Goal: Task Accomplishment & Management: Use online tool/utility

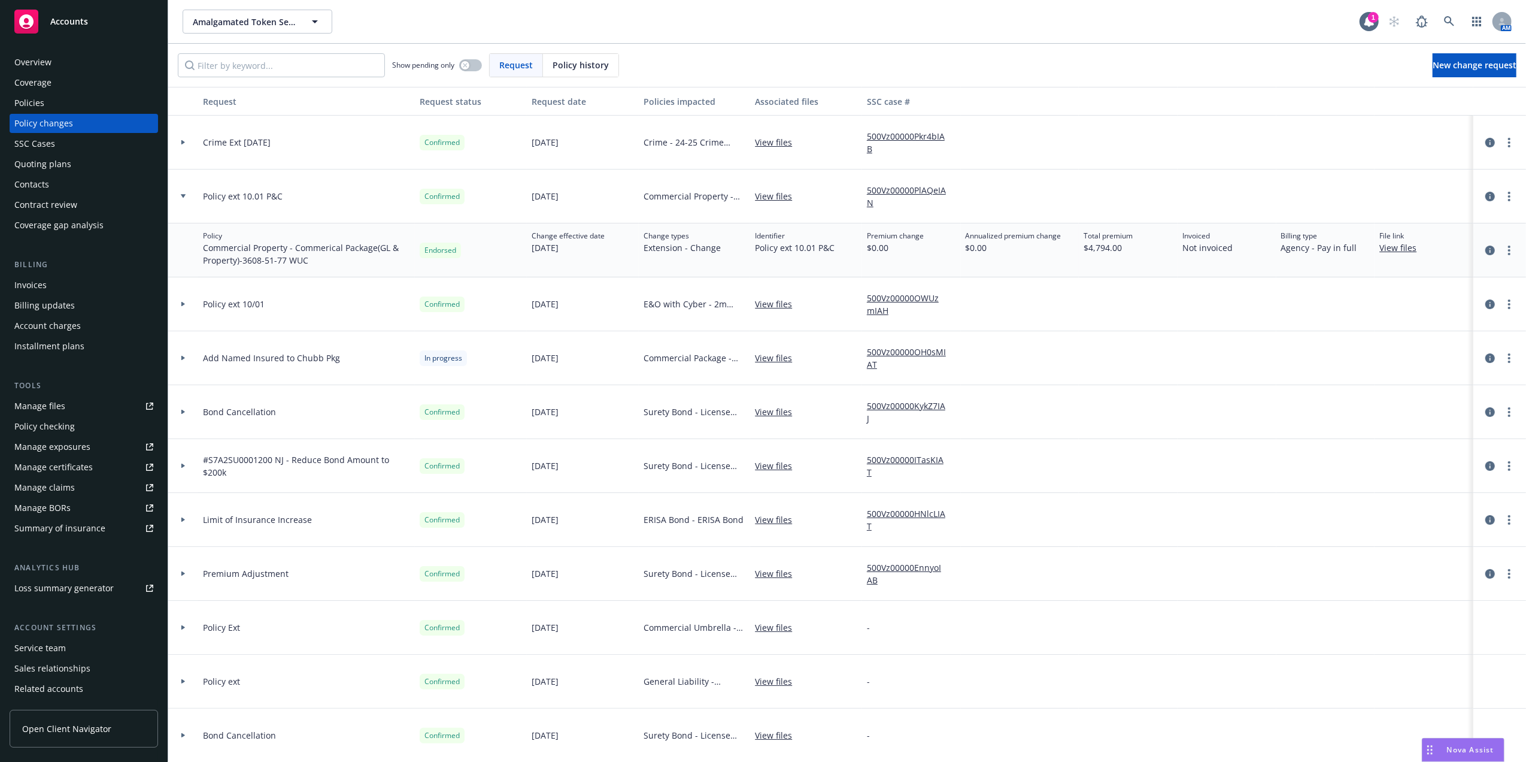
click at [912, 240] on span "Premium change" at bounding box center [895, 236] width 57 height 11
click at [966, 248] on span "$0.00" at bounding box center [1014, 247] width 96 height 13
click at [29, 105] on div "Policies" at bounding box center [29, 102] width 30 height 19
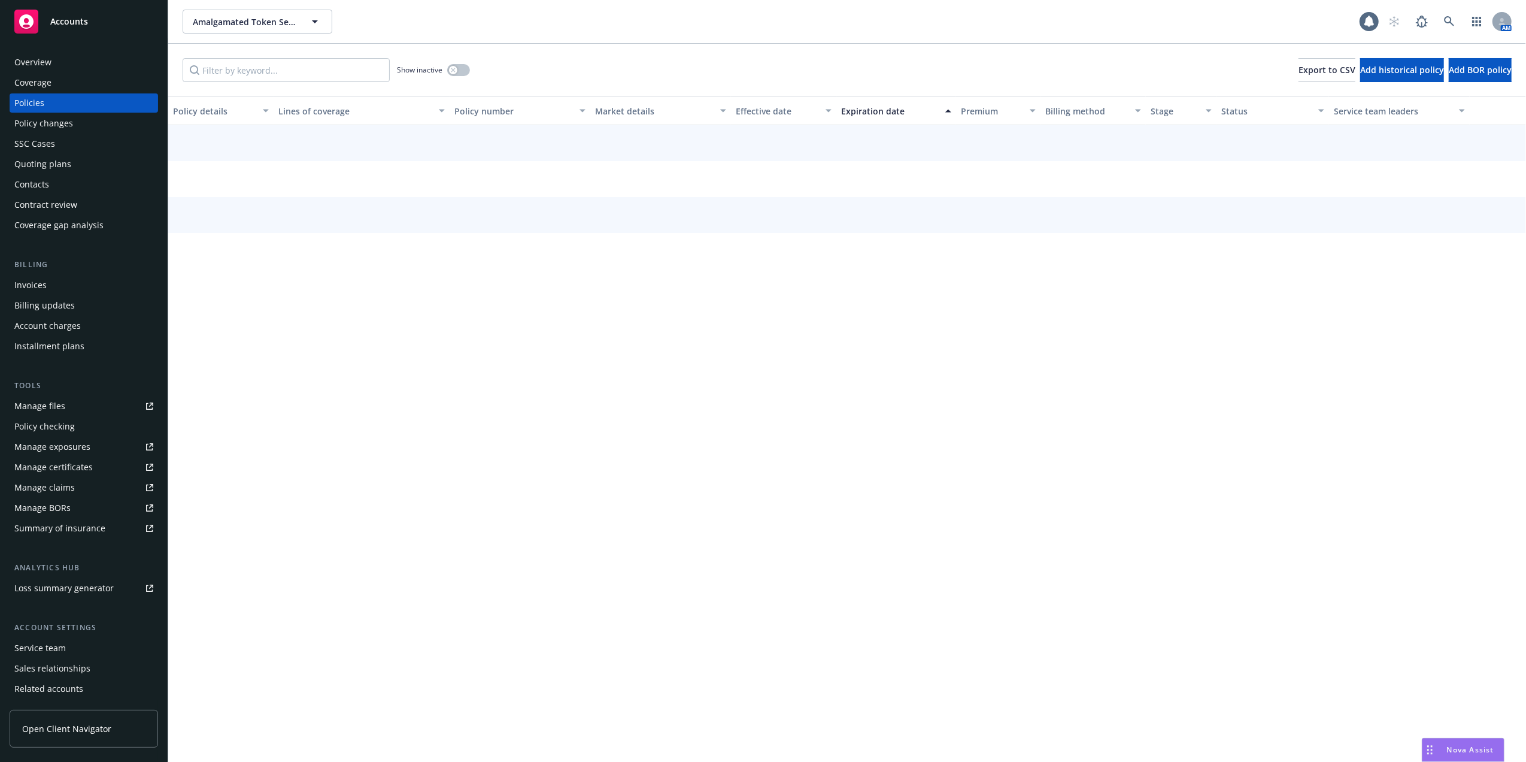
click at [29, 105] on div "Policies" at bounding box center [29, 102] width 30 height 19
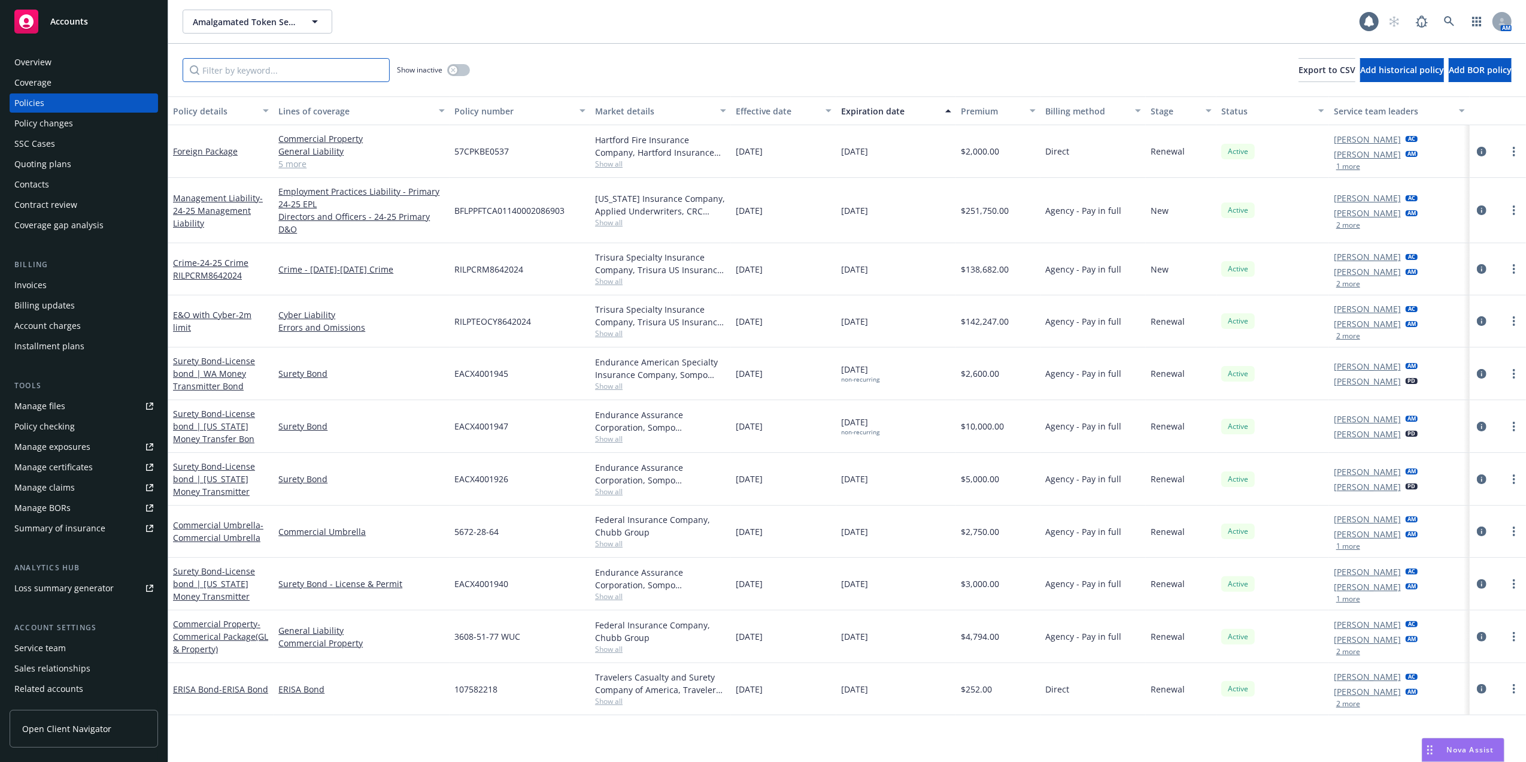
click at [278, 77] on input "Filter by keyword..." at bounding box center [286, 70] width 207 height 24
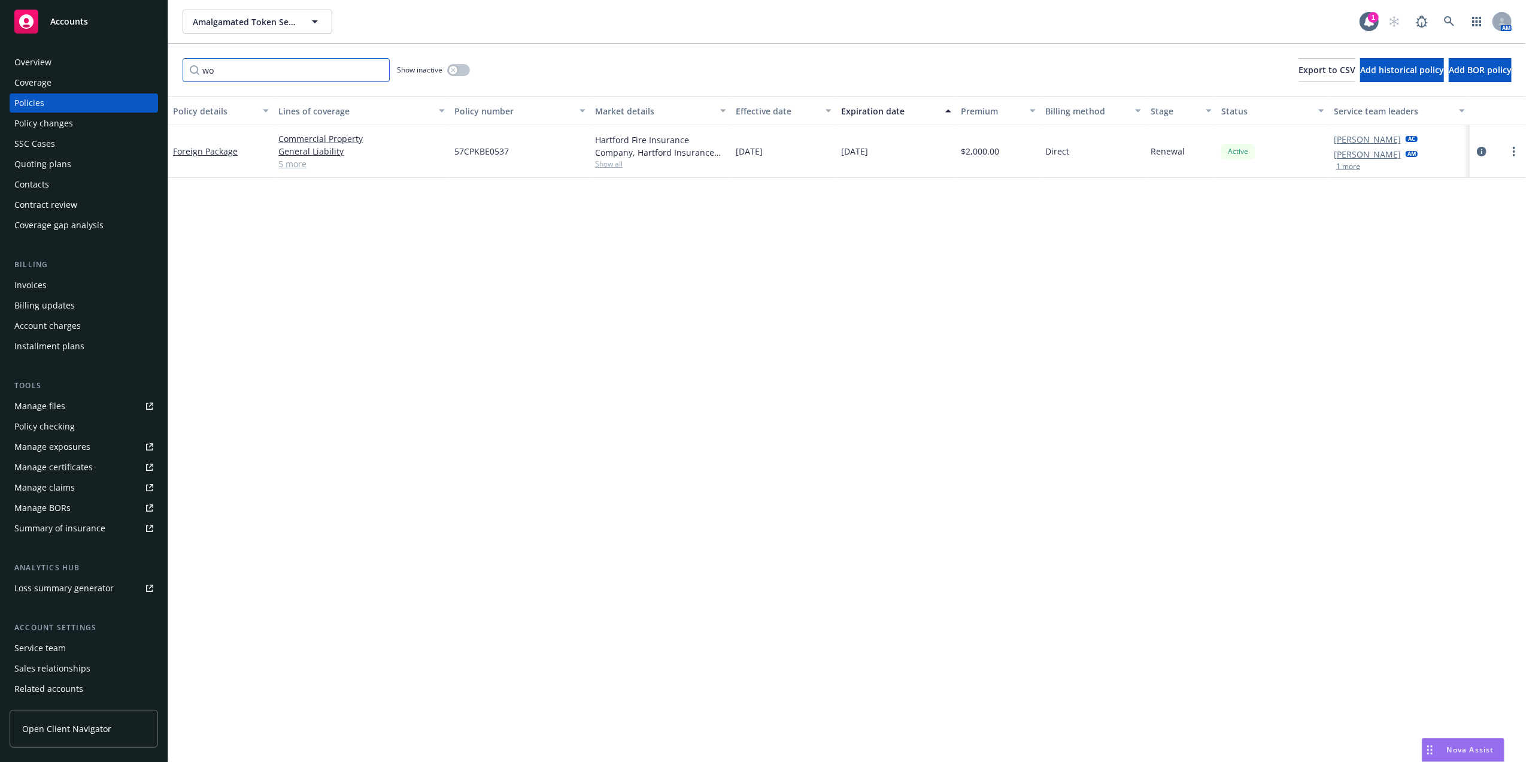
type input "w"
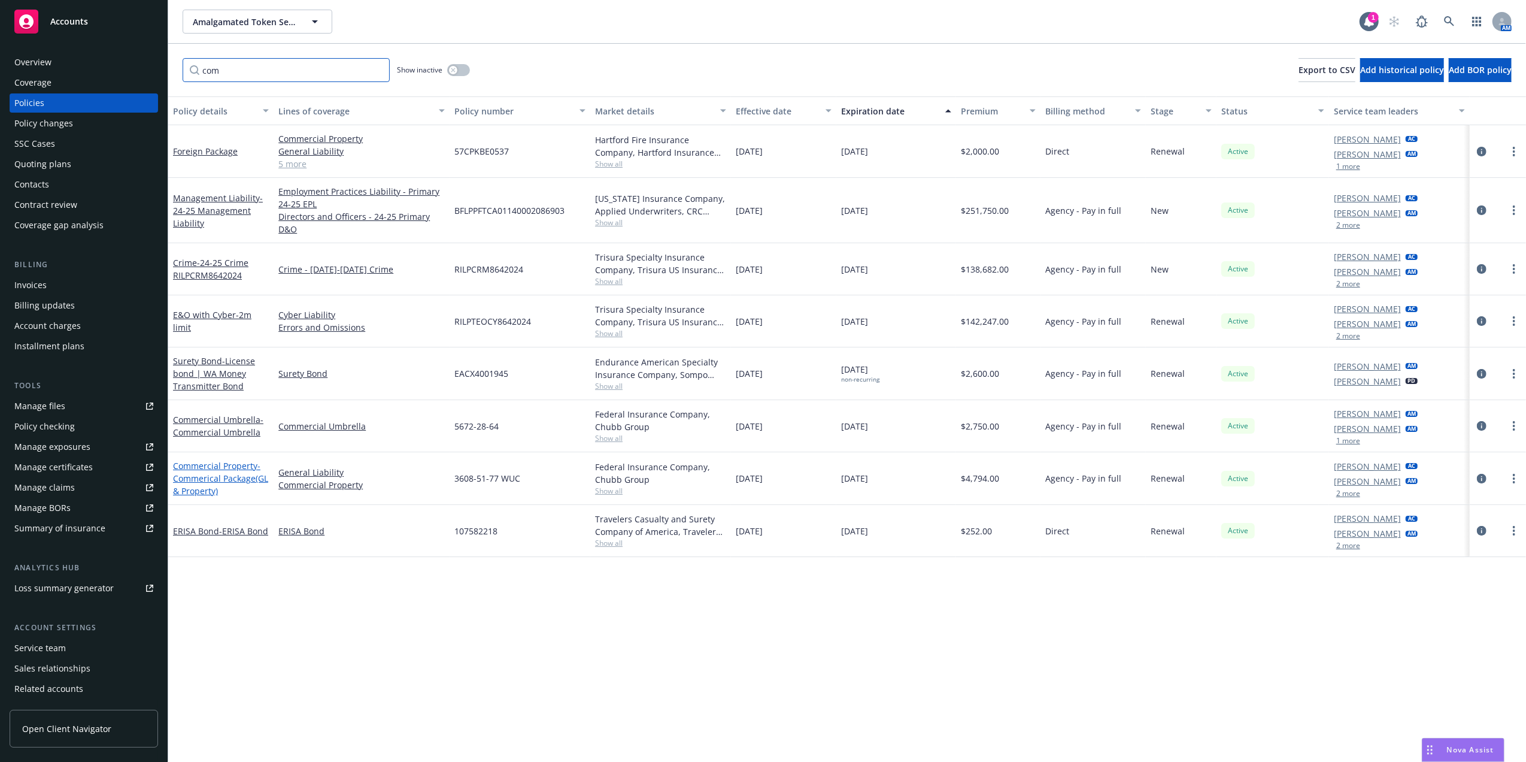
type input "com"
click at [195, 472] on span "- Commerical Package(GL & Property)" at bounding box center [220, 478] width 95 height 37
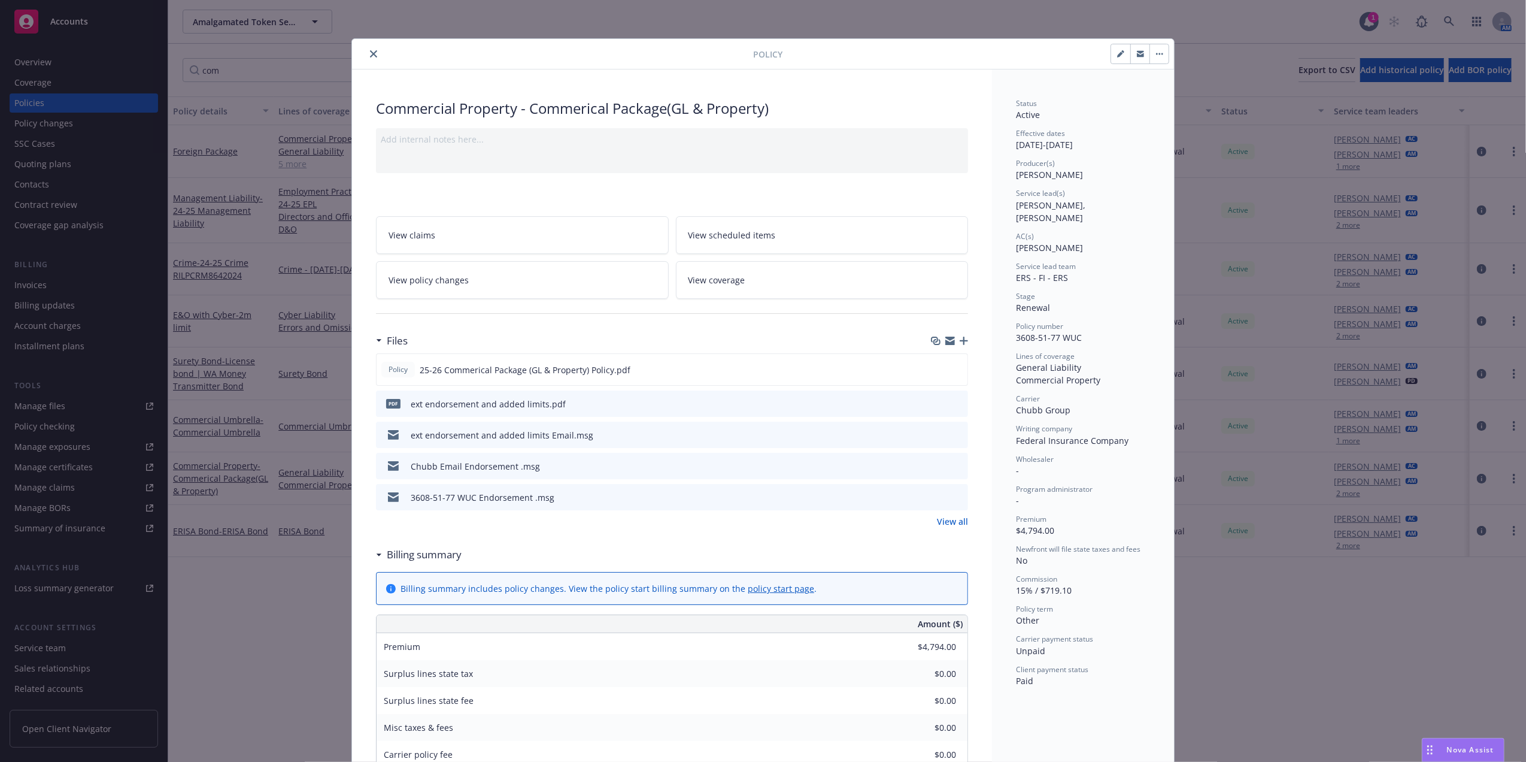
click at [951, 405] on icon "preview file" at bounding box center [956, 403] width 11 height 8
click at [951, 370] on icon "preview file" at bounding box center [956, 369] width 11 height 8
click at [952, 432] on icon "preview file" at bounding box center [956, 434] width 11 height 8
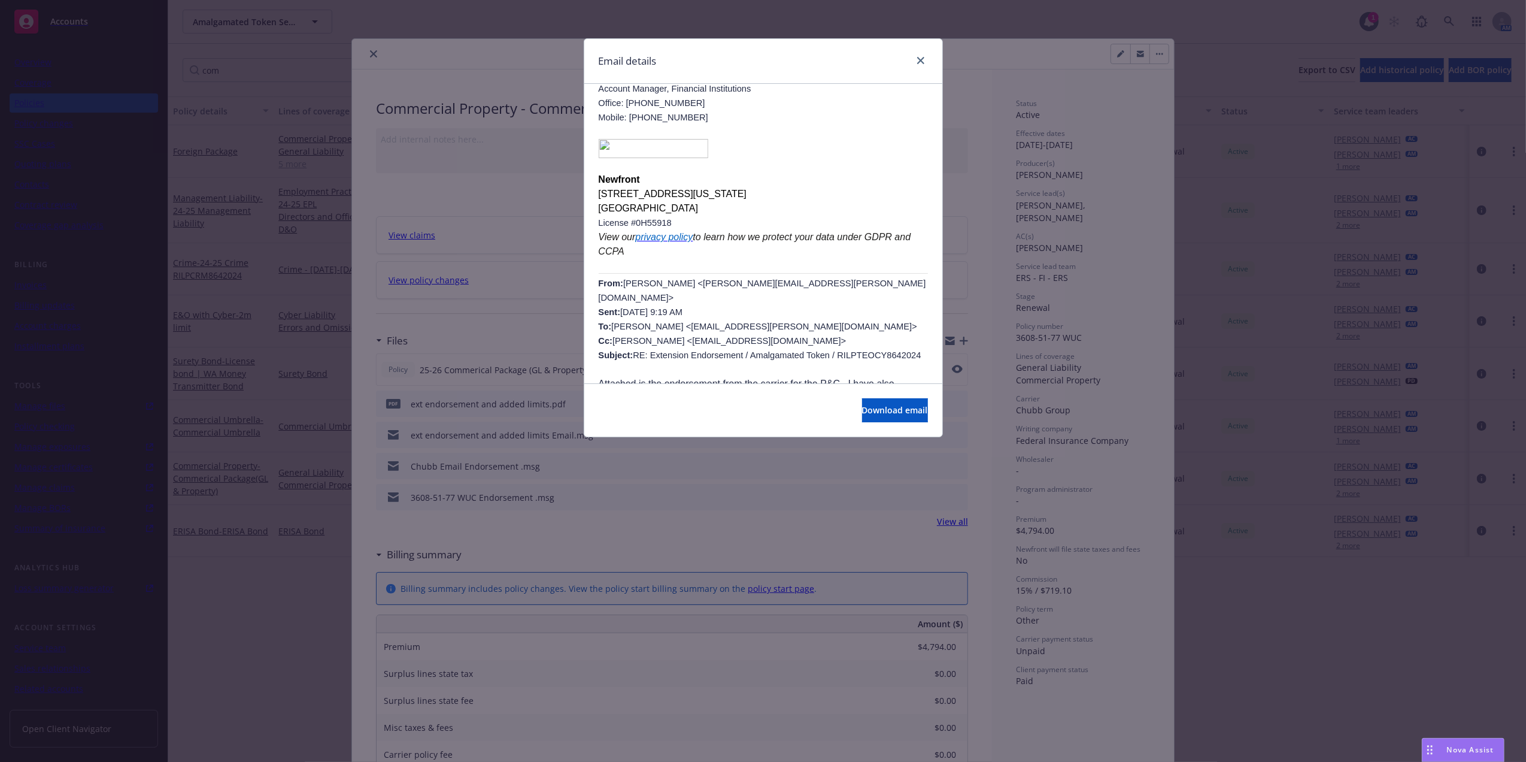
scroll to position [201, 0]
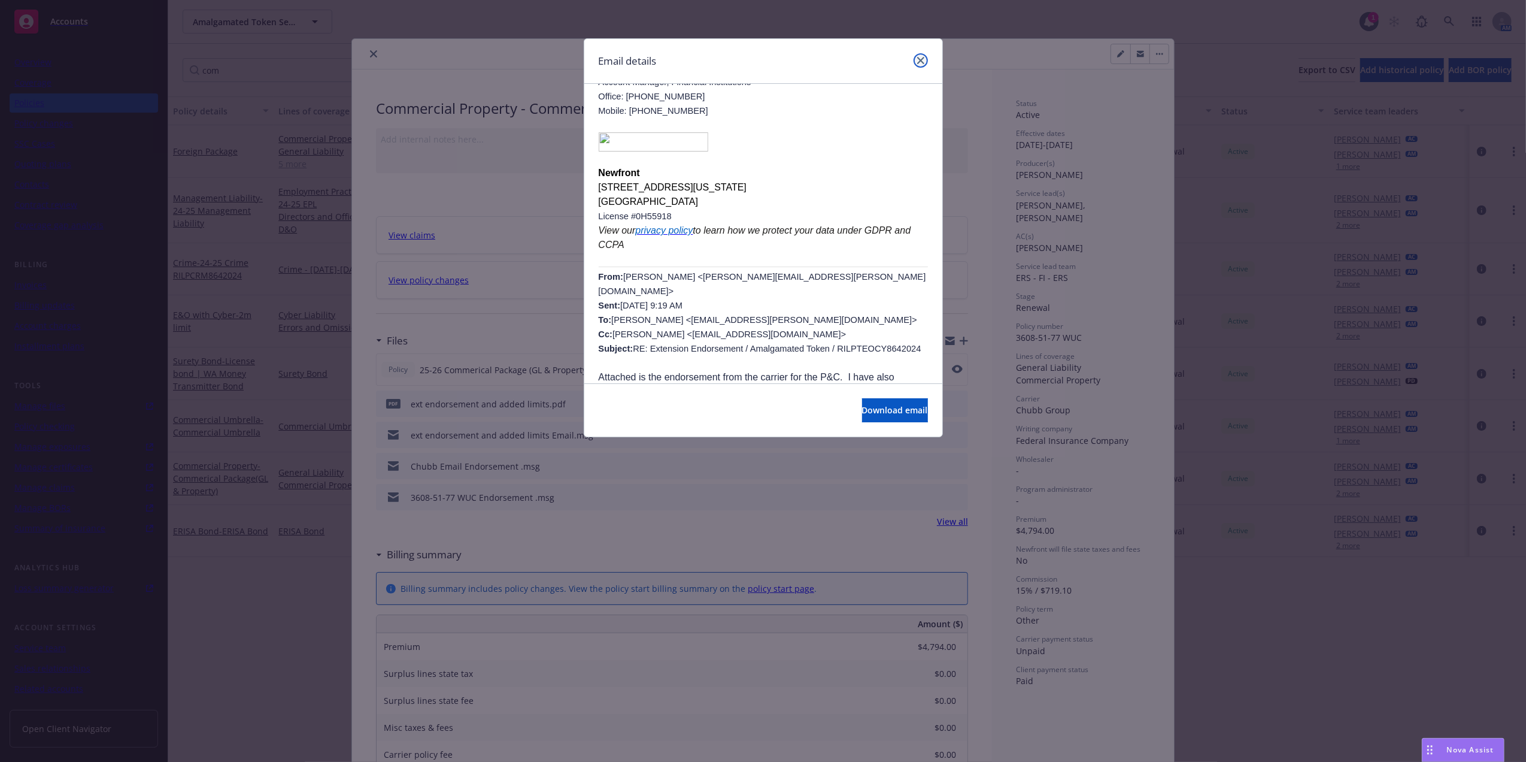
click at [920, 58] on icon "close" at bounding box center [920, 60] width 7 height 7
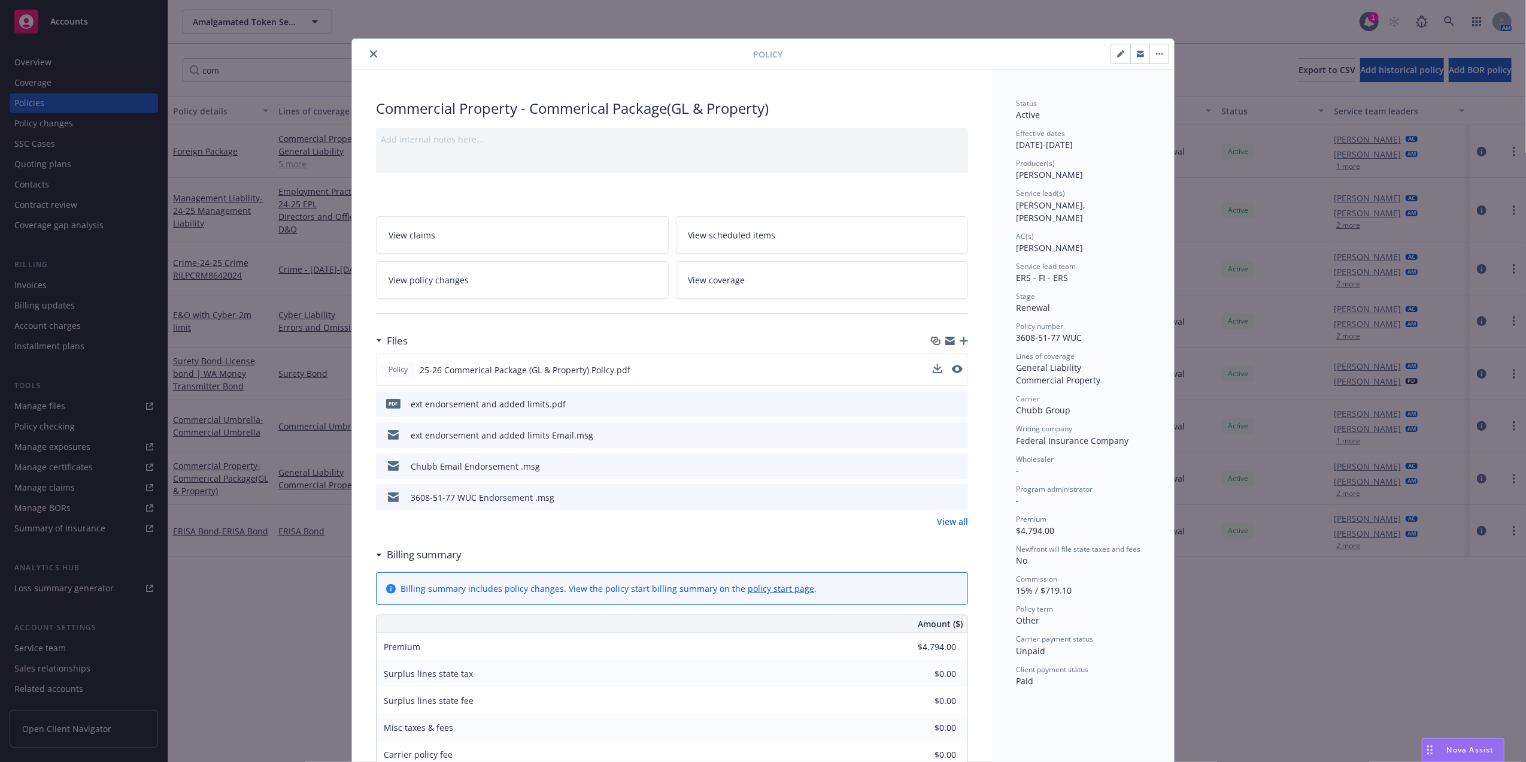
click at [954, 462] on icon "preview file" at bounding box center [956, 465] width 11 height 8
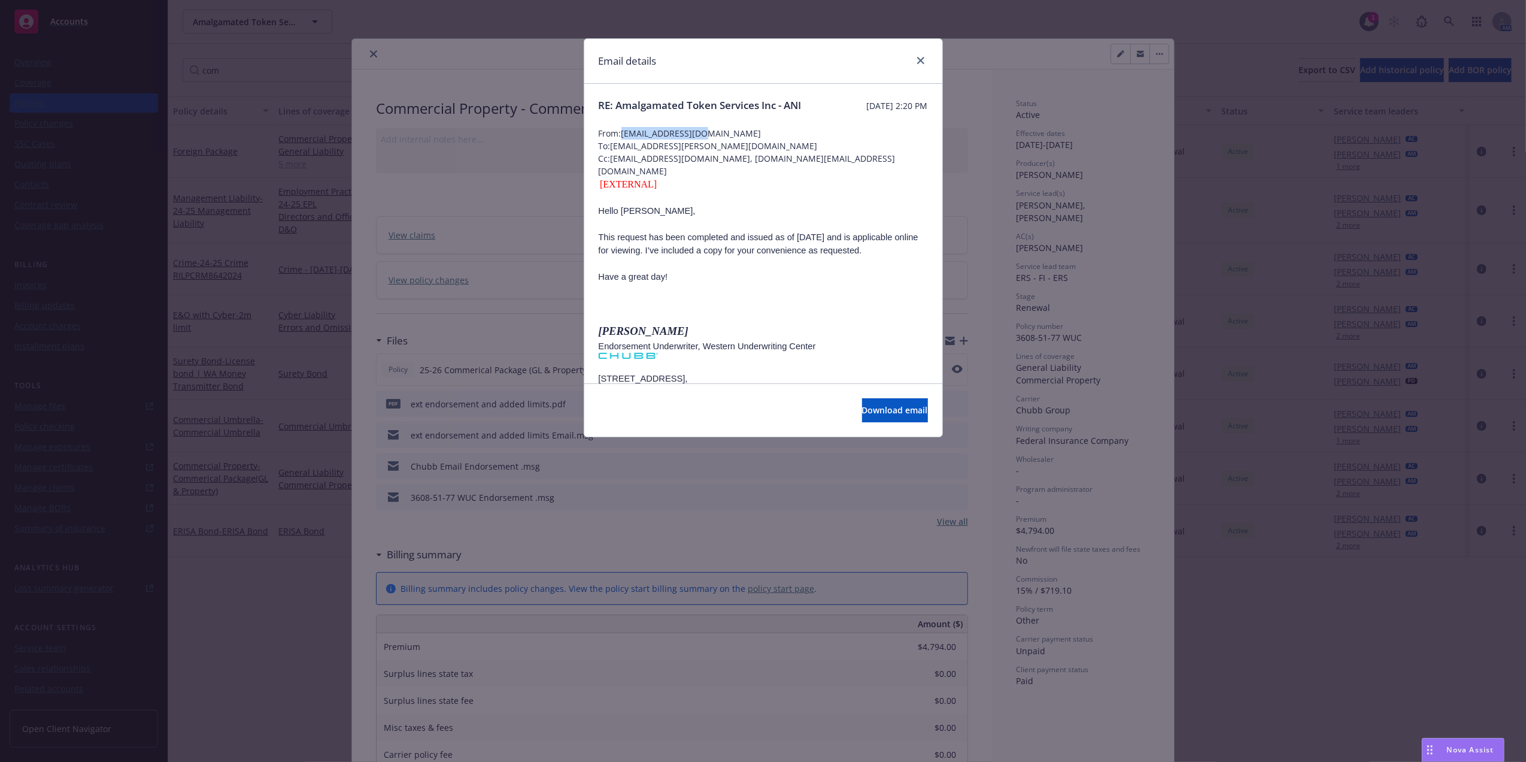
drag, startPoint x: 711, startPoint y: 144, endPoint x: 621, endPoint y: 147, distance: 90.5
click at [621, 139] on span "From: vgrigsby@chubb.com" at bounding box center [763, 133] width 329 height 13
copy span "vgrigsby@chubb.com"
click at [927, 60] on div "Email details" at bounding box center [763, 61] width 358 height 45
click at [917, 62] on icon "close" at bounding box center [920, 60] width 7 height 7
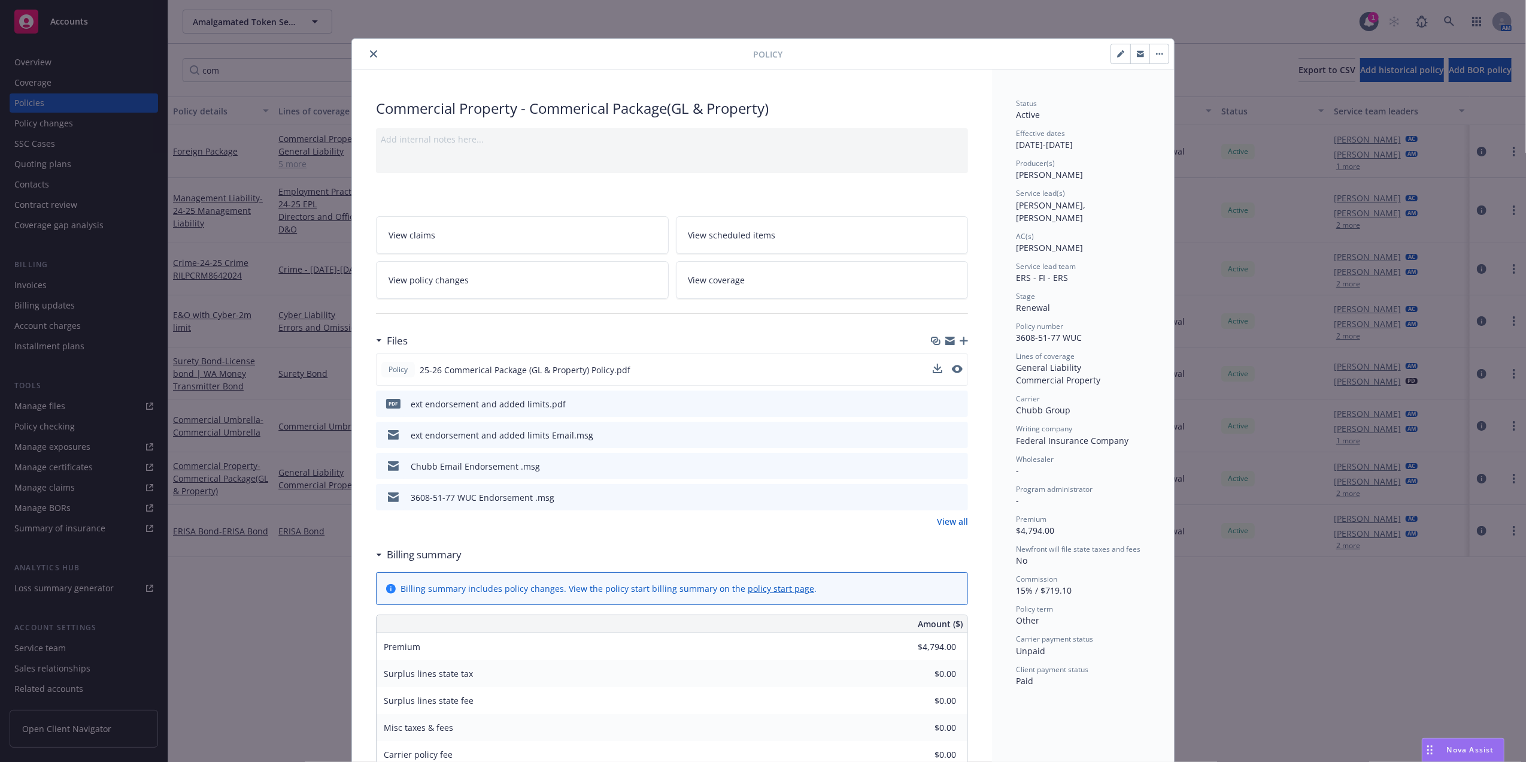
click at [951, 462] on icon "preview file" at bounding box center [956, 465] width 11 height 8
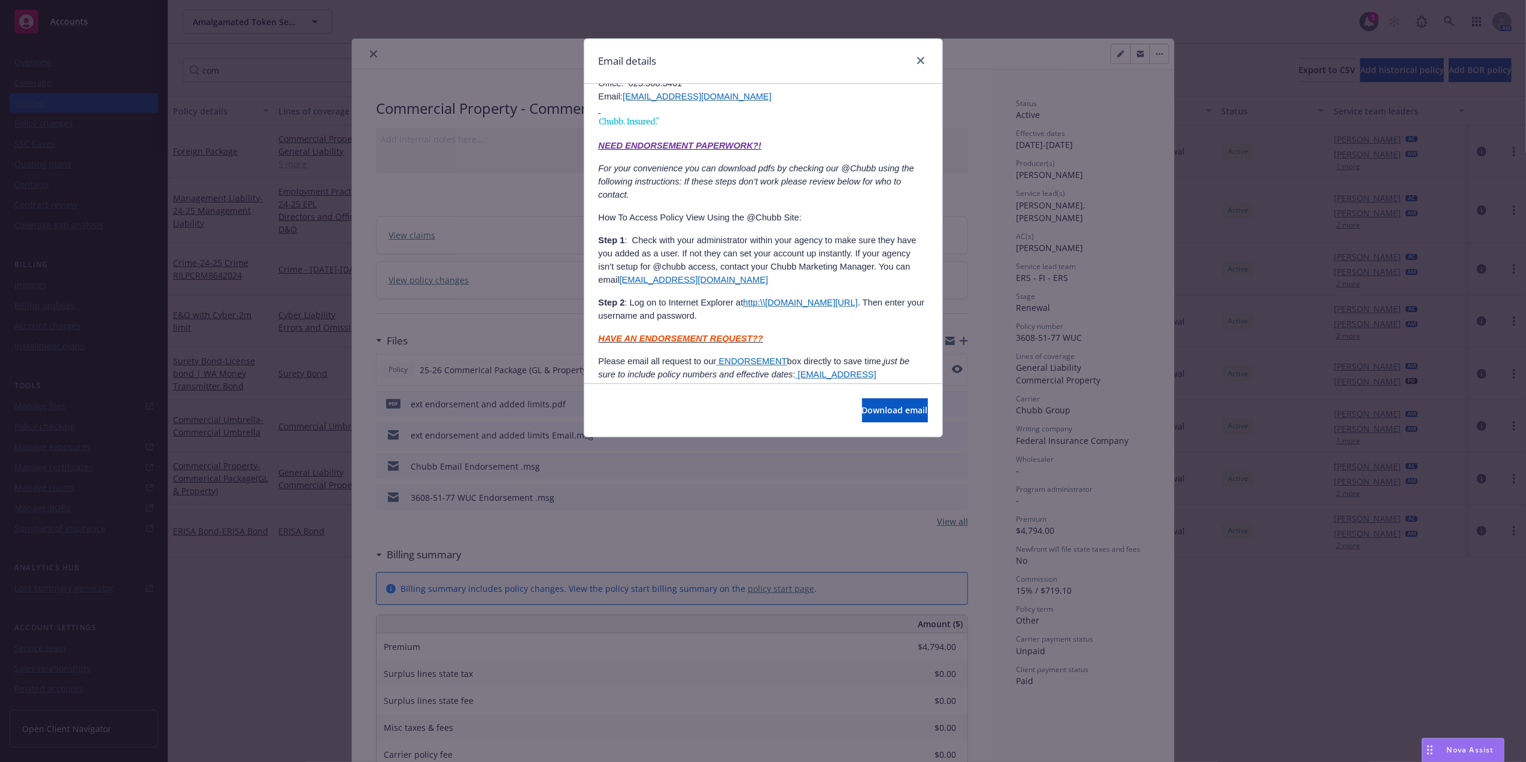
scroll to position [296, 0]
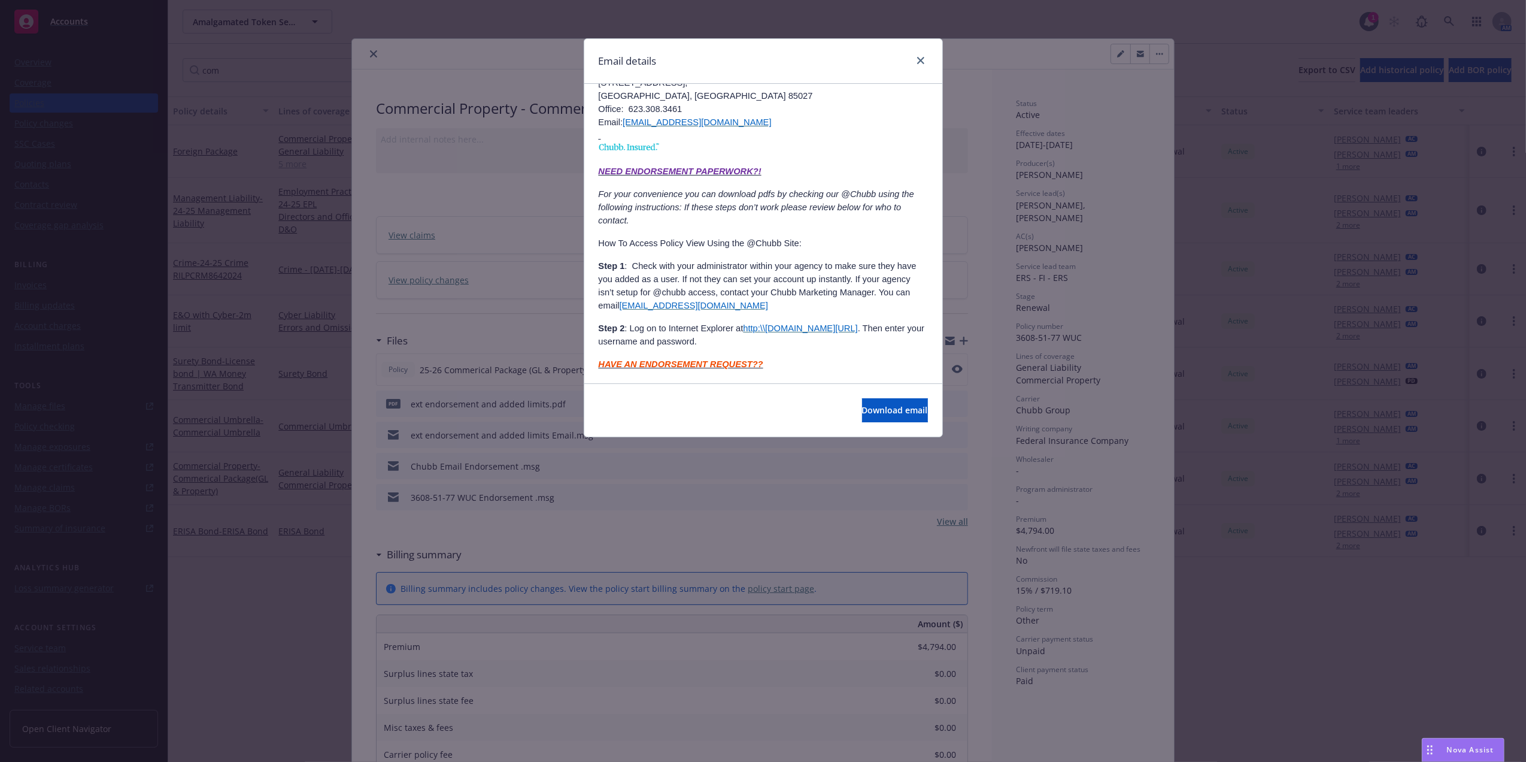
click at [922, 70] on div "Email details" at bounding box center [763, 61] width 358 height 45
click at [922, 63] on icon "close" at bounding box center [920, 60] width 7 height 7
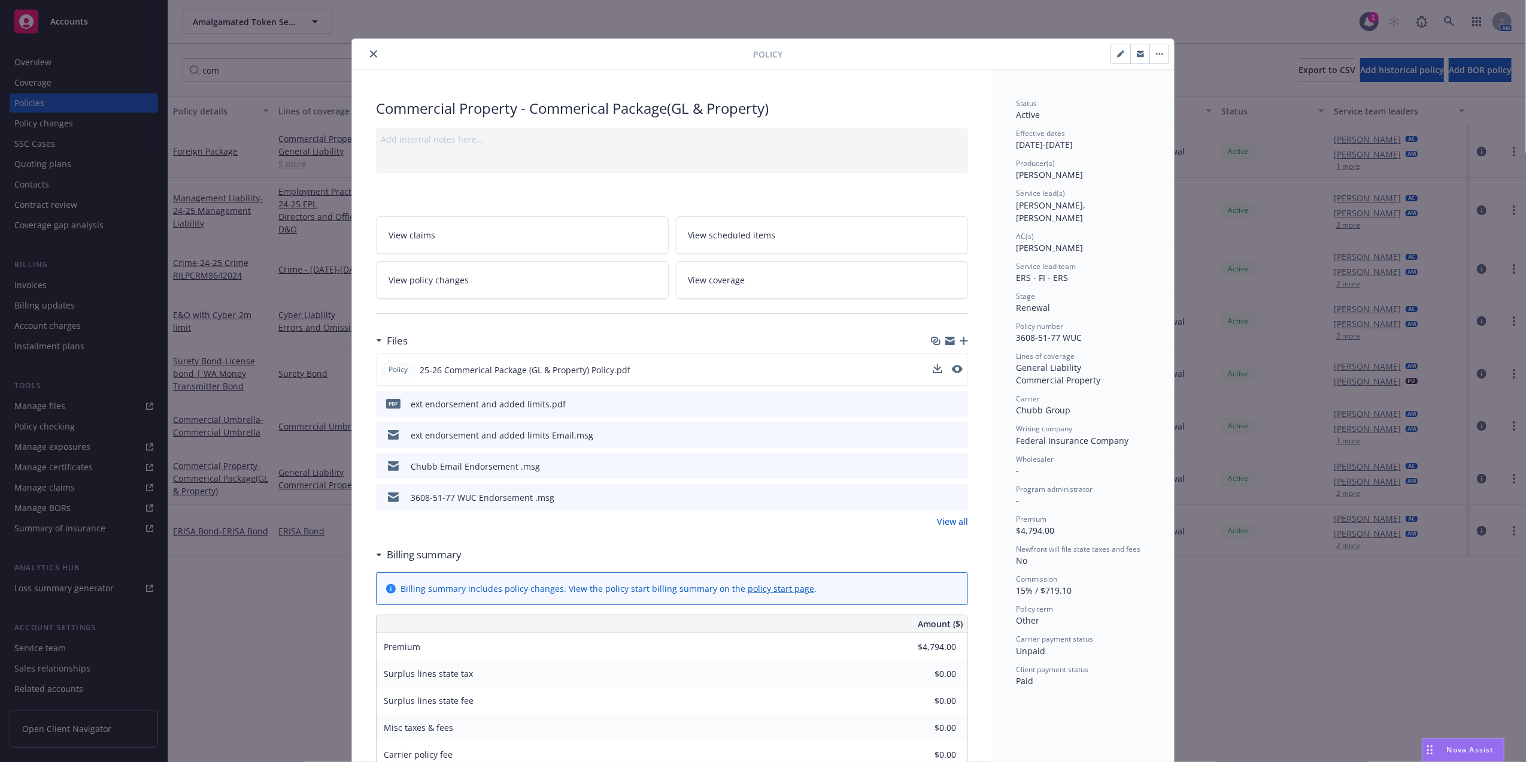
drag, startPoint x: 410, startPoint y: 81, endPoint x: 396, endPoint y: 71, distance: 18.0
drag, startPoint x: 396, startPoint y: 71, endPoint x: 368, endPoint y: 53, distance: 33.4
click at [370, 53] on icon "close" at bounding box center [373, 53] width 7 height 7
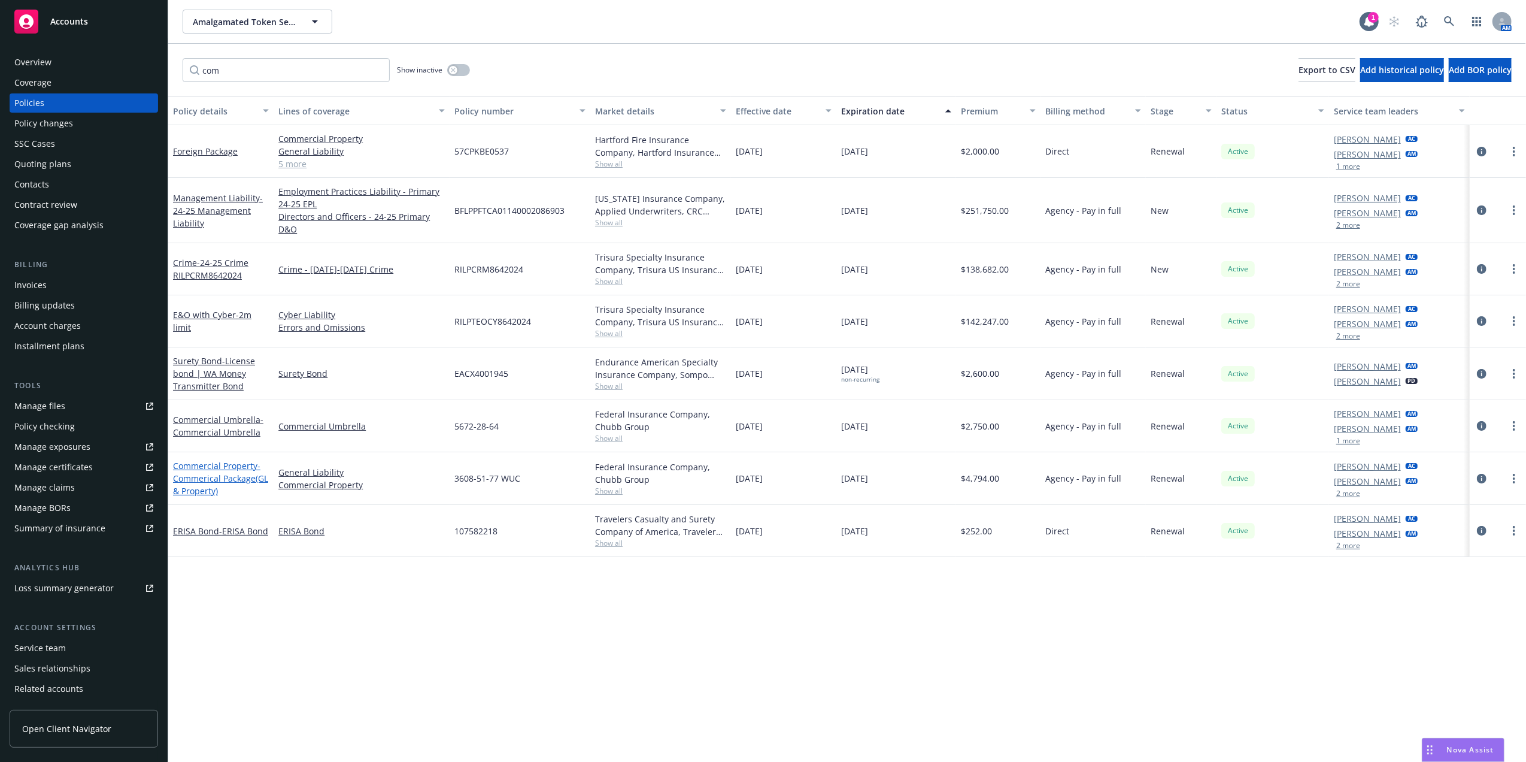
click at [207, 489] on span "- Commerical Package(GL & Property)" at bounding box center [220, 478] width 95 height 37
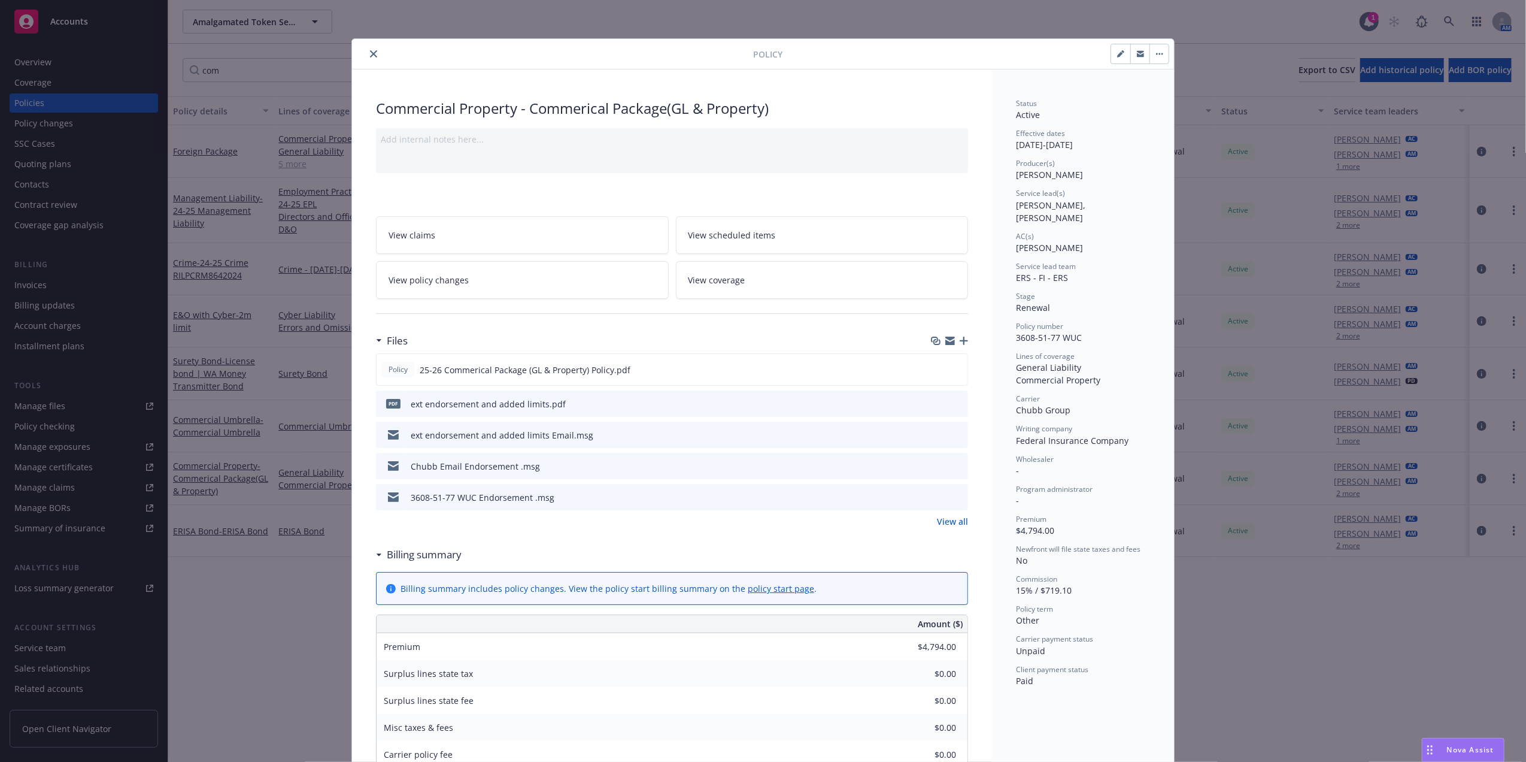
scroll to position [36, 0]
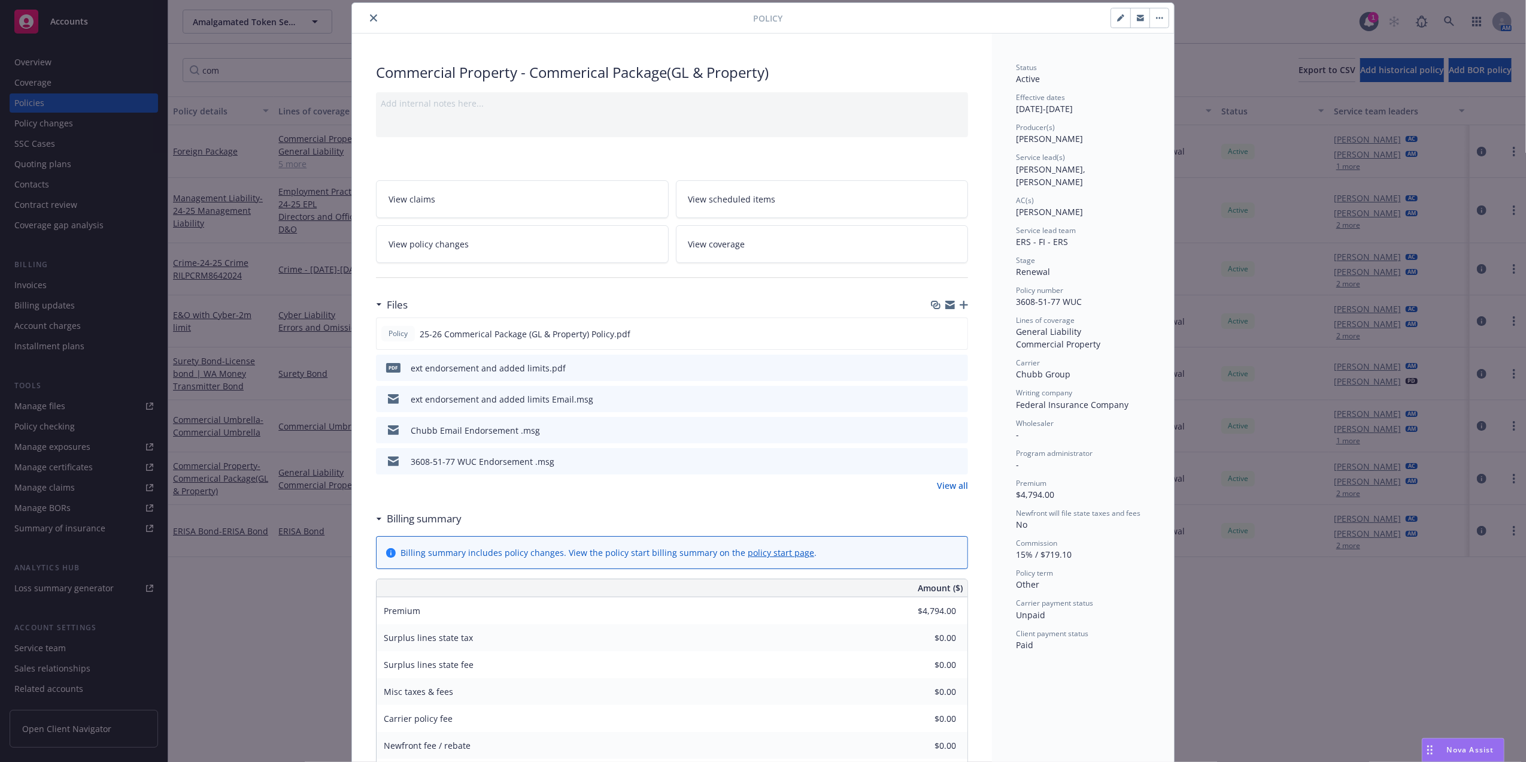
click at [954, 399] on icon "preview file" at bounding box center [956, 398] width 11 height 8
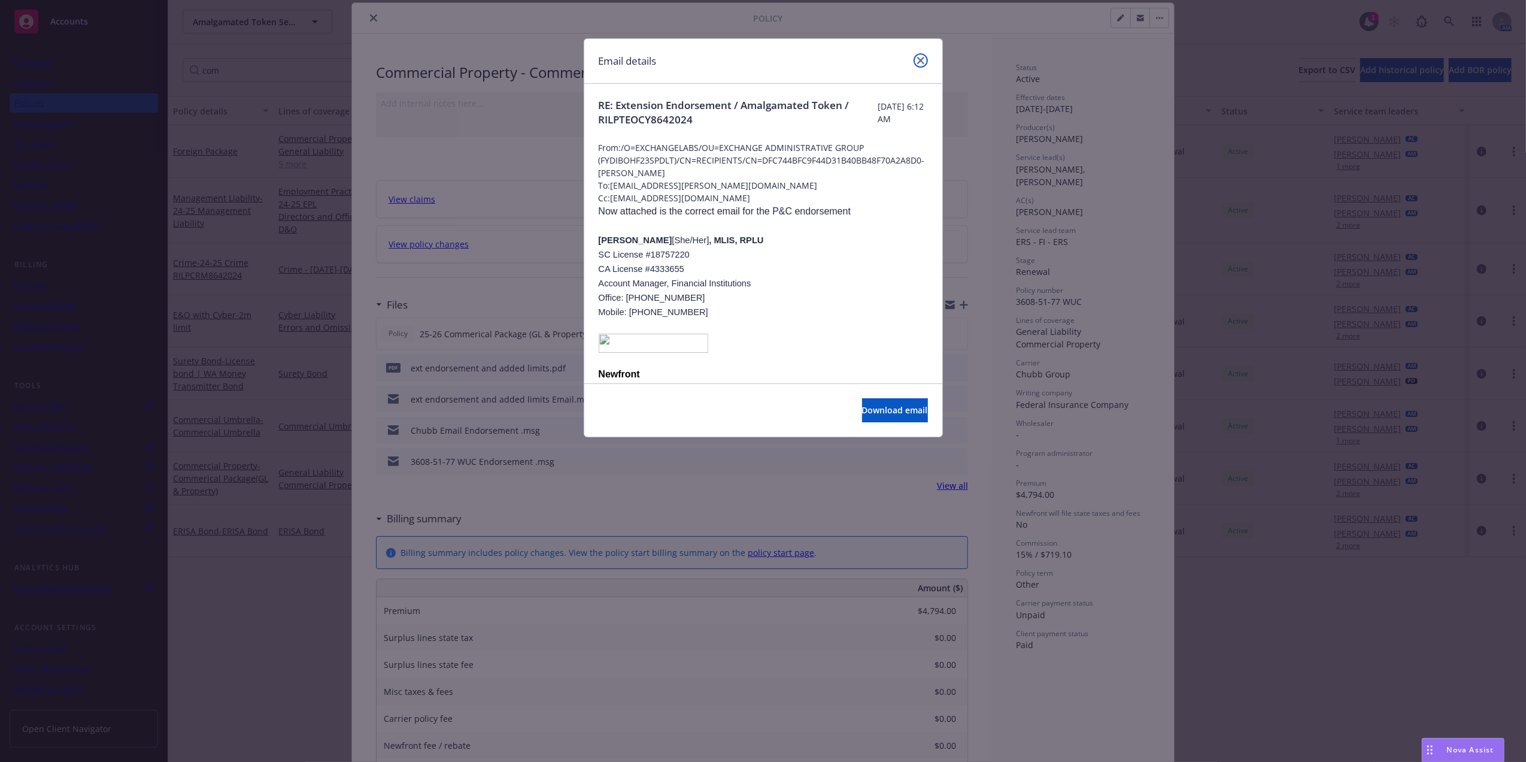
drag, startPoint x: 918, startPoint y: 63, endPoint x: 441, endPoint y: 60, distance: 477.2
click at [918, 63] on icon "close" at bounding box center [920, 60] width 7 height 7
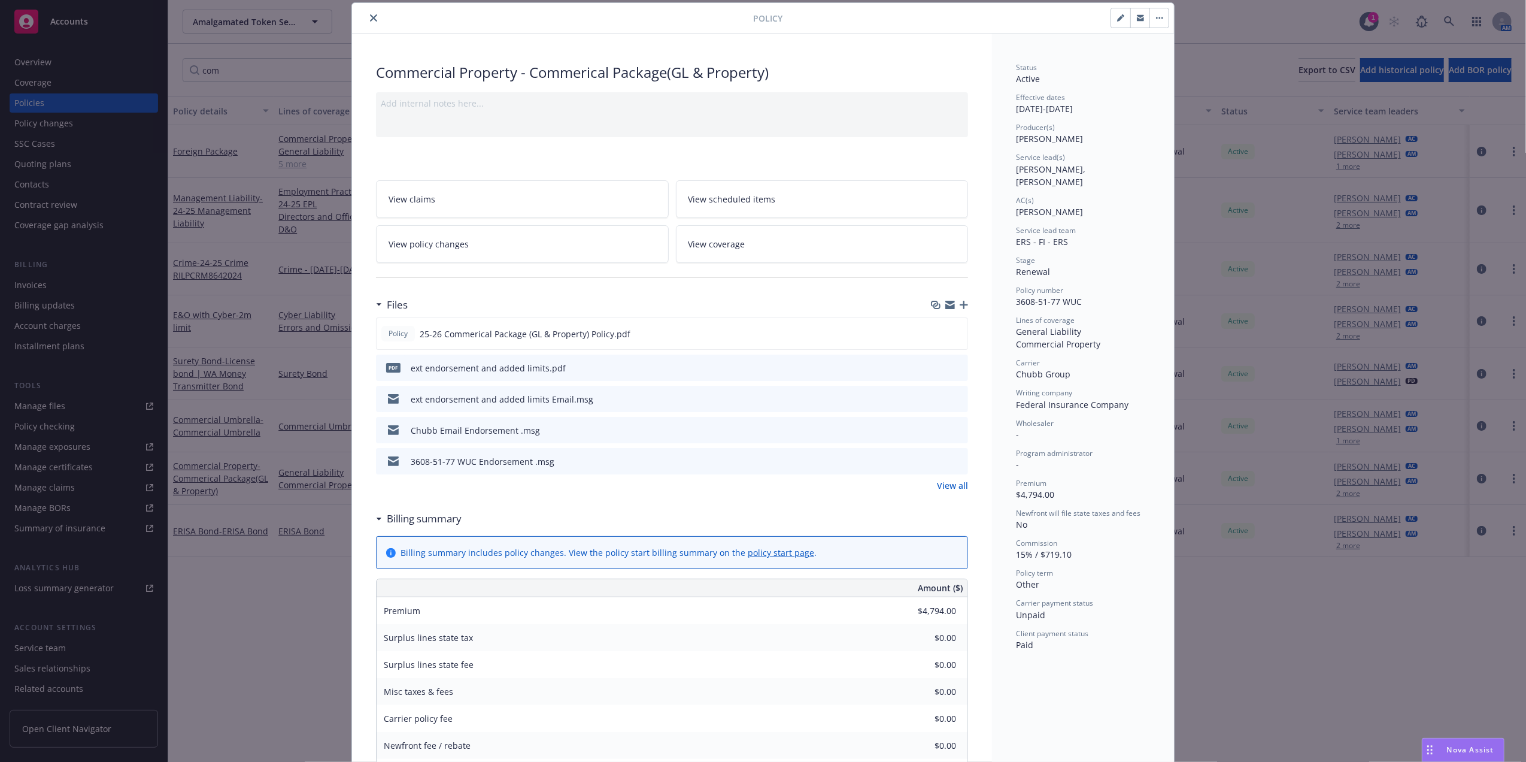
click at [370, 20] on icon "close" at bounding box center [373, 17] width 7 height 7
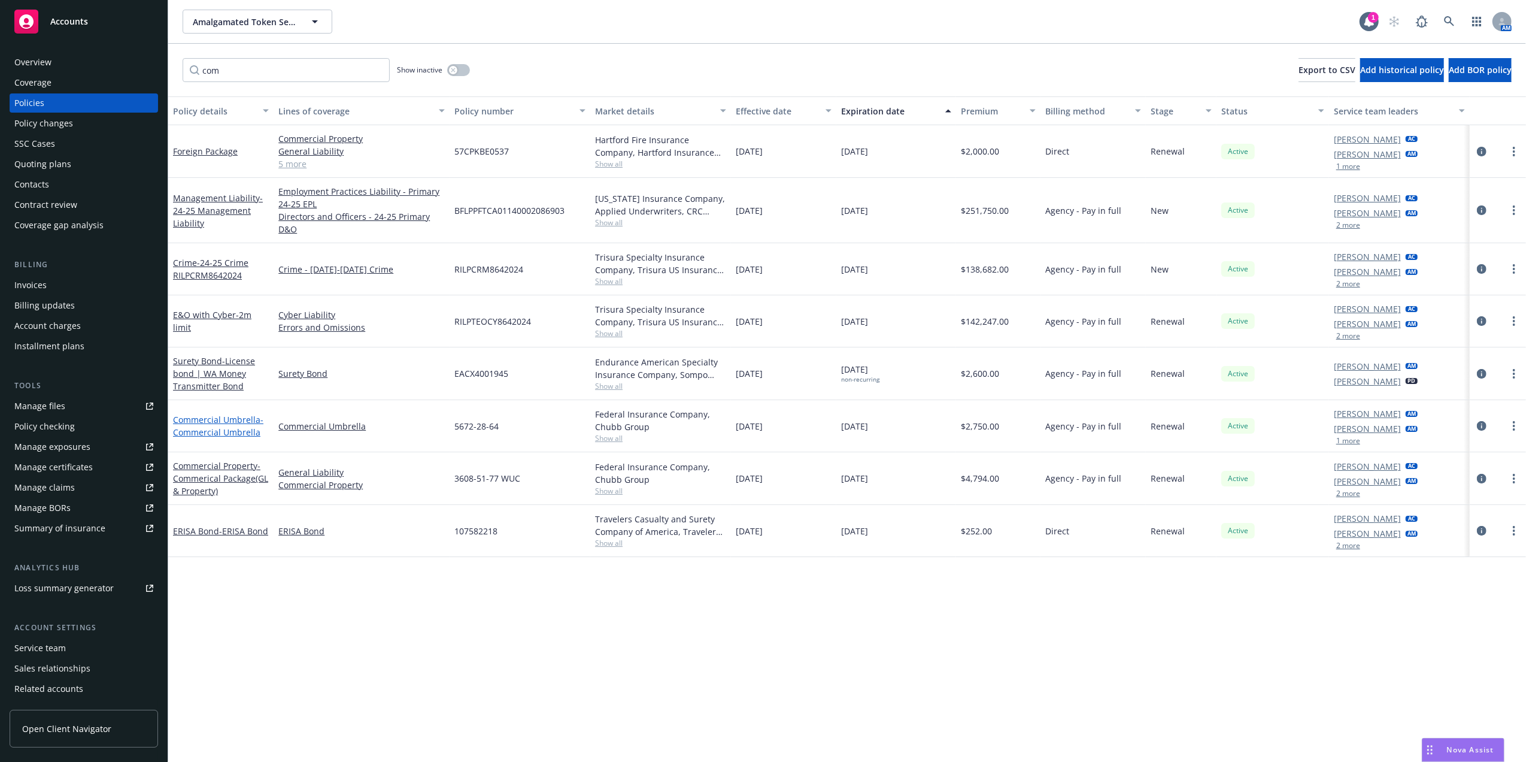
click at [197, 418] on link "Commercial Umbrella - Commercial Umbrella" at bounding box center [218, 426] width 90 height 24
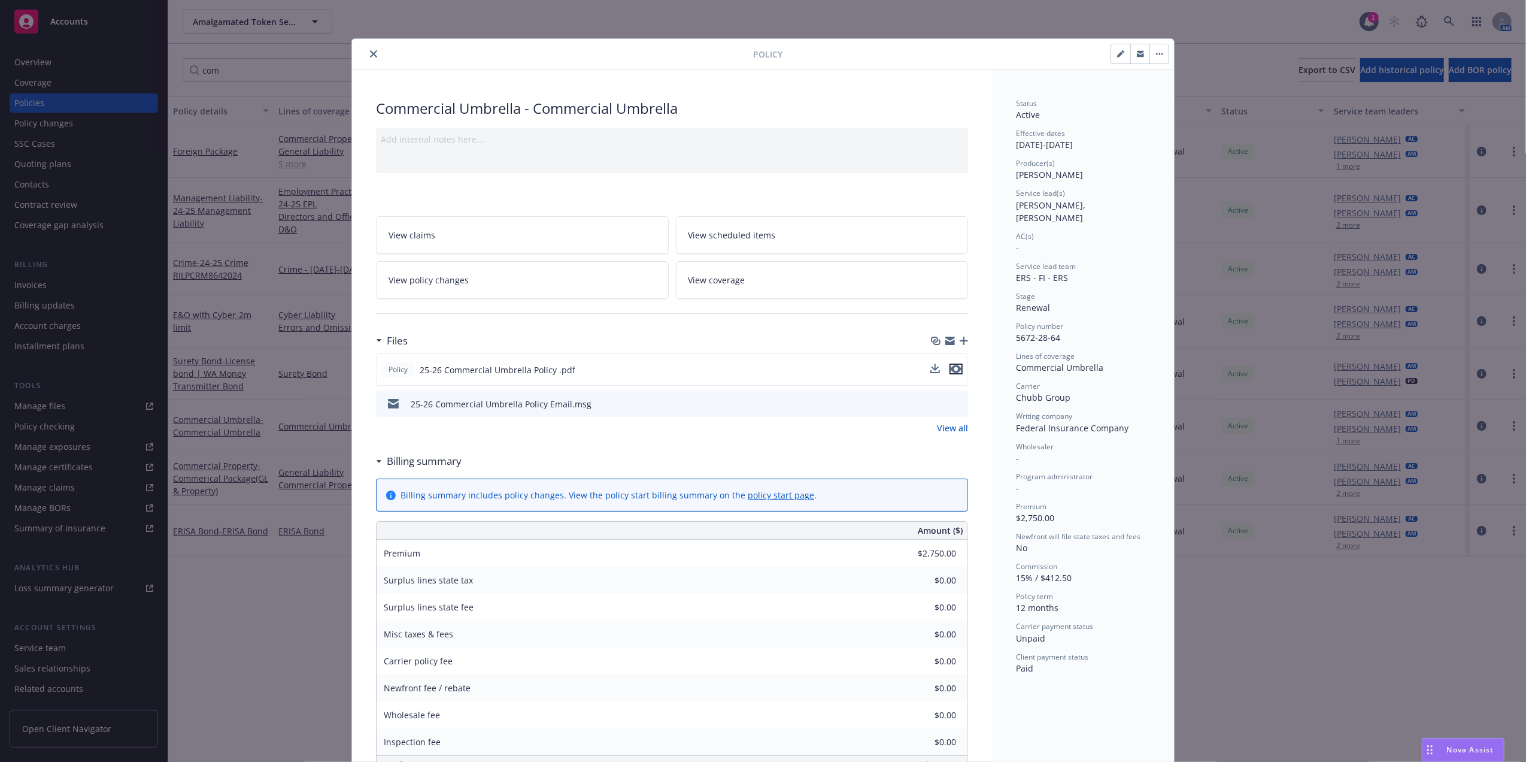
click at [953, 367] on icon "preview file" at bounding box center [956, 369] width 11 height 8
click at [370, 53] on icon "close" at bounding box center [373, 53] width 7 height 7
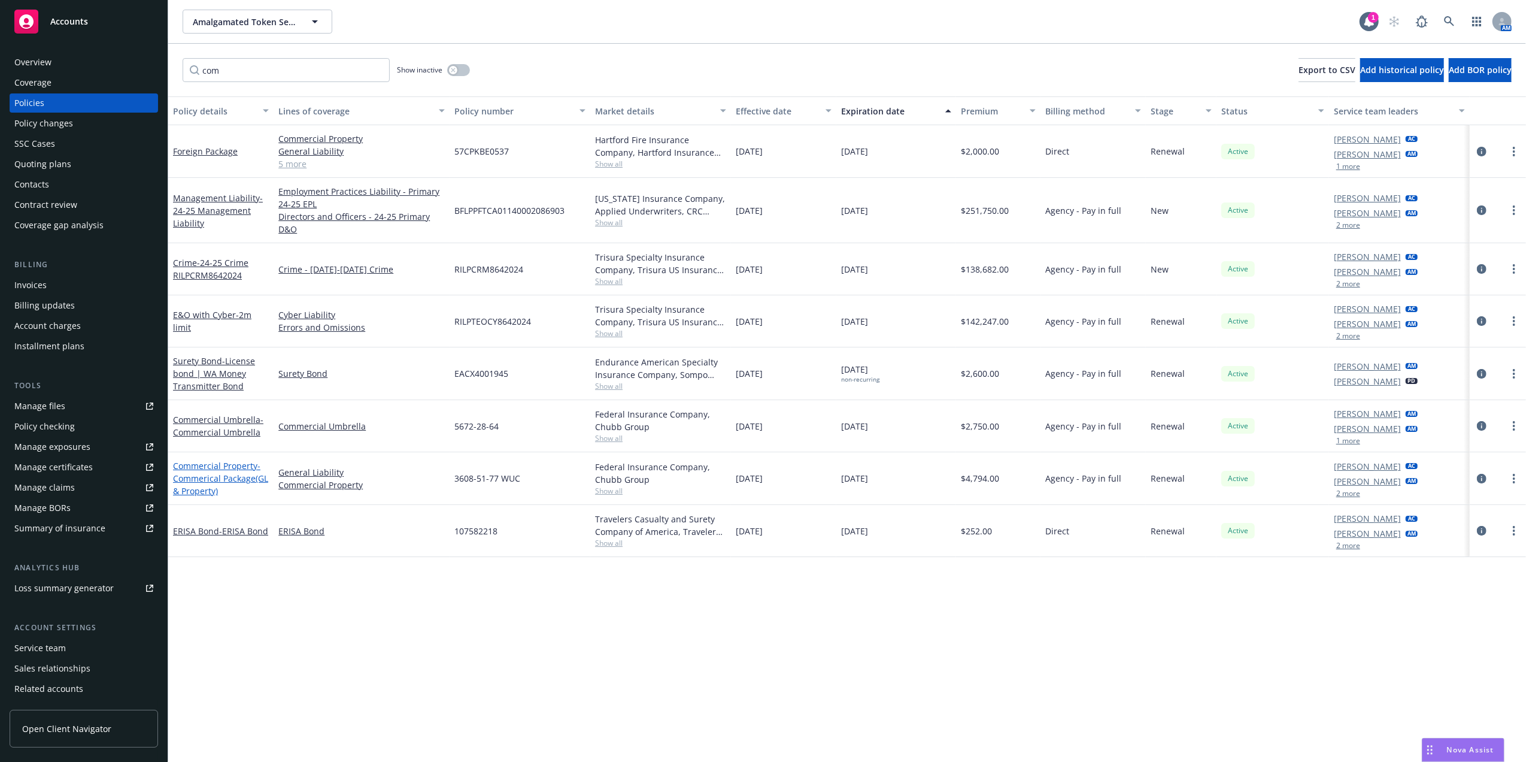
click at [216, 475] on span "- Commerical Package(GL & Property)" at bounding box center [220, 478] width 95 height 37
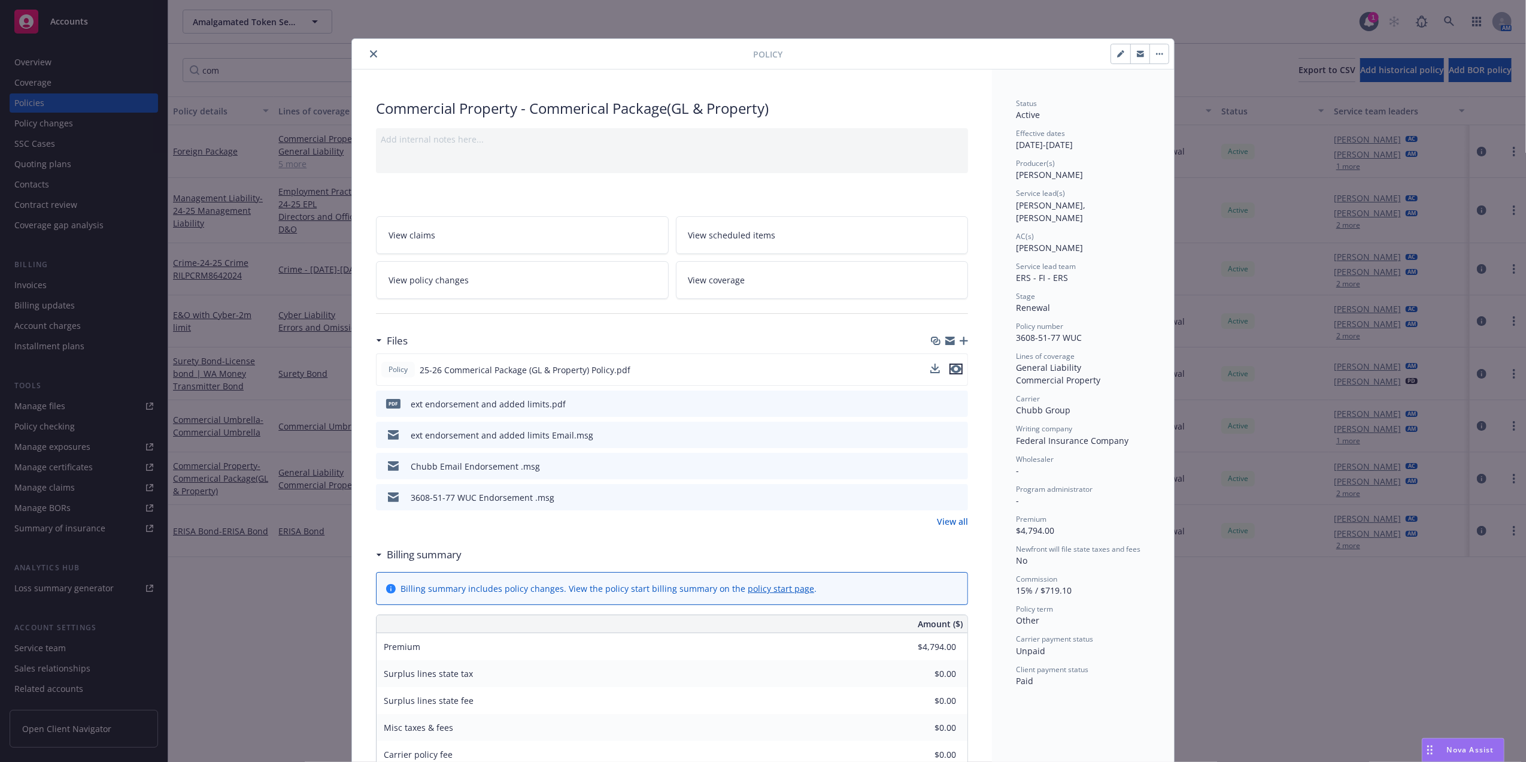
click at [953, 366] on icon "preview file" at bounding box center [956, 369] width 11 height 8
drag, startPoint x: 515, startPoint y: 113, endPoint x: 352, endPoint y: 115, distance: 162.9
copy div "Commercial Property"
click at [1026, 332] on span "3608-51-77 WUC" at bounding box center [1049, 337] width 66 height 11
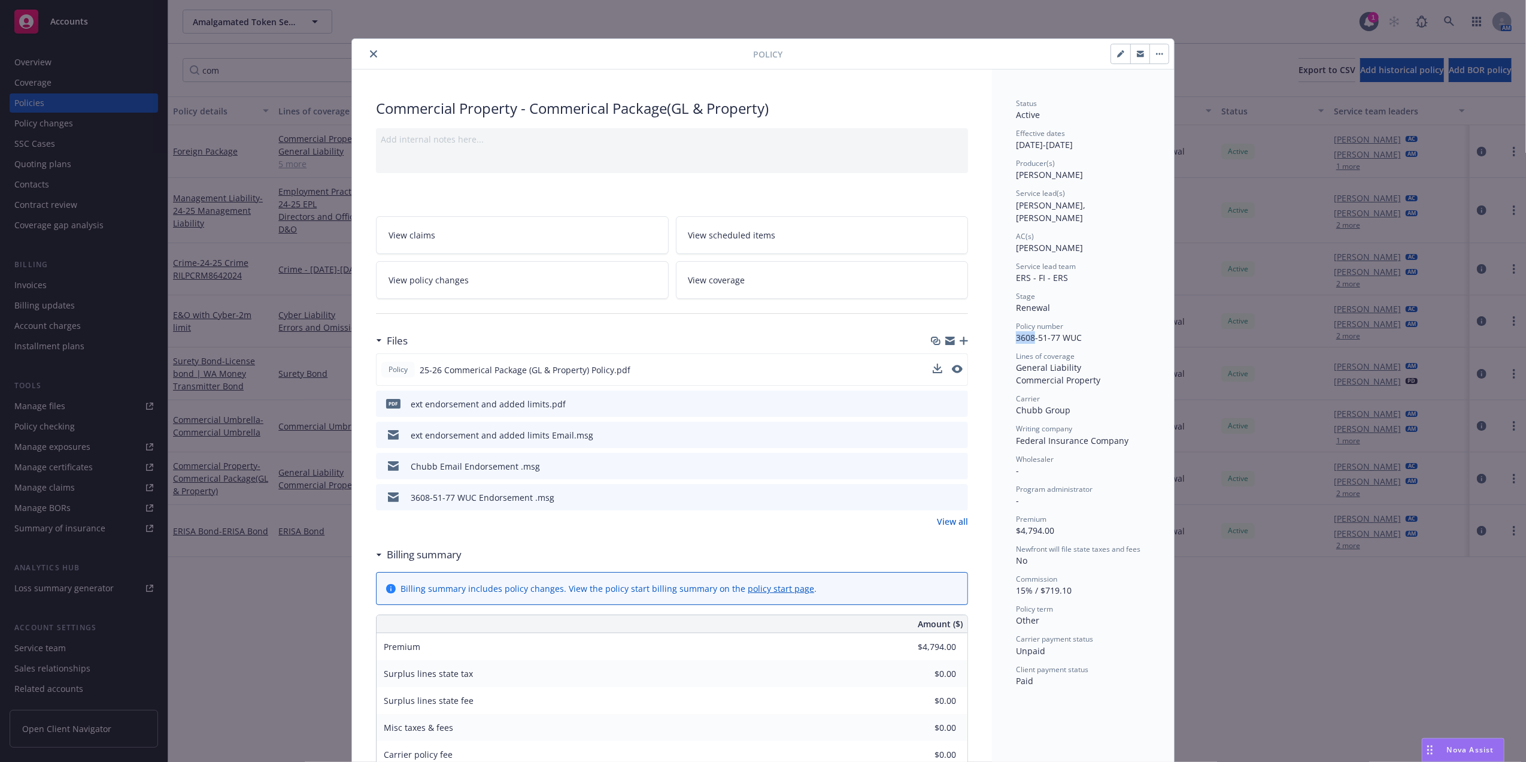
click at [1026, 332] on span "3608-51-77 WUC" at bounding box center [1049, 337] width 66 height 11
drag, startPoint x: 1026, startPoint y: 322, endPoint x: 1035, endPoint y: 327, distance: 10.7
click at [1026, 332] on span "3608-51-77 WUC" at bounding box center [1049, 337] width 66 height 11
copy span "3608-51-77 WUC"
click at [370, 51] on icon "close" at bounding box center [373, 53] width 7 height 7
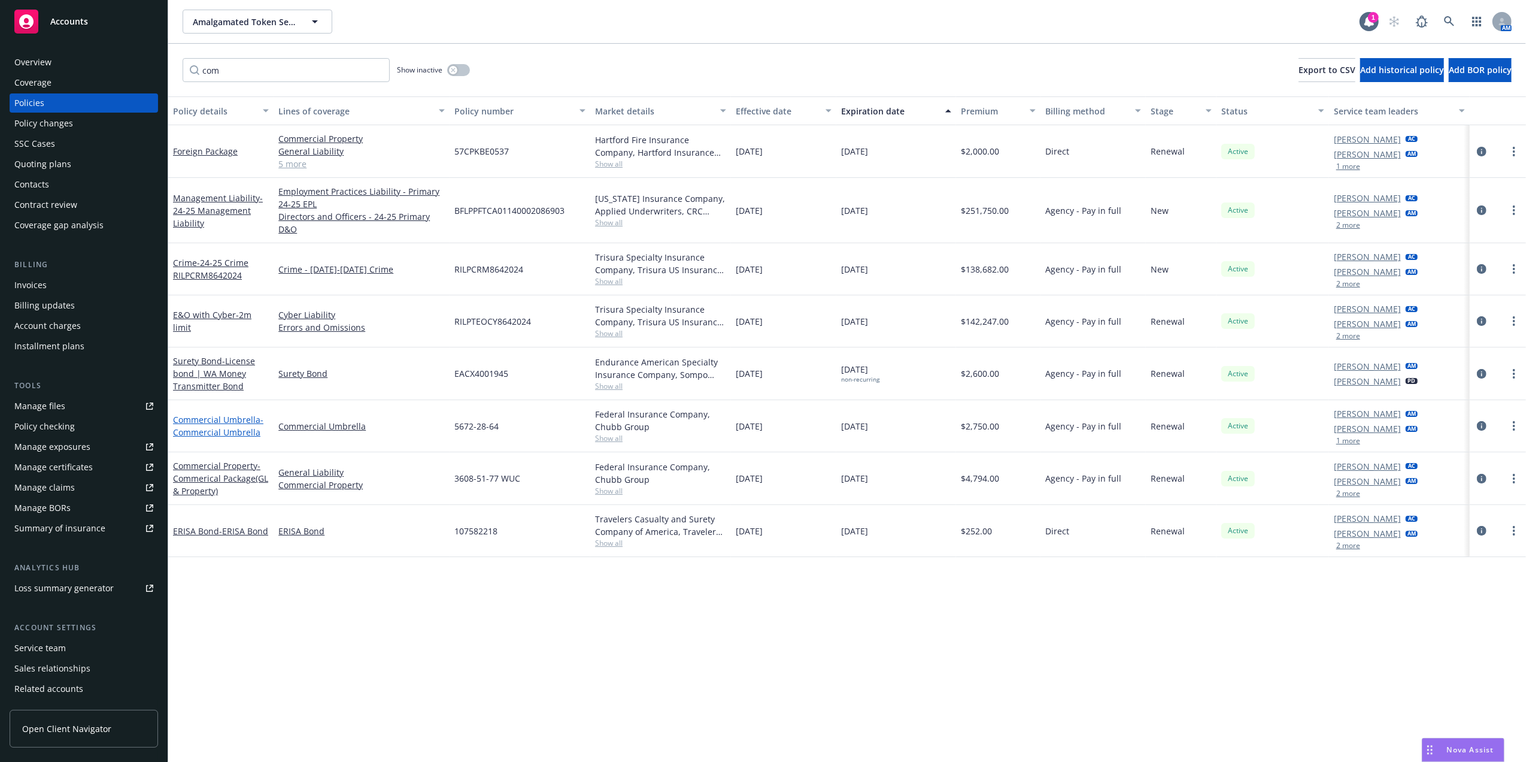
click at [226, 429] on span "- Commercial Umbrella" at bounding box center [218, 426] width 90 height 24
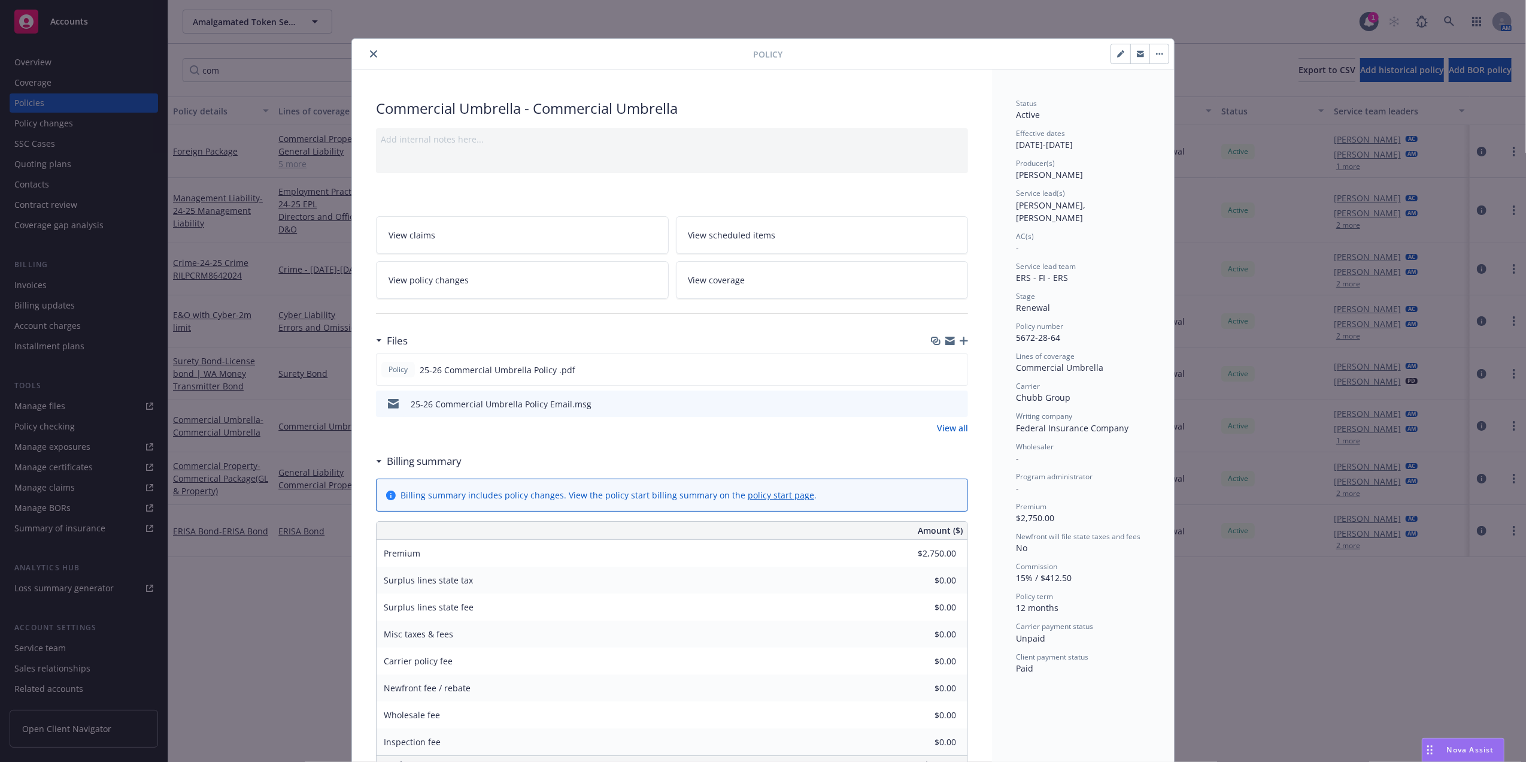
scroll to position [36, 0]
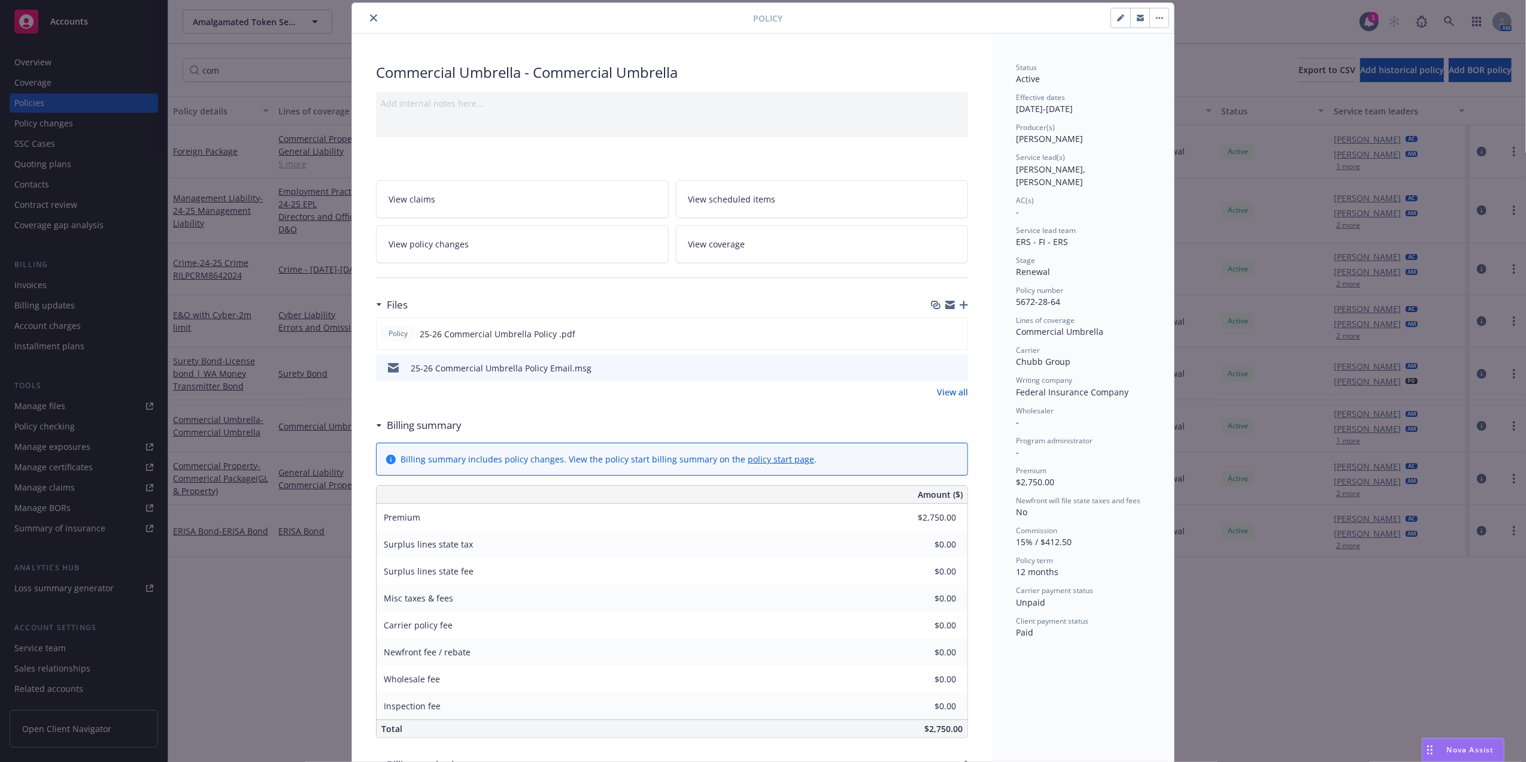
click at [1048, 296] on span "5672-28-64" at bounding box center [1038, 301] width 44 height 11
copy span "5672-28-64"
drag, startPoint x: 365, startPoint y: 17, endPoint x: 299, endPoint y: 68, distance: 83.6
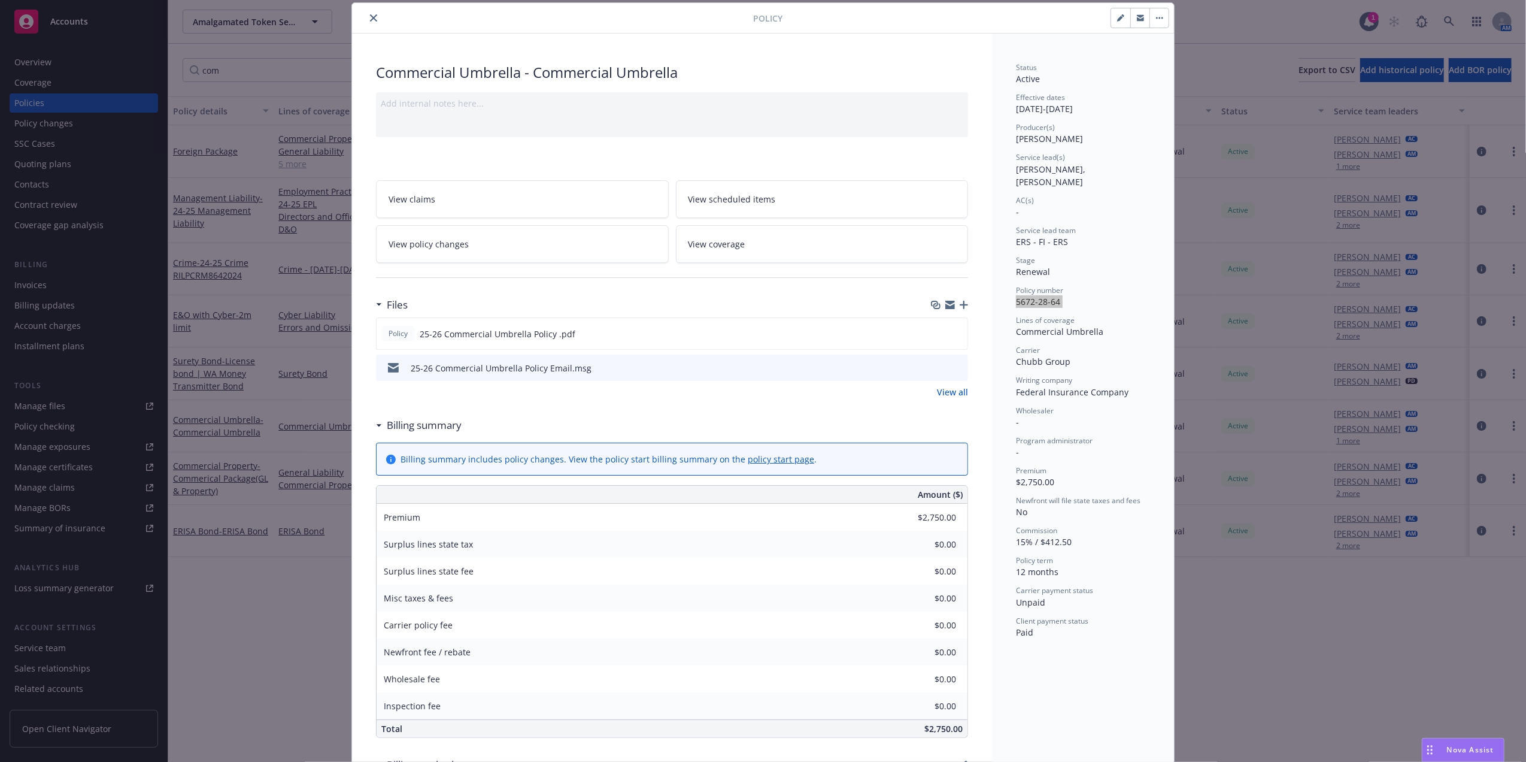
click at [370, 17] on icon "close" at bounding box center [373, 17] width 7 height 7
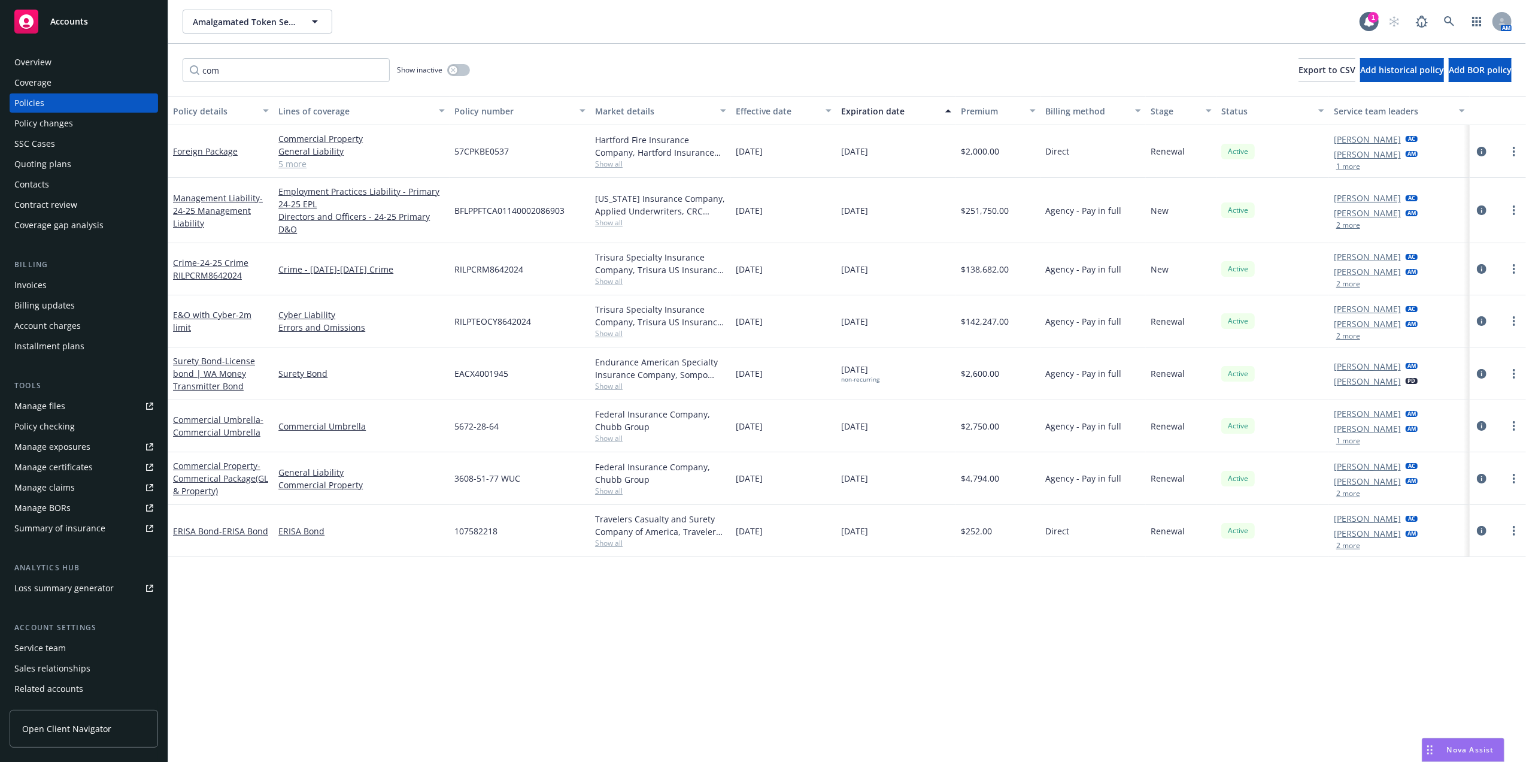
click at [58, 117] on div "Policy changes" at bounding box center [43, 123] width 59 height 19
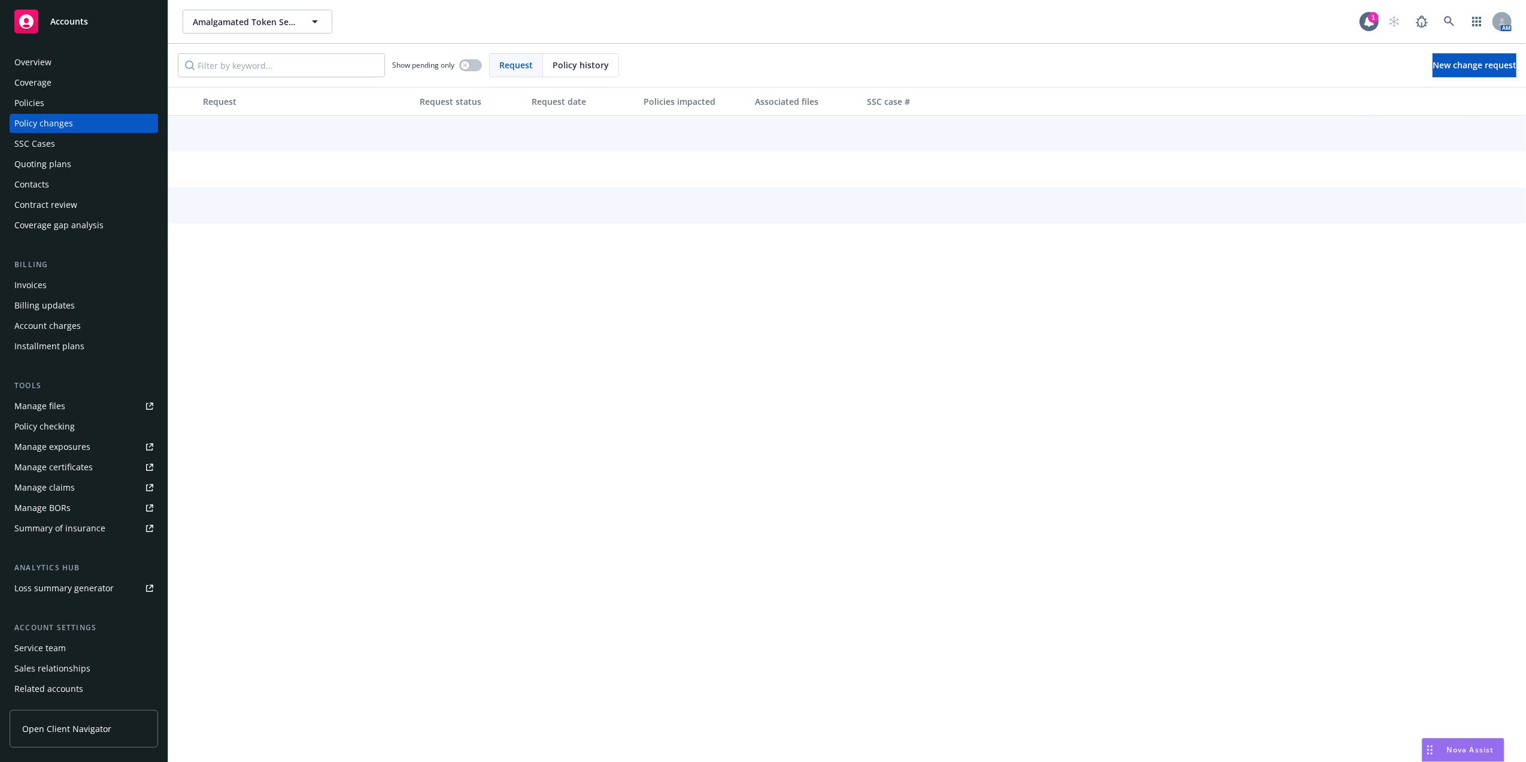
click at [602, 68] on span "Policy history" at bounding box center [581, 65] width 56 height 13
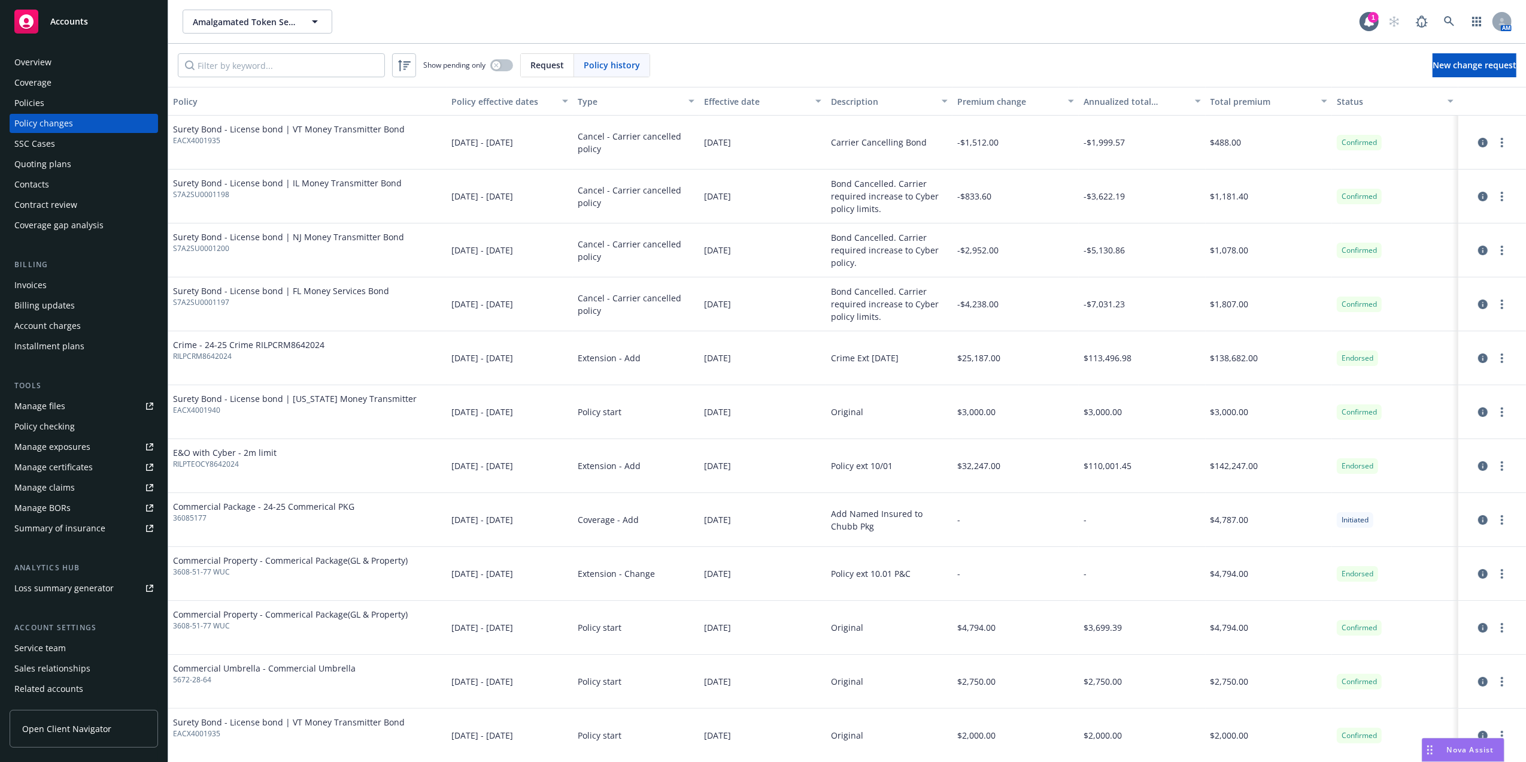
click at [548, 68] on span "Request" at bounding box center [547, 65] width 34 height 13
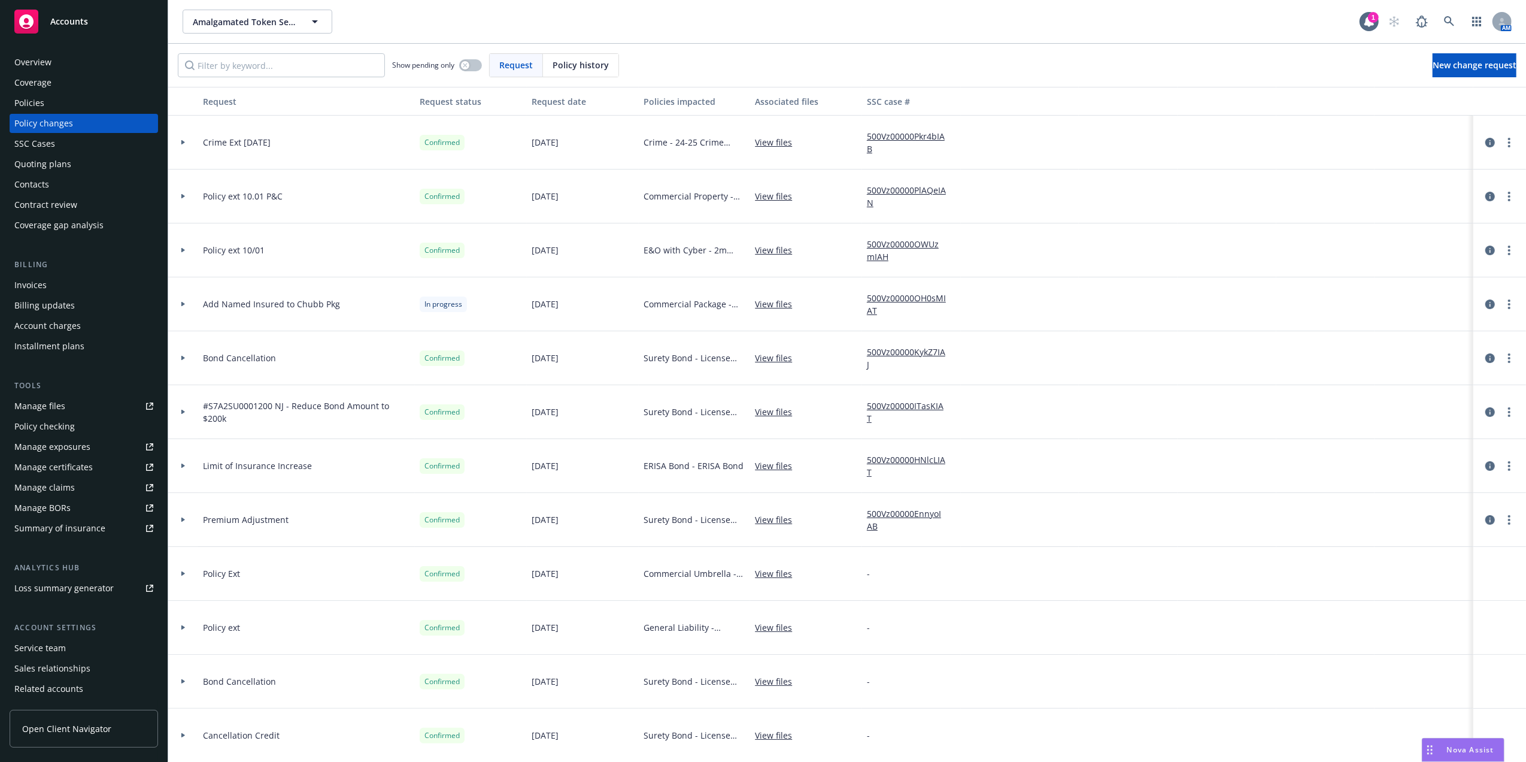
click at [189, 192] on div at bounding box center [183, 196] width 30 height 54
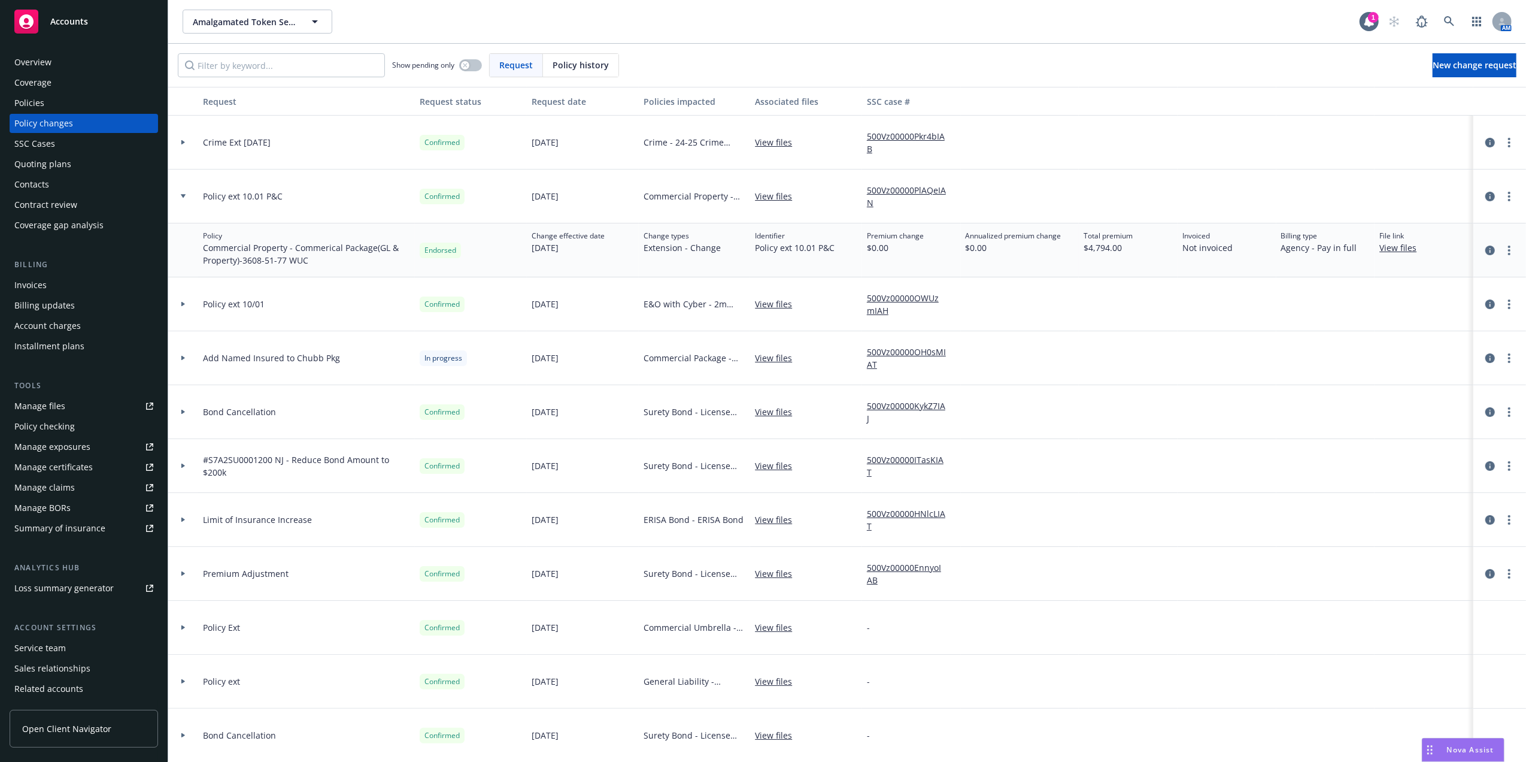
click at [185, 300] on div at bounding box center [183, 304] width 30 height 54
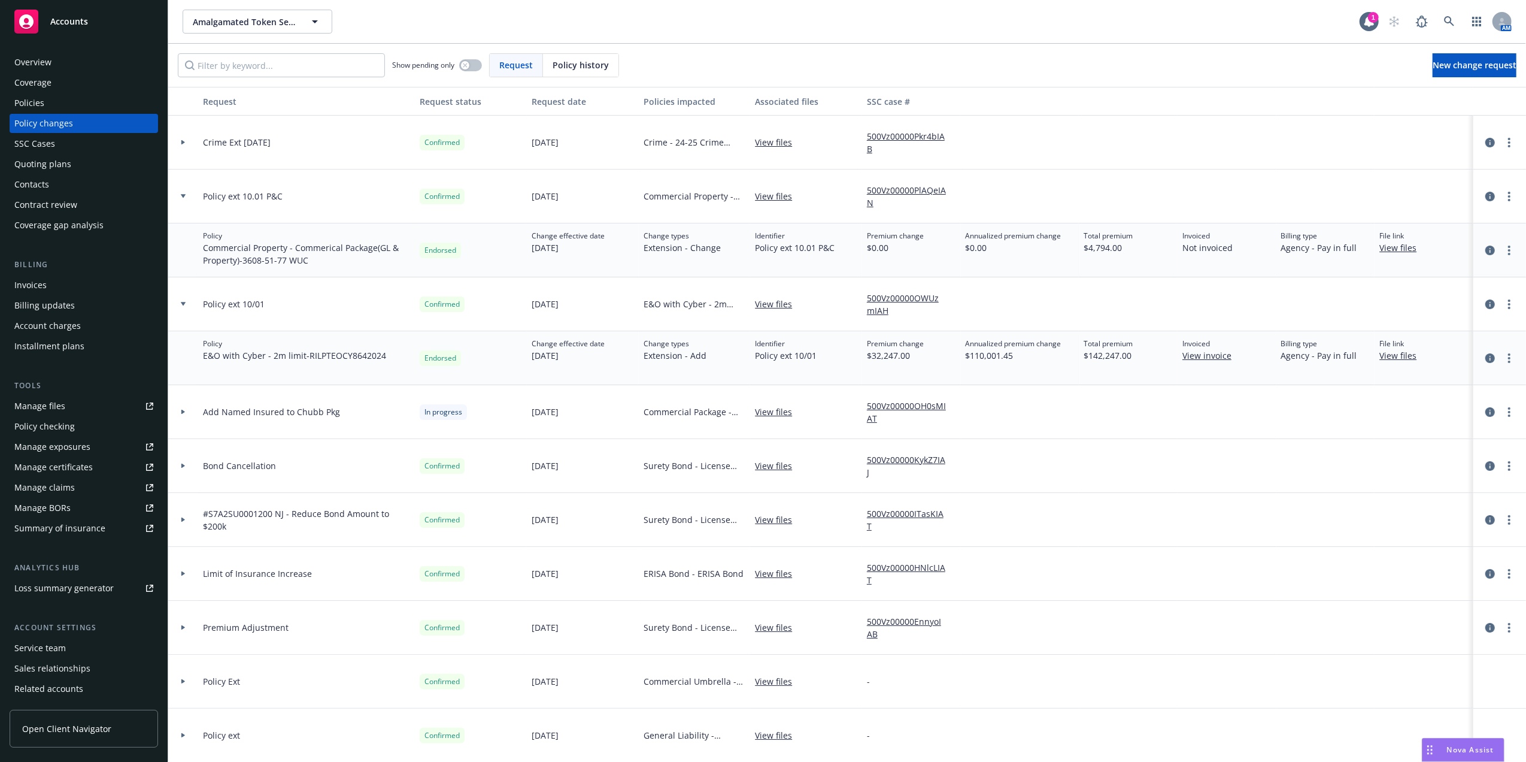
click at [1392, 244] on link "View files" at bounding box center [1402, 247] width 47 height 13
click at [6, 113] on div "Overview Coverage Policies Policy changes SSC Cases Quoting plans Contacts Cont…" at bounding box center [84, 399] width 168 height 723
click at [16, 103] on div "Policies" at bounding box center [29, 102] width 30 height 19
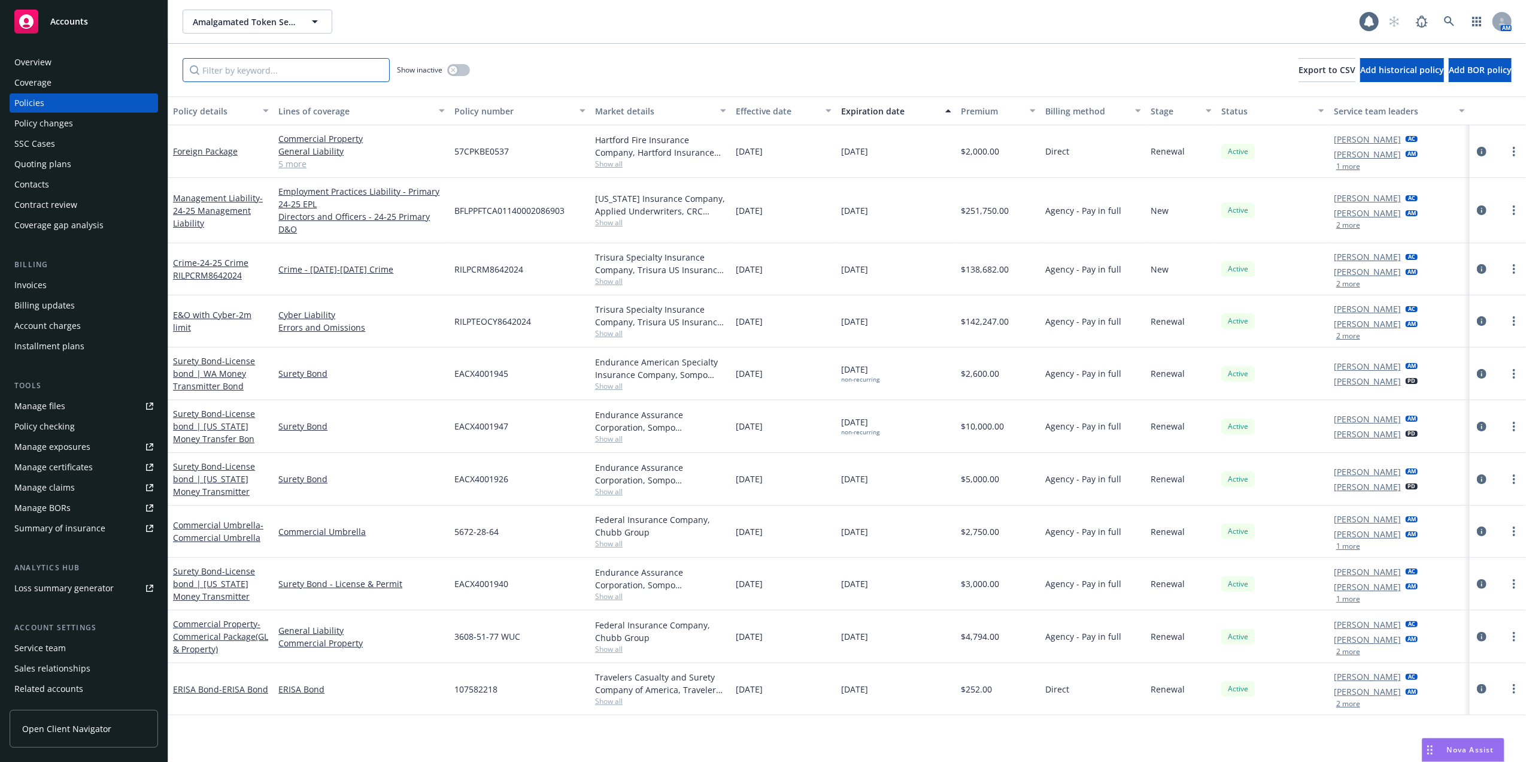
click at [351, 75] on input "Filter by keyword..." at bounding box center [286, 70] width 207 height 24
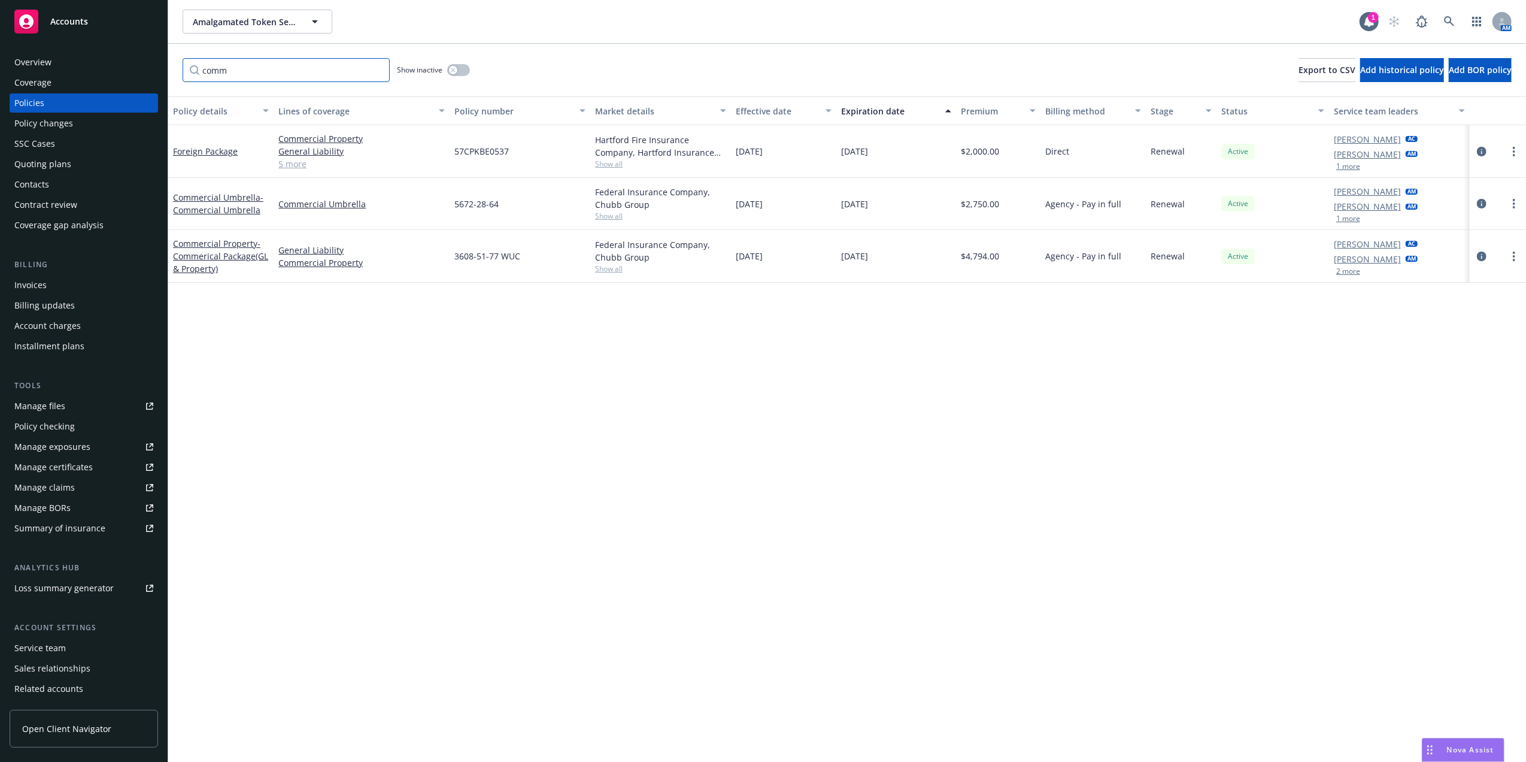
type input "comm"
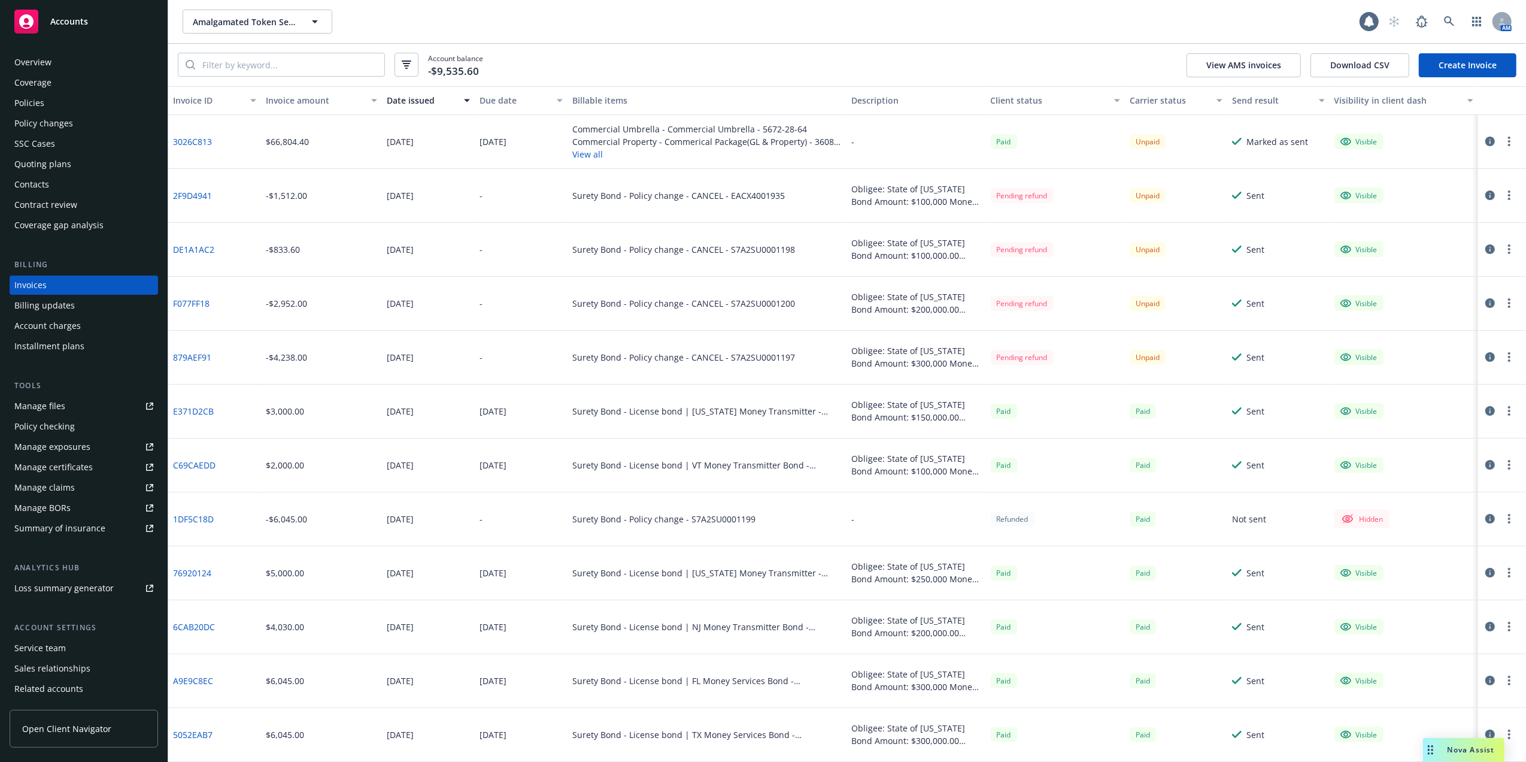
scroll to position [39, 0]
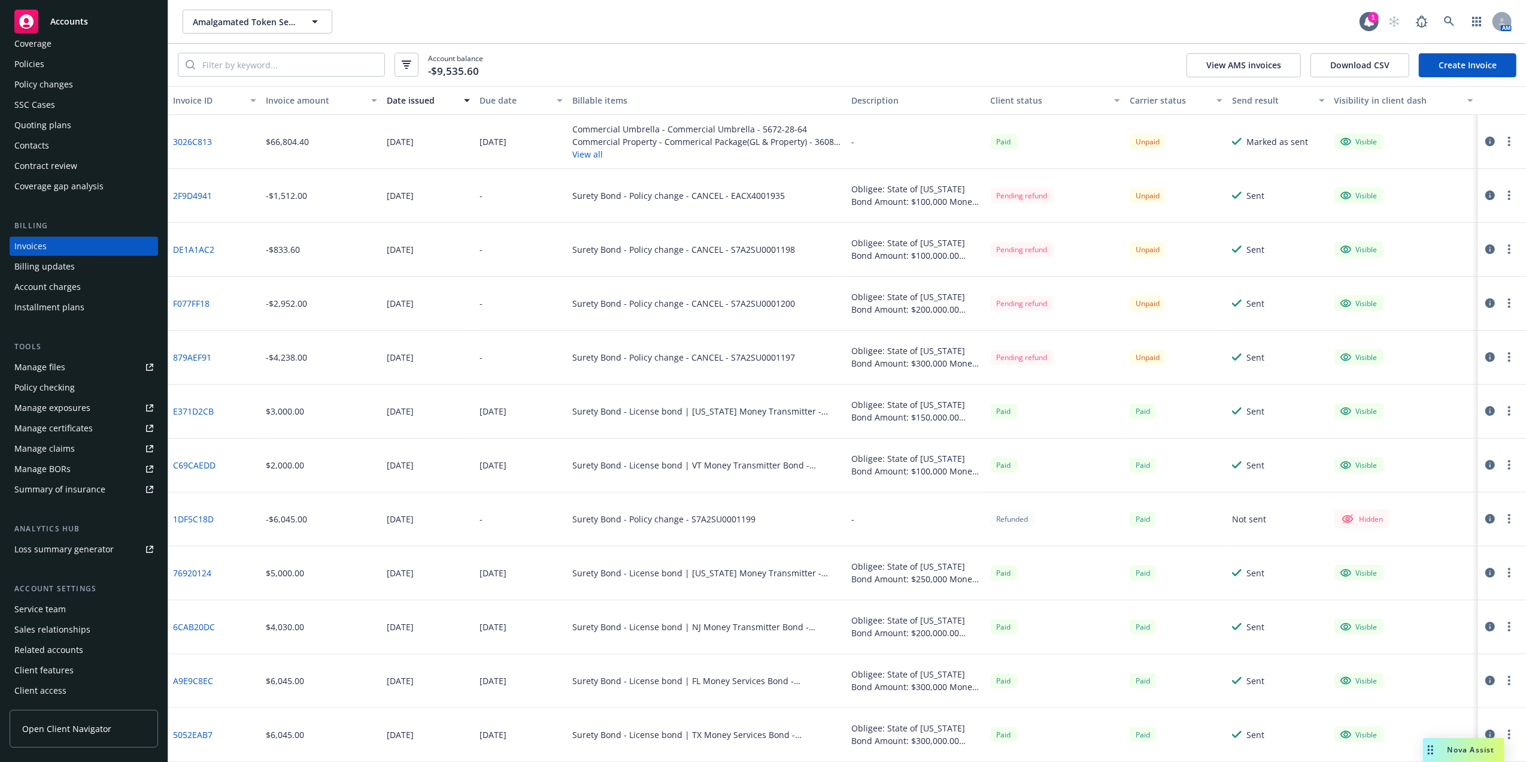
click at [588, 154] on button "View all" at bounding box center [706, 154] width 269 height 13
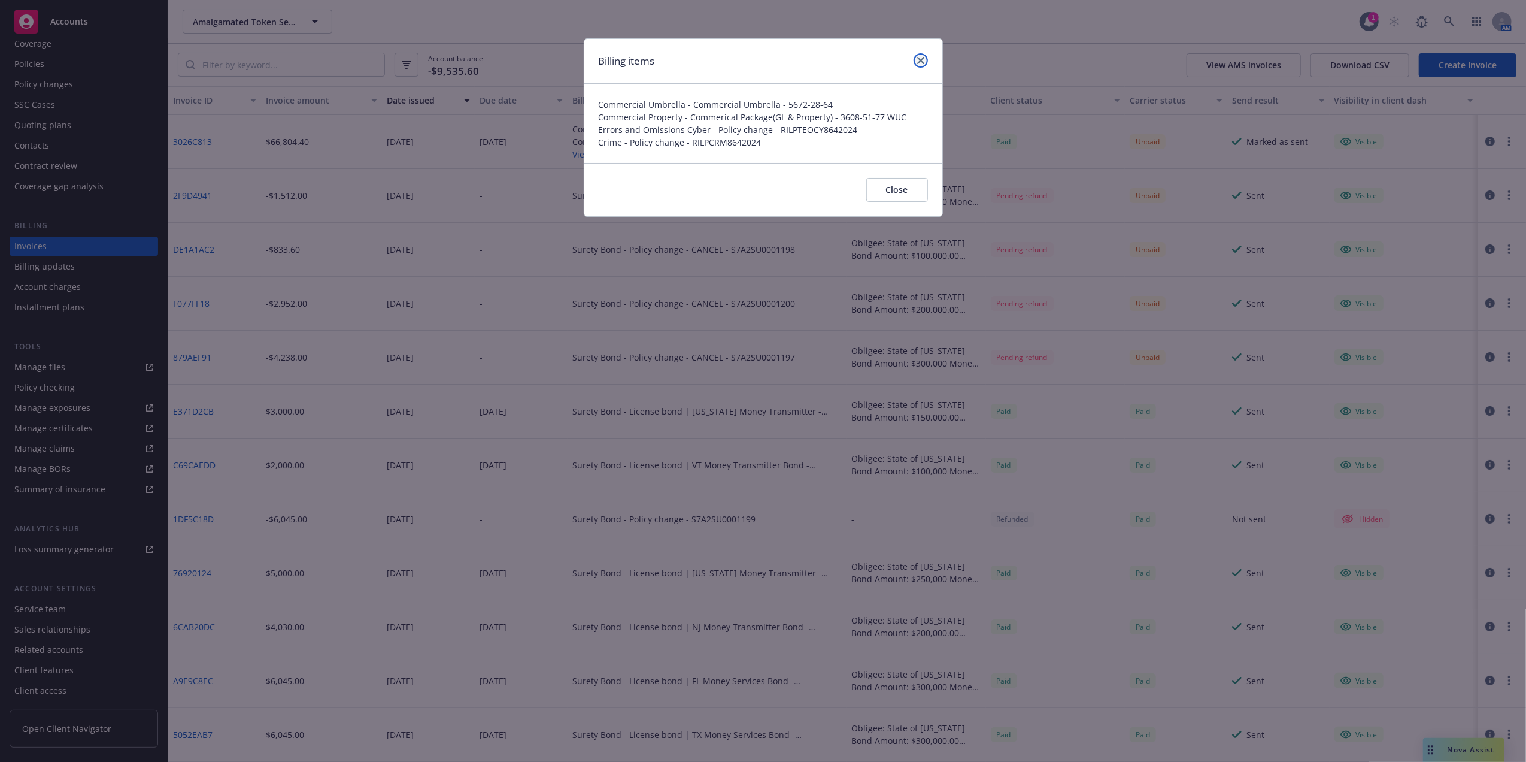
click at [922, 61] on icon "close" at bounding box center [920, 60] width 7 height 7
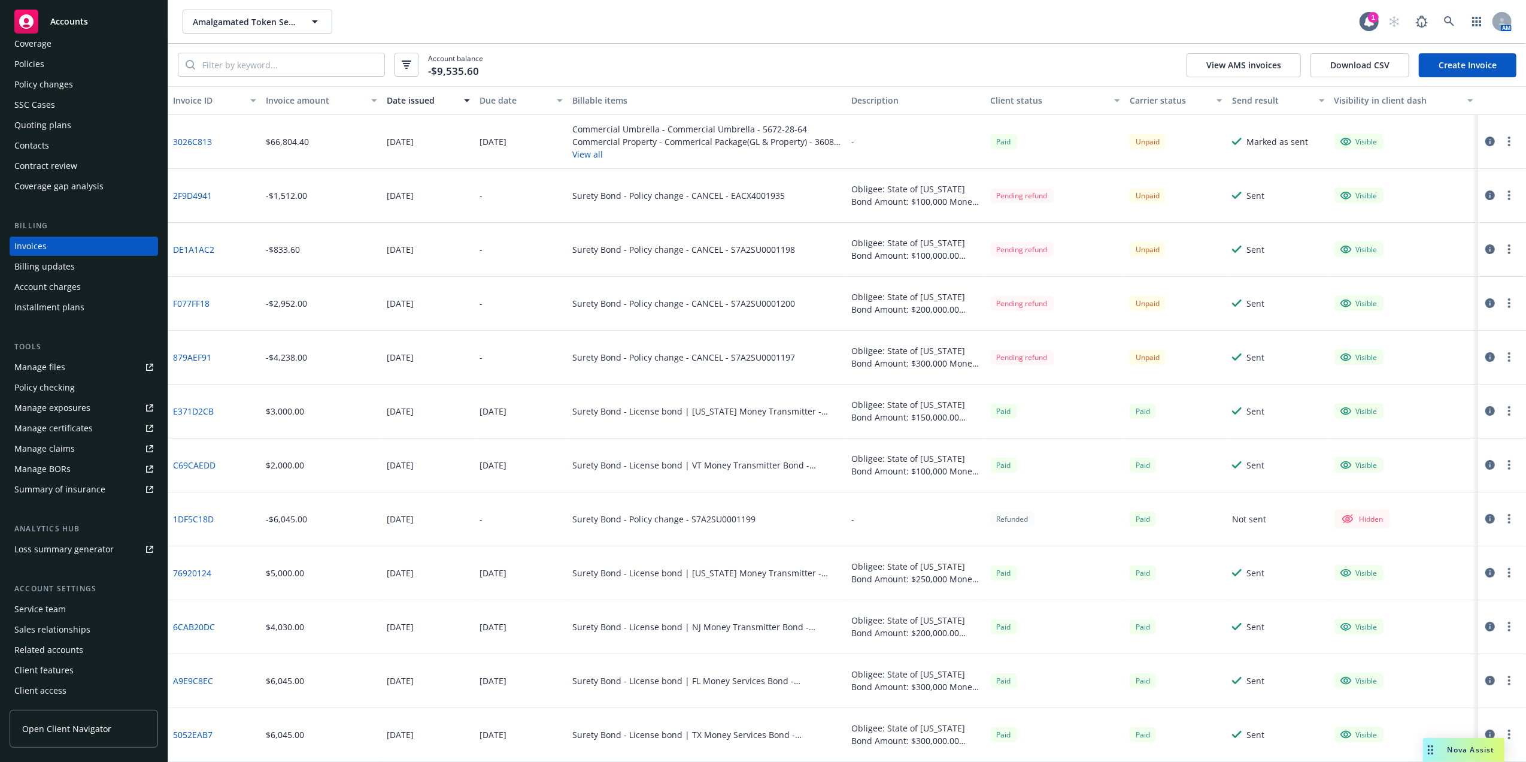
click at [589, 148] on button "View all" at bounding box center [706, 154] width 269 height 13
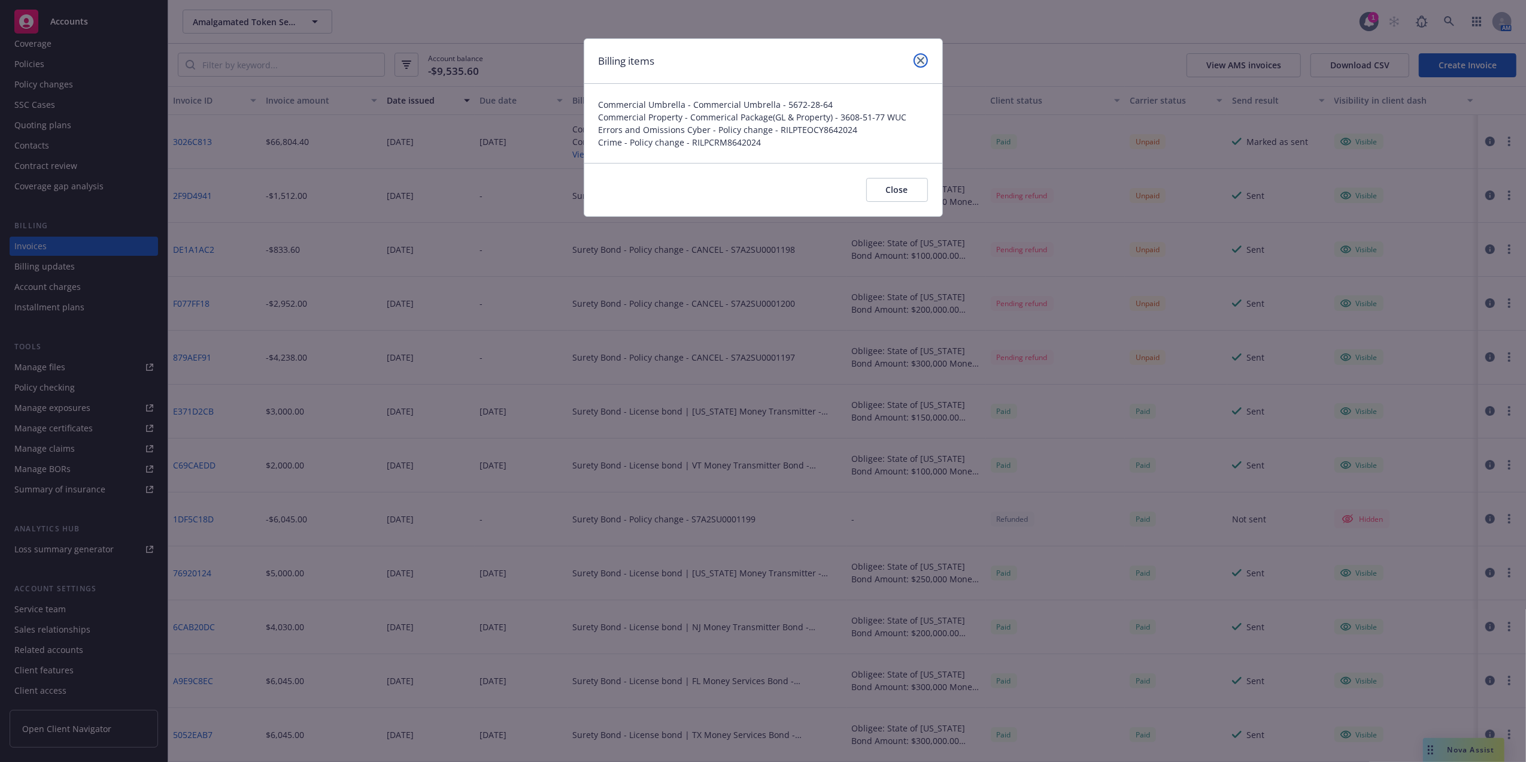
click at [921, 62] on icon "close" at bounding box center [920, 60] width 7 height 7
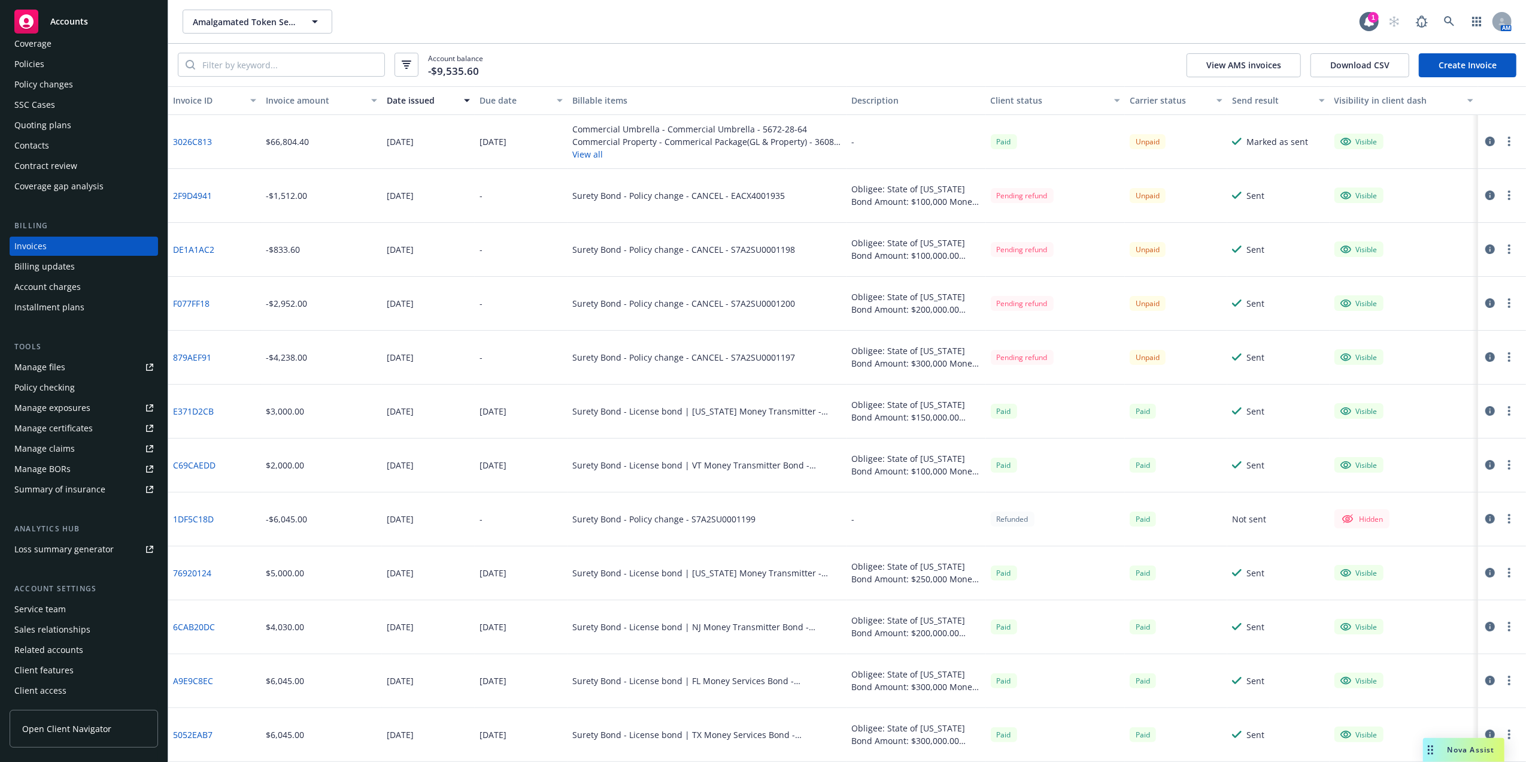
click at [572, 153] on button "View all" at bounding box center [706, 154] width 269 height 13
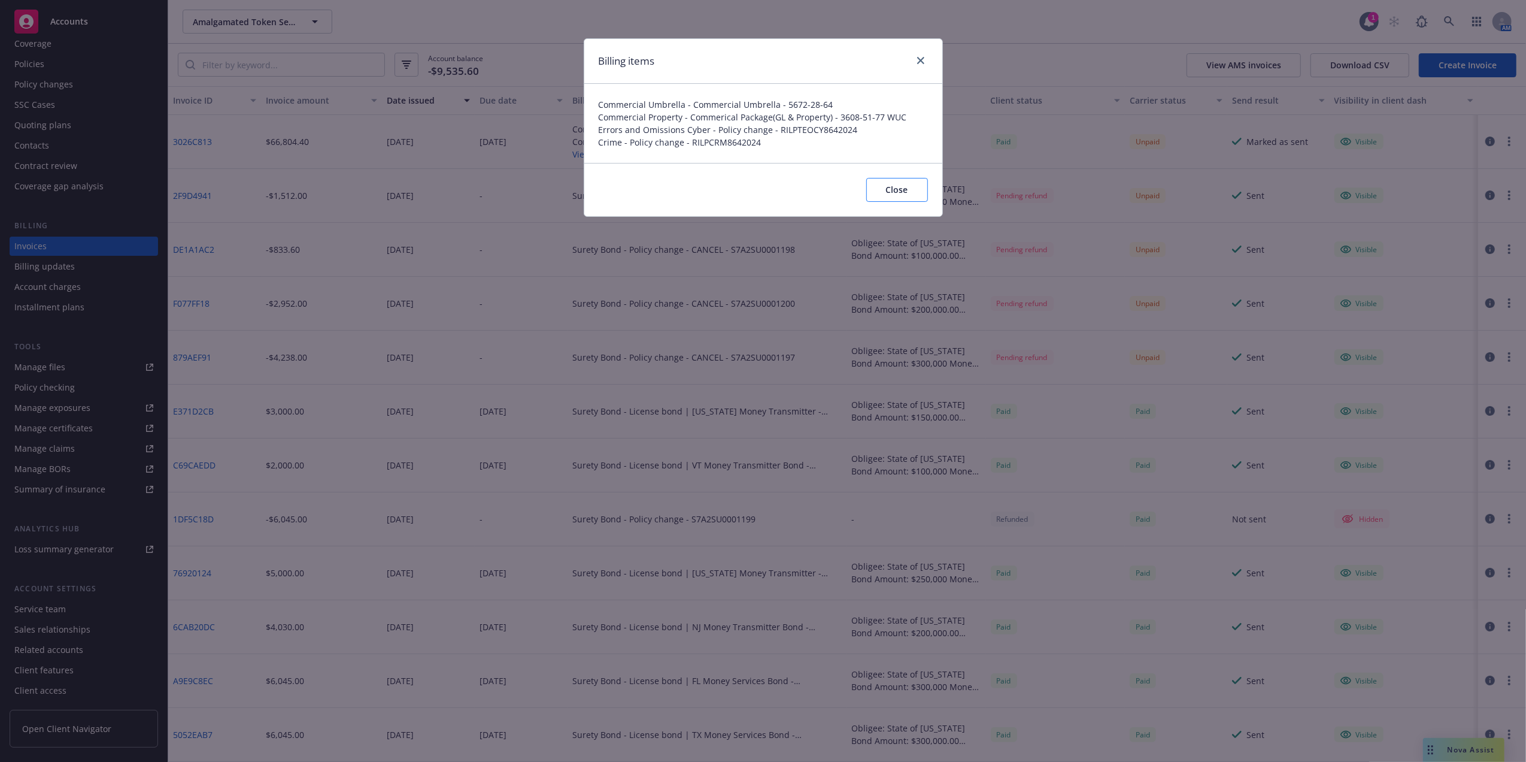
click at [927, 195] on div "Close" at bounding box center [763, 189] width 358 height 53
click at [184, 137] on div "Billing items Commercial Umbrella - Commercial Umbrella - 5672-28-64 Commercial…" at bounding box center [763, 381] width 1526 height 762
click at [897, 194] on span "Close" at bounding box center [897, 189] width 22 height 11
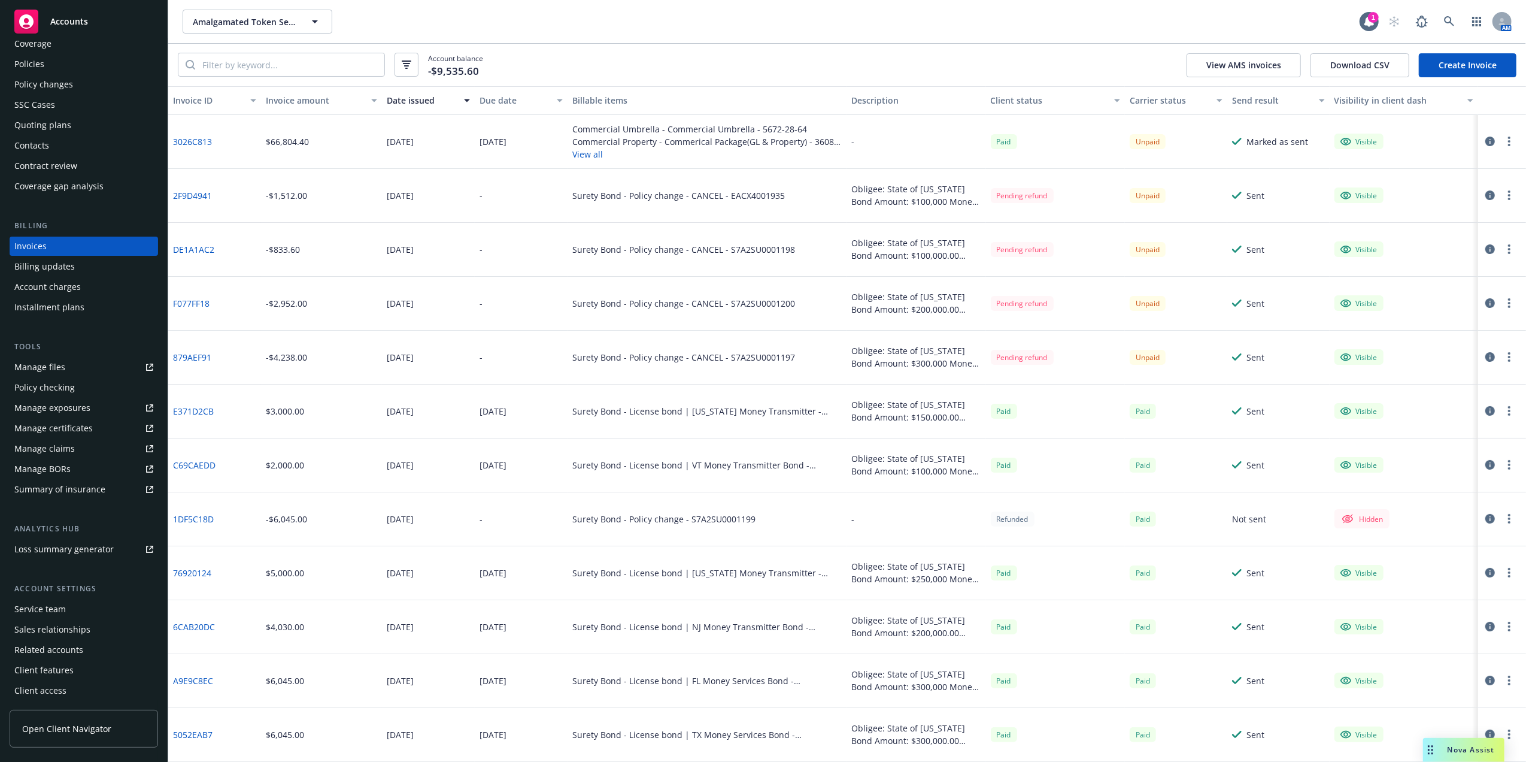
click at [201, 142] on link "3026C813" at bounding box center [192, 141] width 39 height 13
click at [43, 72] on div "Policies" at bounding box center [29, 63] width 30 height 19
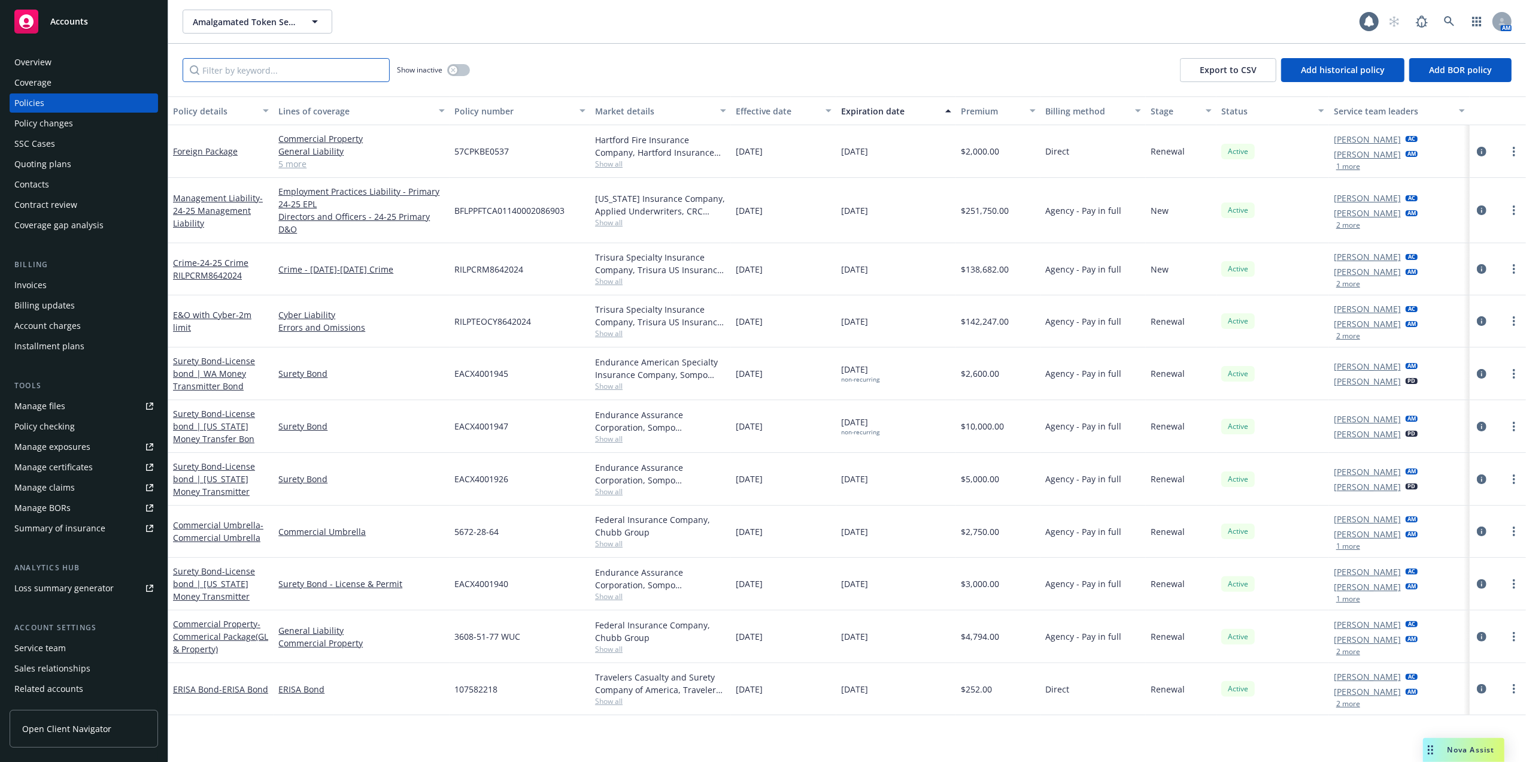
click at [287, 66] on input "Filter by keyword..." at bounding box center [286, 70] width 207 height 24
type input "i"
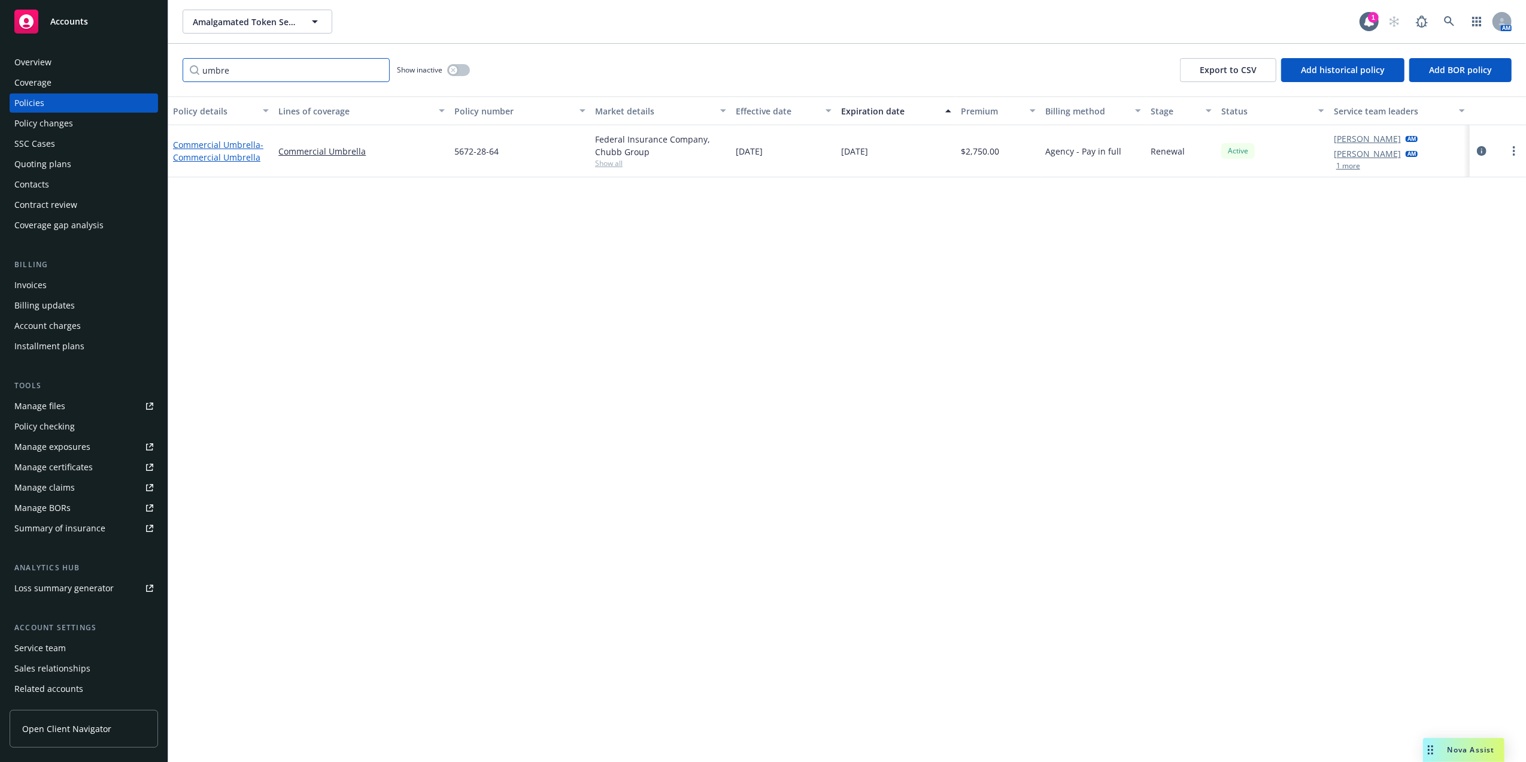
type input "umbre"
click at [239, 153] on span "- Commercial Umbrella" at bounding box center [218, 151] width 90 height 24
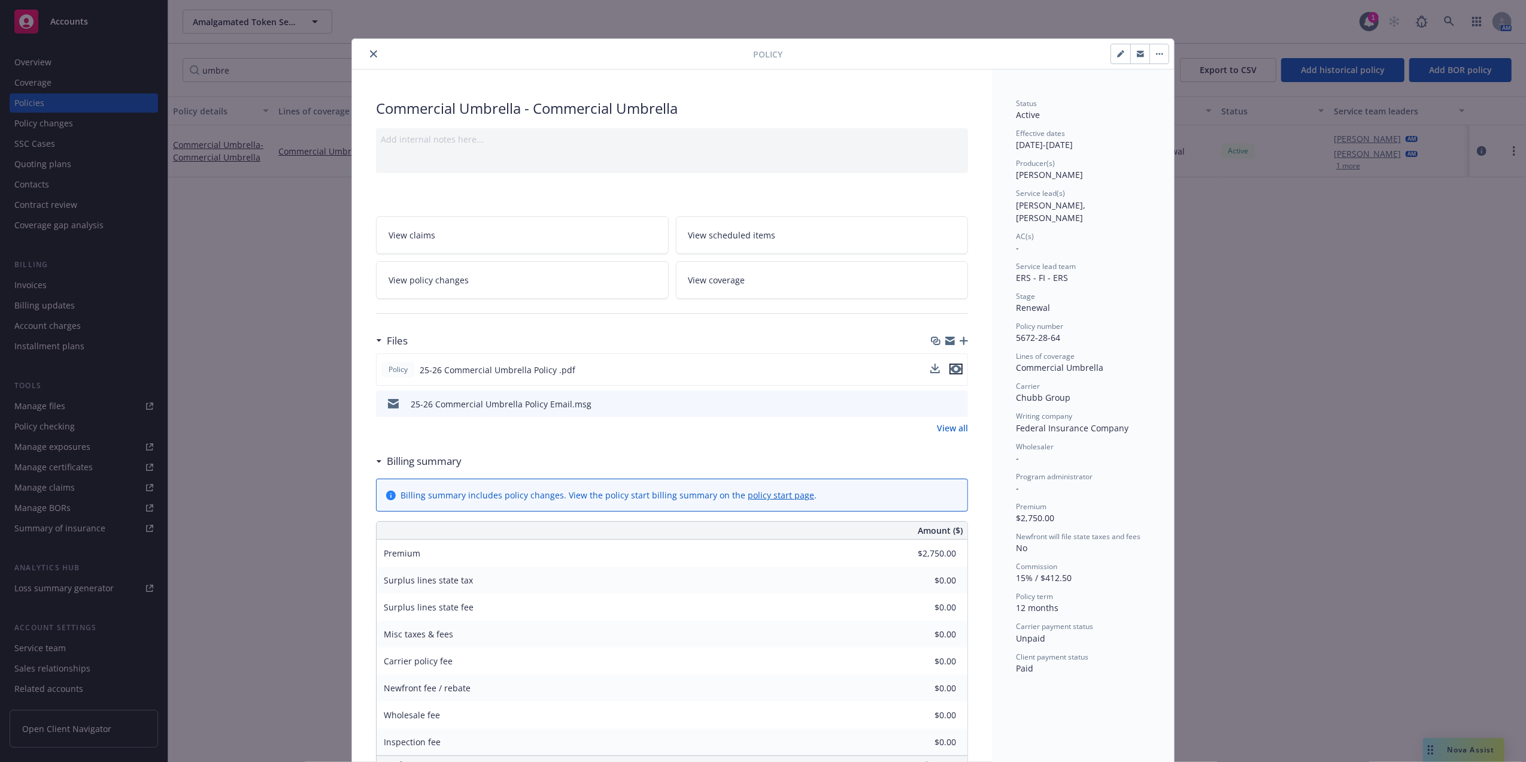
click at [952, 369] on icon "preview file" at bounding box center [956, 369] width 11 height 8
click at [370, 53] on icon "close" at bounding box center [373, 53] width 7 height 7
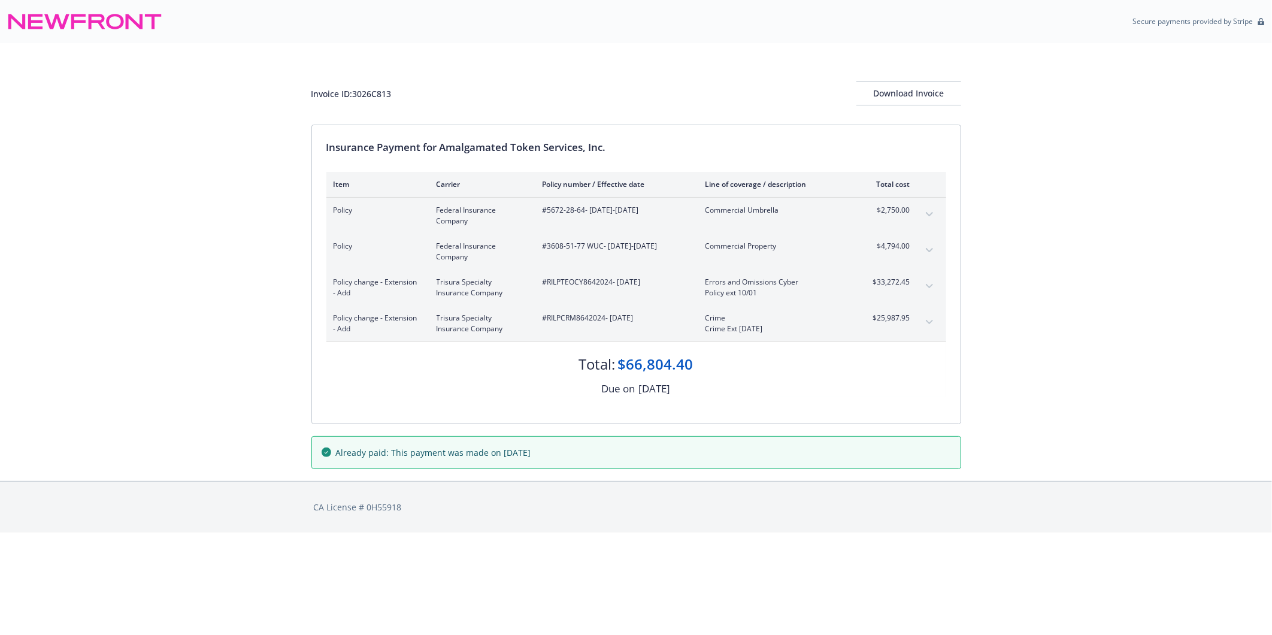
click at [923, 290] on button "expand content" at bounding box center [929, 286] width 19 height 19
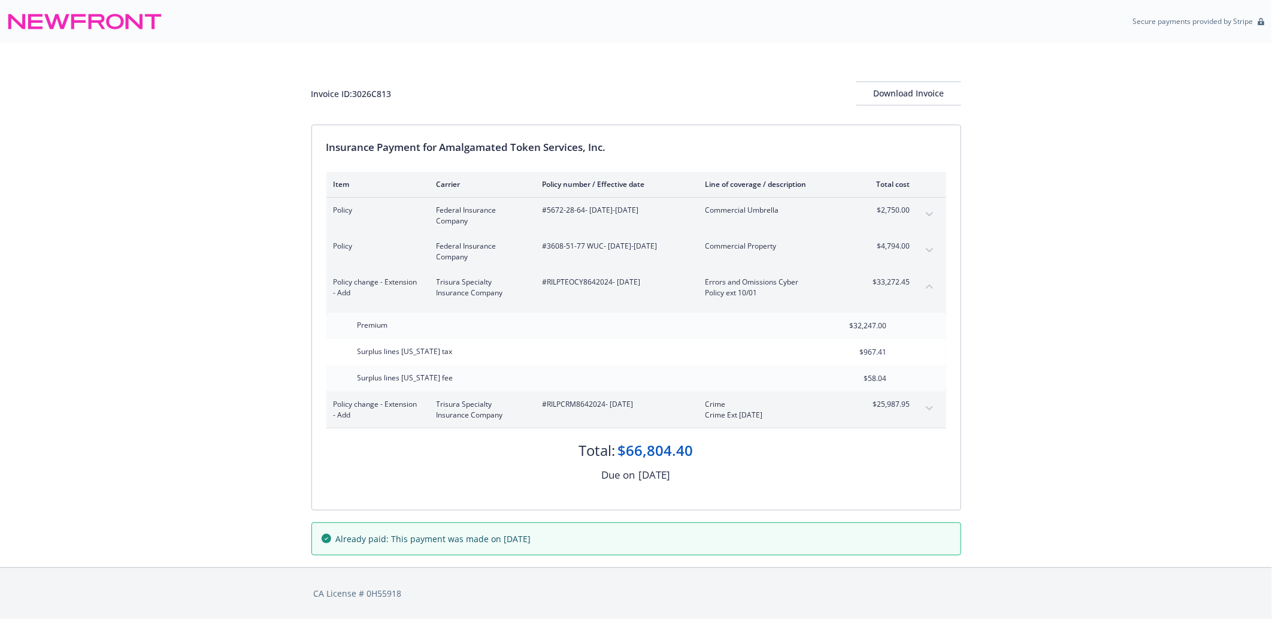
click at [926, 256] on button "expand content" at bounding box center [929, 250] width 19 height 19
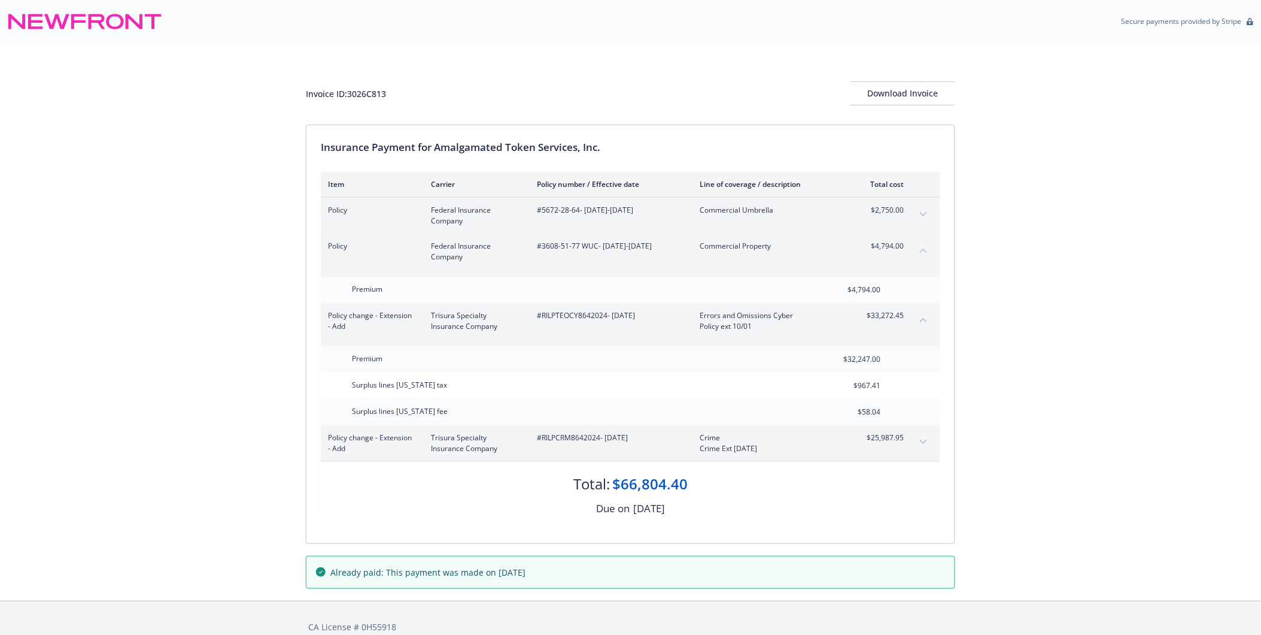
click at [921, 213] on icon "expand content" at bounding box center [923, 214] width 7 height 4
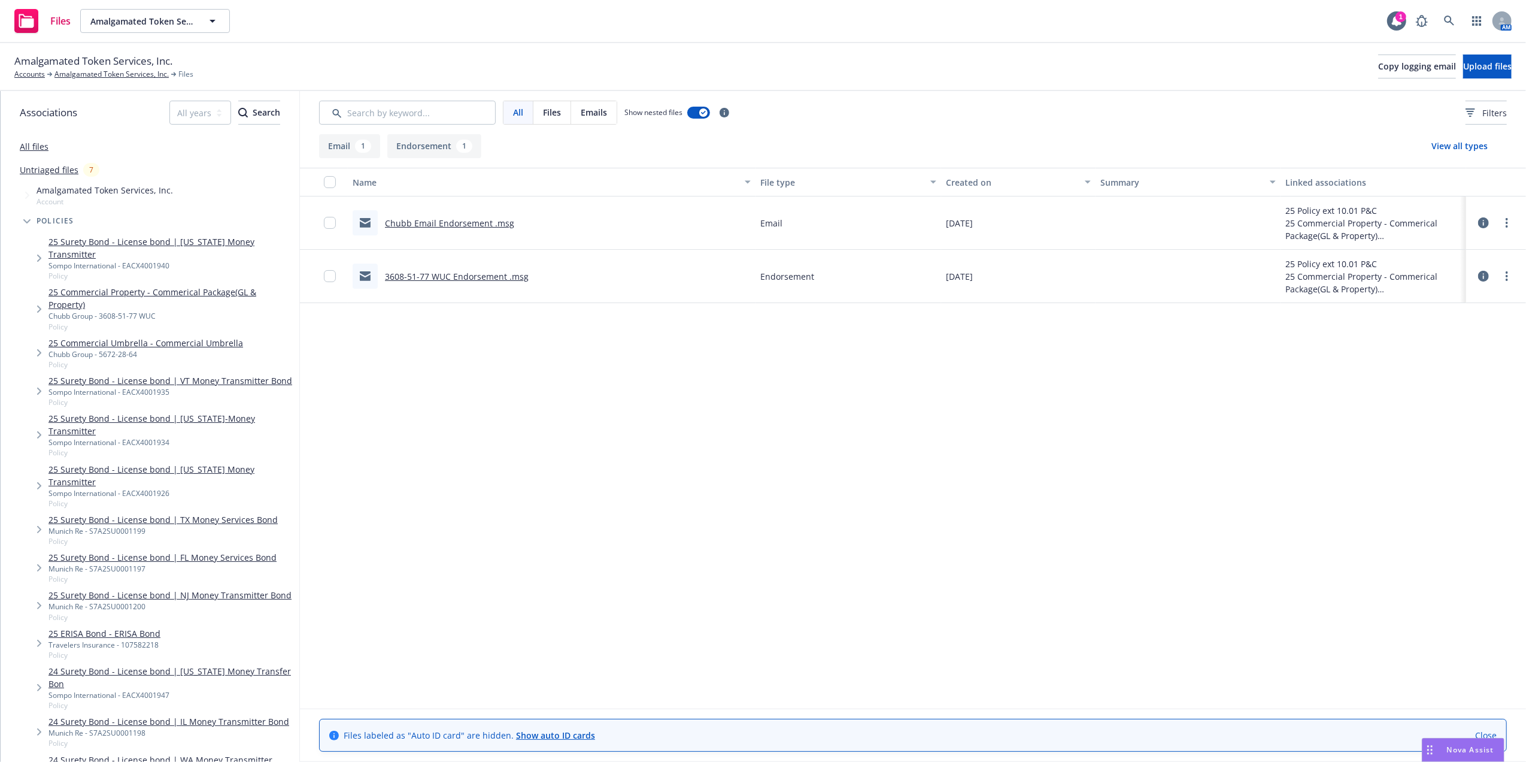
click at [411, 222] on link "Chubb Email Endorsement .msg" at bounding box center [449, 222] width 129 height 11
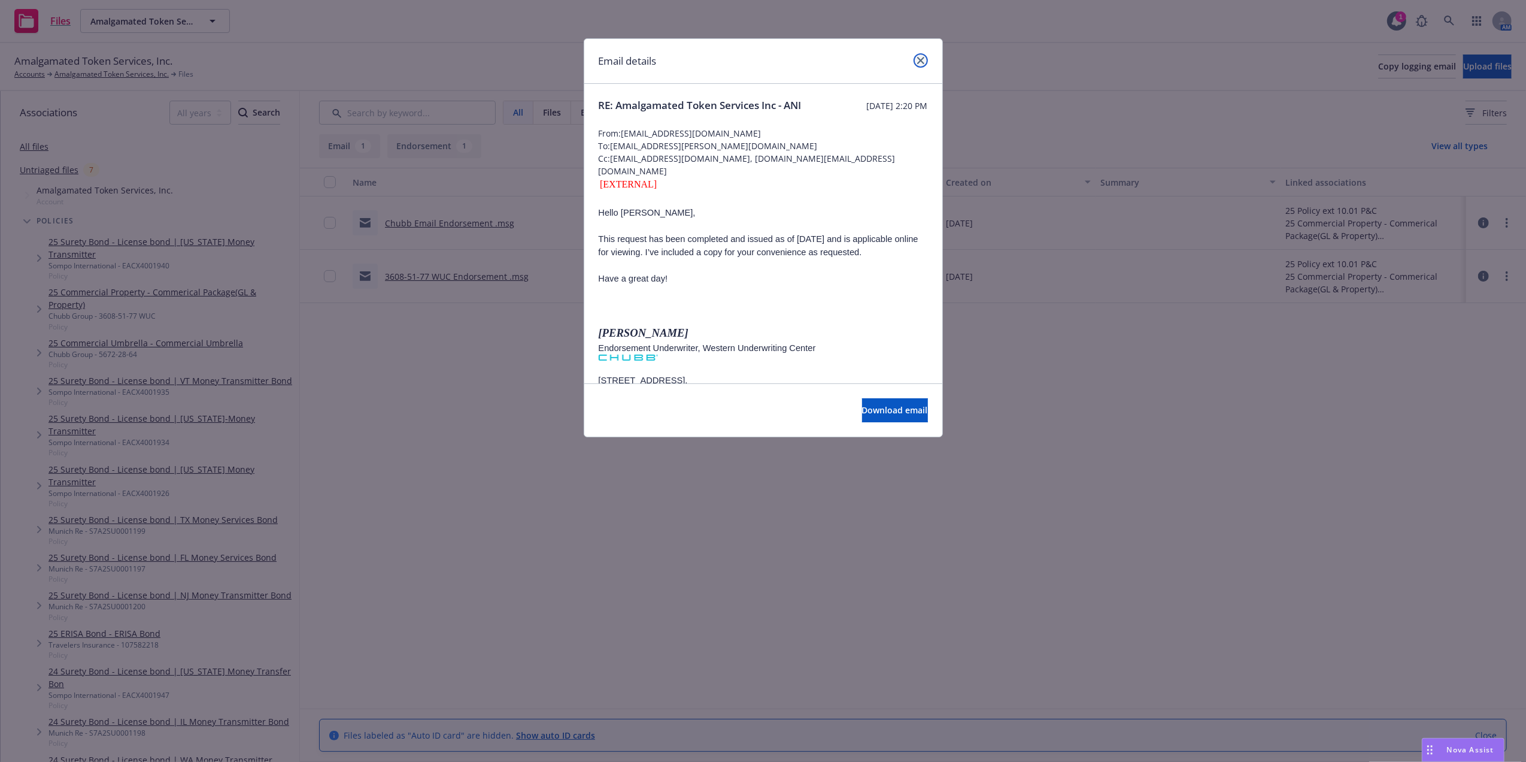
click at [923, 60] on icon "close" at bounding box center [920, 60] width 7 height 7
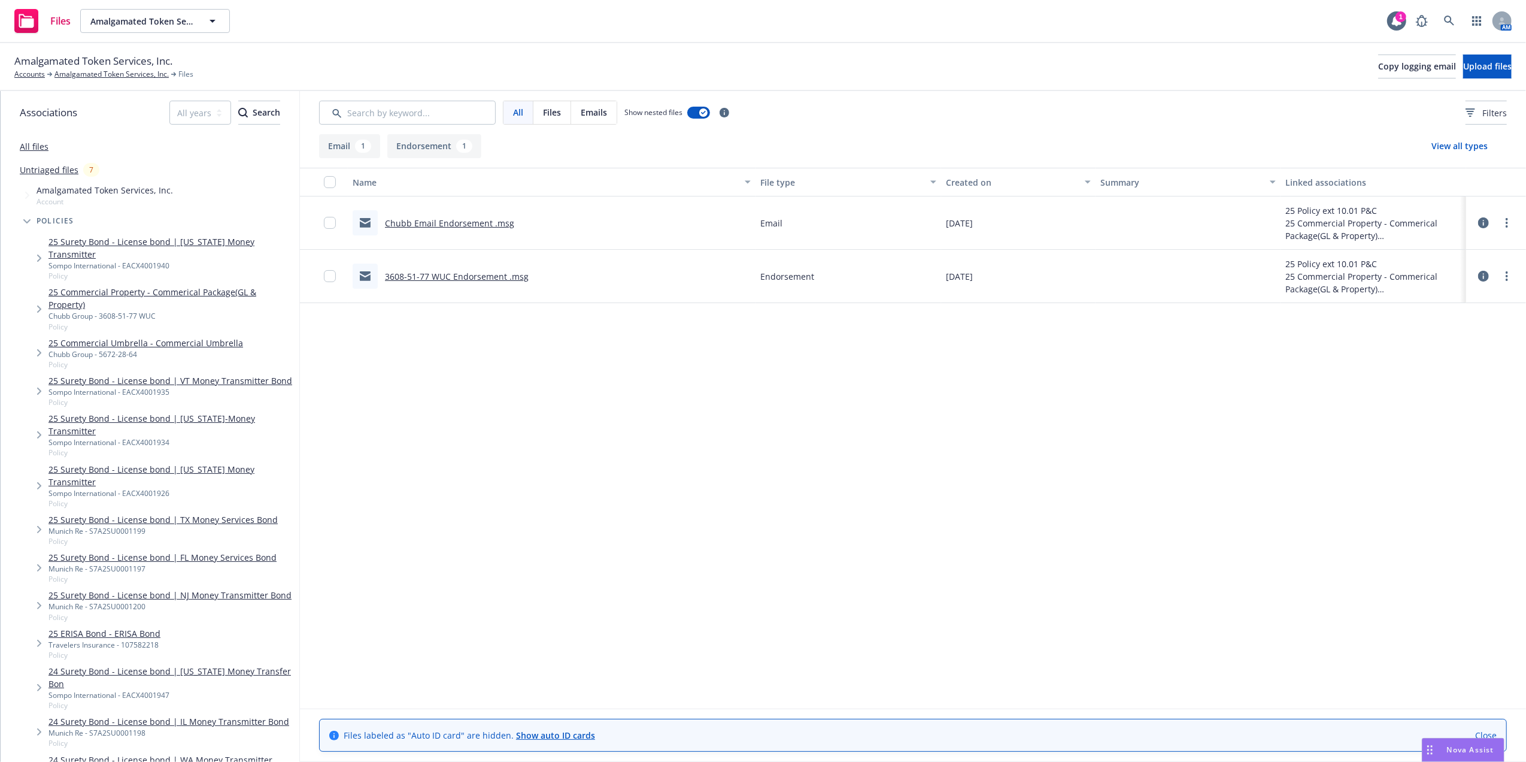
click at [453, 271] on link "3608-51-77 WUC Endorsement .msg" at bounding box center [457, 276] width 144 height 11
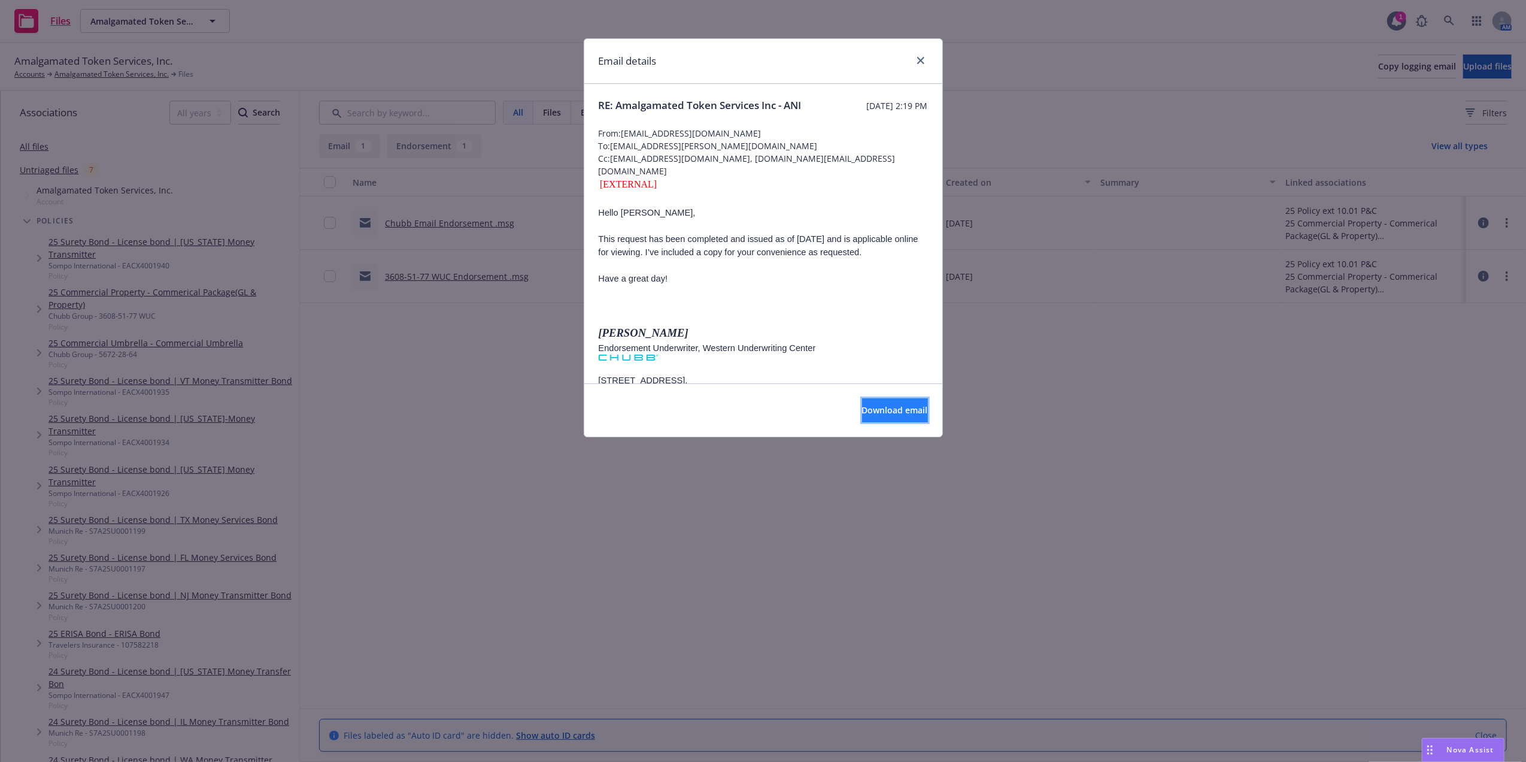
click at [884, 416] on span "Download email" at bounding box center [895, 409] width 66 height 11
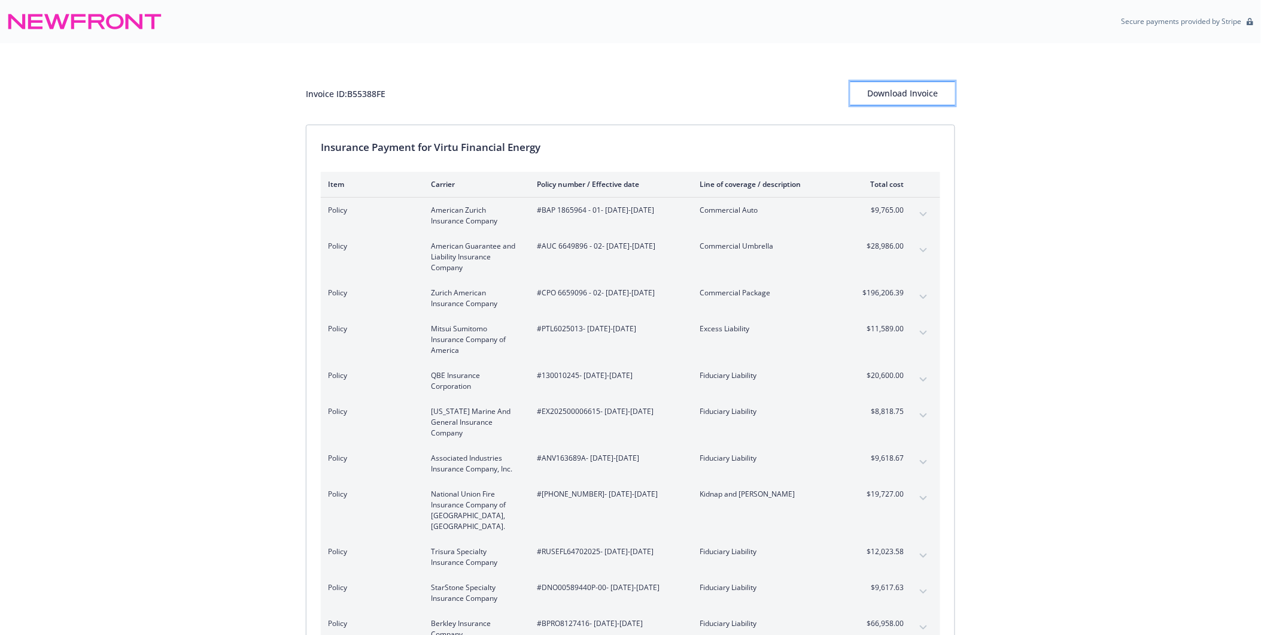
click at [933, 93] on div "Download Invoice" at bounding box center [903, 93] width 105 height 23
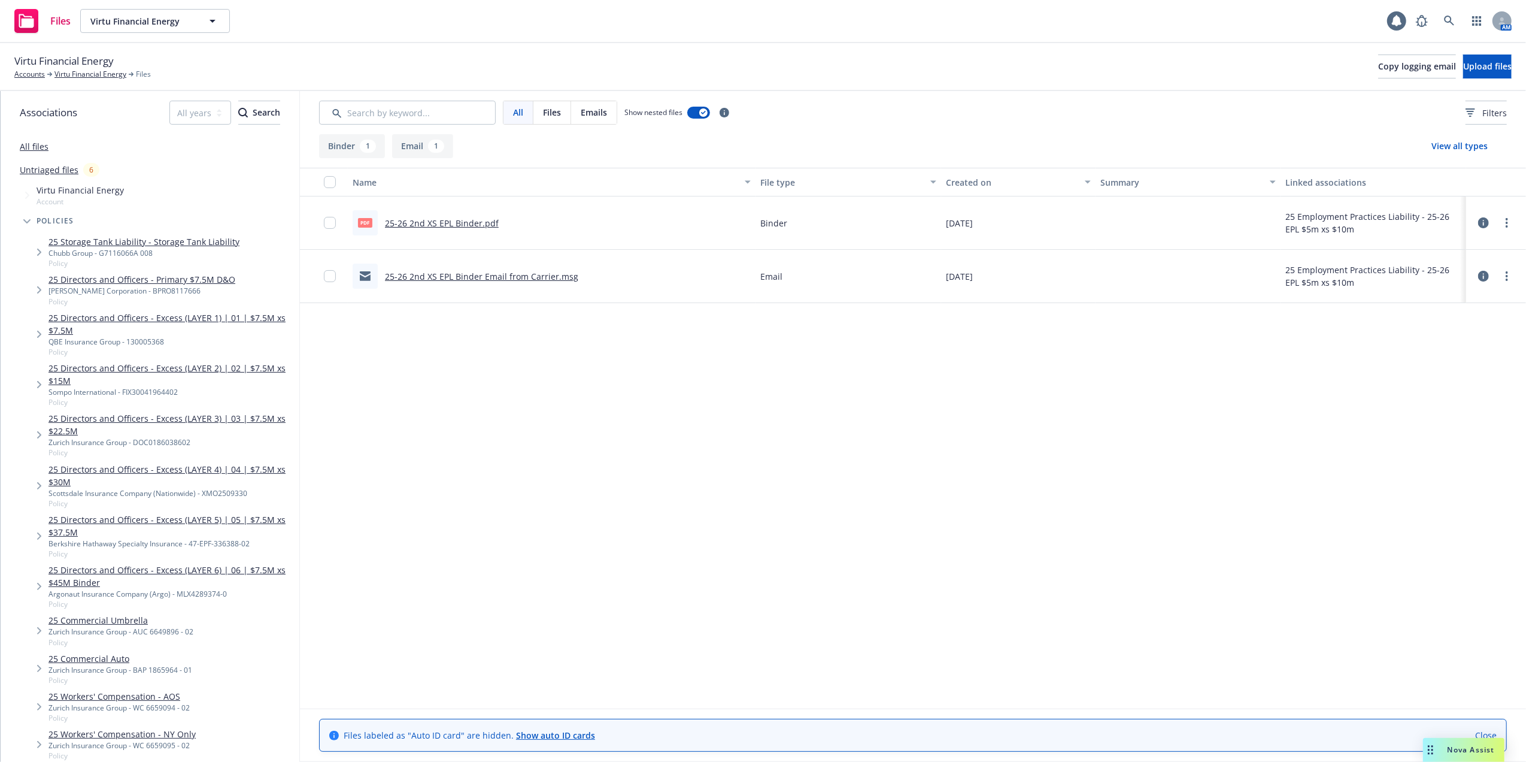
click at [1481, 274] on icon at bounding box center [1483, 276] width 11 height 11
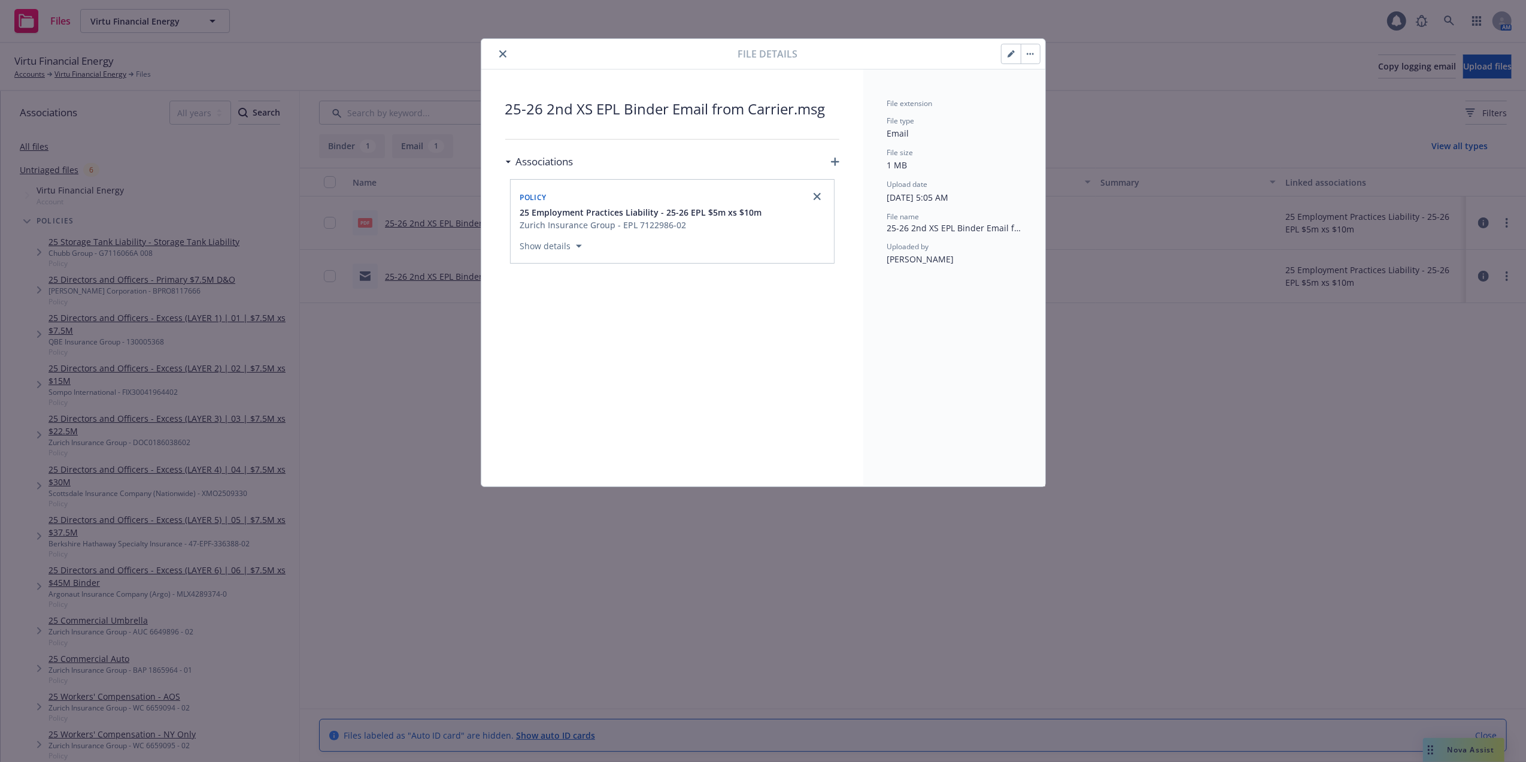
click at [503, 51] on icon "close" at bounding box center [502, 53] width 7 height 7
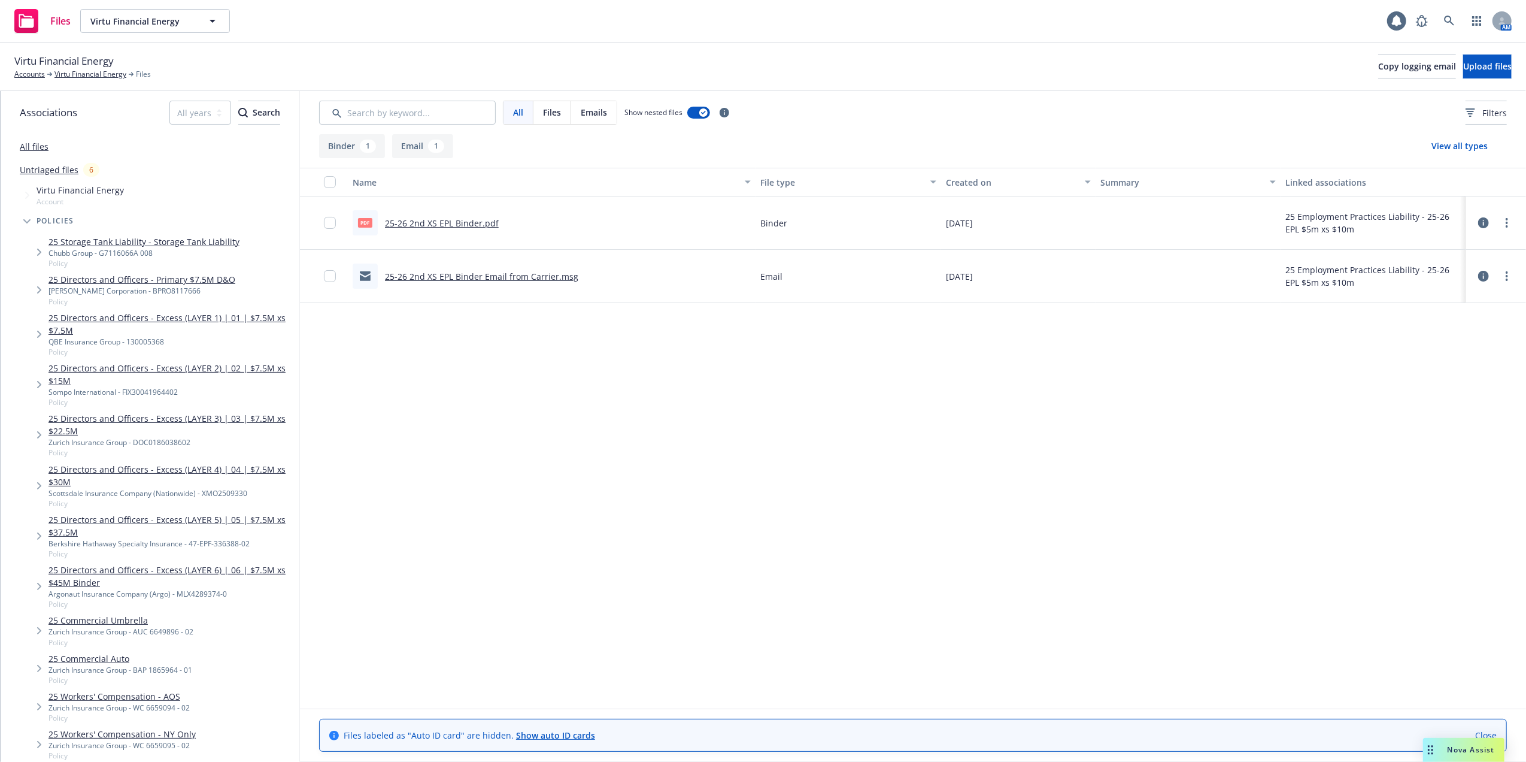
click at [413, 277] on link "25-26 2nd XS EPL Binder Email from Carrier.msg" at bounding box center [481, 276] width 193 height 11
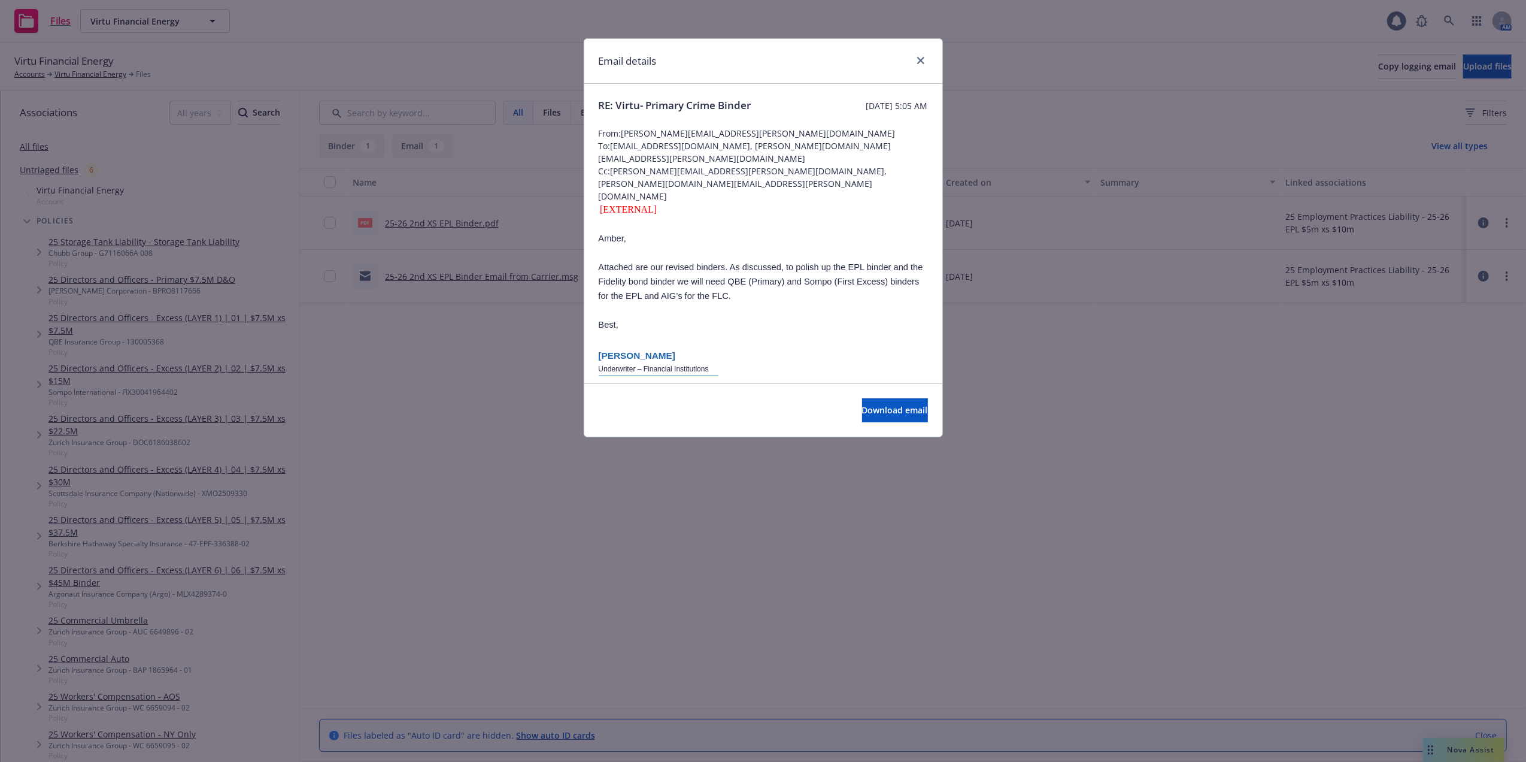
drag, startPoint x: 832, startPoint y: 105, endPoint x: 858, endPoint y: 105, distance: 26.3
click at [866, 105] on span "Tuesday, July 22, 2025 at 5:05 AM" at bounding box center [897, 105] width 62 height 13
drag, startPoint x: 858, startPoint y: 105, endPoint x: 853, endPoint y: 123, distance: 18.2
click at [846, 123] on div at bounding box center [763, 120] width 329 height 14
click at [921, 62] on icon "close" at bounding box center [920, 60] width 7 height 7
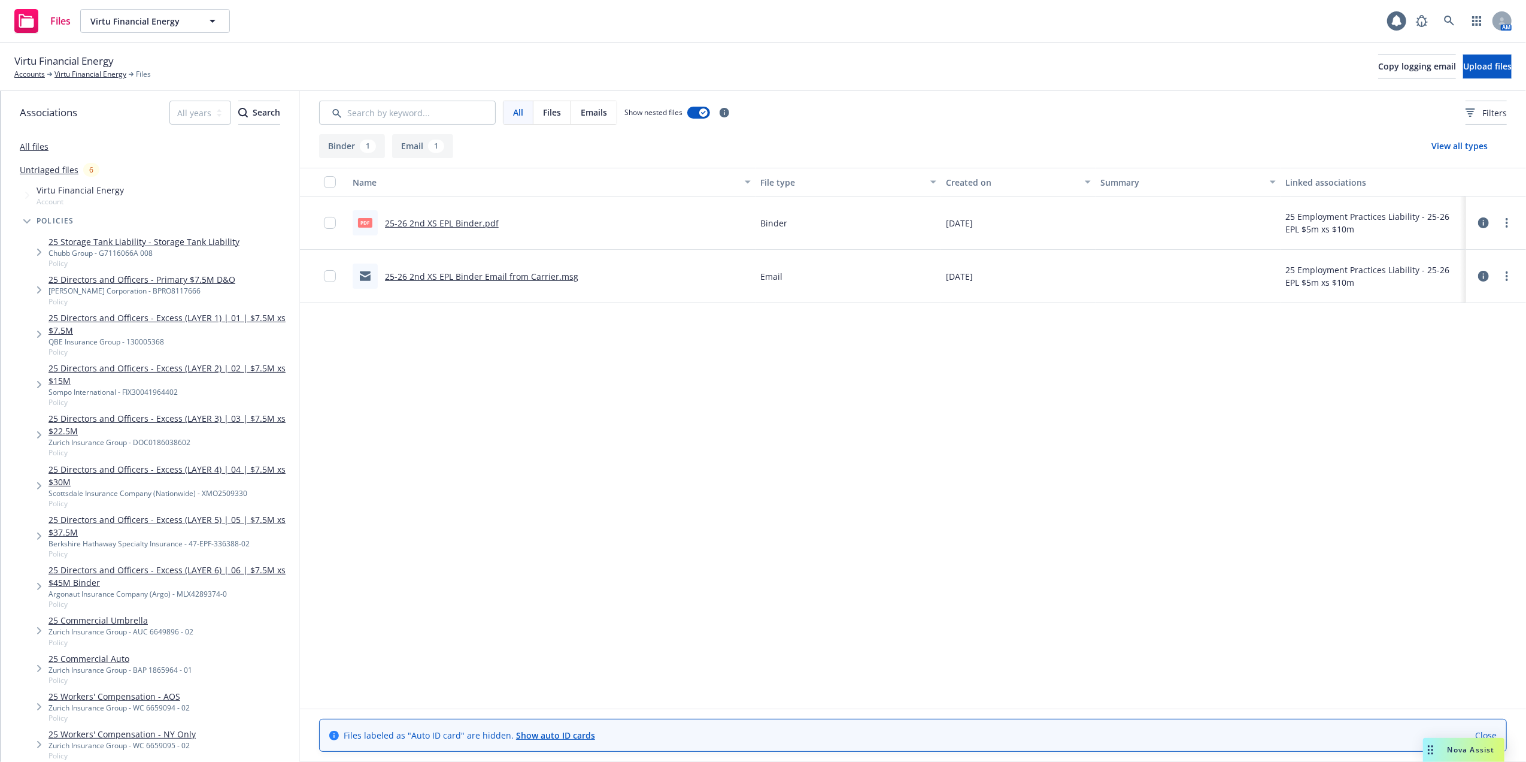
click at [80, 65] on span "Virtu Financial Energy" at bounding box center [63, 61] width 99 height 16
click at [80, 73] on link "Virtu Financial Energy" at bounding box center [90, 74] width 72 height 11
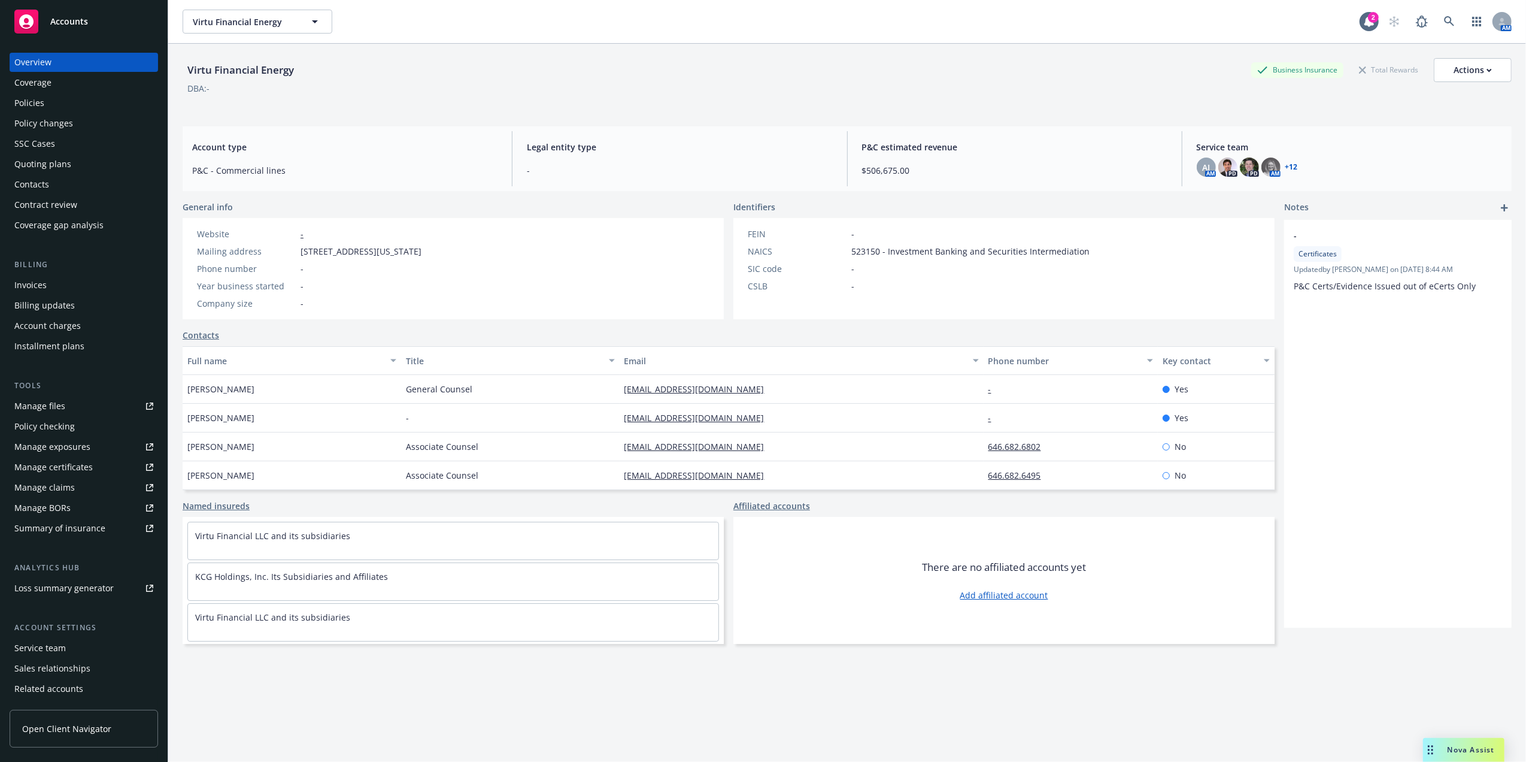
click at [13, 102] on link "Policies" at bounding box center [84, 102] width 148 height 19
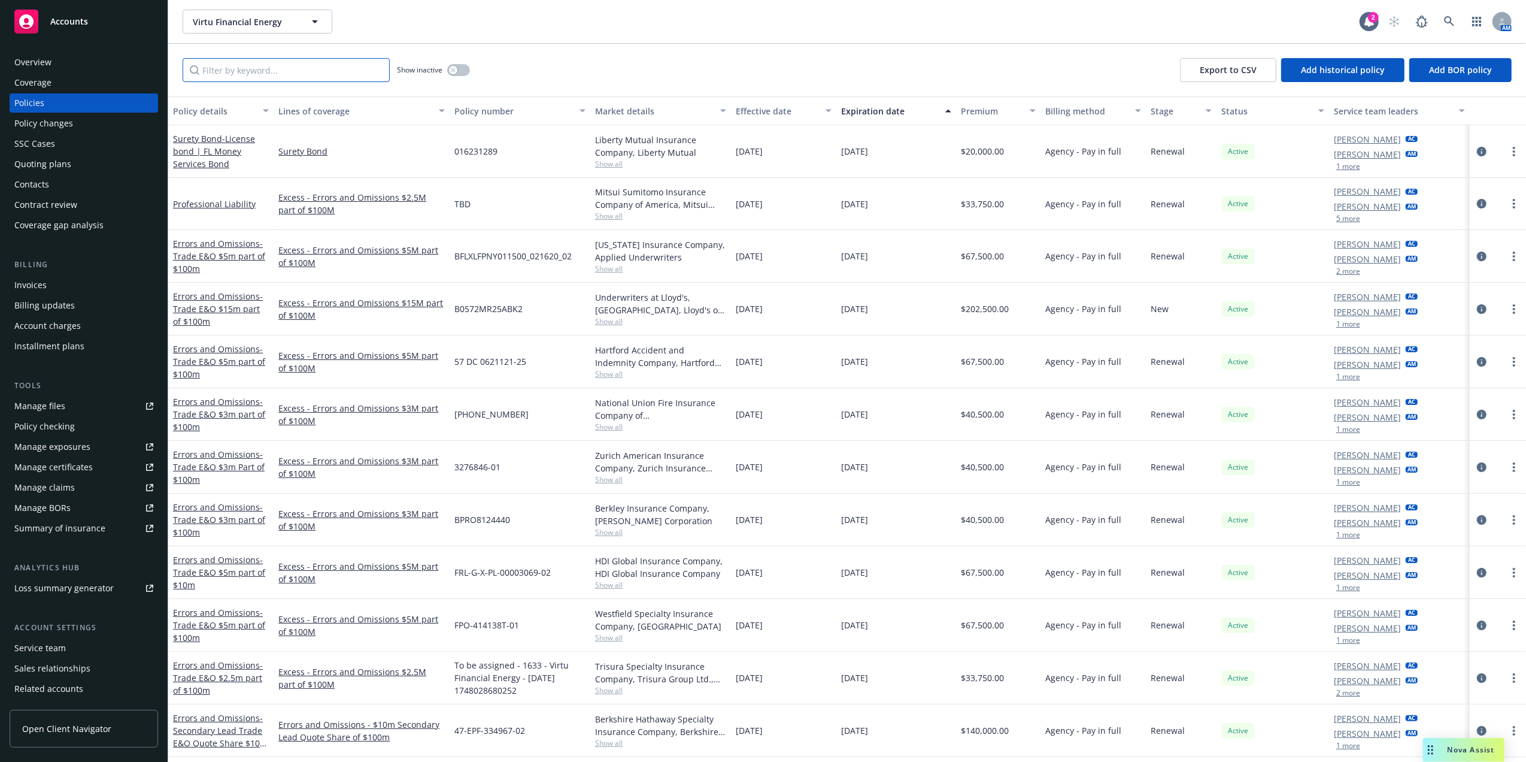
click at [269, 75] on input "Filter by keyword..." at bounding box center [286, 70] width 207 height 24
paste input "[DATE]"
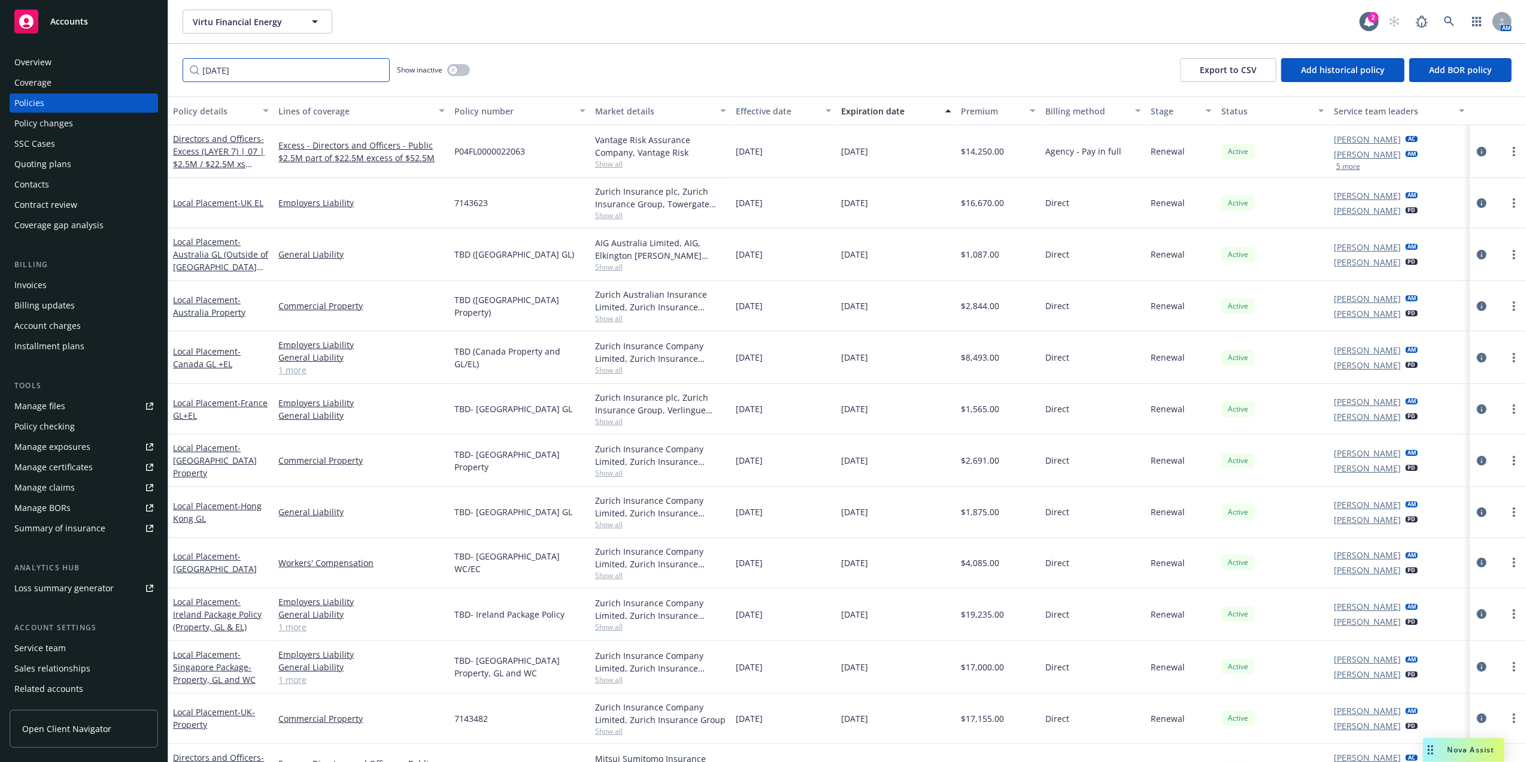
click at [253, 73] on input "[DATE]" at bounding box center [286, 70] width 207 height 24
paste input "EPL 7122986-02"
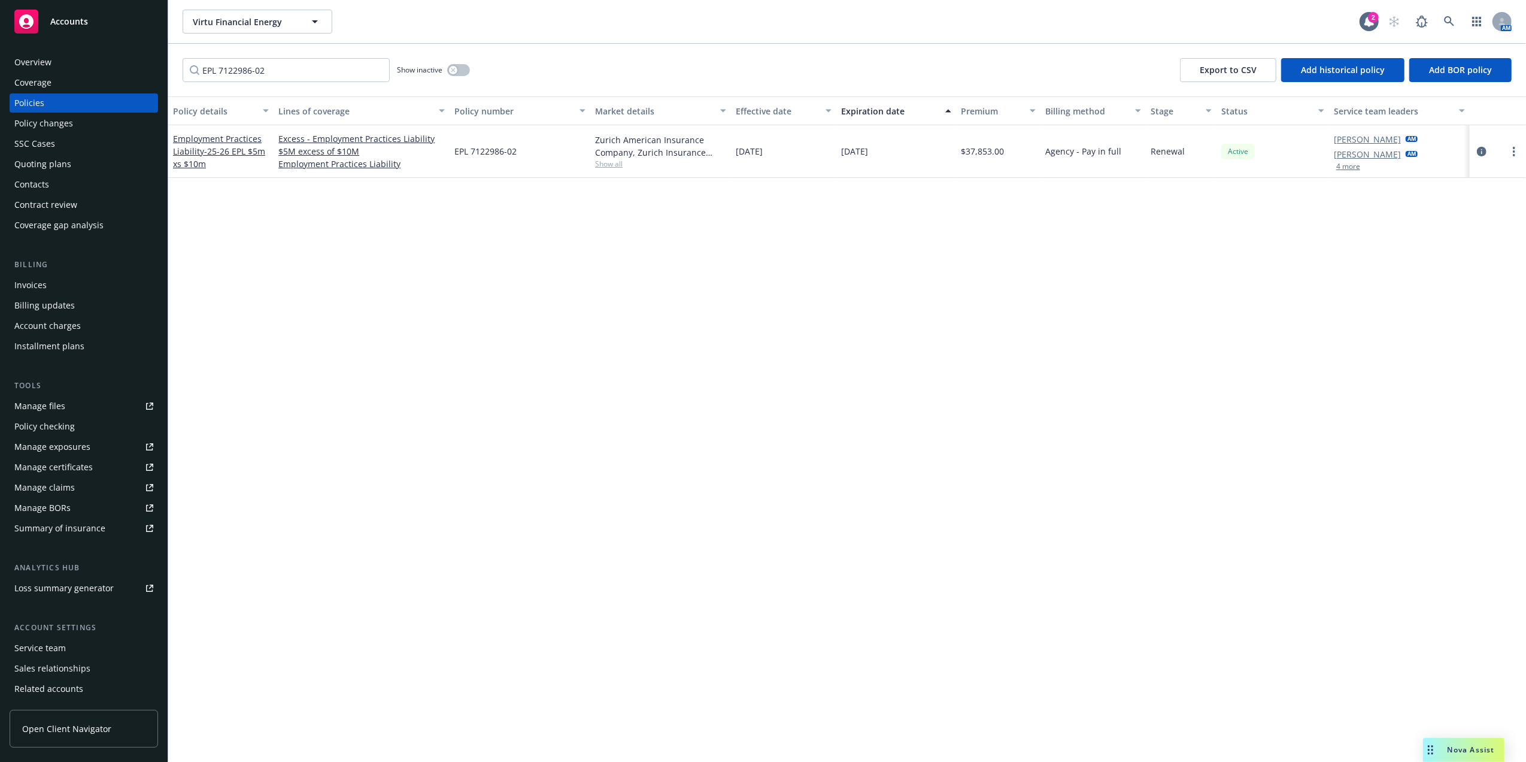
click at [597, 163] on span "Show all" at bounding box center [660, 164] width 131 height 10
click at [717, 171] on body "Accounts Overview Coverage Policies Policy changes SSC Cases Quoting plans Cont…" at bounding box center [763, 381] width 1526 height 762
click at [763, 152] on span "[DATE]" at bounding box center [749, 151] width 27 height 13
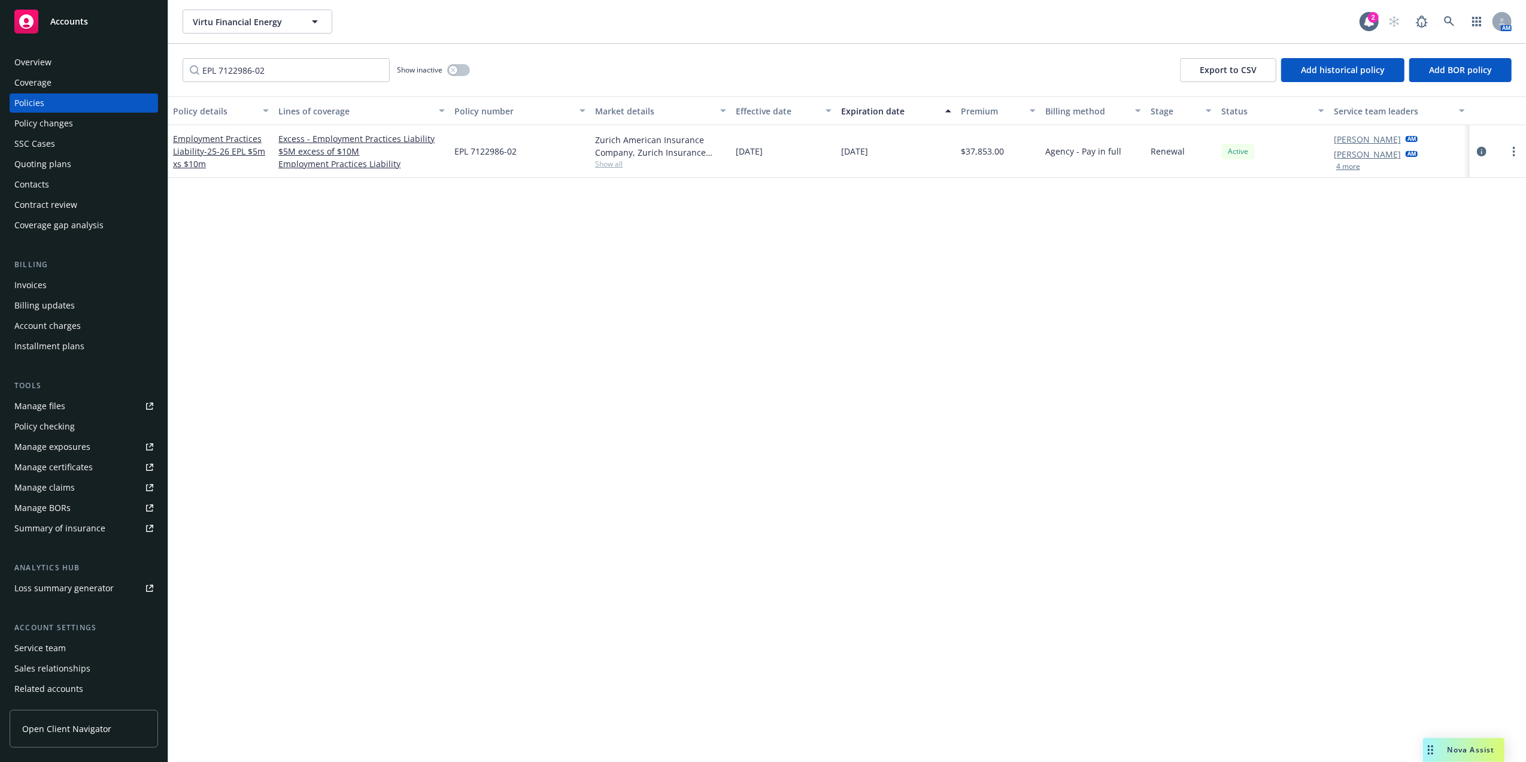
drag, startPoint x: 776, startPoint y: 152, endPoint x: 886, endPoint y: 150, distance: 110.2
click at [868, 150] on span "[DATE]" at bounding box center [854, 151] width 27 height 13
click at [868, 150] on span "07/31/2026" at bounding box center [854, 151] width 27 height 13
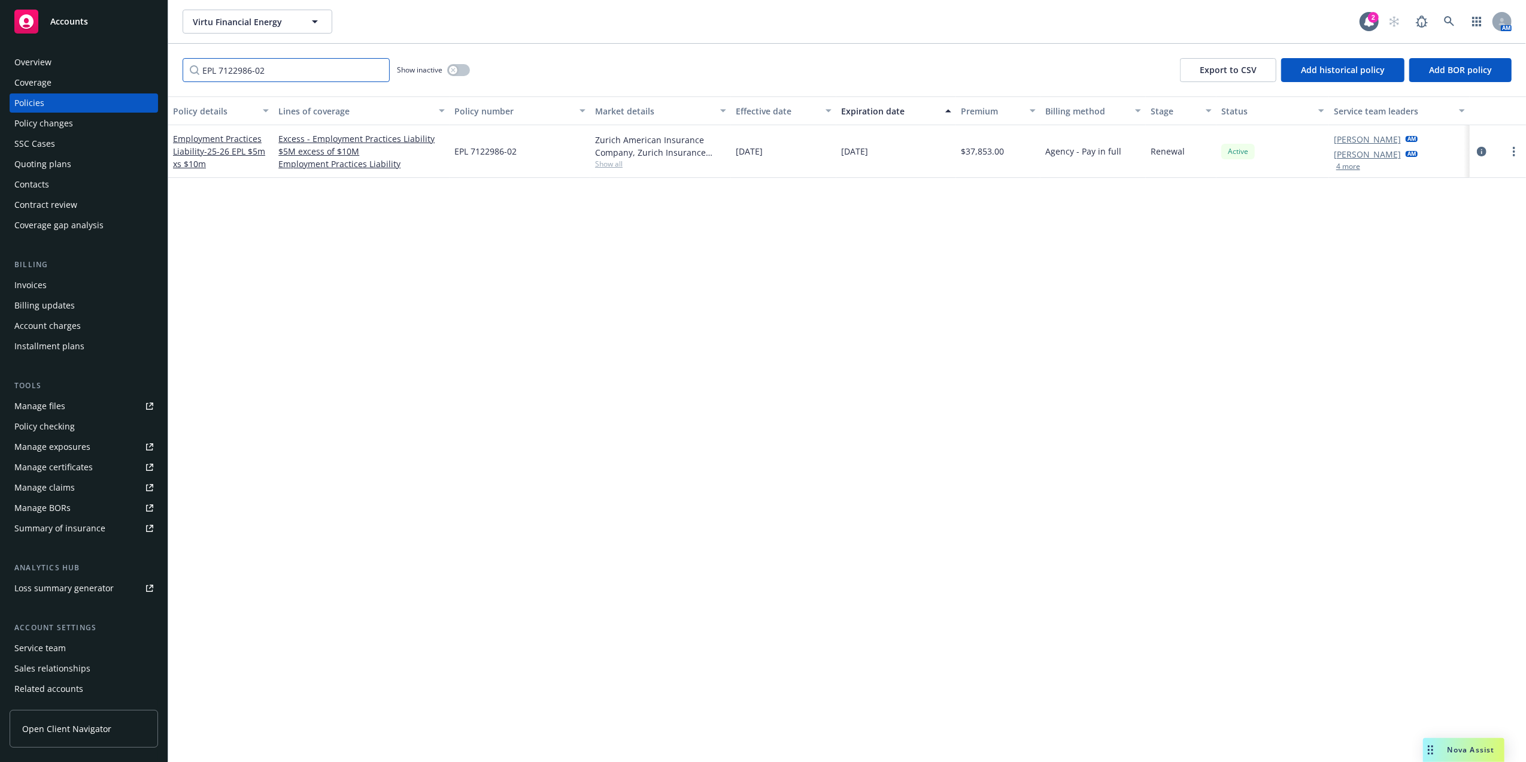
click at [298, 74] on input "EPL 7122986-02" at bounding box center [286, 70] width 207 height 24
click at [298, 73] on input "EPL 7122986-02" at bounding box center [286, 70] width 207 height 24
click at [298, 72] on input "EPL 7122986-02" at bounding box center [286, 70] width 207 height 24
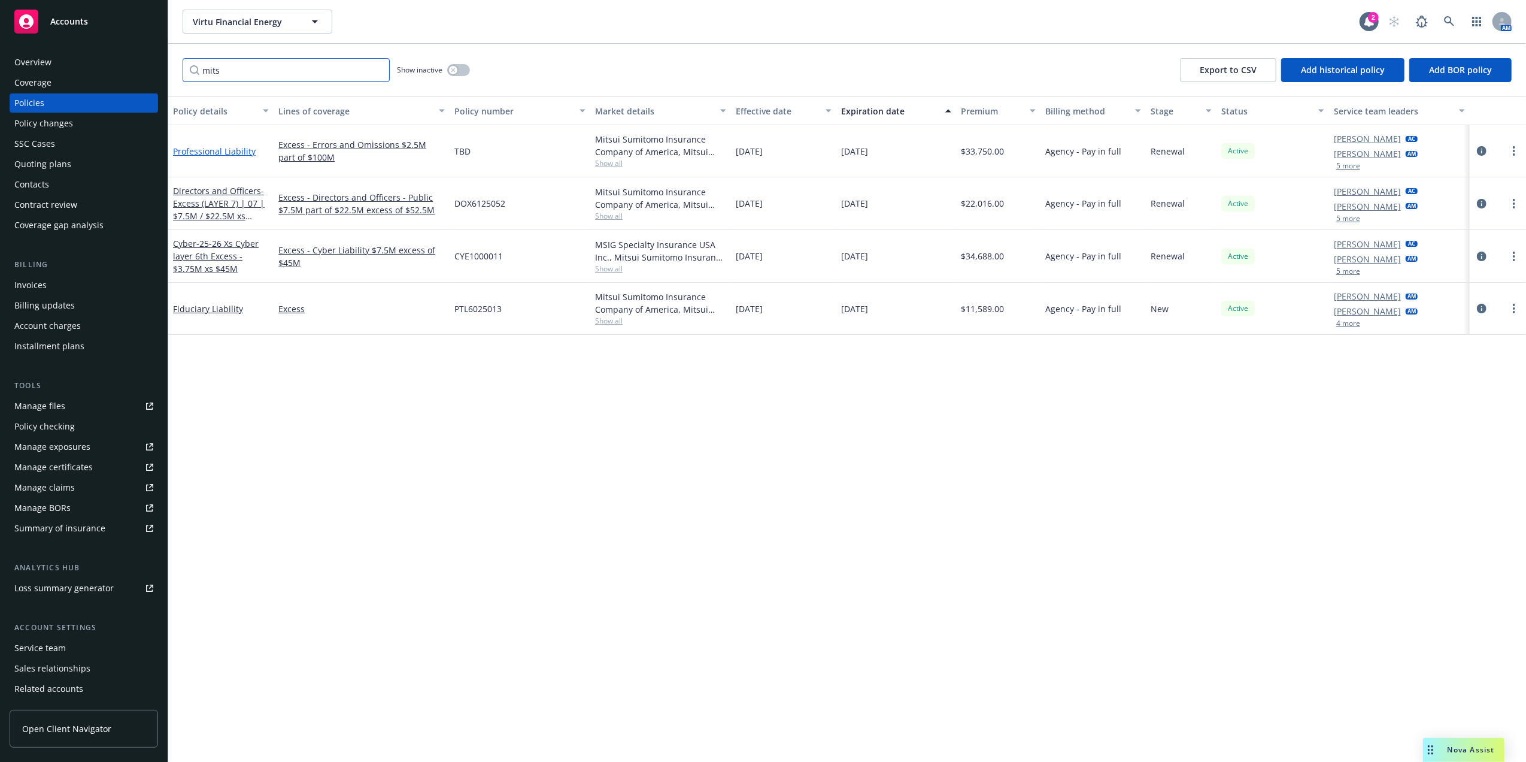
type input "mits"
click at [238, 150] on link "Professional Liability" at bounding box center [214, 150] width 83 height 11
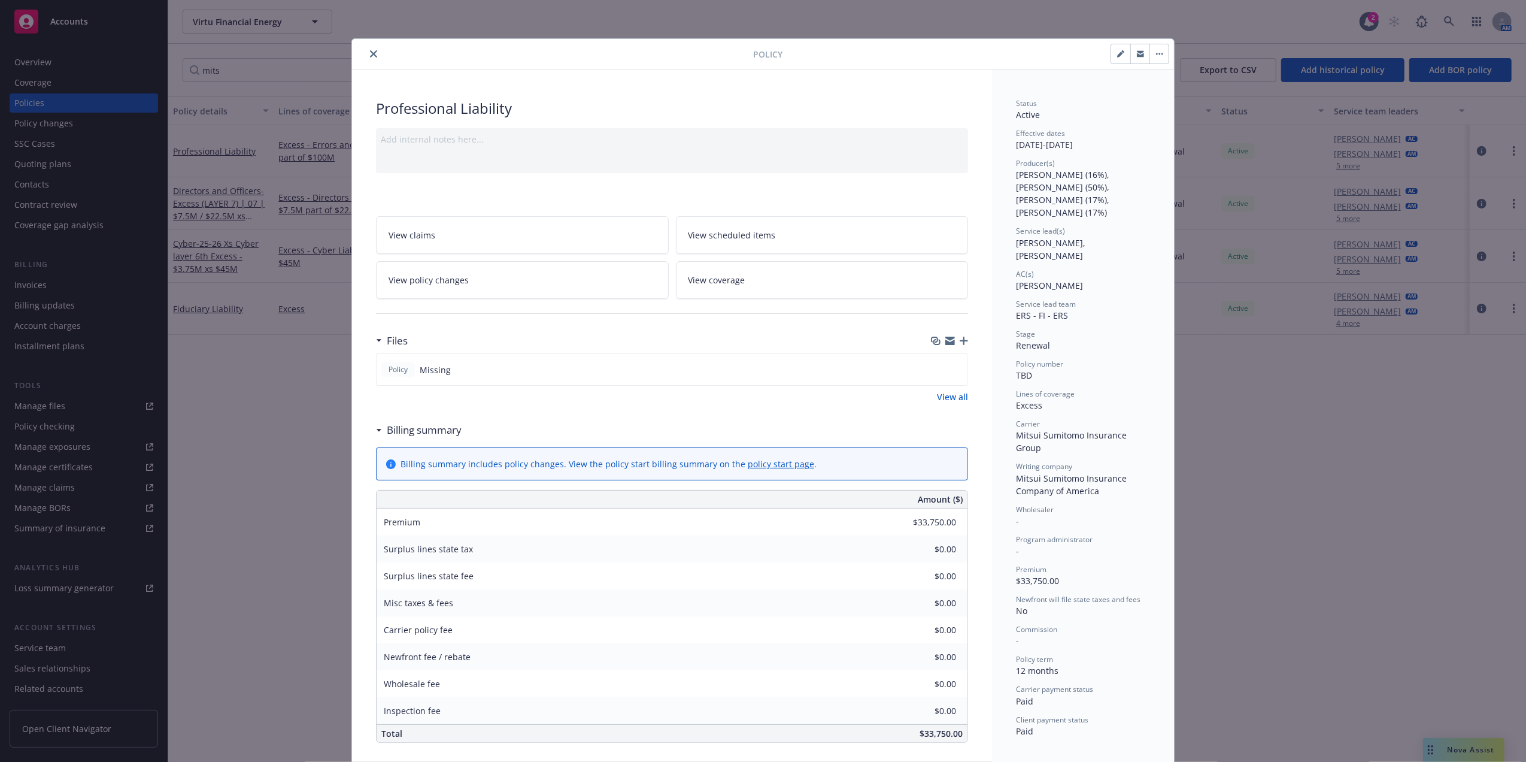
click at [370, 53] on icon "close" at bounding box center [373, 53] width 7 height 7
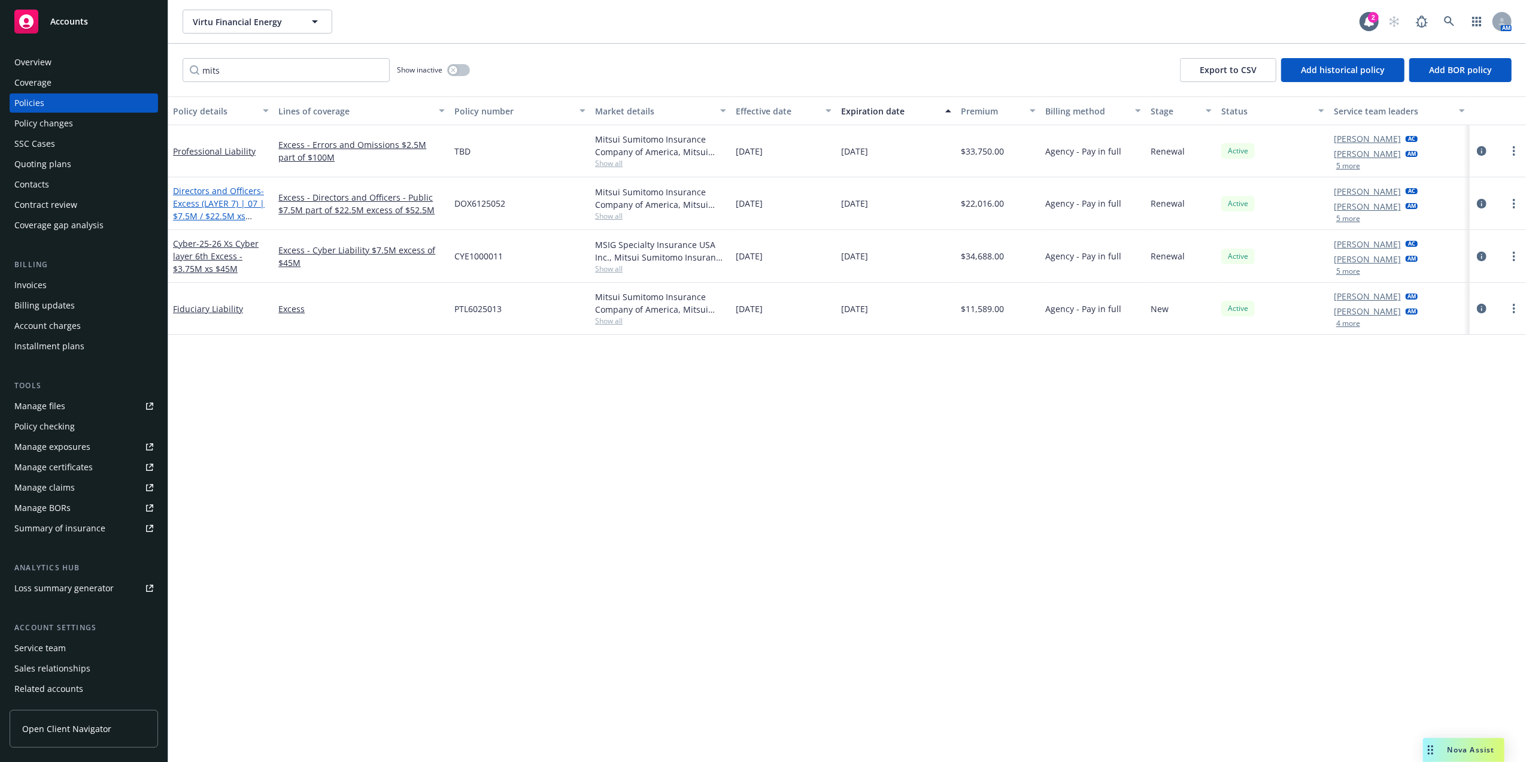
click at [226, 198] on span "- Excess (LAYER 7) | 07 | $7.5M / $22.5M xs $52.5M" at bounding box center [219, 209] width 92 height 49
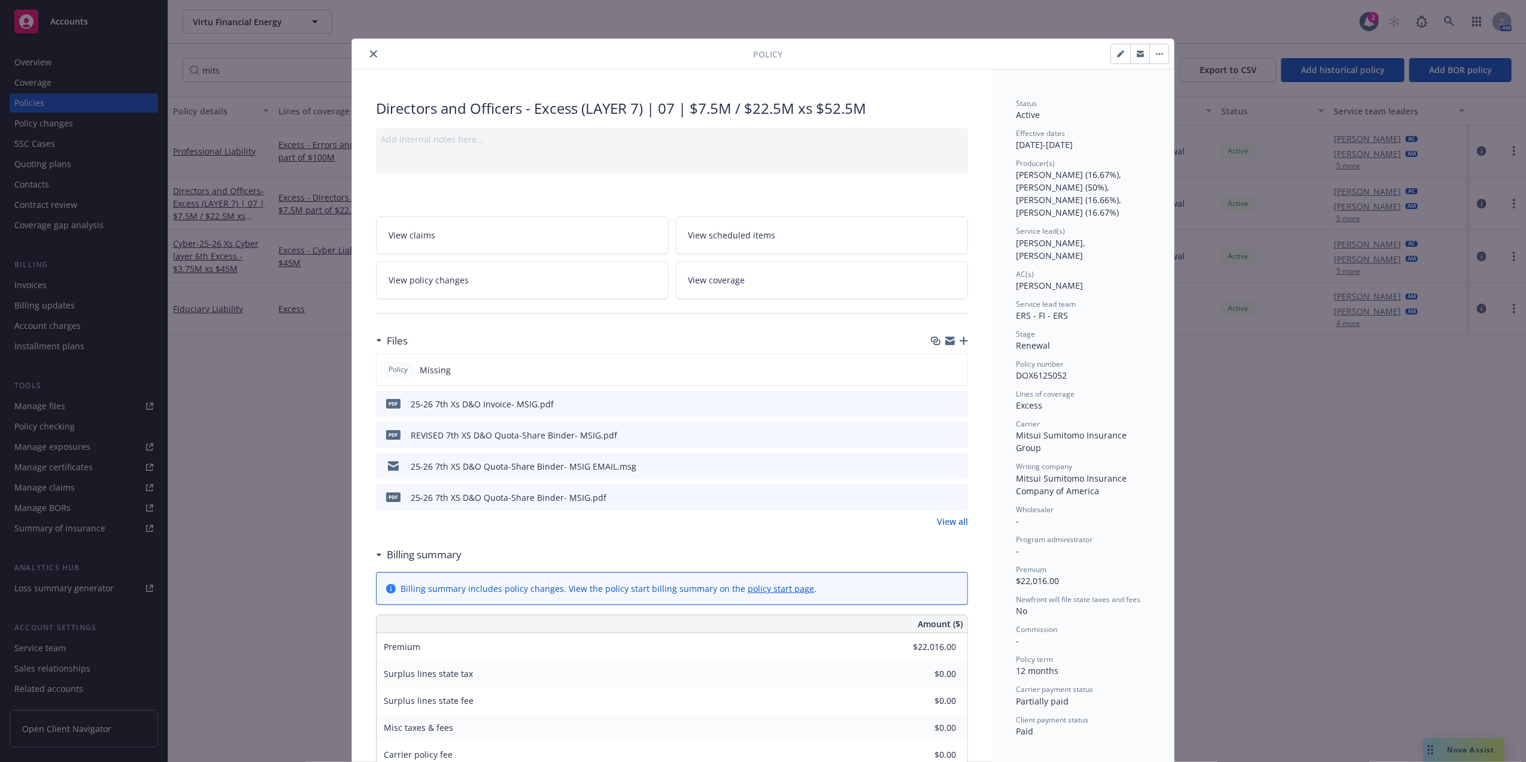
click at [370, 51] on icon "close" at bounding box center [373, 53] width 7 height 7
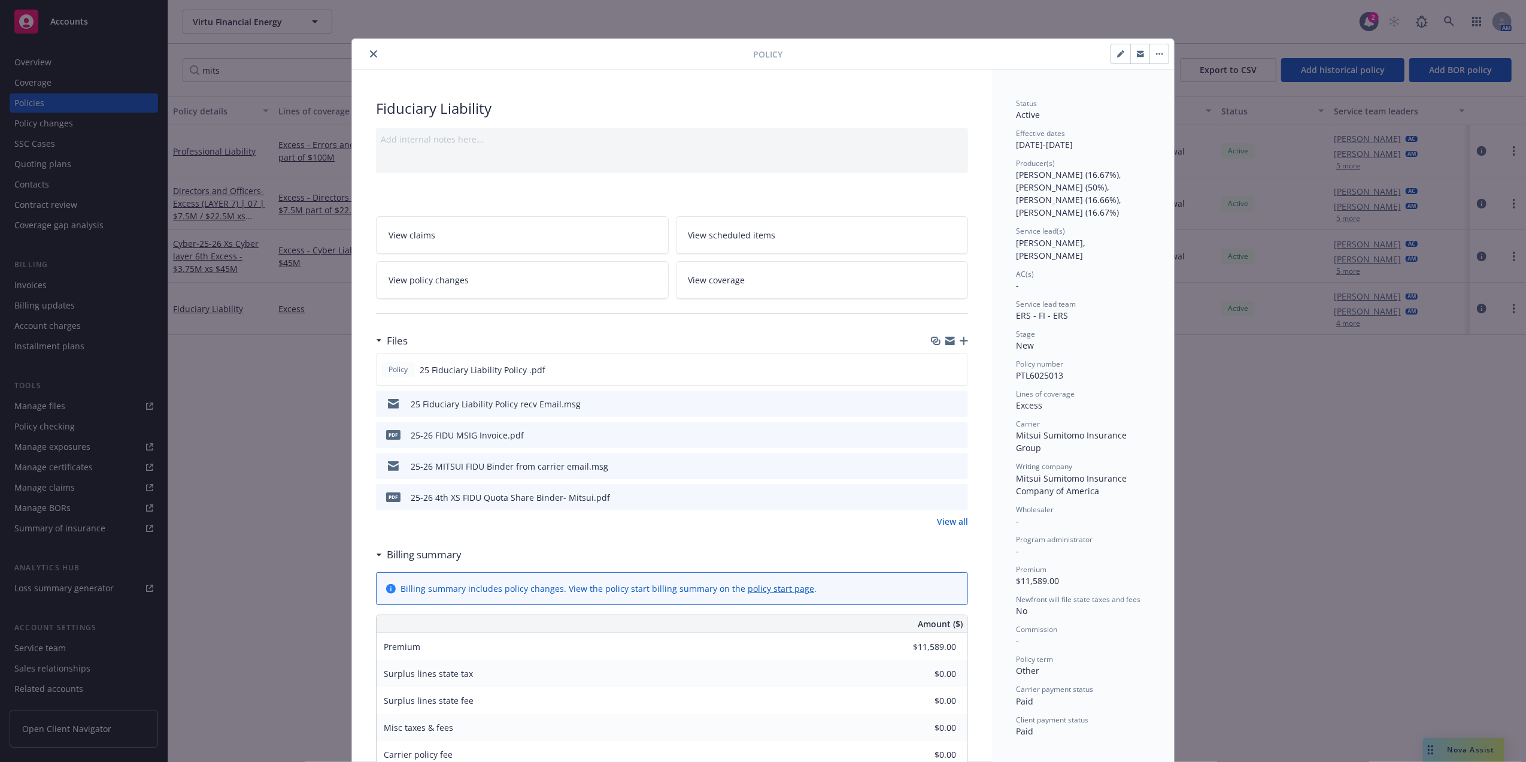
click at [370, 53] on icon "close" at bounding box center [373, 53] width 7 height 7
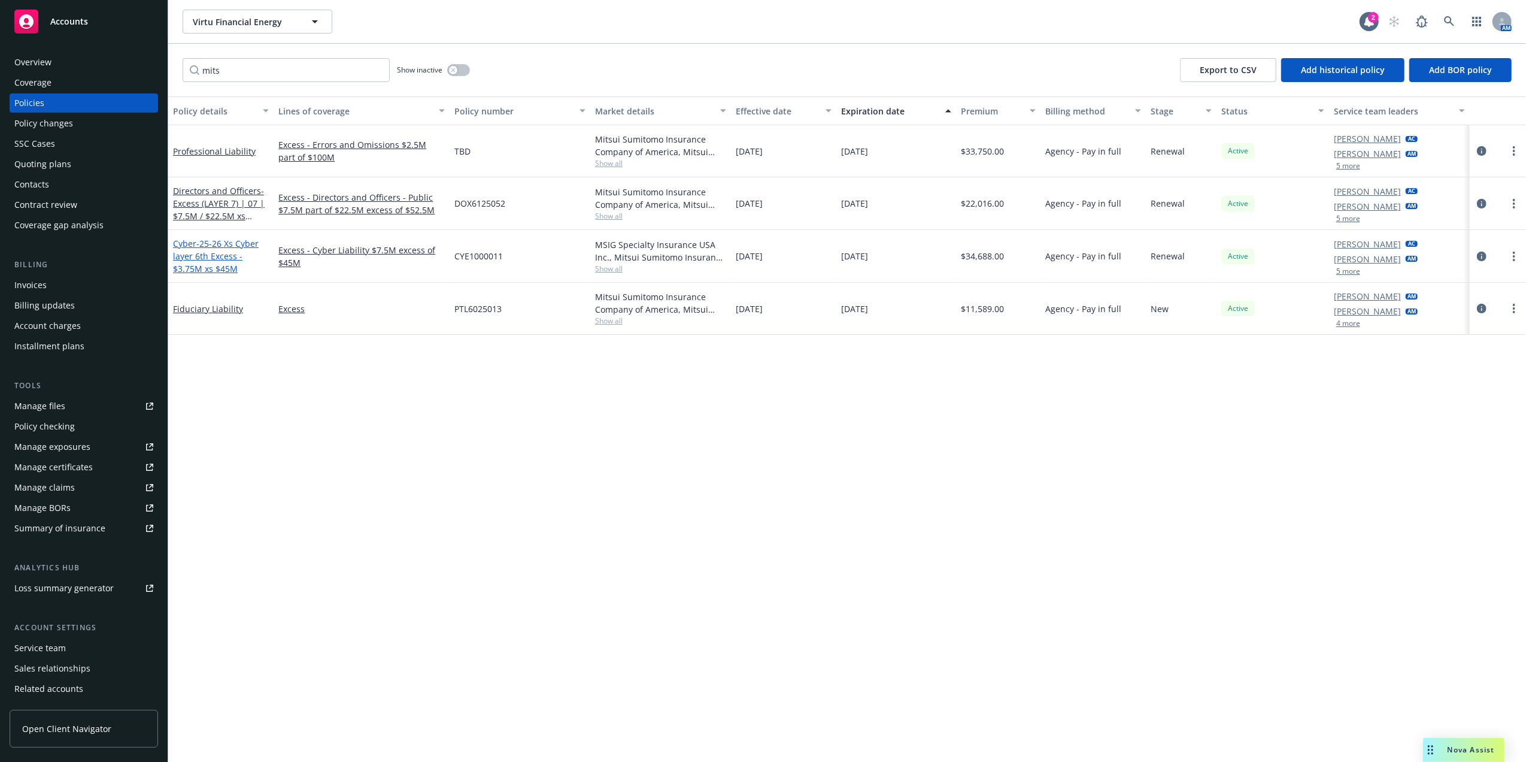
click at [210, 263] on span "- 25-26 Xs Cyber layer 6th Excess - $3.75M xs $45M" at bounding box center [216, 256] width 86 height 37
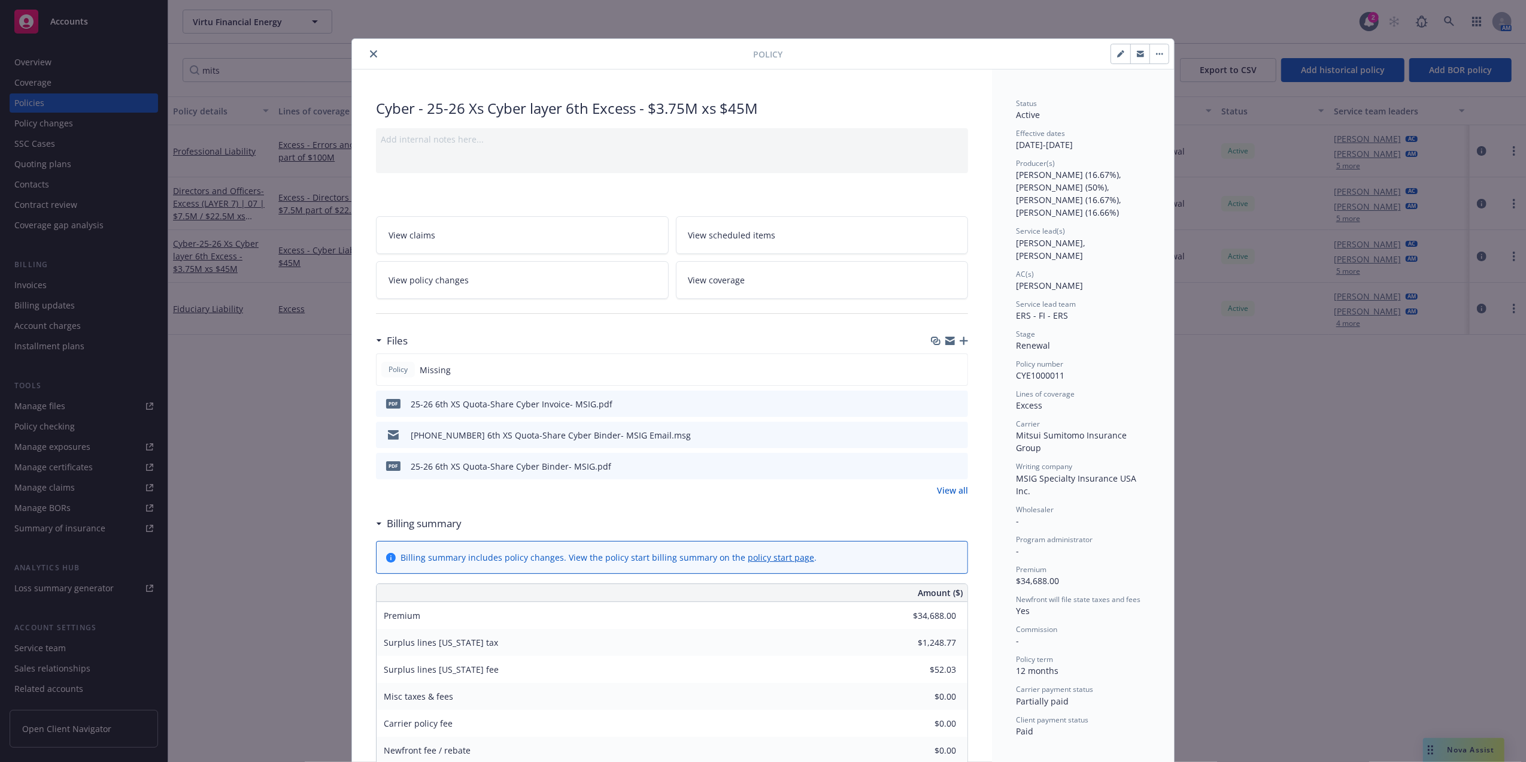
click at [364, 46] on div "Policy" at bounding box center [763, 54] width 822 height 31
click at [366, 58] on button "close" at bounding box center [373, 54] width 14 height 14
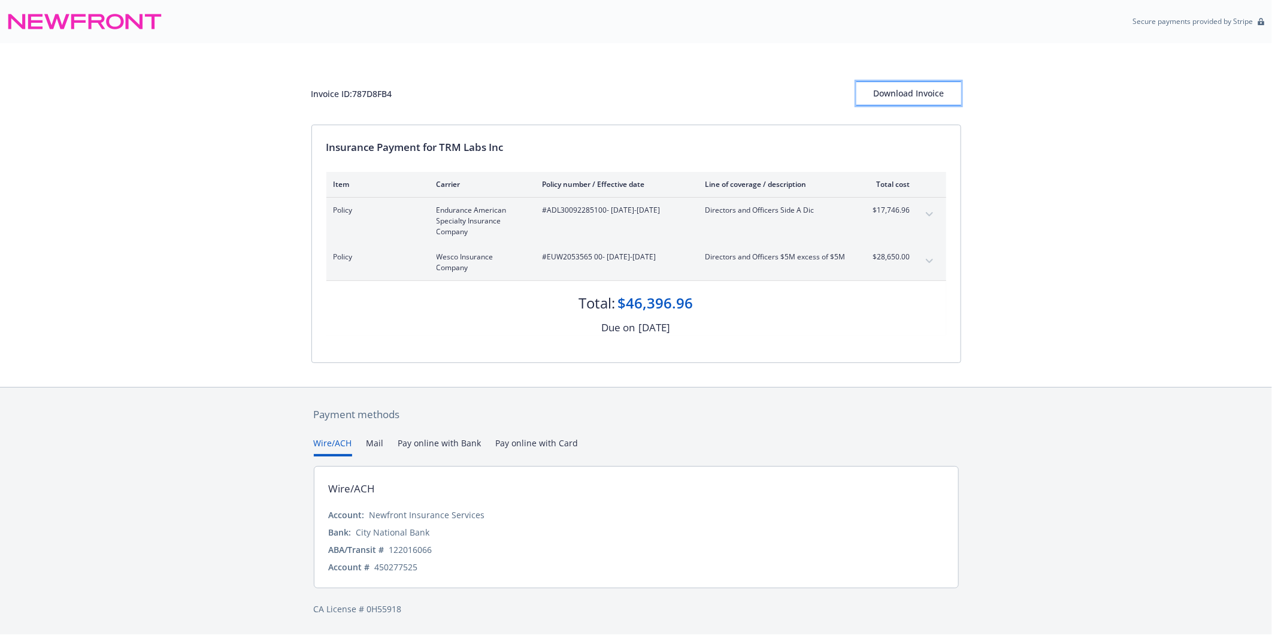
click at [912, 89] on div "Download Invoice" at bounding box center [908, 93] width 105 height 23
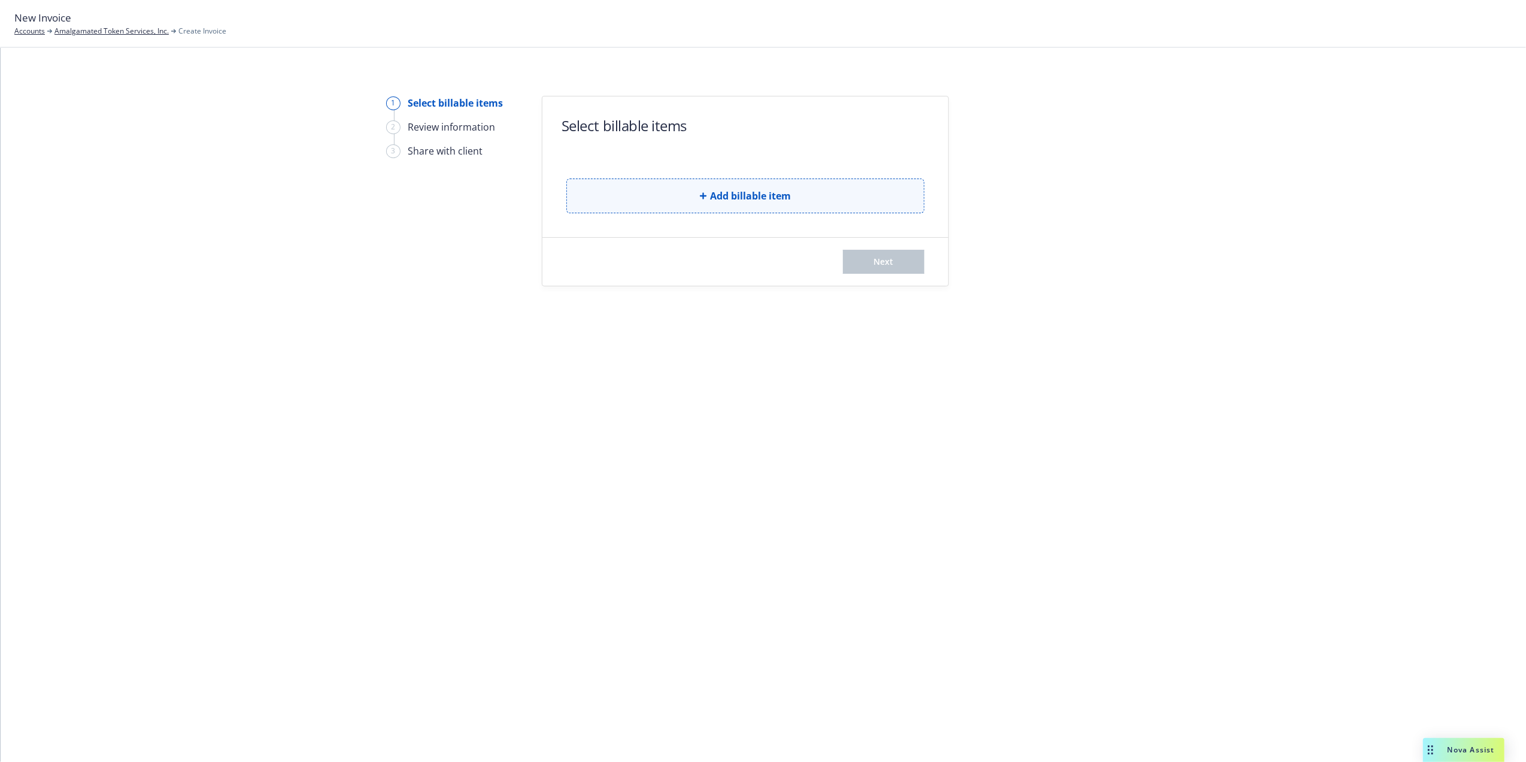
click at [747, 200] on span "Add billable item" at bounding box center [750, 196] width 81 height 14
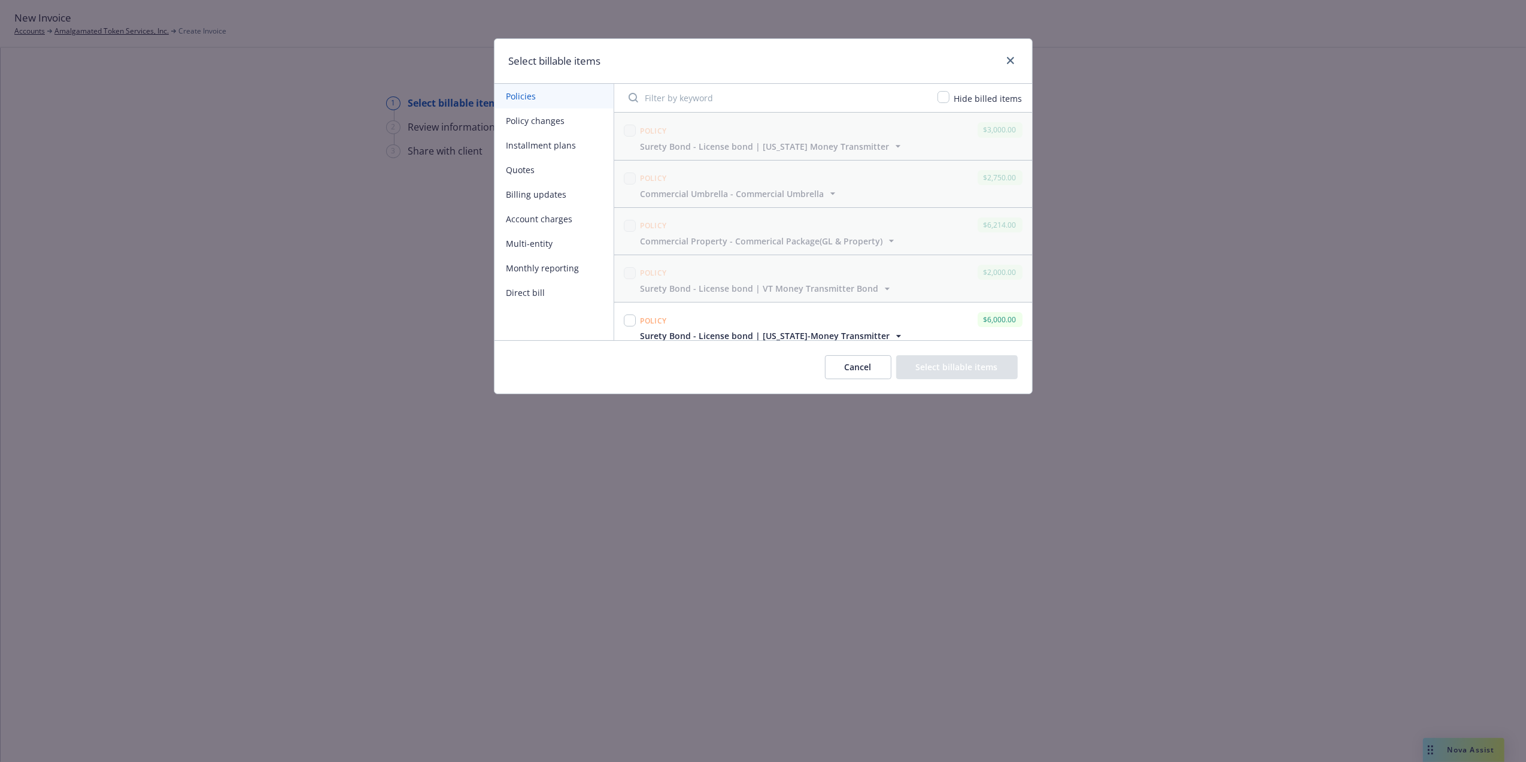
click at [542, 190] on button "Billing updates" at bounding box center [554, 194] width 119 height 25
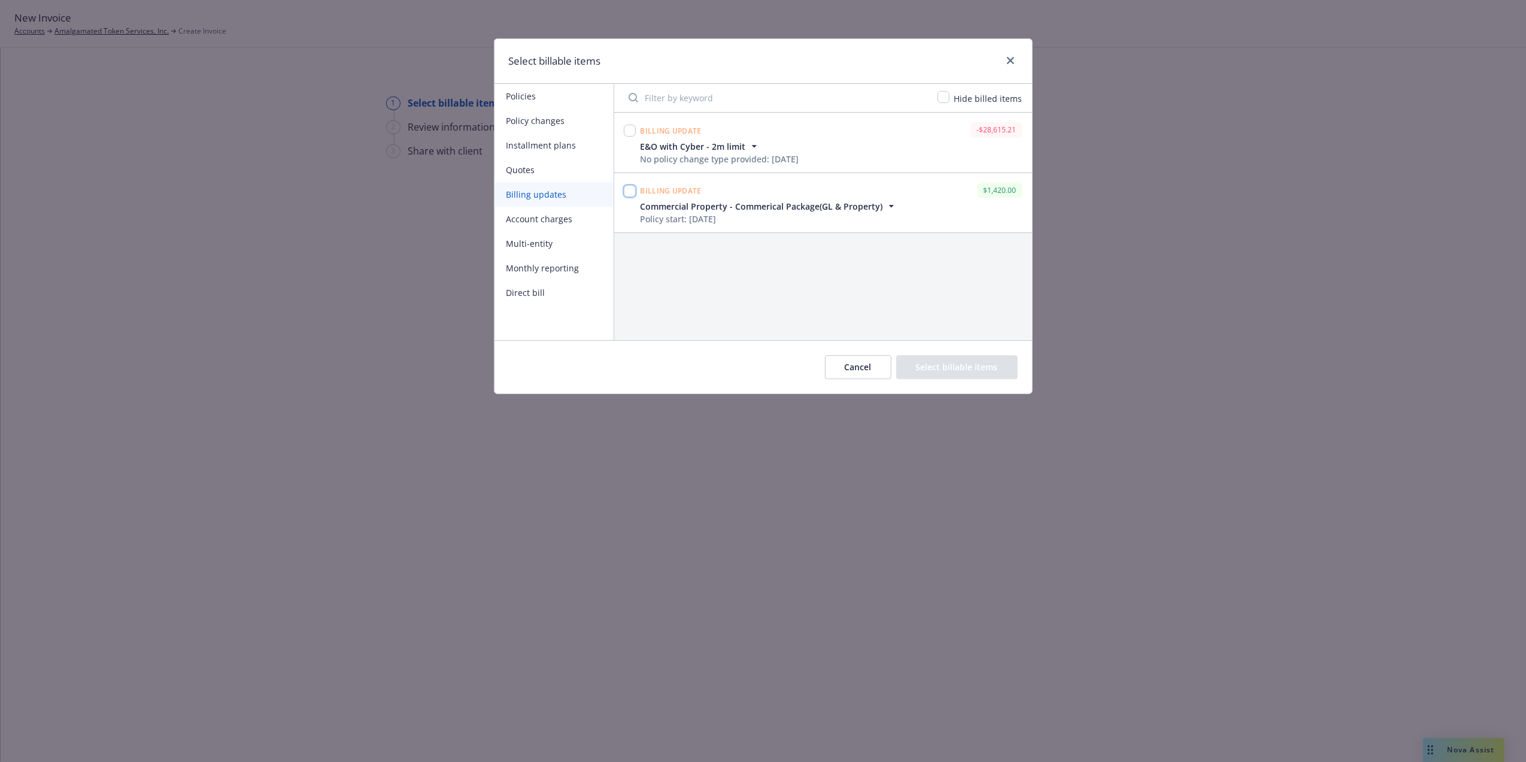
click at [629, 195] on input "checkbox" at bounding box center [630, 191] width 12 height 12
checkbox input "true"
click at [855, 365] on button "Cancel" at bounding box center [858, 367] width 66 height 24
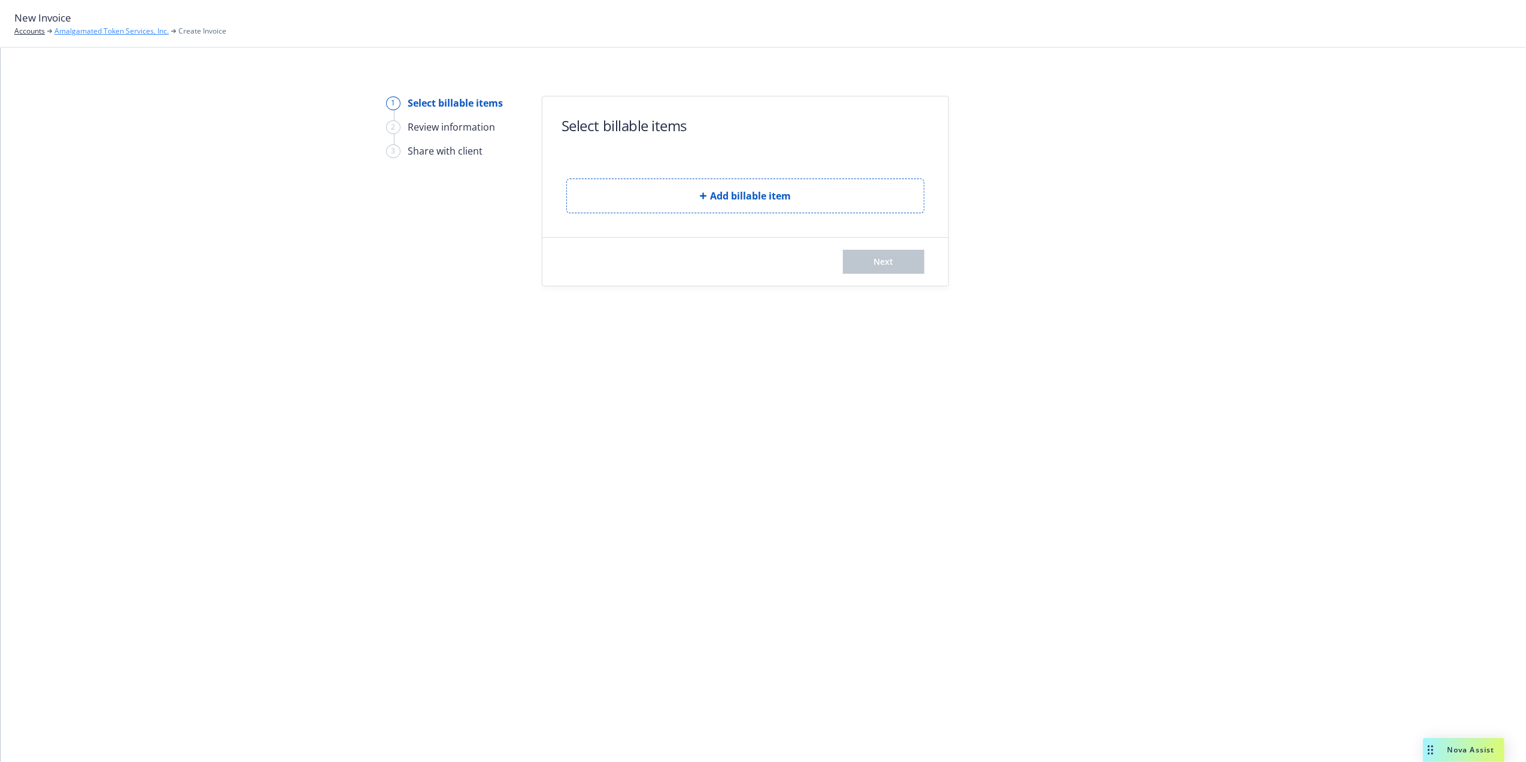
click at [99, 32] on link "Amalgamated Token Services, Inc." at bounding box center [111, 31] width 114 height 11
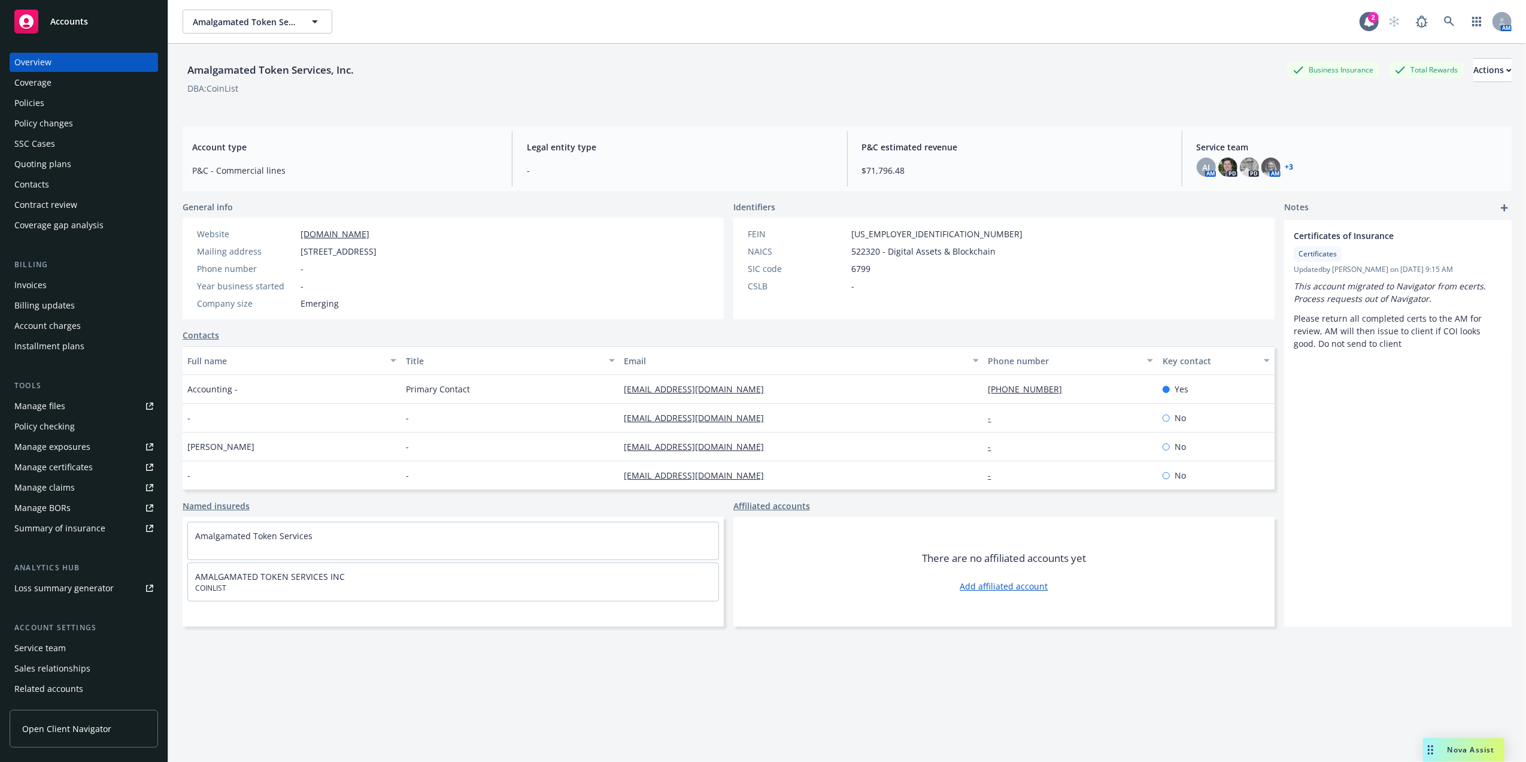
click at [41, 183] on div "Contacts" at bounding box center [31, 184] width 35 height 19
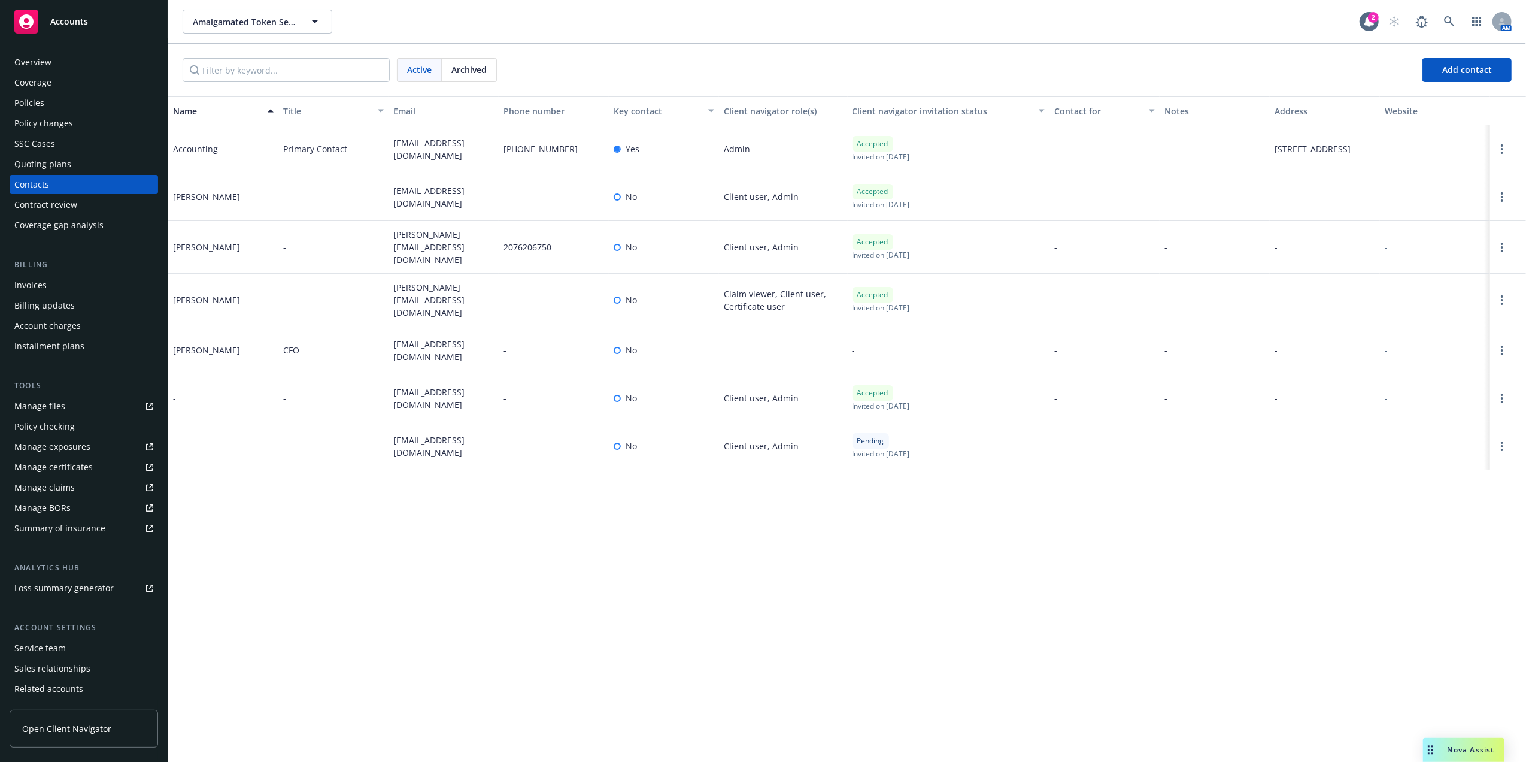
click at [437, 151] on span "[EMAIL_ADDRESS][DOMAIN_NAME]" at bounding box center [443, 149] width 101 height 25
copy span "[EMAIL_ADDRESS][DOMAIN_NAME]"
click at [60, 57] on div "Overview" at bounding box center [83, 62] width 139 height 19
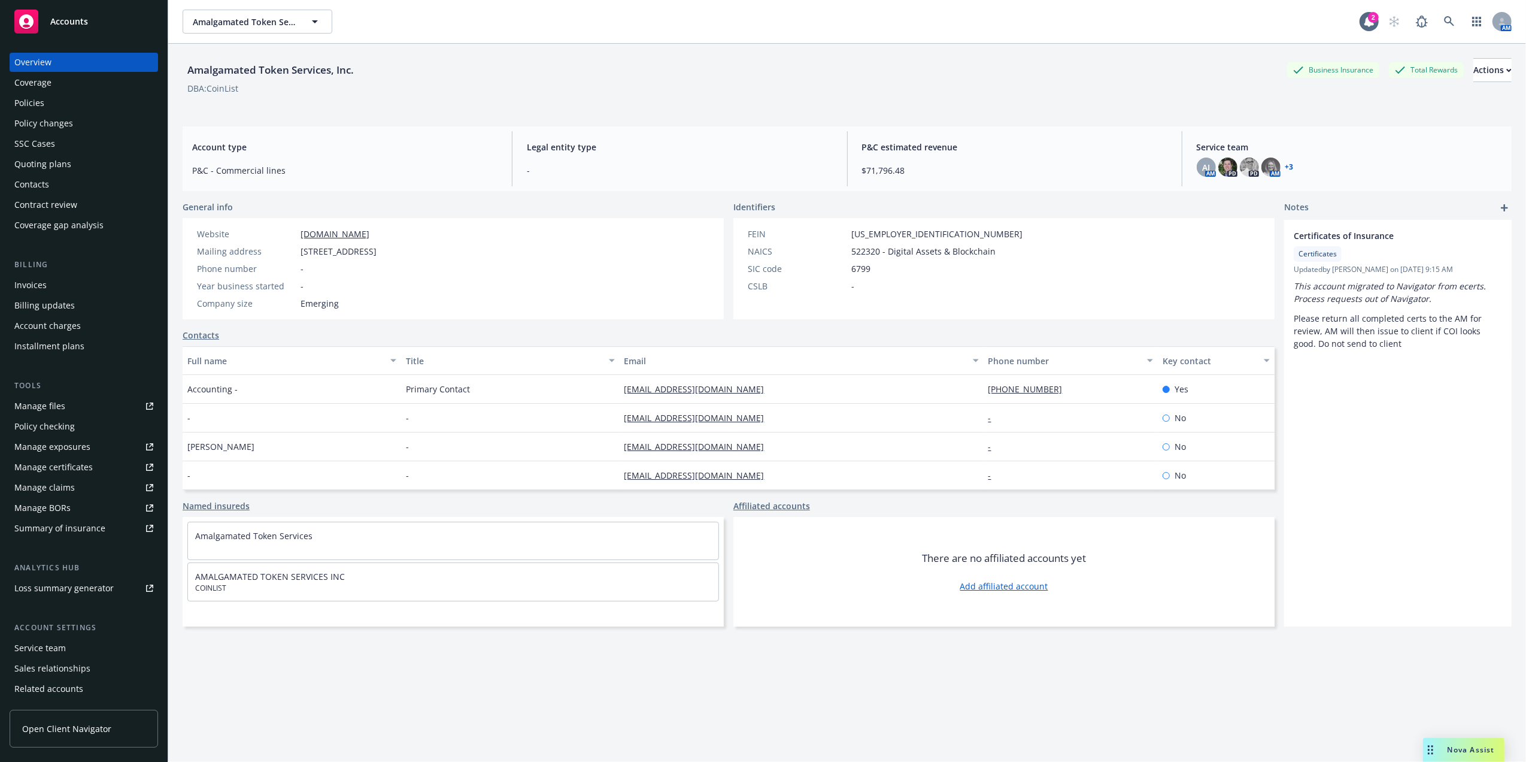
click at [85, 97] on div "Policies" at bounding box center [83, 102] width 139 height 19
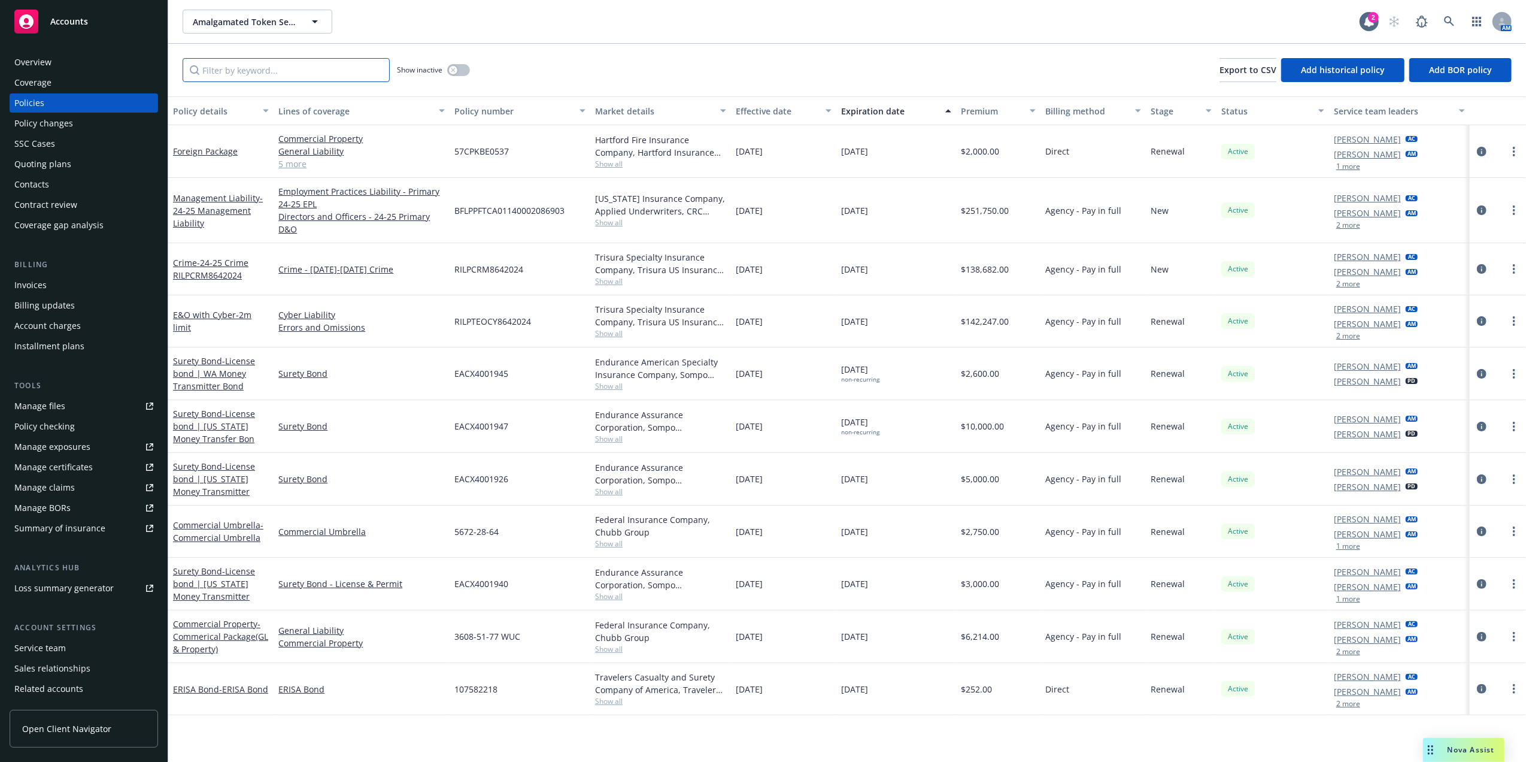
click at [302, 72] on input "Filter by keyword..." at bounding box center [286, 70] width 207 height 24
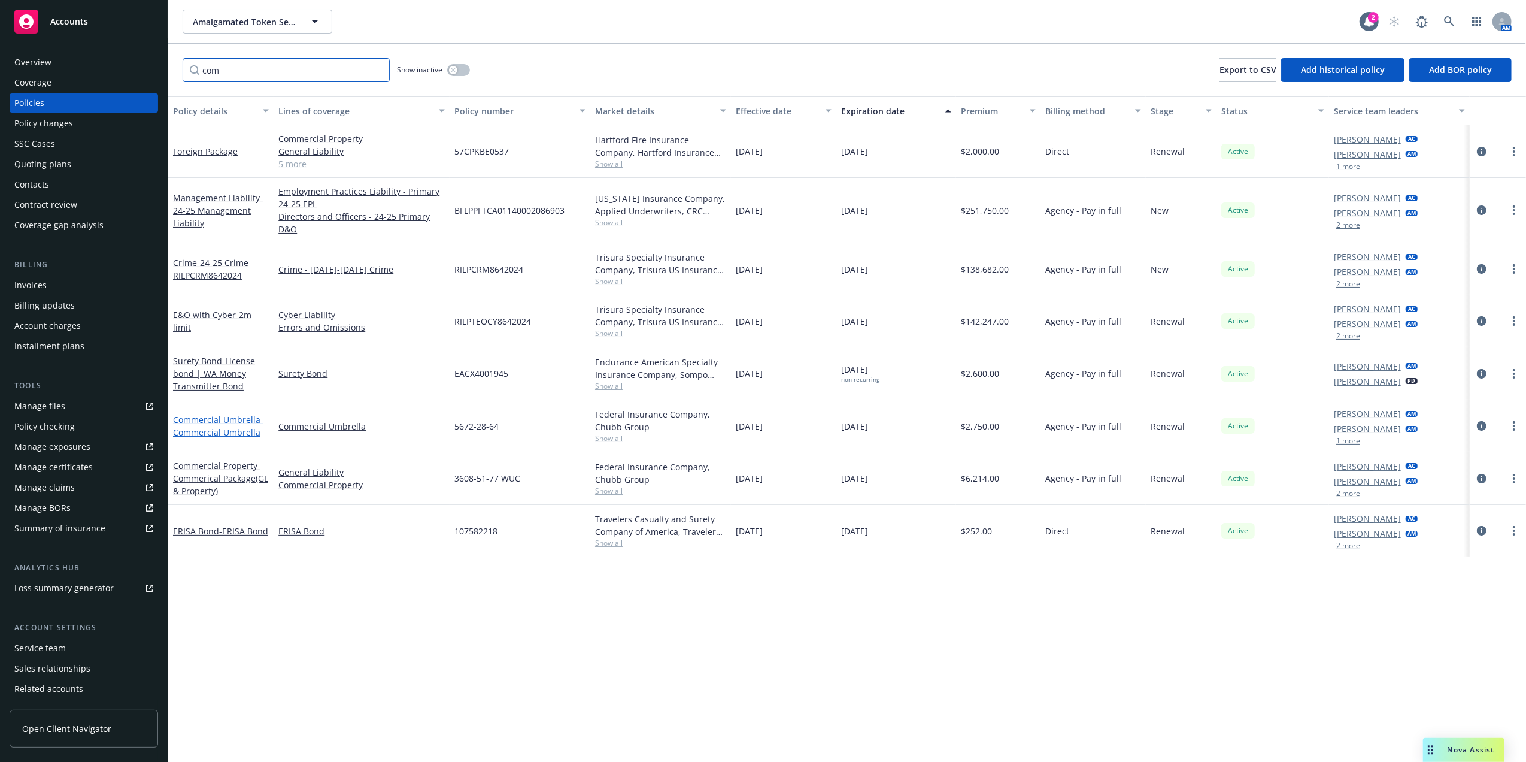
type input "com"
click at [224, 426] on span "- Commercial Umbrella" at bounding box center [218, 426] width 90 height 24
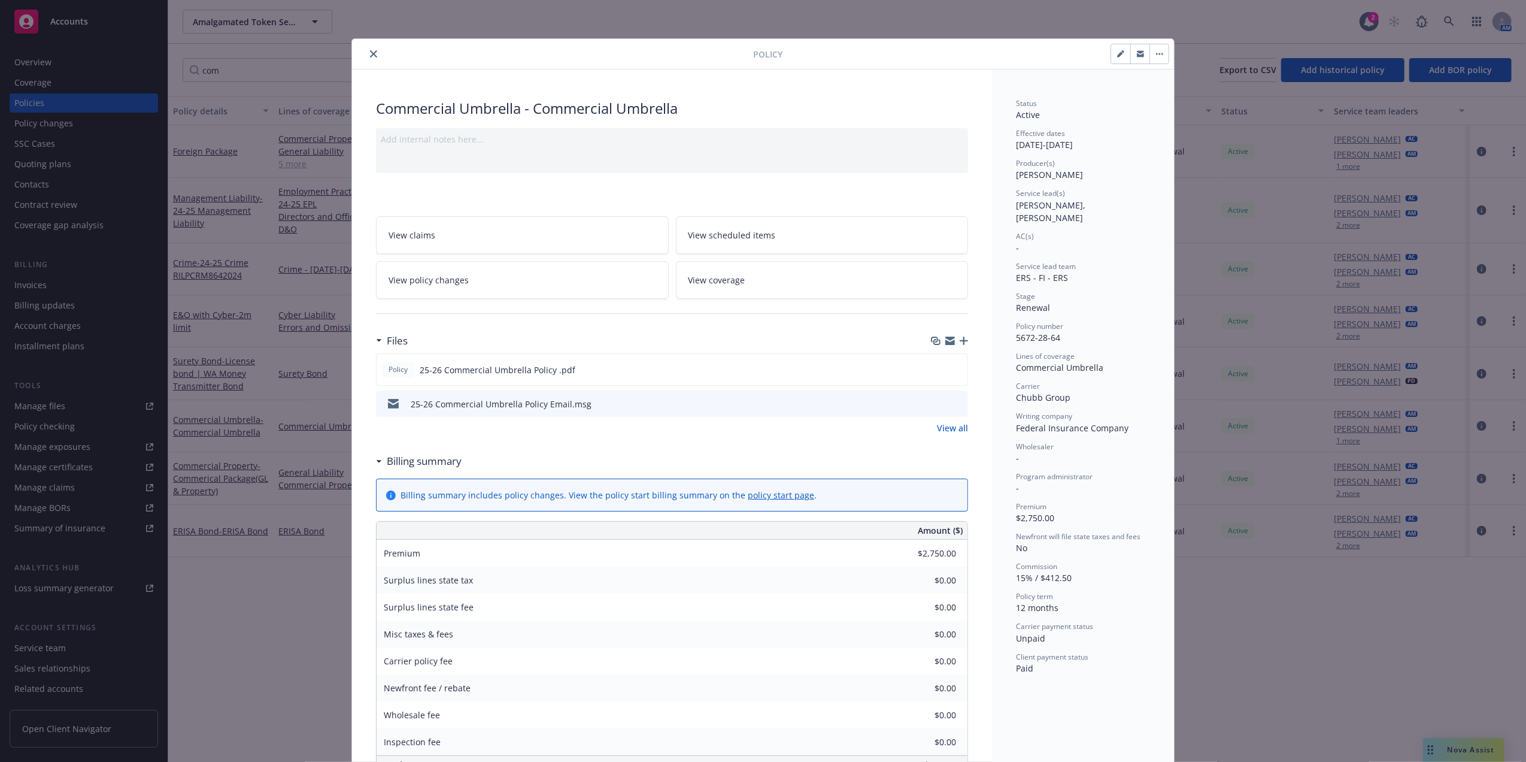
click at [960, 341] on icon "button" at bounding box center [964, 340] width 8 height 8
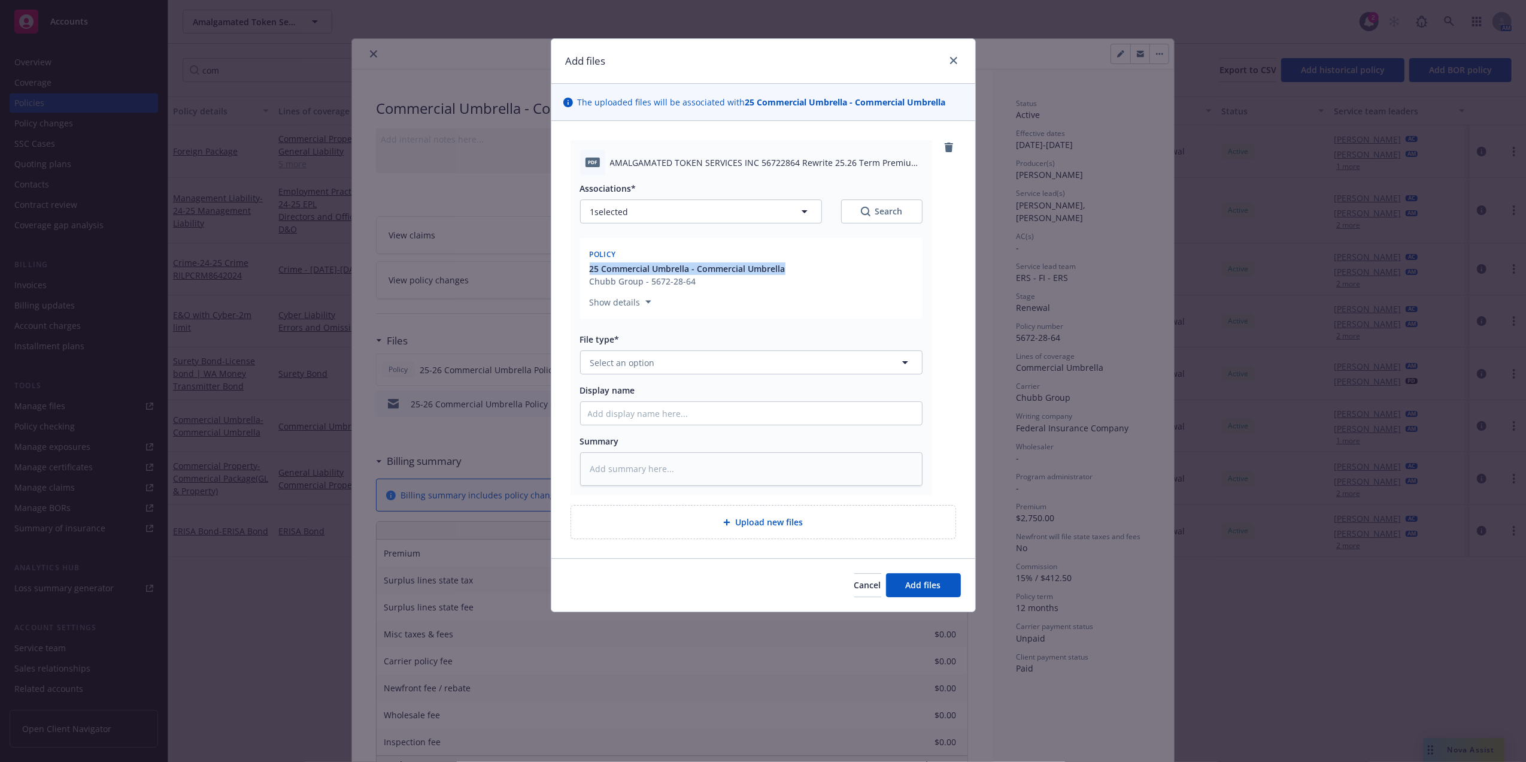
drag, startPoint x: 798, startPoint y: 268, endPoint x: 577, endPoint y: 269, distance: 220.9
click at [577, 269] on div "pdf AMALGAMATED TOKEN SERVICES INC 56722864 Rewrite 25.26 Term Premium Bill.pdf…" at bounding box center [752, 317] width 362 height 355
copy span "25 Commercial Umbrella - Commercial Umbrella"
click at [642, 412] on input "Display name" at bounding box center [751, 413] width 341 height 23
paste input "25 Commercial Umbrella - Commercial Umbrella"
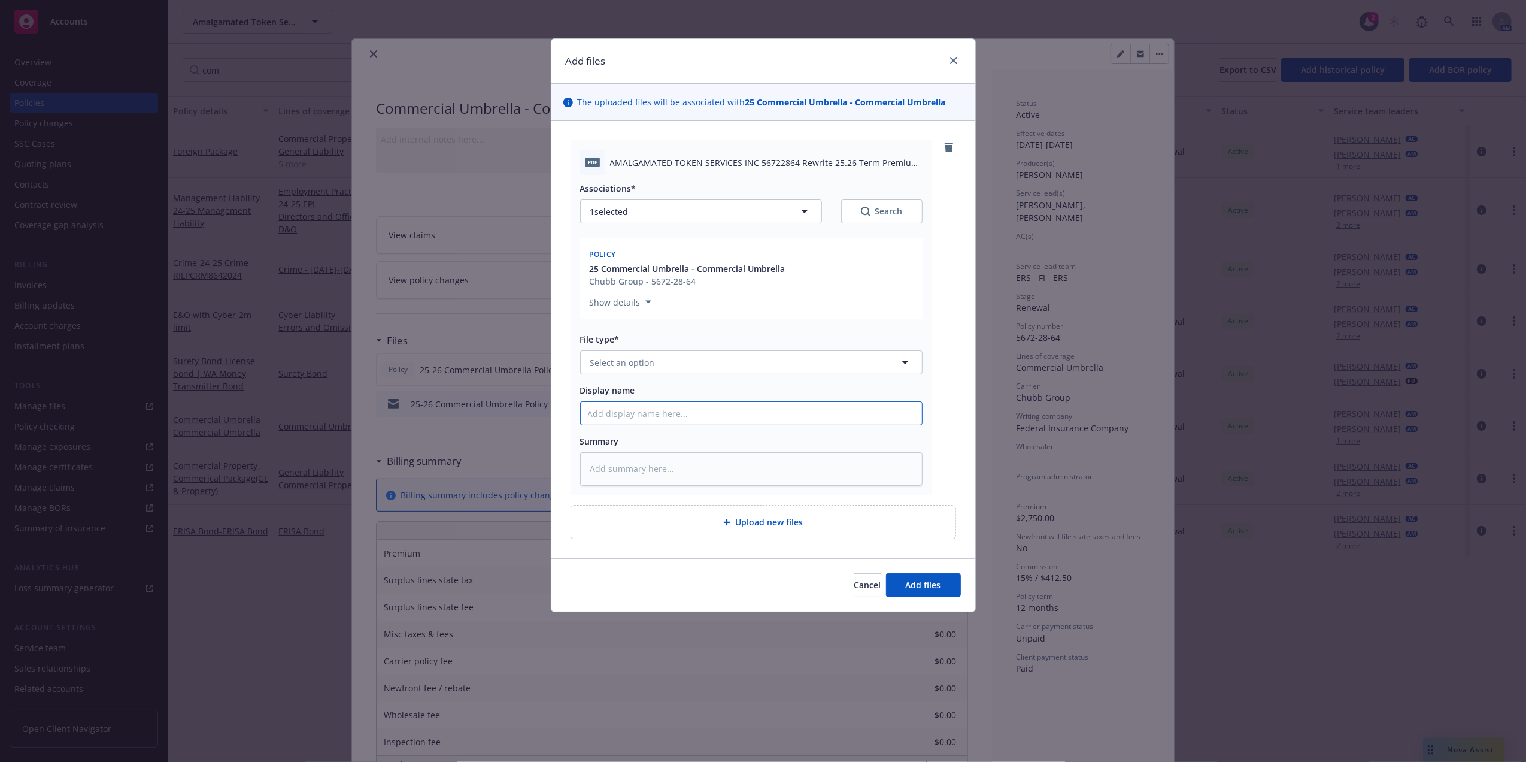
type textarea "x"
type input "25 Commercial Umbrella - Commercial Umbrella"
type textarea "x"
type input "25 Commercial Umbrella - Commercial Umbrella"
type textarea "x"
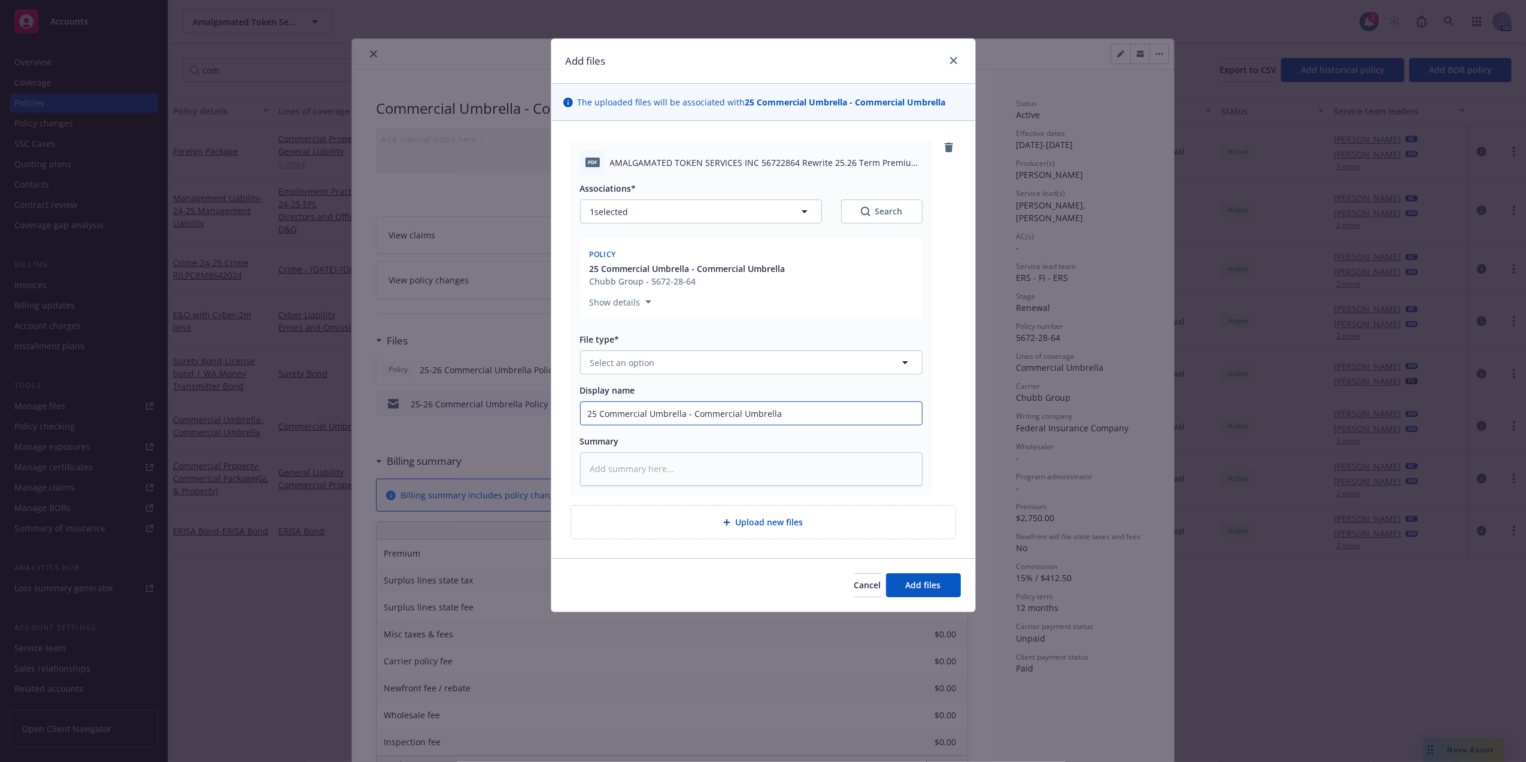
type input "25 Commercial Umbrella - Commercial Umbrella R"
type textarea "x"
type input "25 Commercial Umbrella - Commercial Umbrella Re"
type textarea "x"
type input "25 Commercial Umbrella - Commercial Umbrella Rewi"
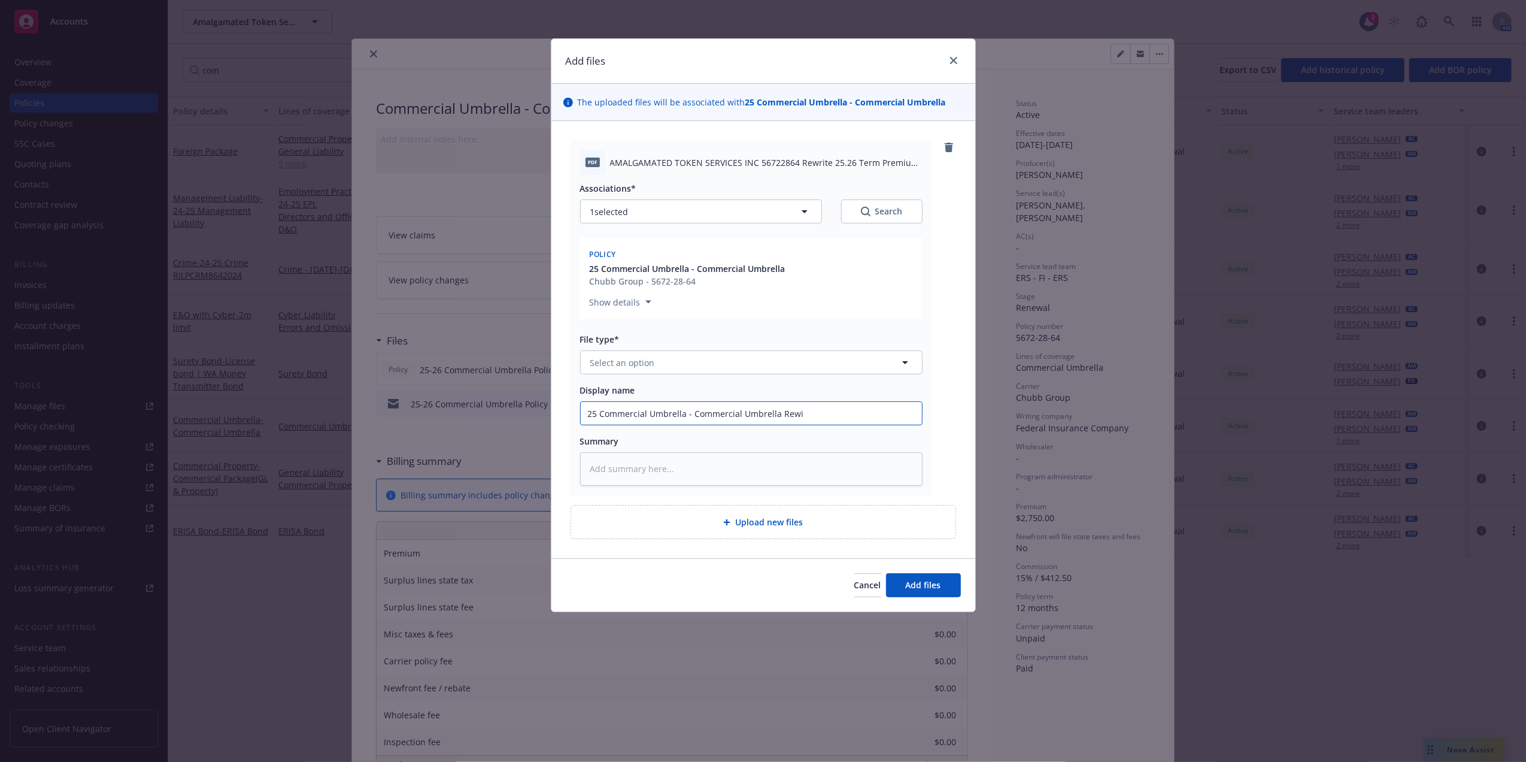
type textarea "x"
type input "25 Commercial Umbrella - Commercial Umbrella Rew"
type textarea "x"
type input "25 Commercial Umbrella - Commercial Umbrella Rewr"
type textarea "x"
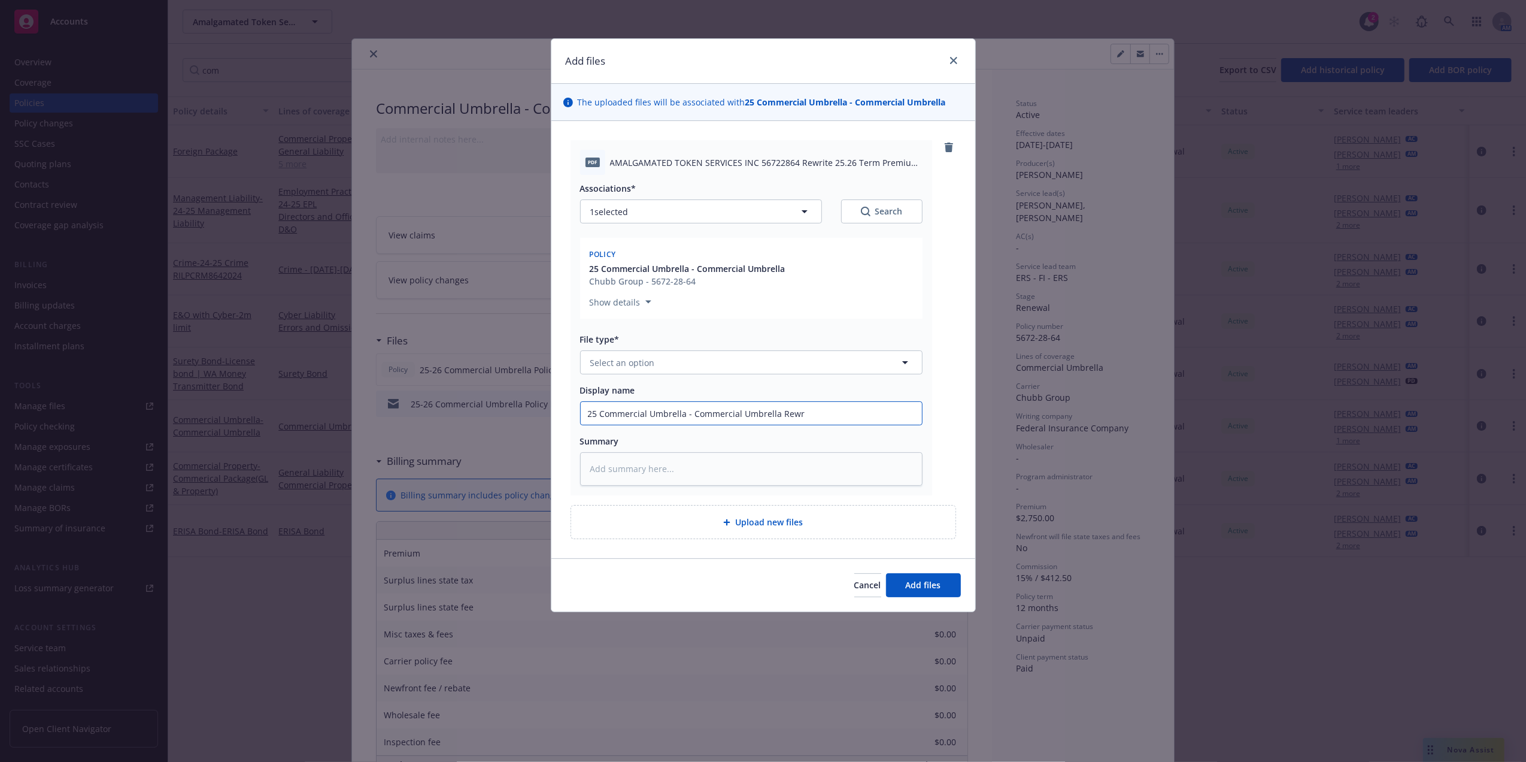
type input "25 Commercial Umbrella - Commercial Umbrella Rewri"
type textarea "x"
type input "25 Commercial Umbrella - Commercial Umbrella Rewrit"
type textarea "x"
type input "25 Commercial Umbrella - Commercial Umbrella Rewrite"
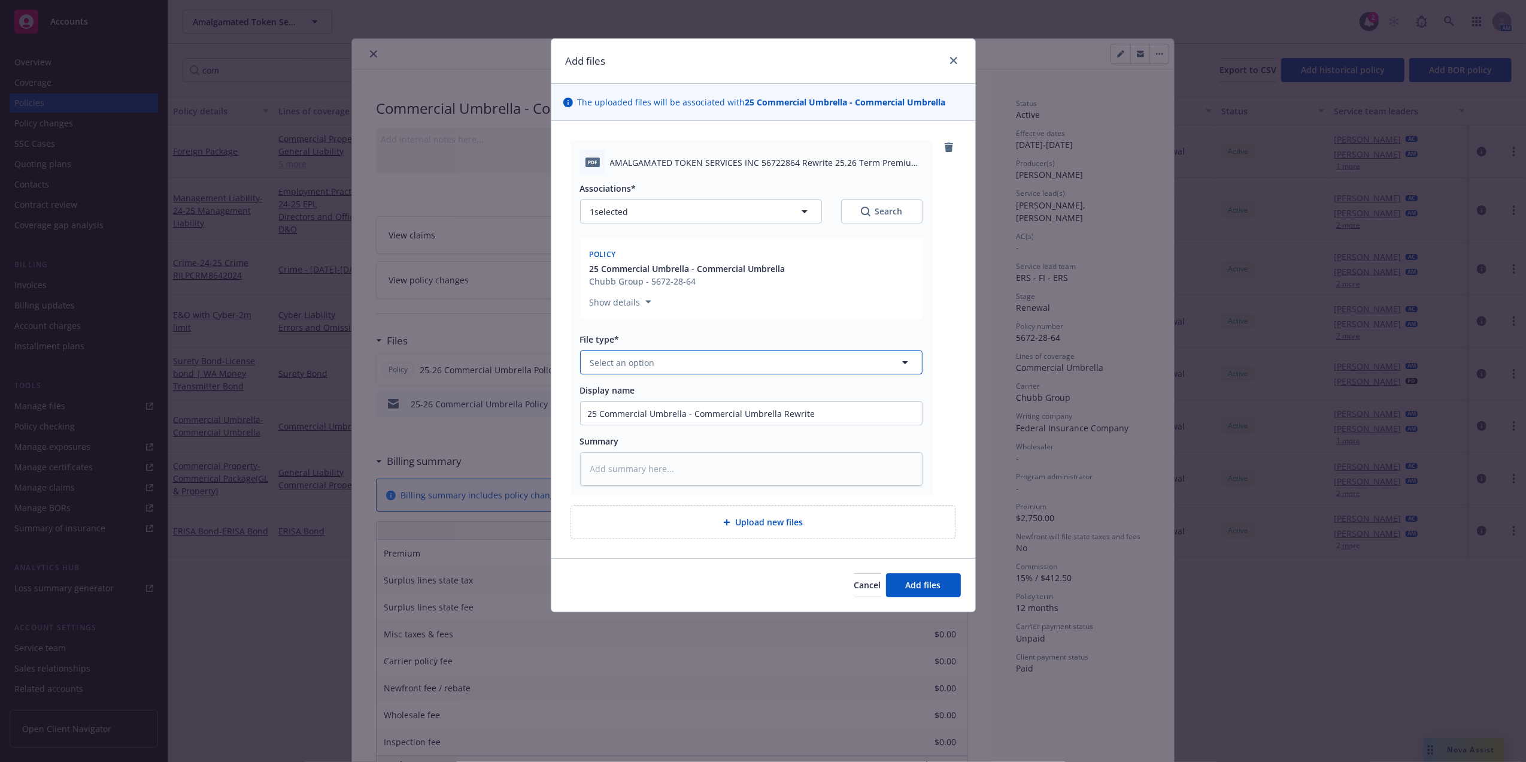
click at [685, 356] on button "Select an option" at bounding box center [751, 362] width 342 height 24
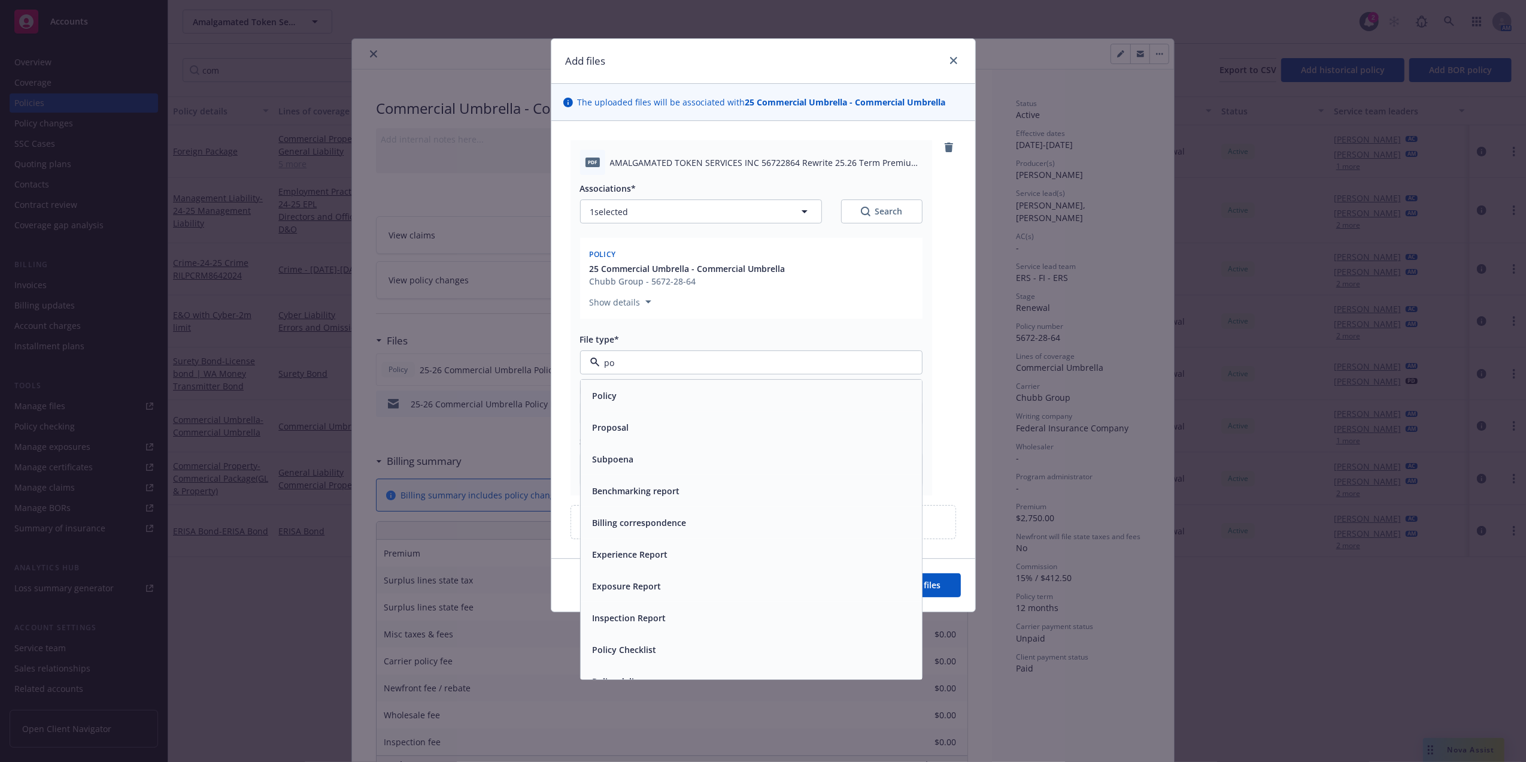
type input "pol"
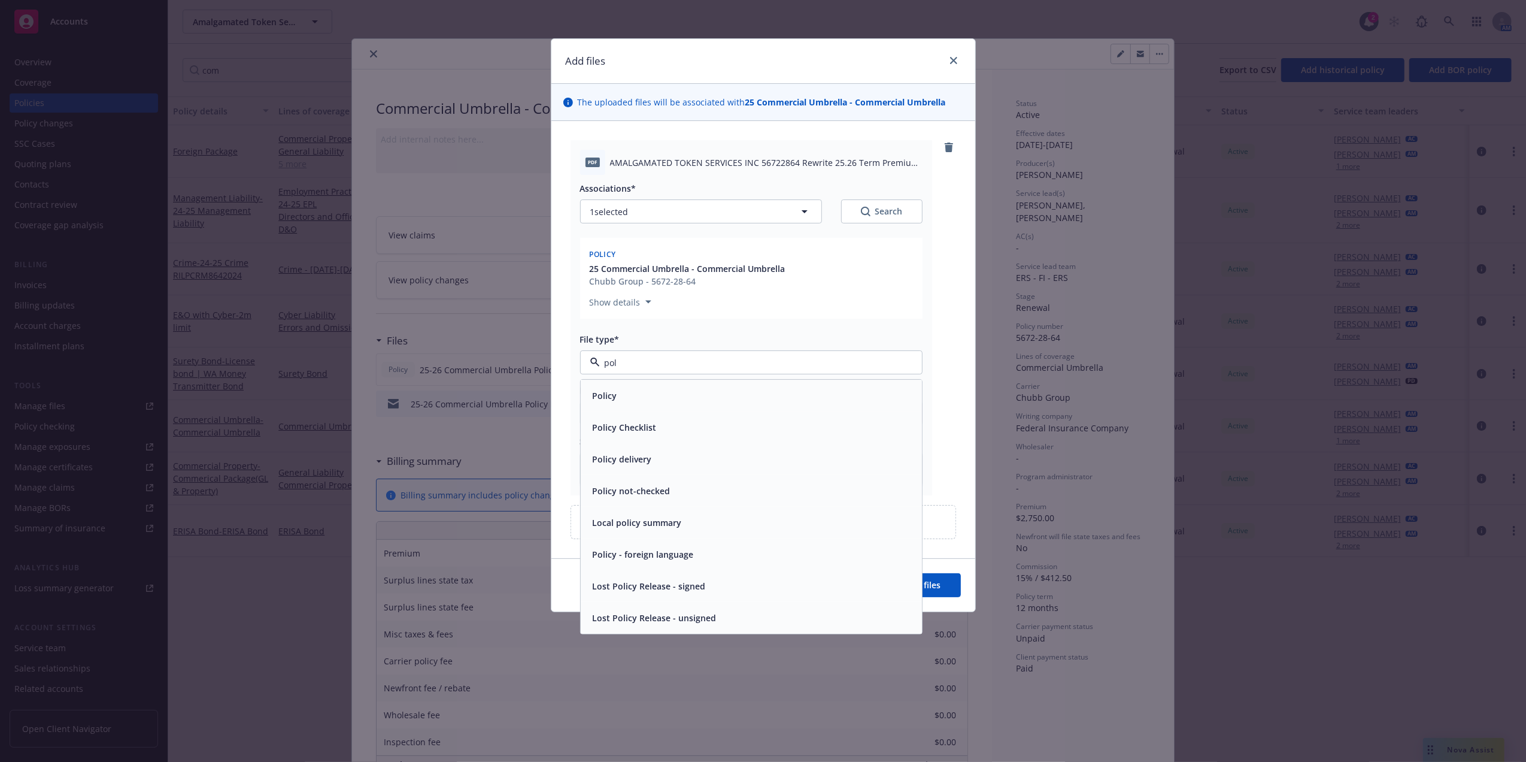
click at [660, 402] on div "Policy" at bounding box center [751, 395] width 327 height 17
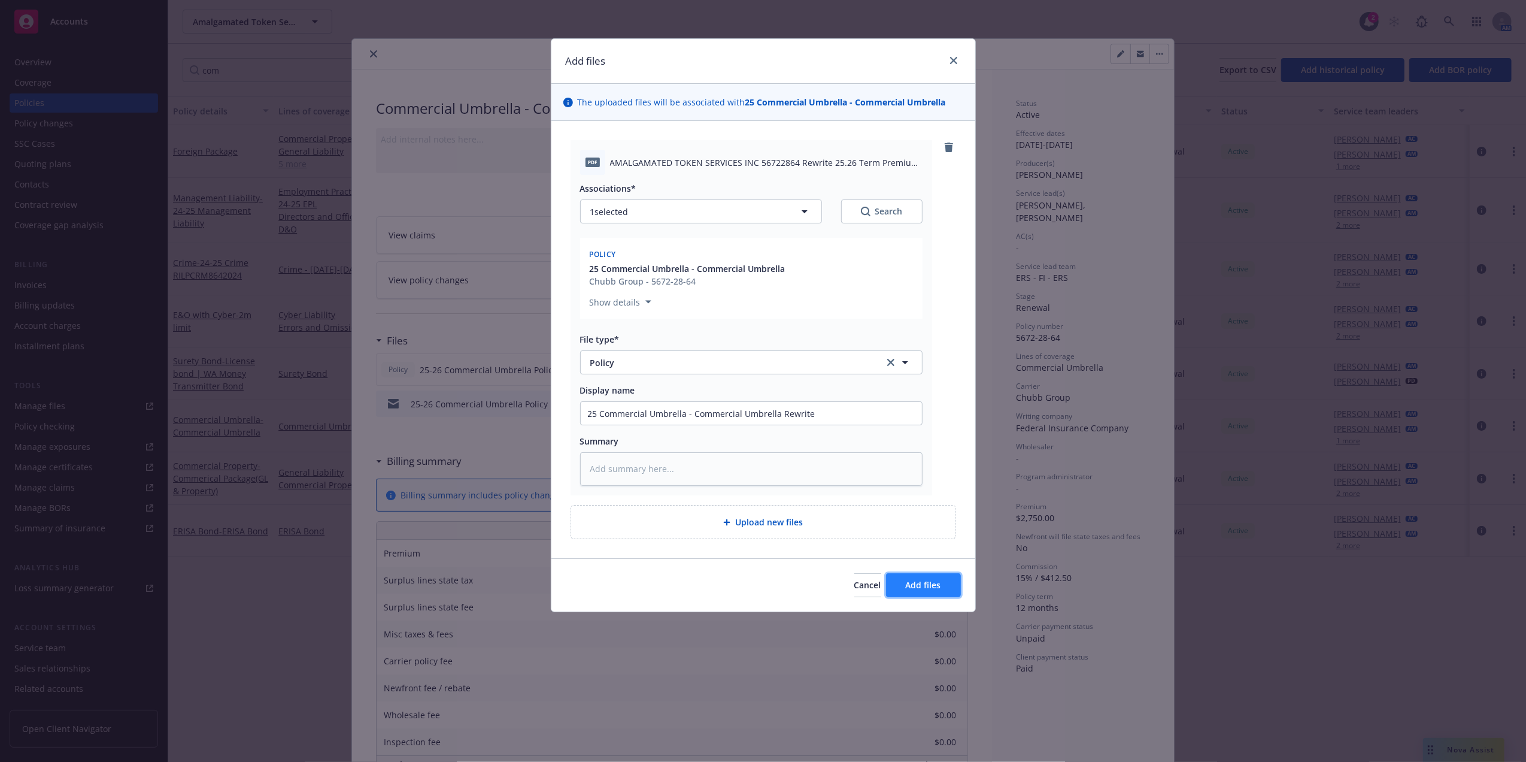
click at [938, 585] on span "Add files" at bounding box center [923, 584] width 35 height 11
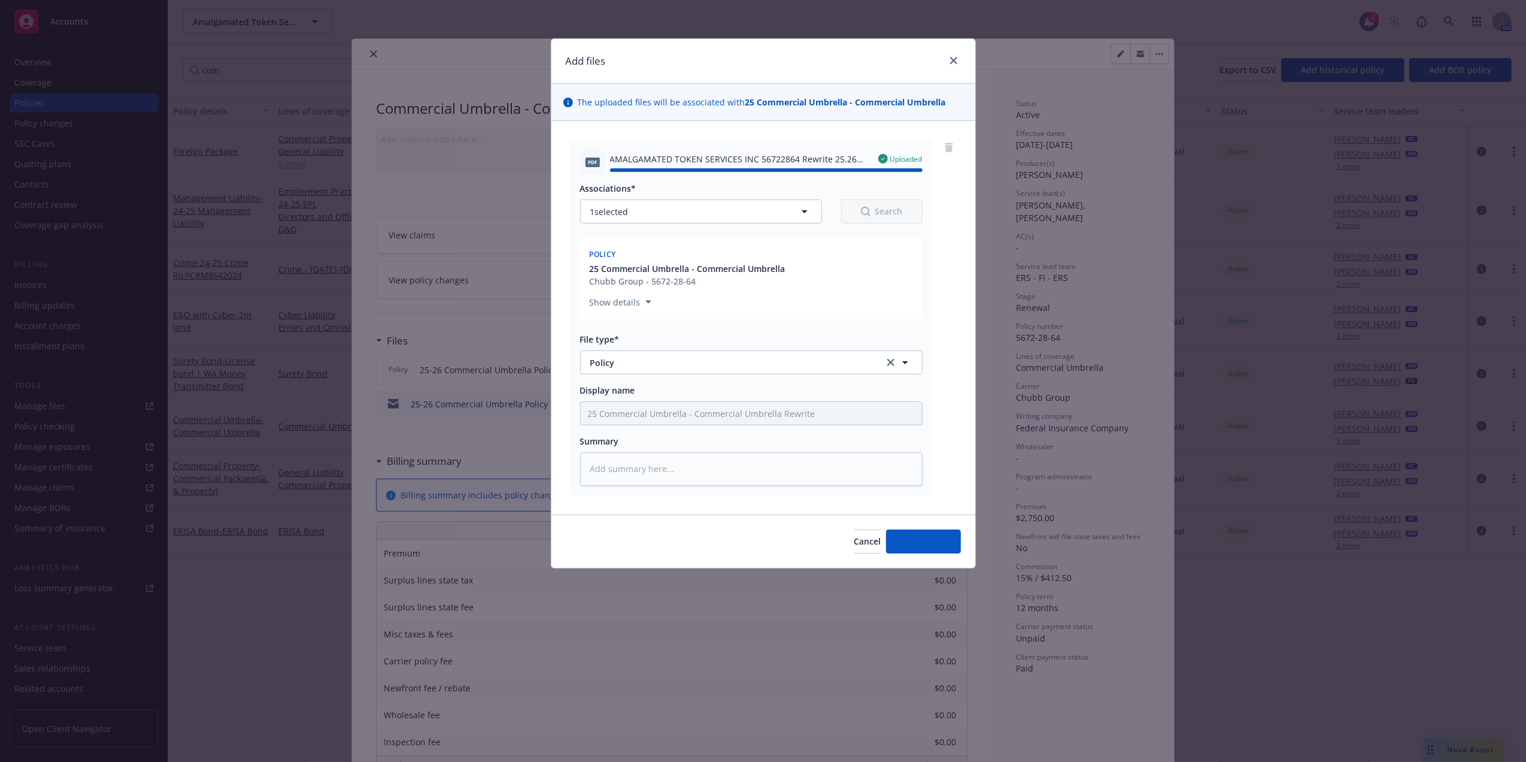
type textarea "x"
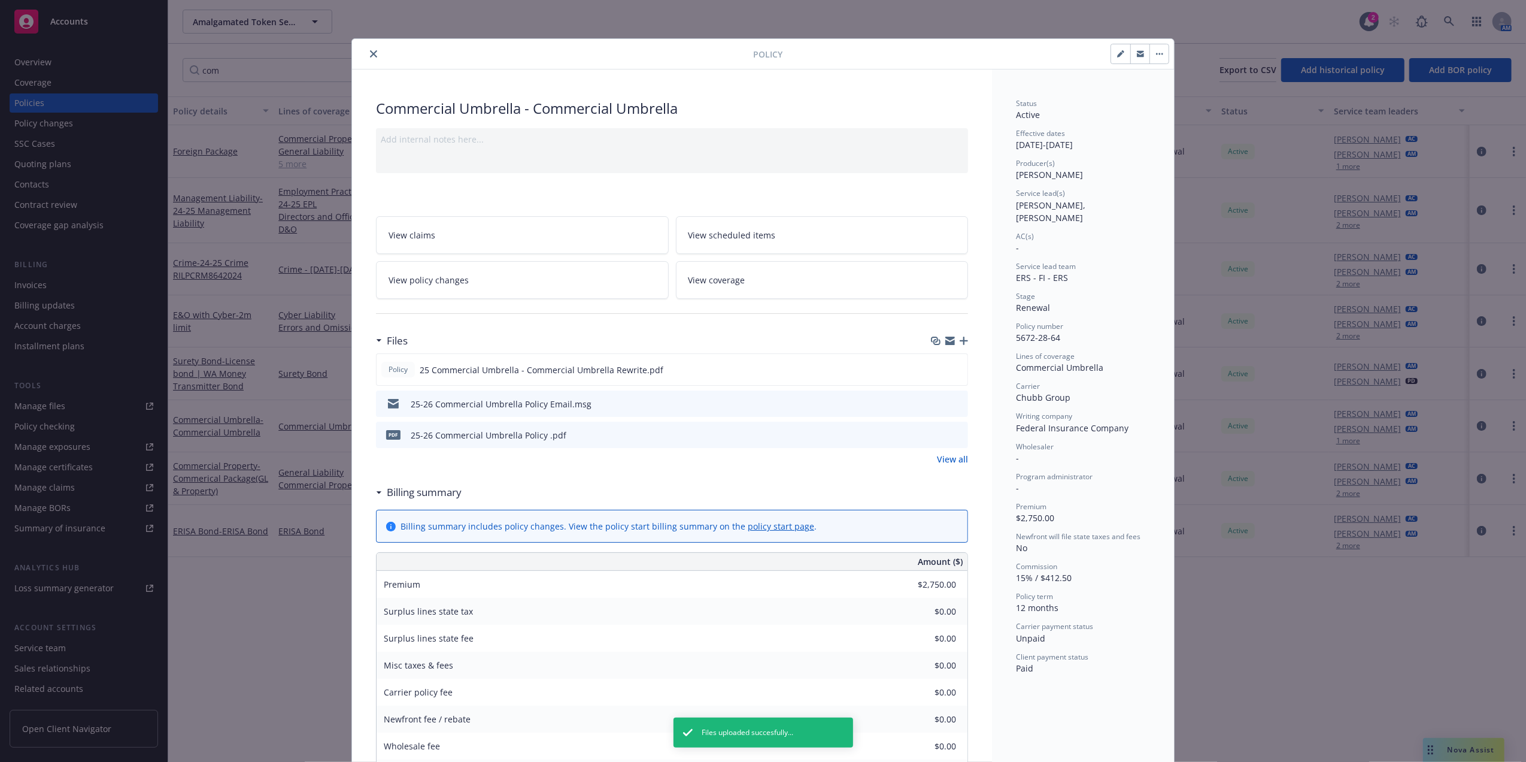
click at [1117, 54] on icon "button" at bounding box center [1120, 53] width 7 height 7
select select "RENEWAL"
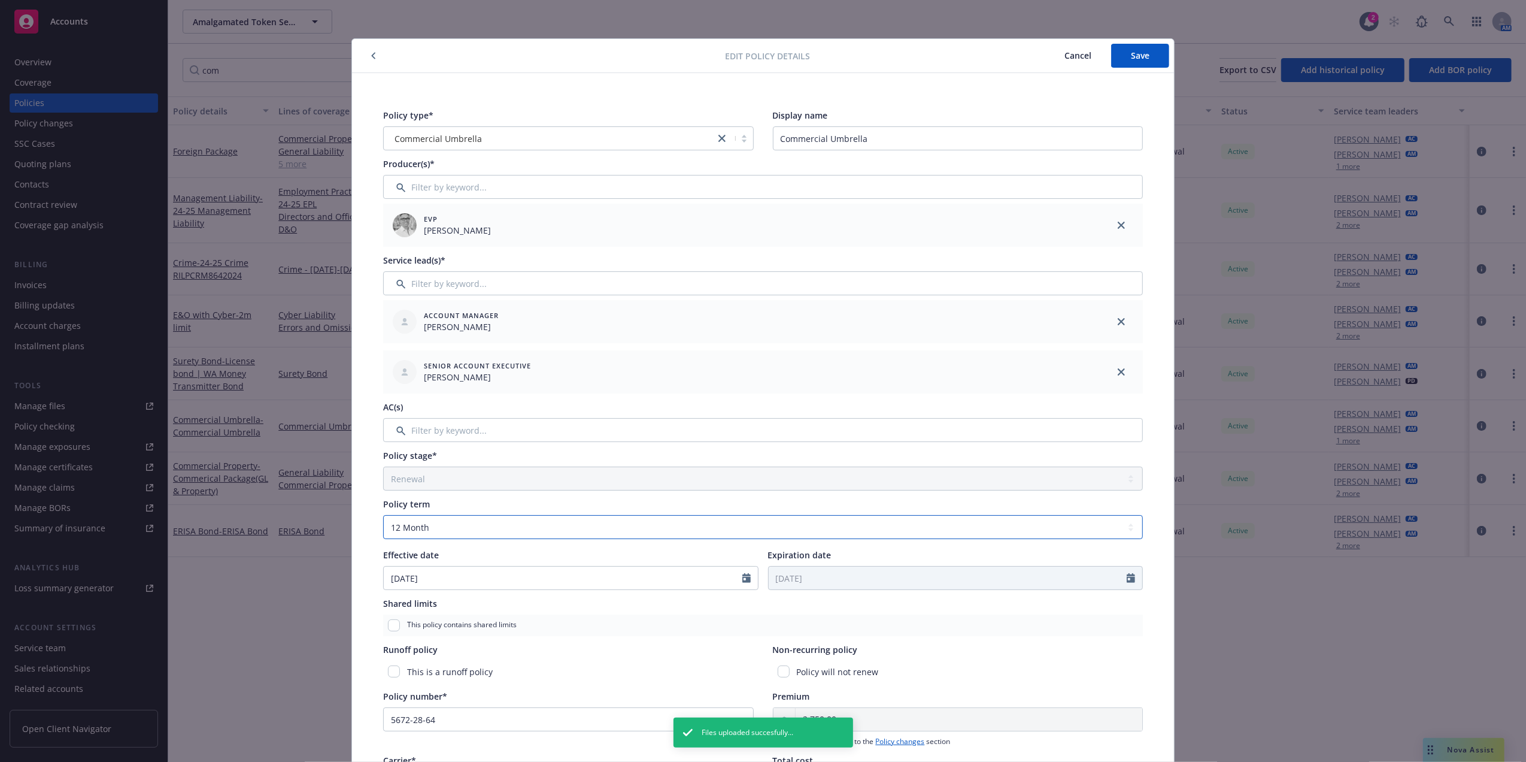
drag, startPoint x: 599, startPoint y: 530, endPoint x: 595, endPoint y: 538, distance: 8.3
click at [599, 530] on select "Select policy term 12 Month 6 Month 4 Month 3 Month 2 Month 1 Month 36 Month (3…" at bounding box center [763, 527] width 760 height 24
select select "other"
click at [383, 515] on select "Select policy term 12 Month 6 Month 4 Month 3 Month 2 Month 1 Month 36 Month (3…" at bounding box center [763, 527] width 760 height 24
click at [1130, 578] on div at bounding box center [1135, 577] width 16 height 23
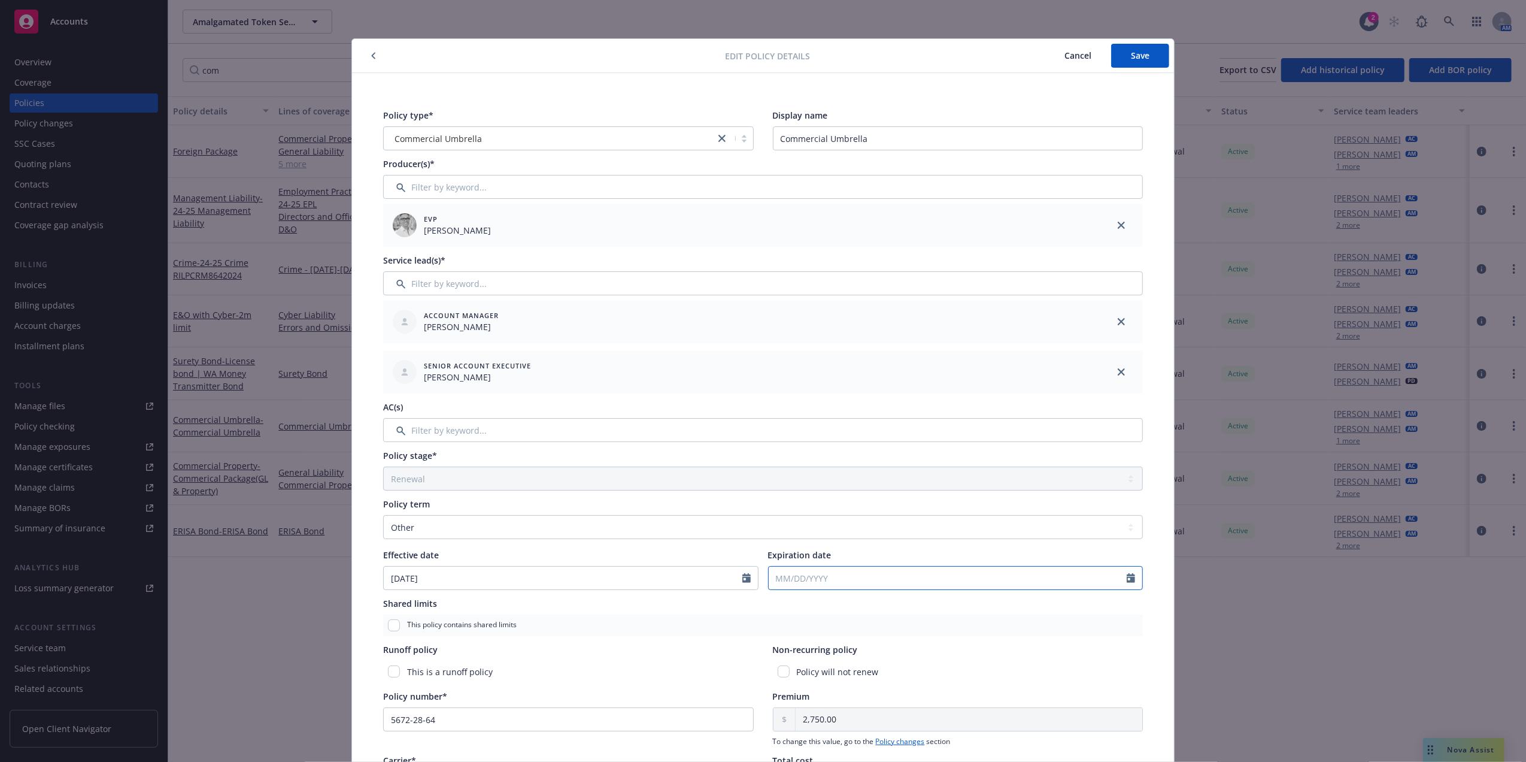
click at [1085, 575] on input "Expiration date" at bounding box center [948, 577] width 359 height 23
click at [897, 605] on icon "button" at bounding box center [900, 605] width 7 height 7
click at [778, 609] on icon "button" at bounding box center [781, 605] width 7 height 7
select select "10"
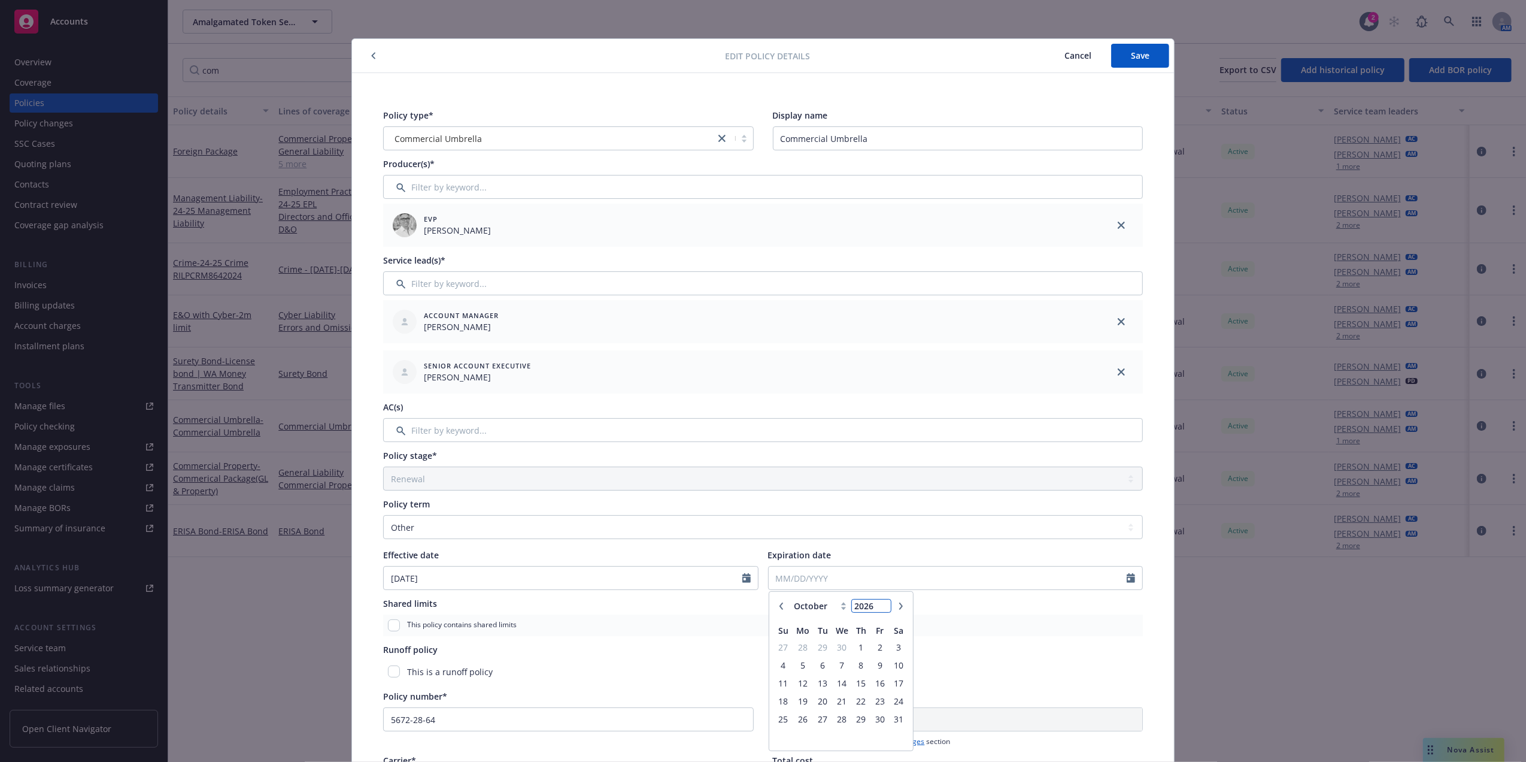
type input "2026"
click at [880, 603] on input "2026" at bounding box center [871, 605] width 39 height 13
click at [853, 647] on span "1" at bounding box center [861, 646] width 16 height 15
type input "[DATE]"
click at [1141, 60] on span "Save" at bounding box center [1140, 55] width 19 height 11
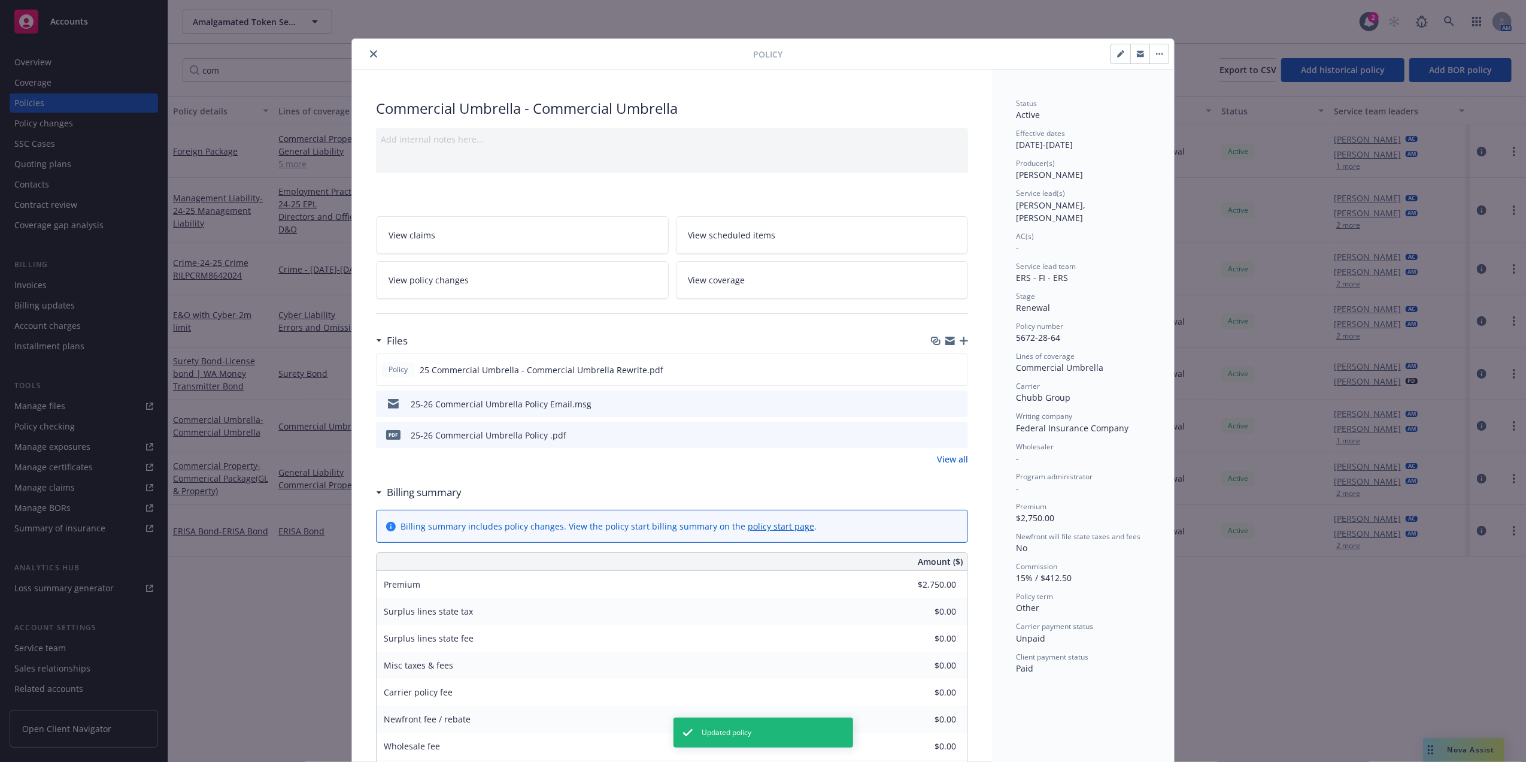
click at [370, 55] on icon "close" at bounding box center [373, 53] width 7 height 7
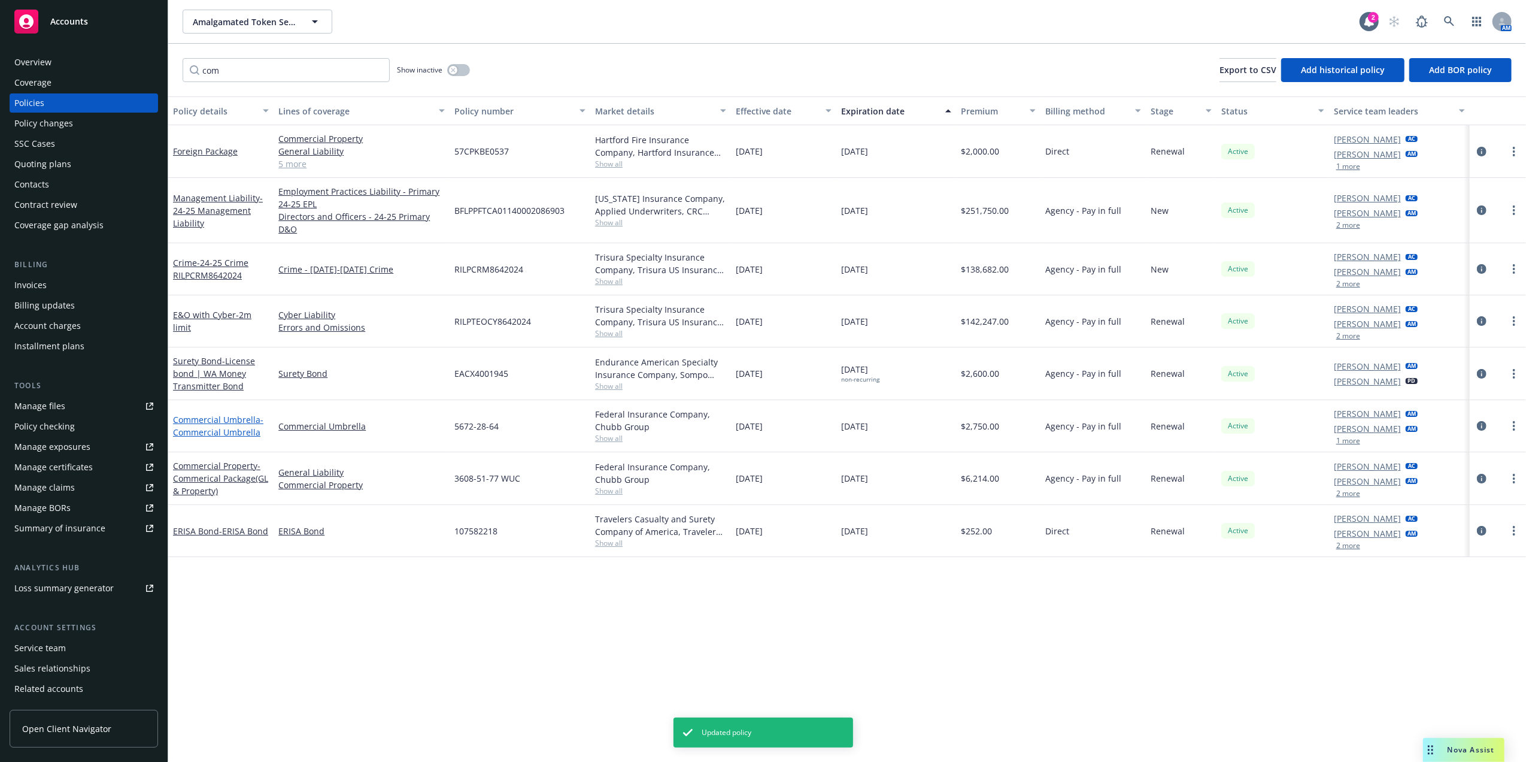
click at [223, 426] on span "- Commercial Umbrella" at bounding box center [218, 426] width 90 height 24
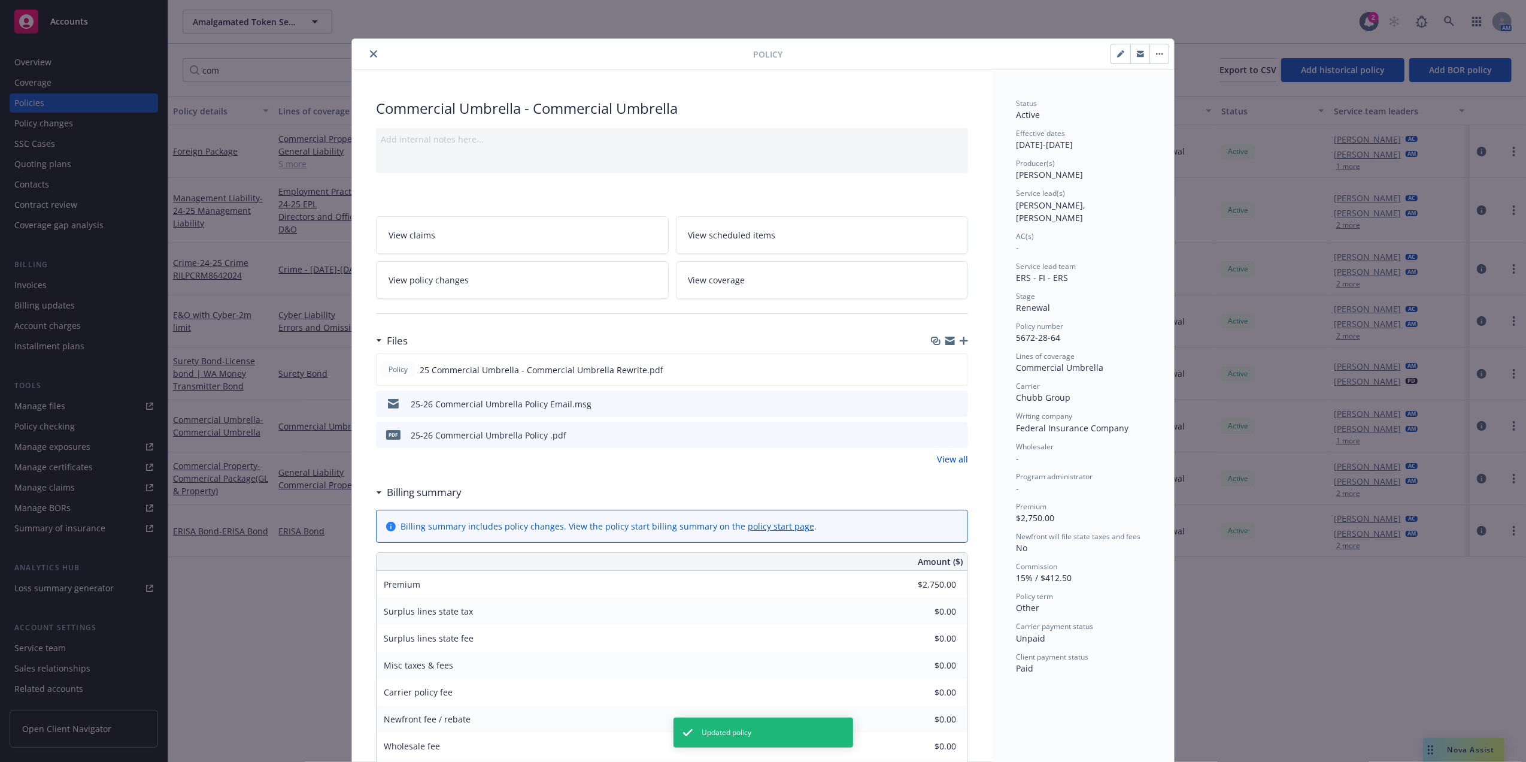
scroll to position [36, 0]
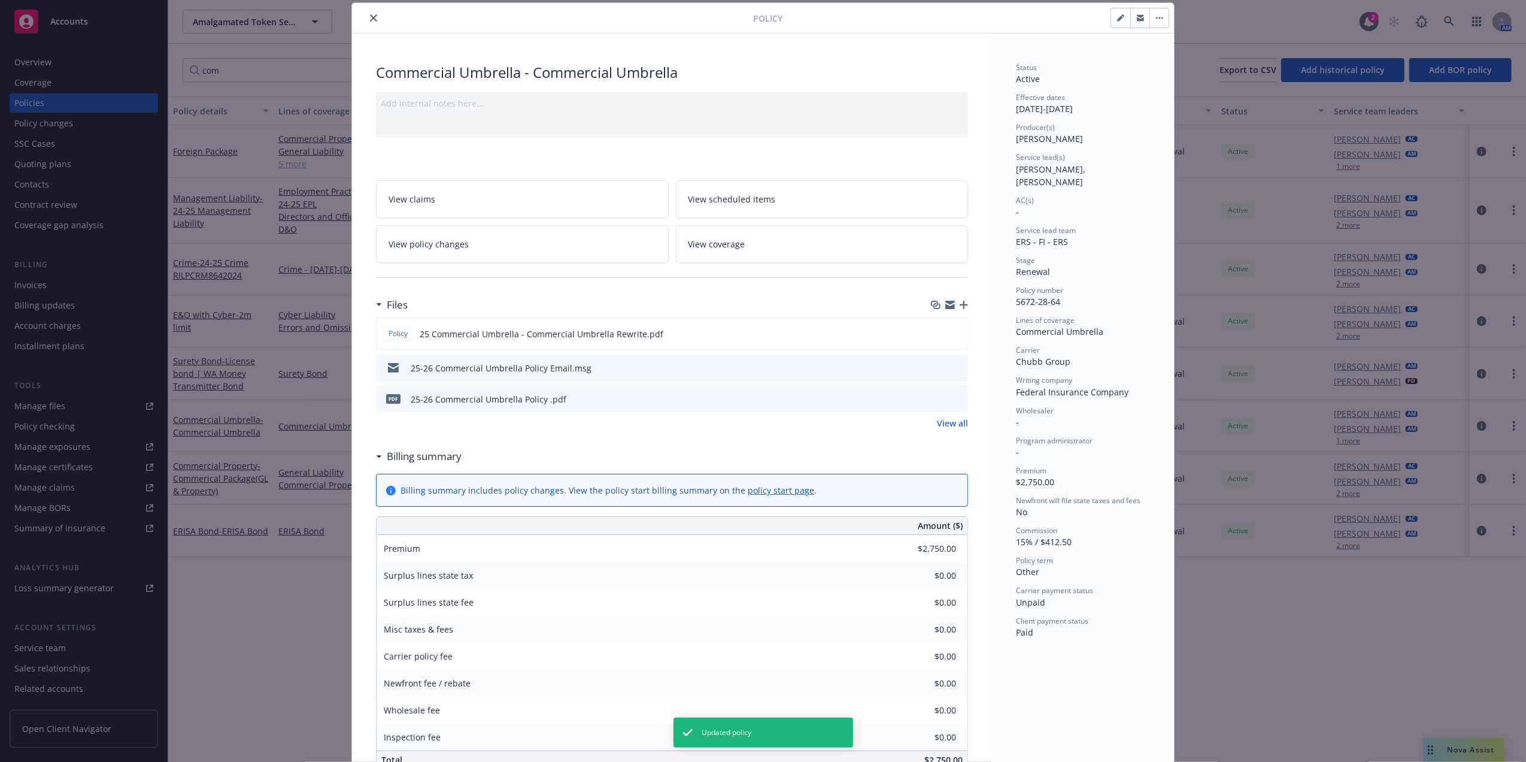
click at [493, 250] on link "View policy changes" at bounding box center [522, 244] width 293 height 38
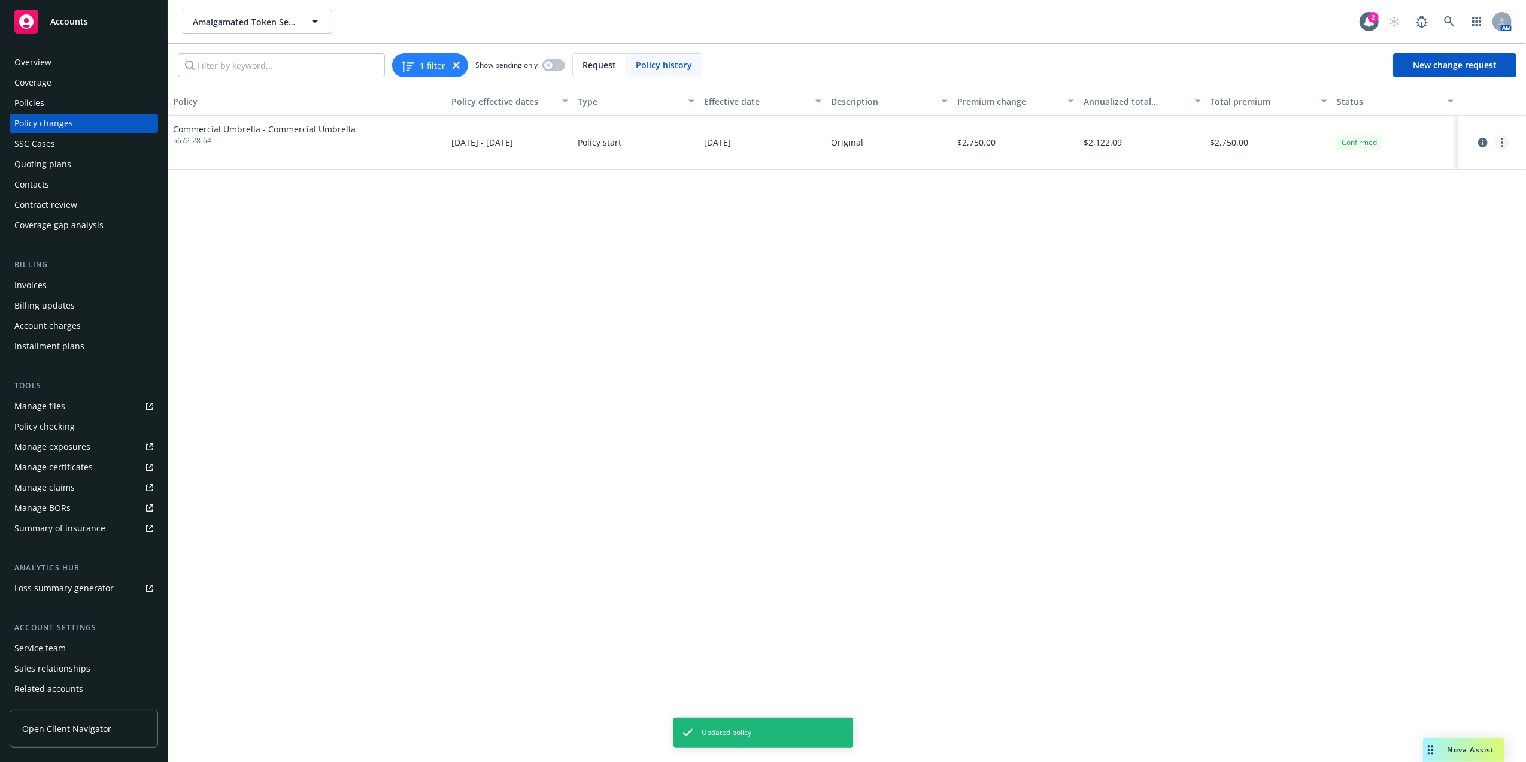
click at [1502, 140] on icon "more" at bounding box center [1502, 143] width 2 height 10
click at [1368, 241] on link "Edit billing info" at bounding box center [1405, 240] width 205 height 24
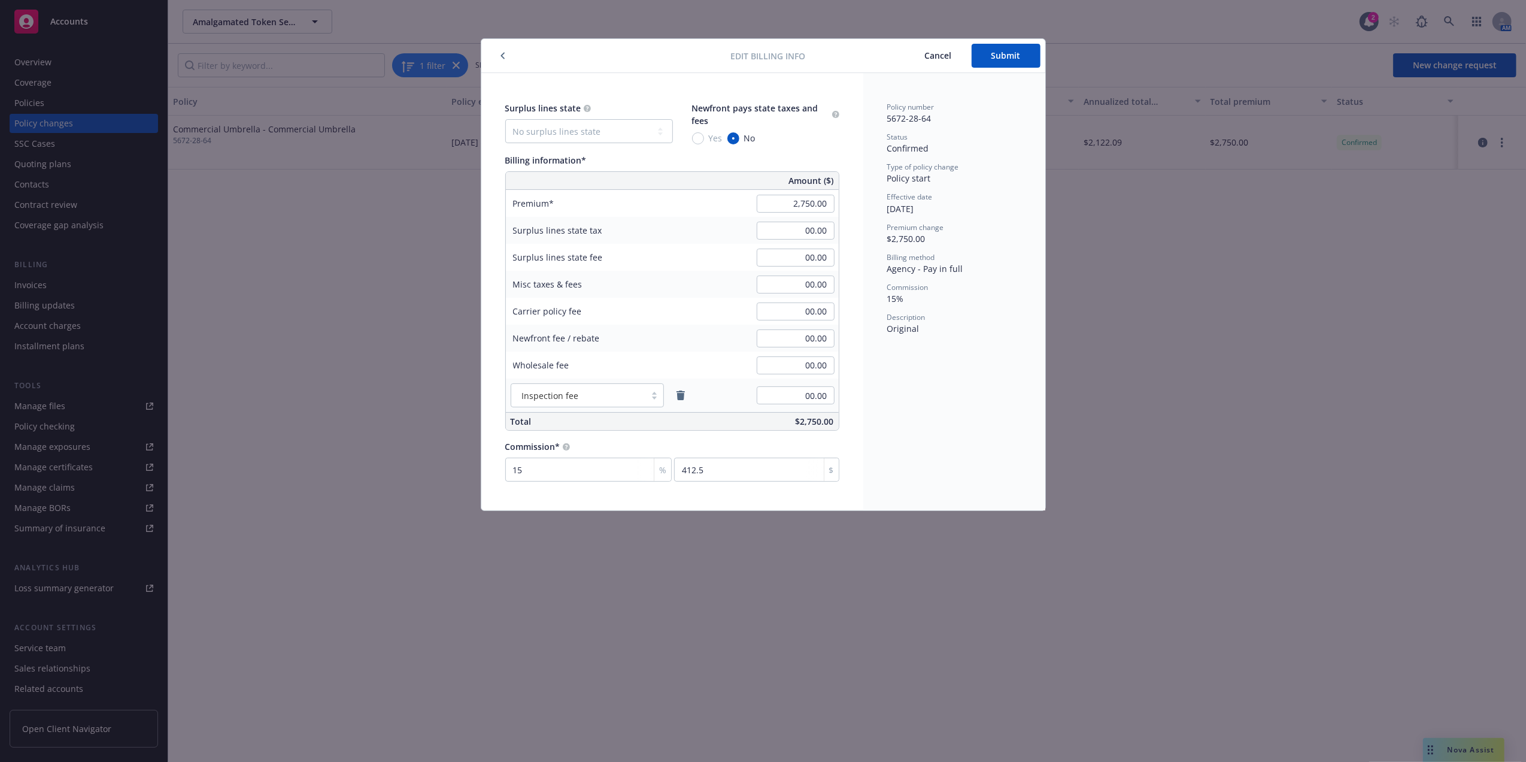
click at [930, 51] on span "Cancel" at bounding box center [938, 55] width 27 height 11
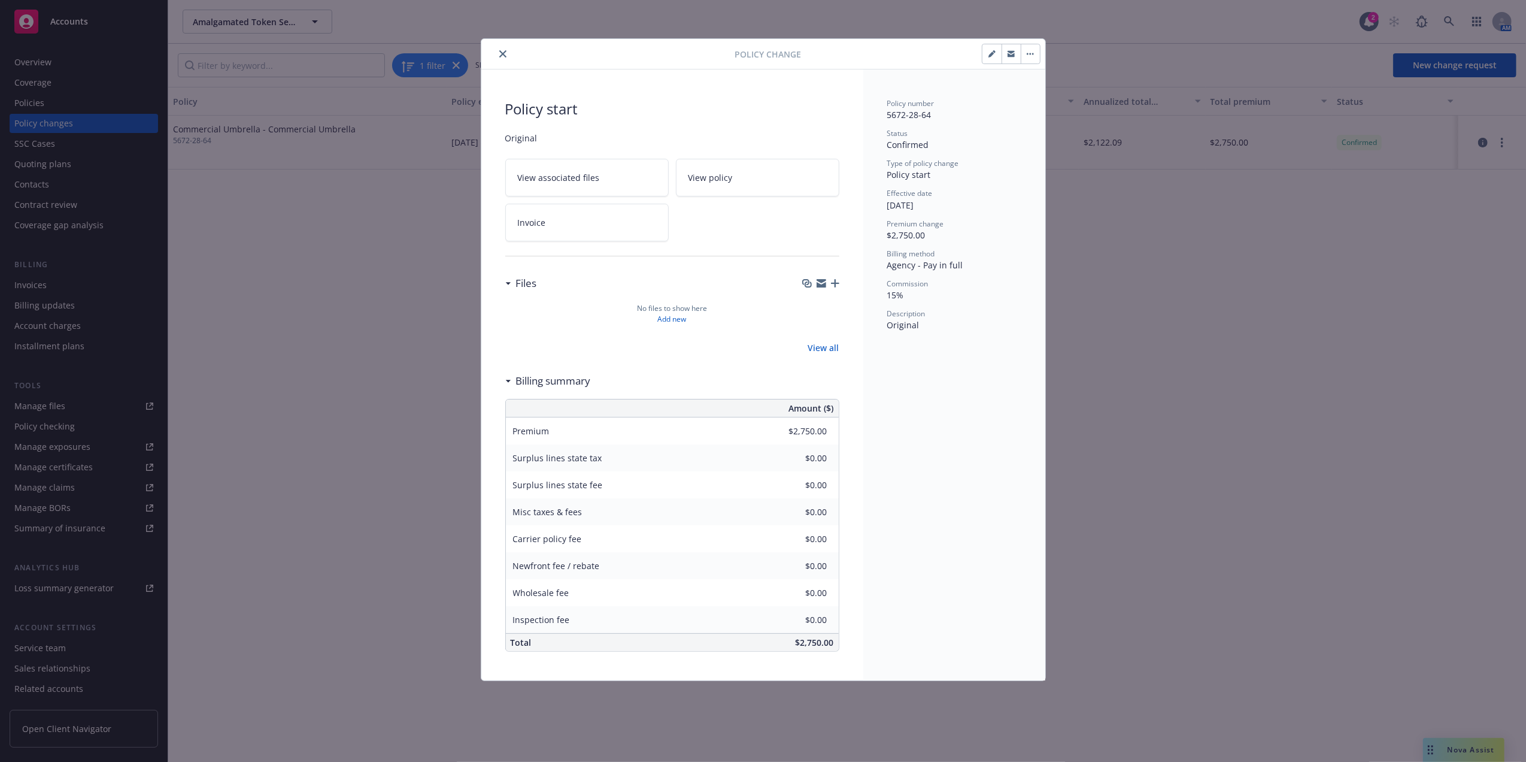
click at [502, 56] on icon "close" at bounding box center [502, 53] width 7 height 7
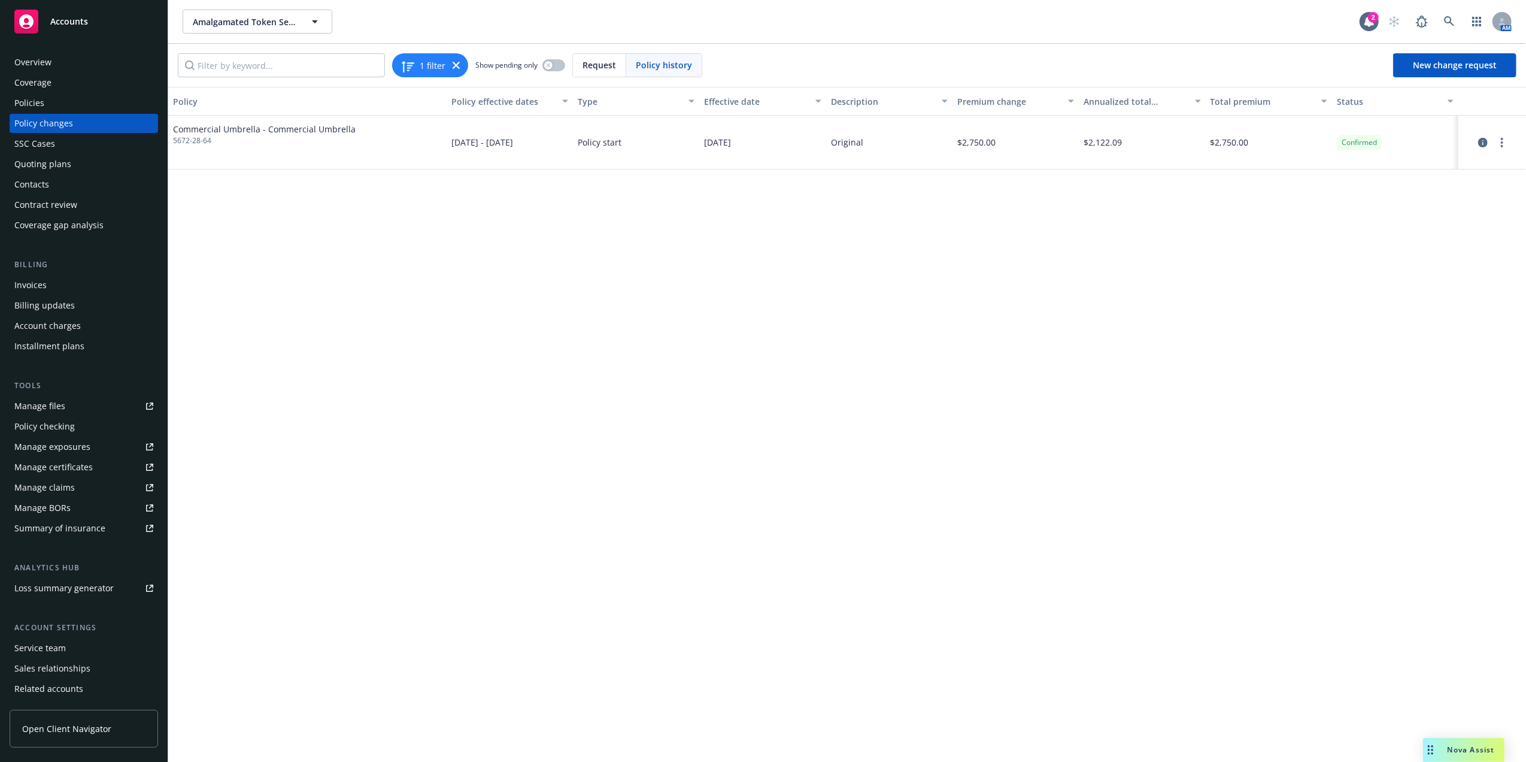
click at [71, 286] on div "Invoices" at bounding box center [83, 284] width 139 height 19
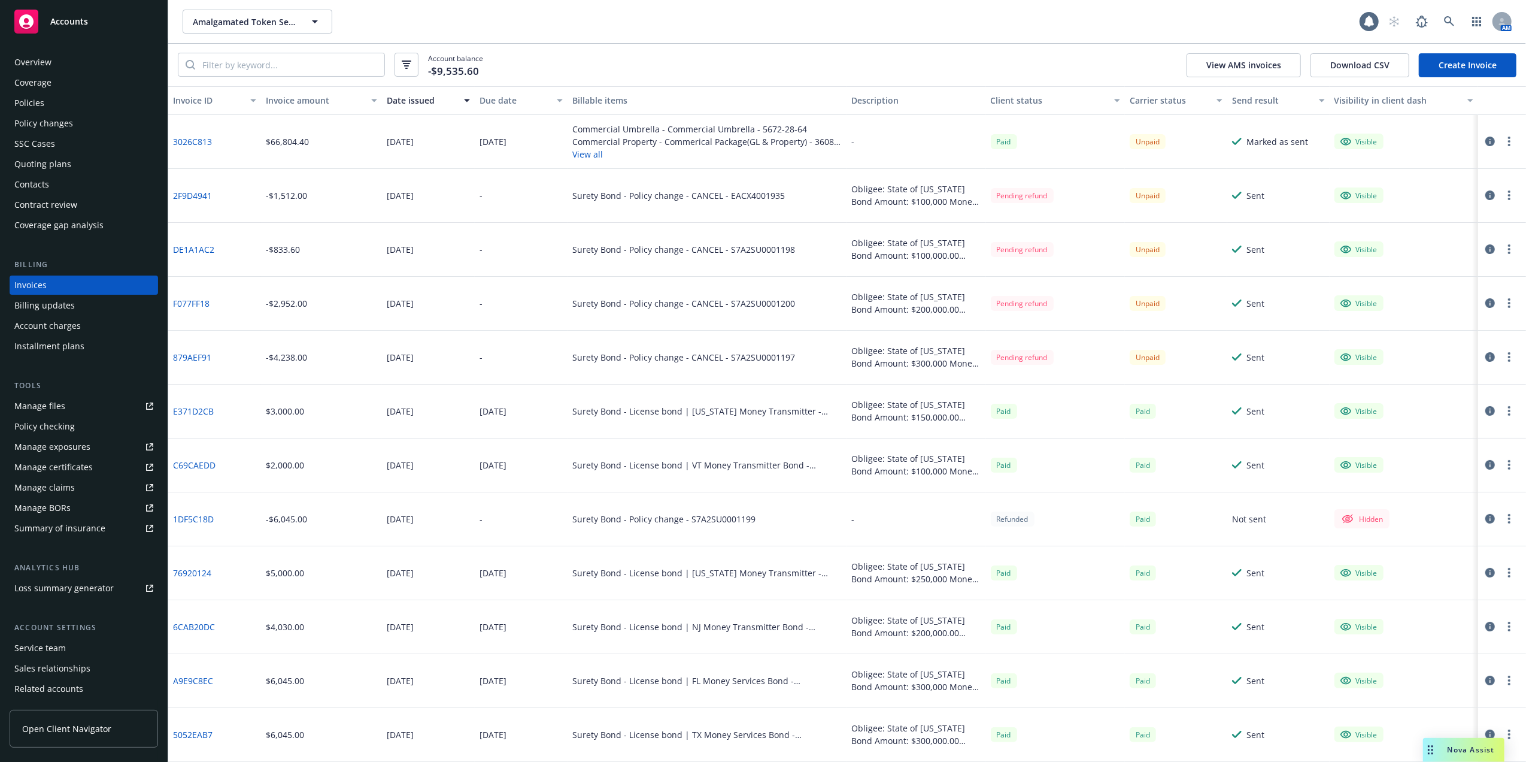
click at [1444, 69] on link "Create Invoice" at bounding box center [1468, 65] width 98 height 24
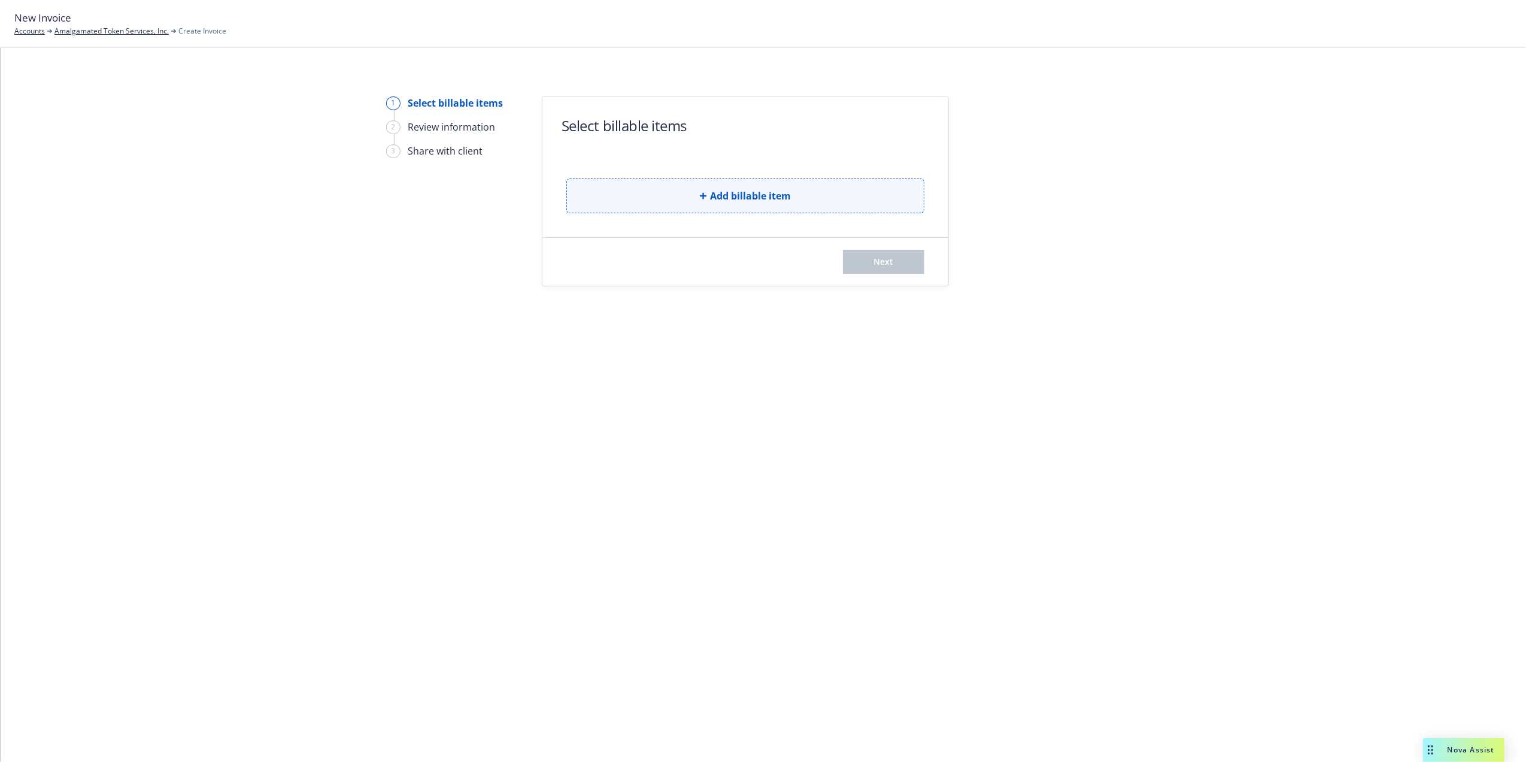
click at [691, 190] on button "Add billable item" at bounding box center [745, 195] width 358 height 35
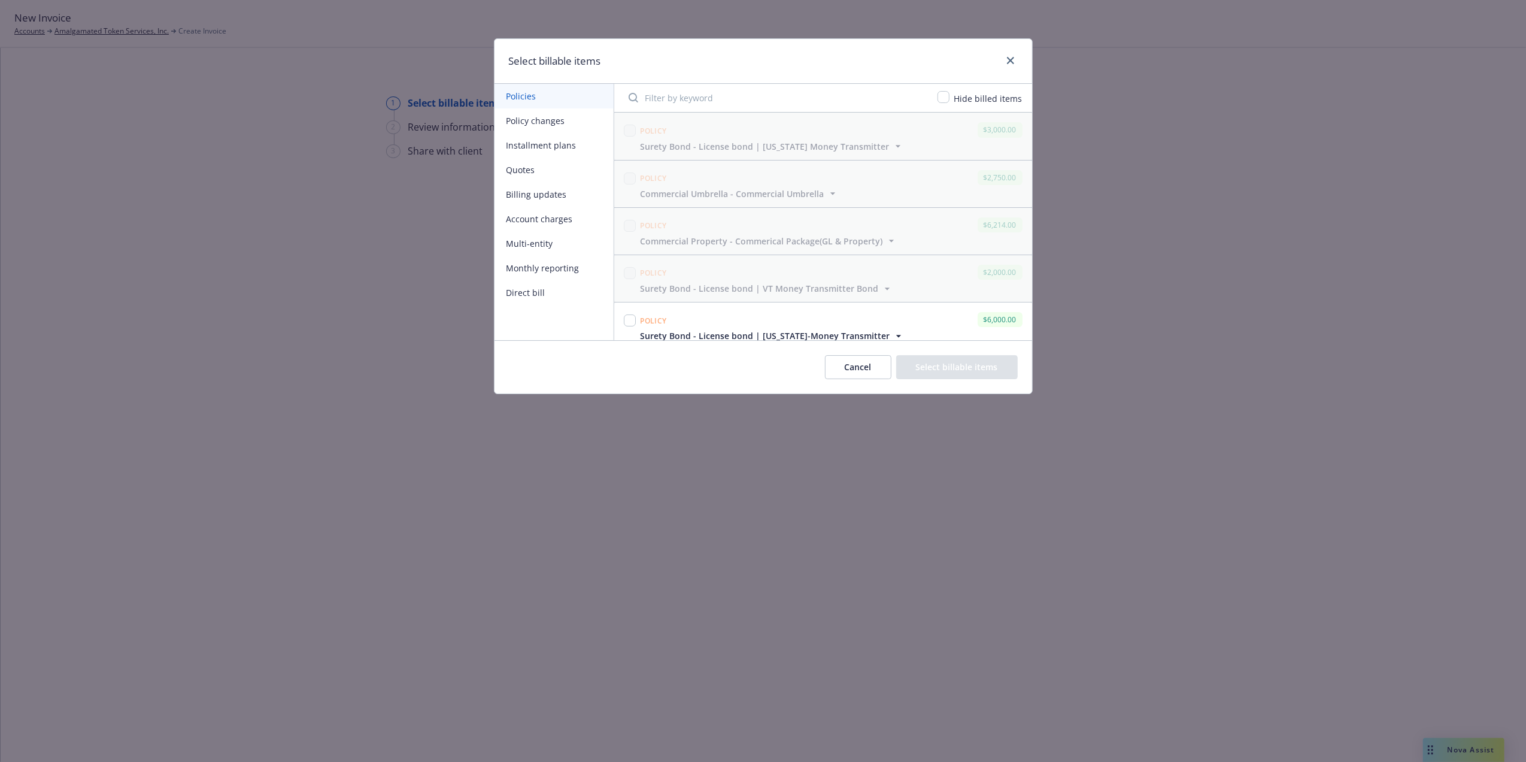
click at [533, 199] on button "Billing updates" at bounding box center [554, 194] width 119 height 25
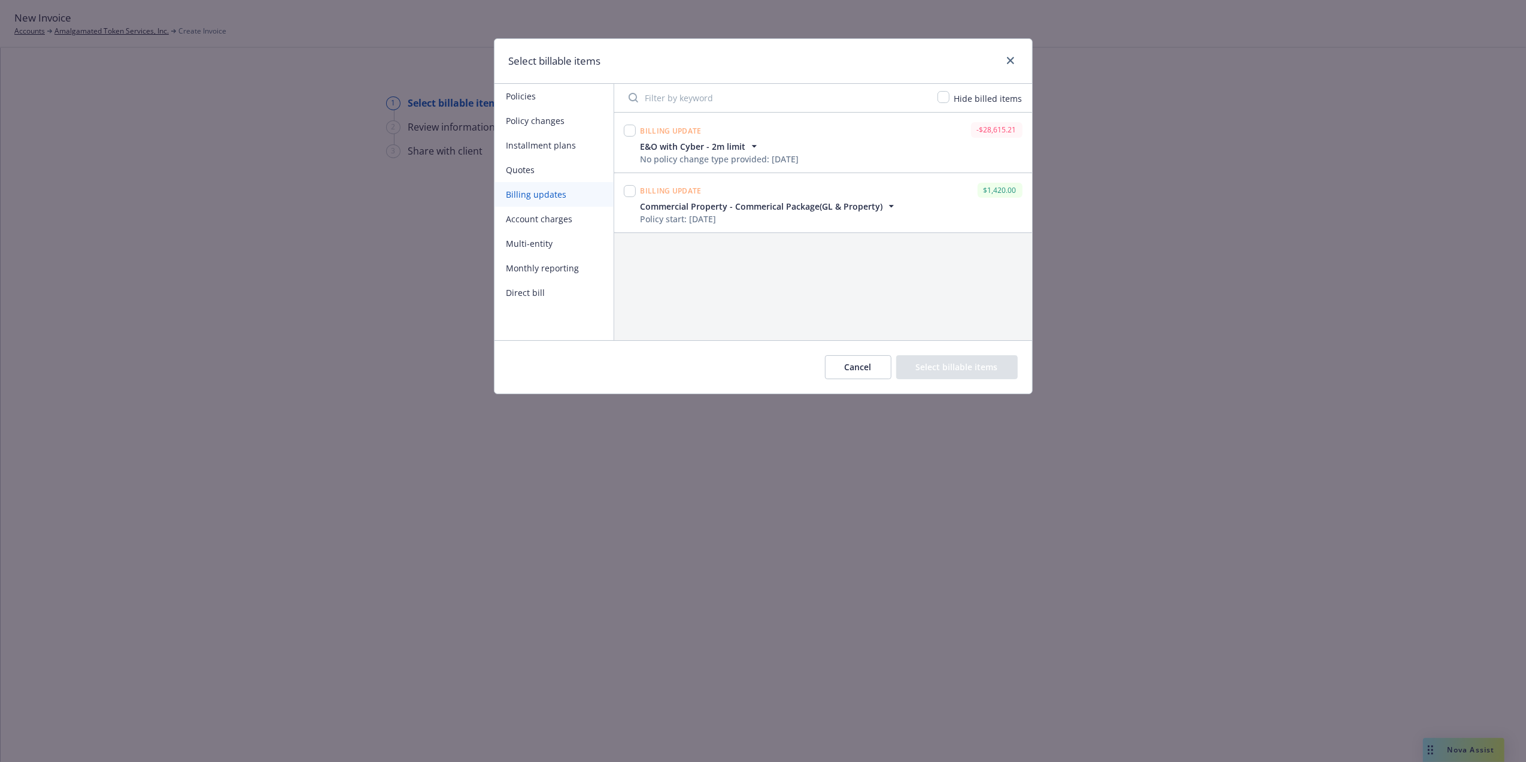
click at [734, 204] on span "Commercial Property - Commerical Package(GL & Property)" at bounding box center [762, 206] width 242 height 13
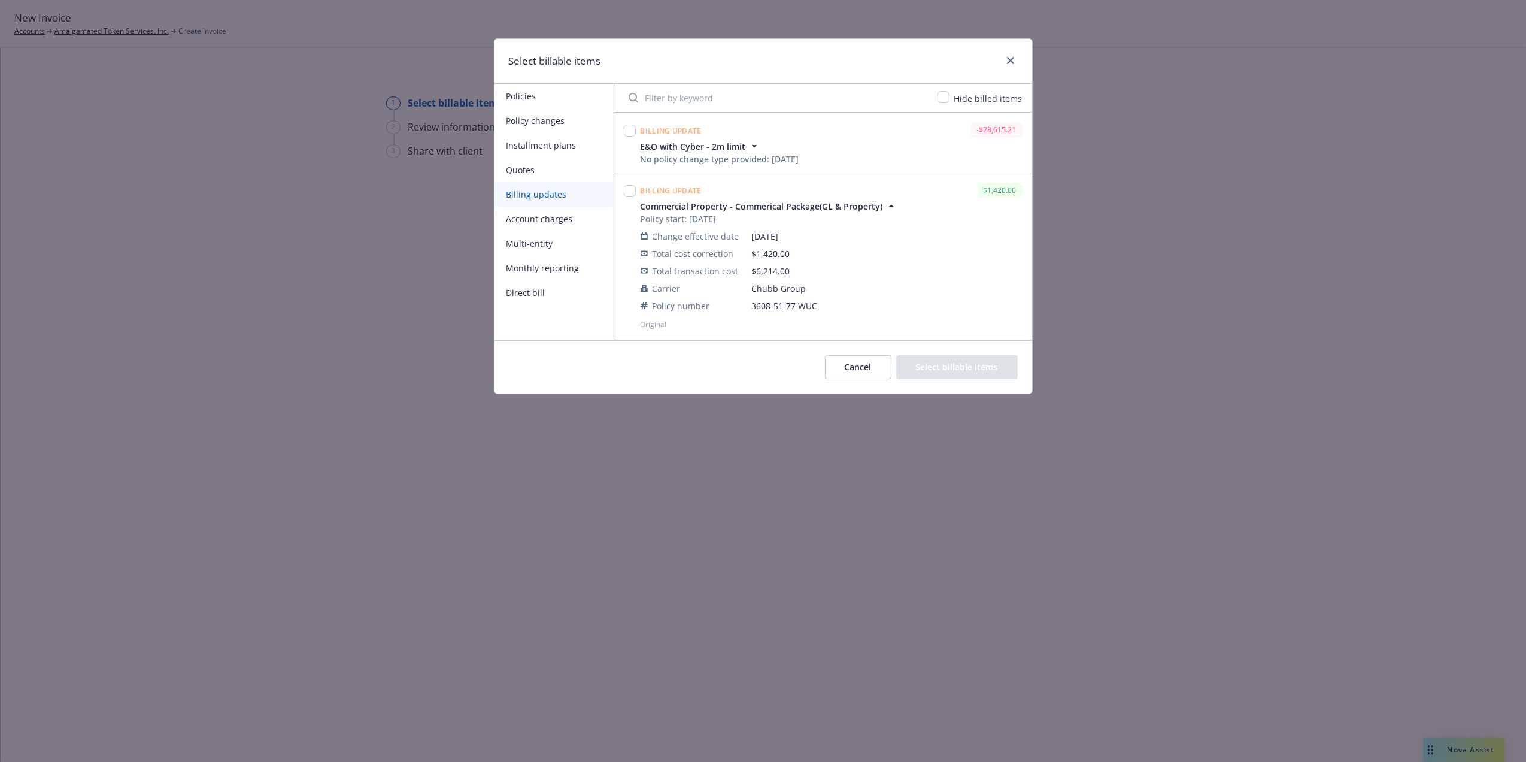
drag, startPoint x: 867, startPoint y: 368, endPoint x: 863, endPoint y: 362, distance: 6.5
click at [866, 368] on button "Cancel" at bounding box center [858, 367] width 66 height 24
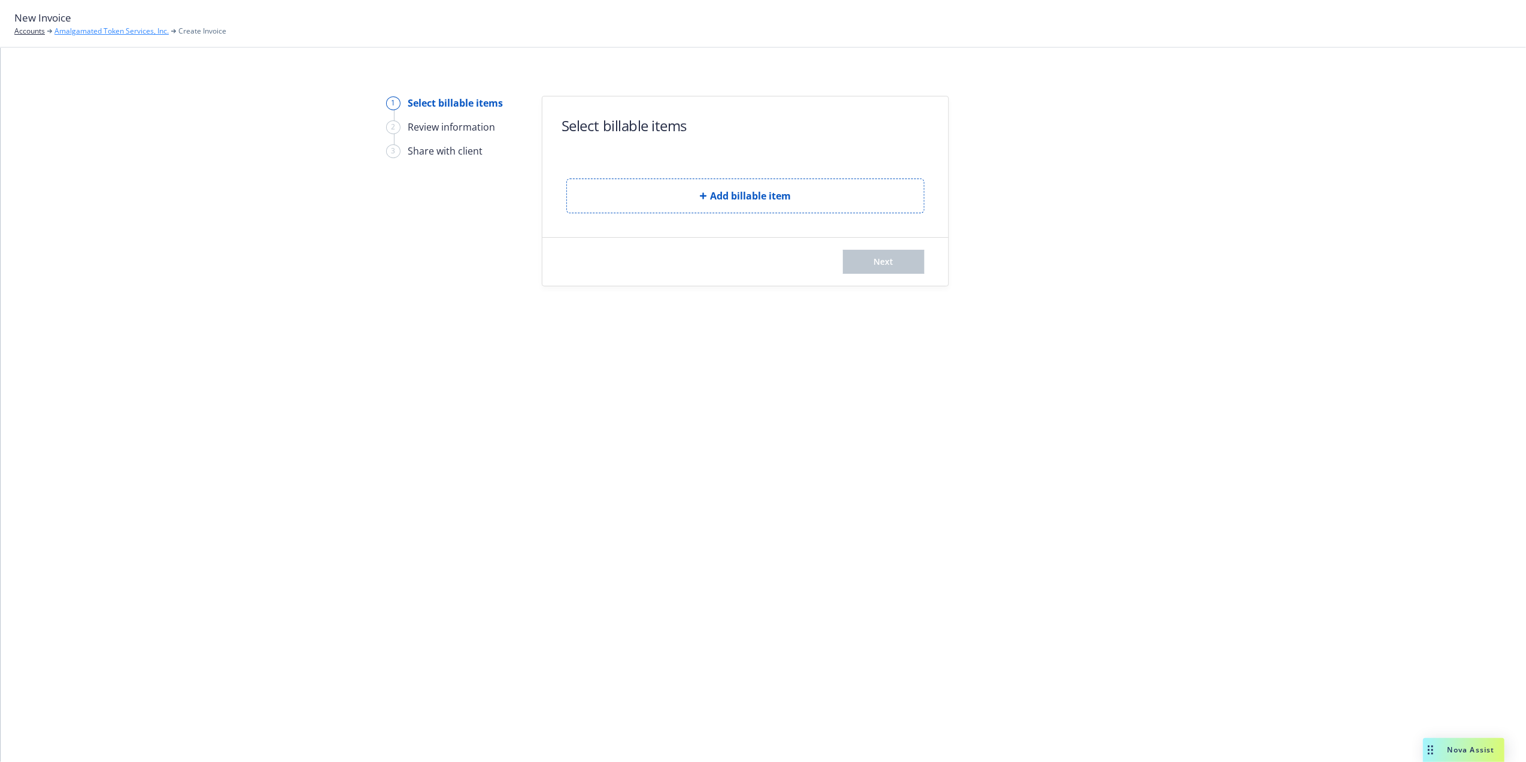
click at [120, 35] on link "Amalgamated Token Services, Inc." at bounding box center [111, 31] width 114 height 11
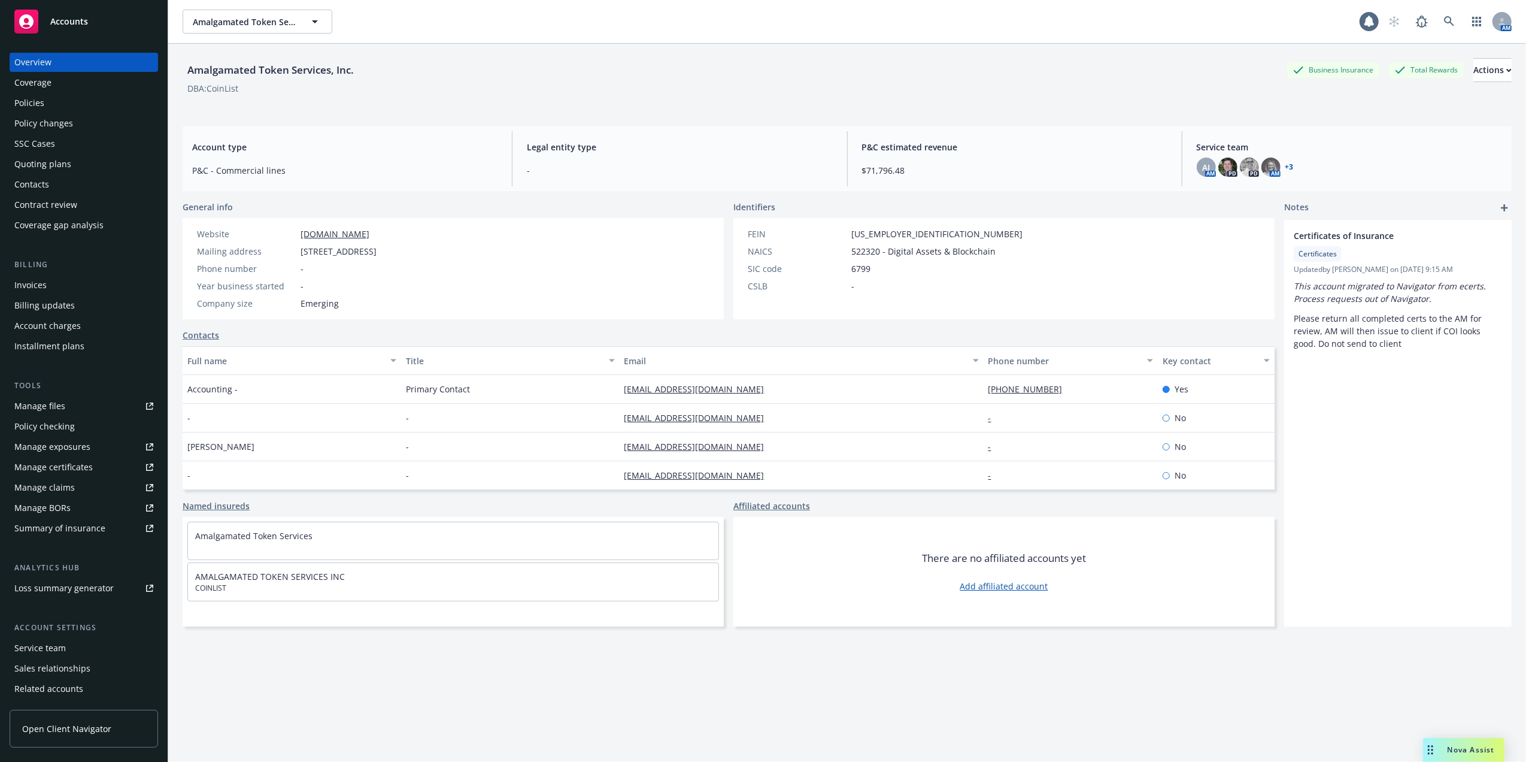
click at [63, 105] on div "Policies" at bounding box center [83, 102] width 139 height 19
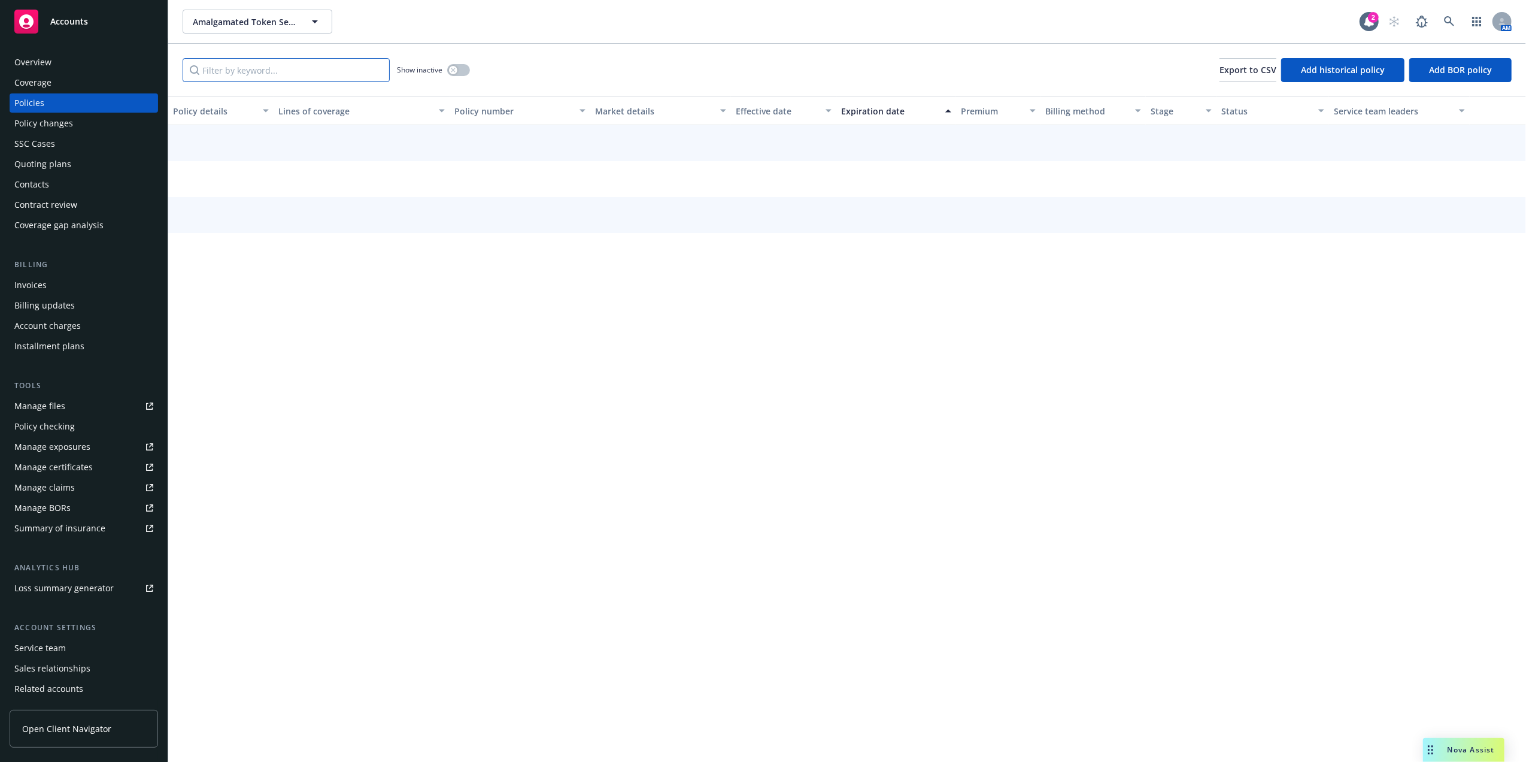
click at [303, 72] on input "Filter by keyword..." at bounding box center [286, 70] width 207 height 24
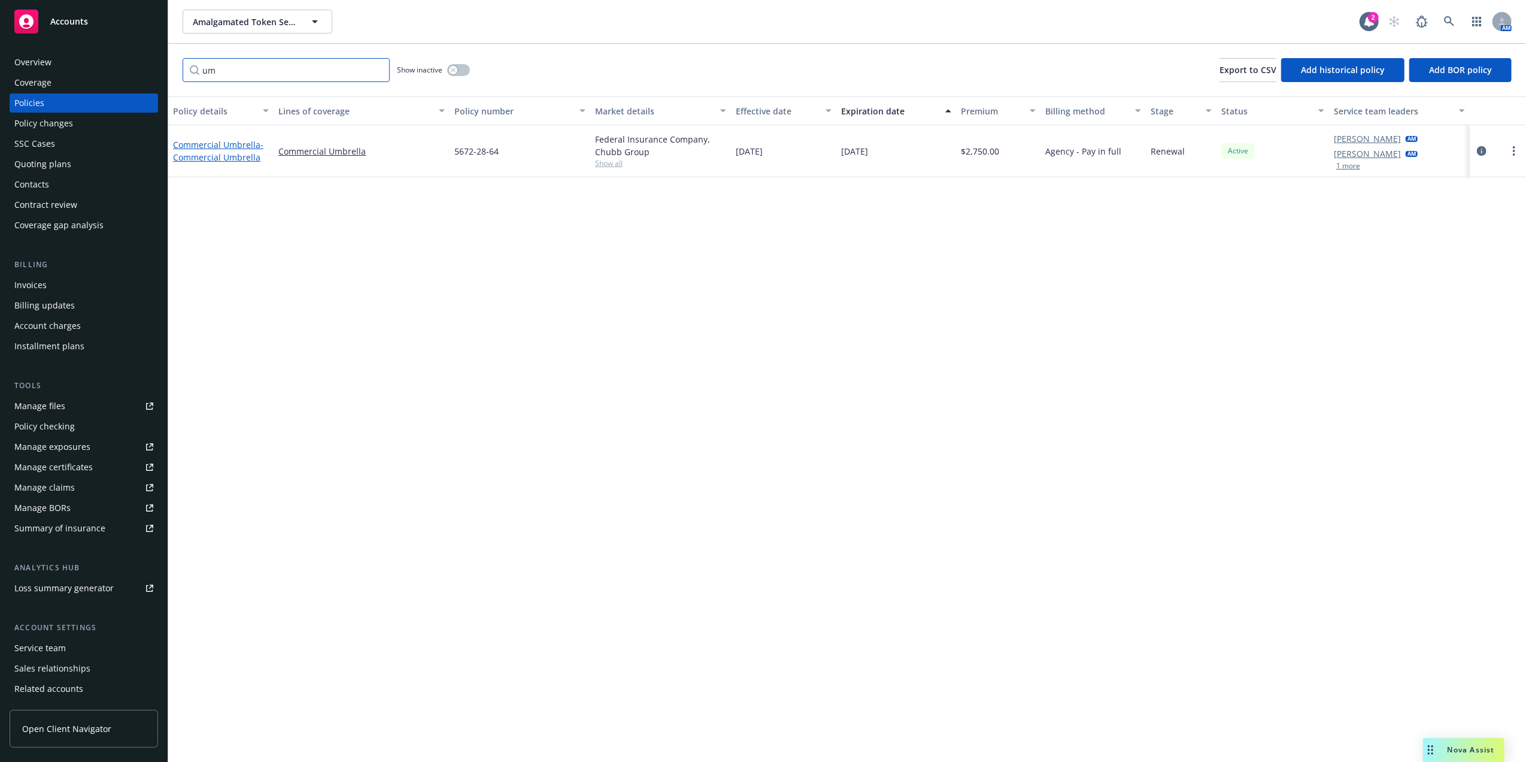
type input "um"
click at [247, 156] on span "- Commercial Umbrella" at bounding box center [218, 151] width 90 height 24
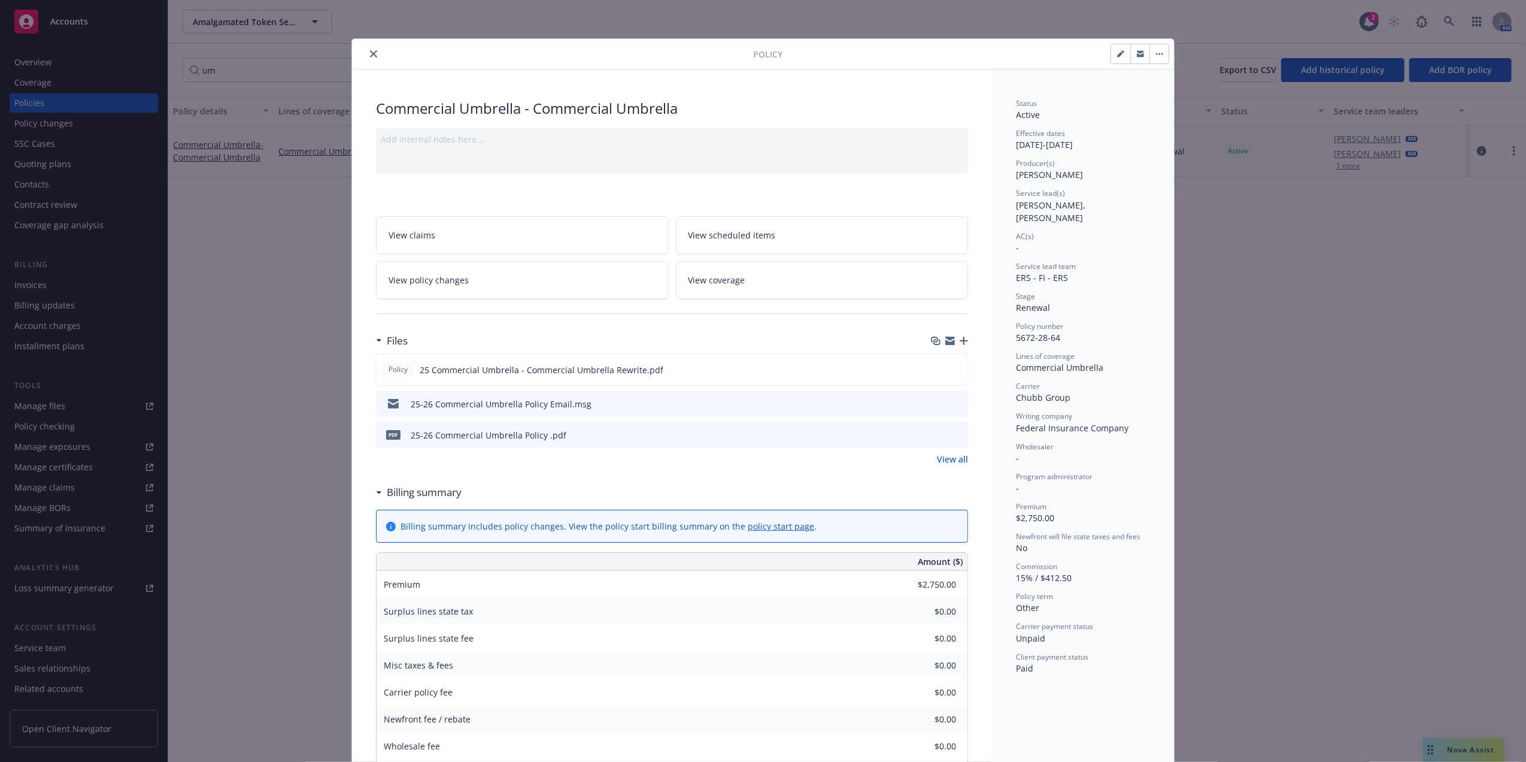
click at [474, 284] on link "View policy changes" at bounding box center [522, 280] width 293 height 38
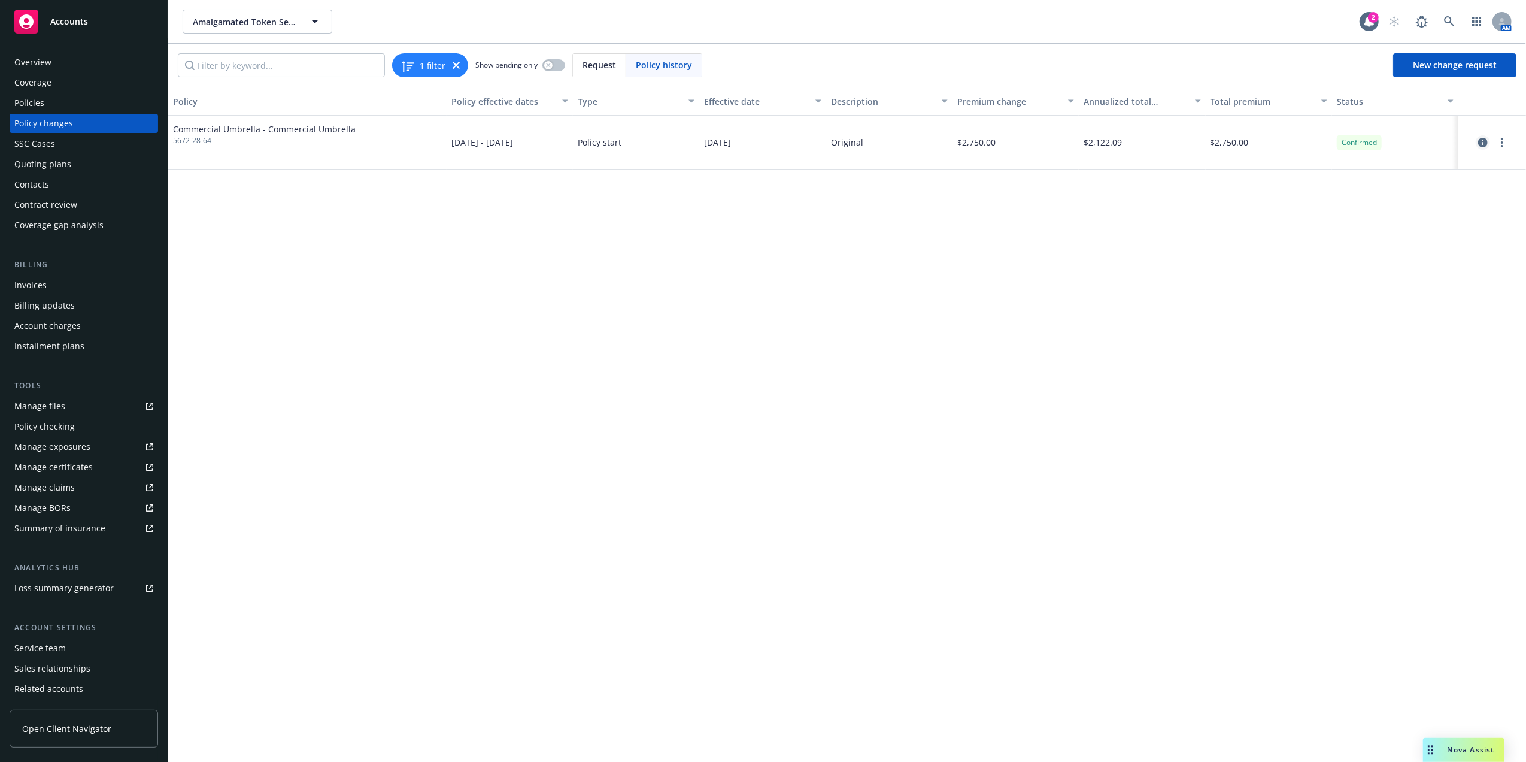
click at [1485, 142] on icon "circleInformation" at bounding box center [1483, 143] width 10 height 10
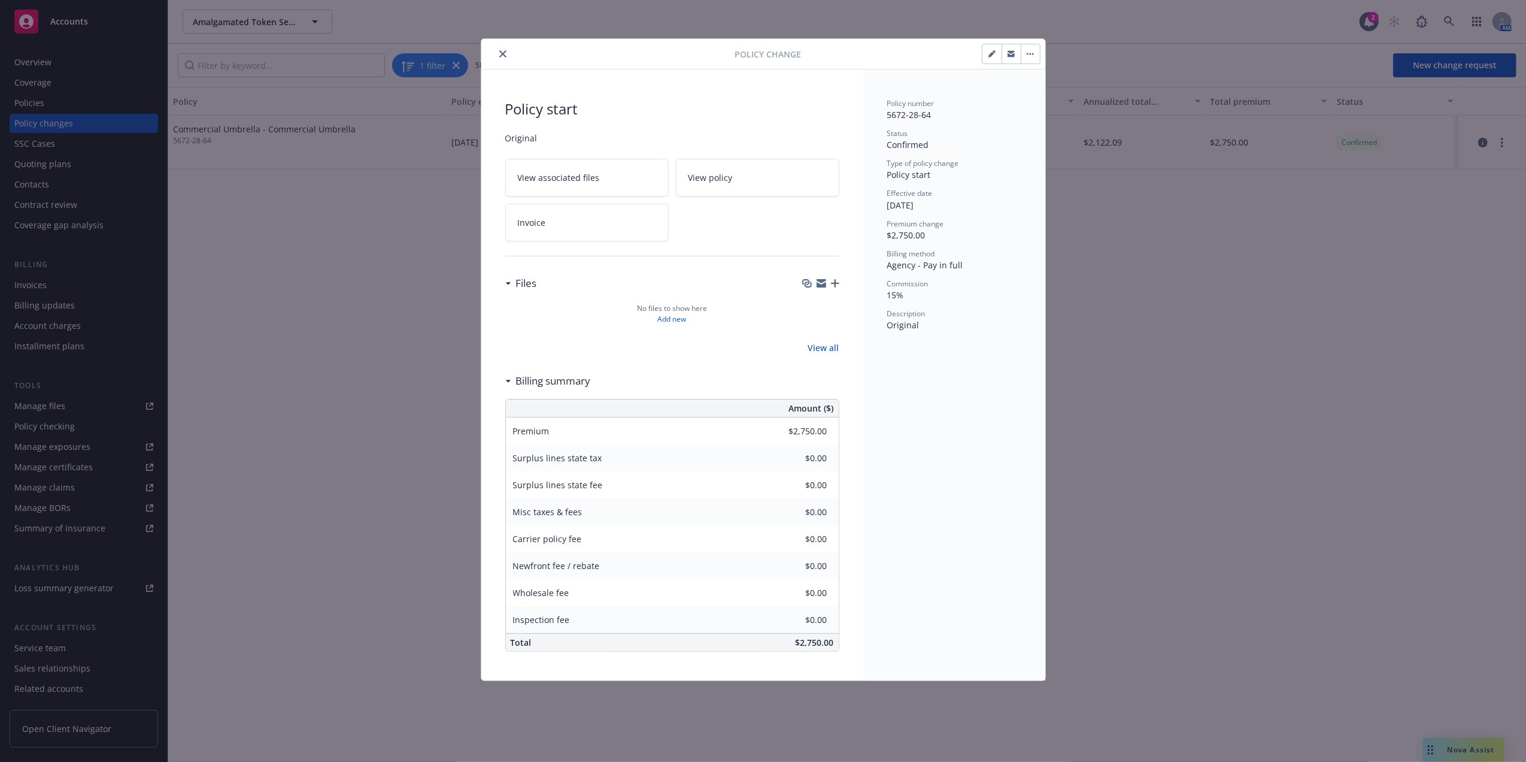
click at [494, 56] on div at bounding box center [610, 54] width 249 height 14
click at [508, 51] on button "close" at bounding box center [503, 54] width 14 height 14
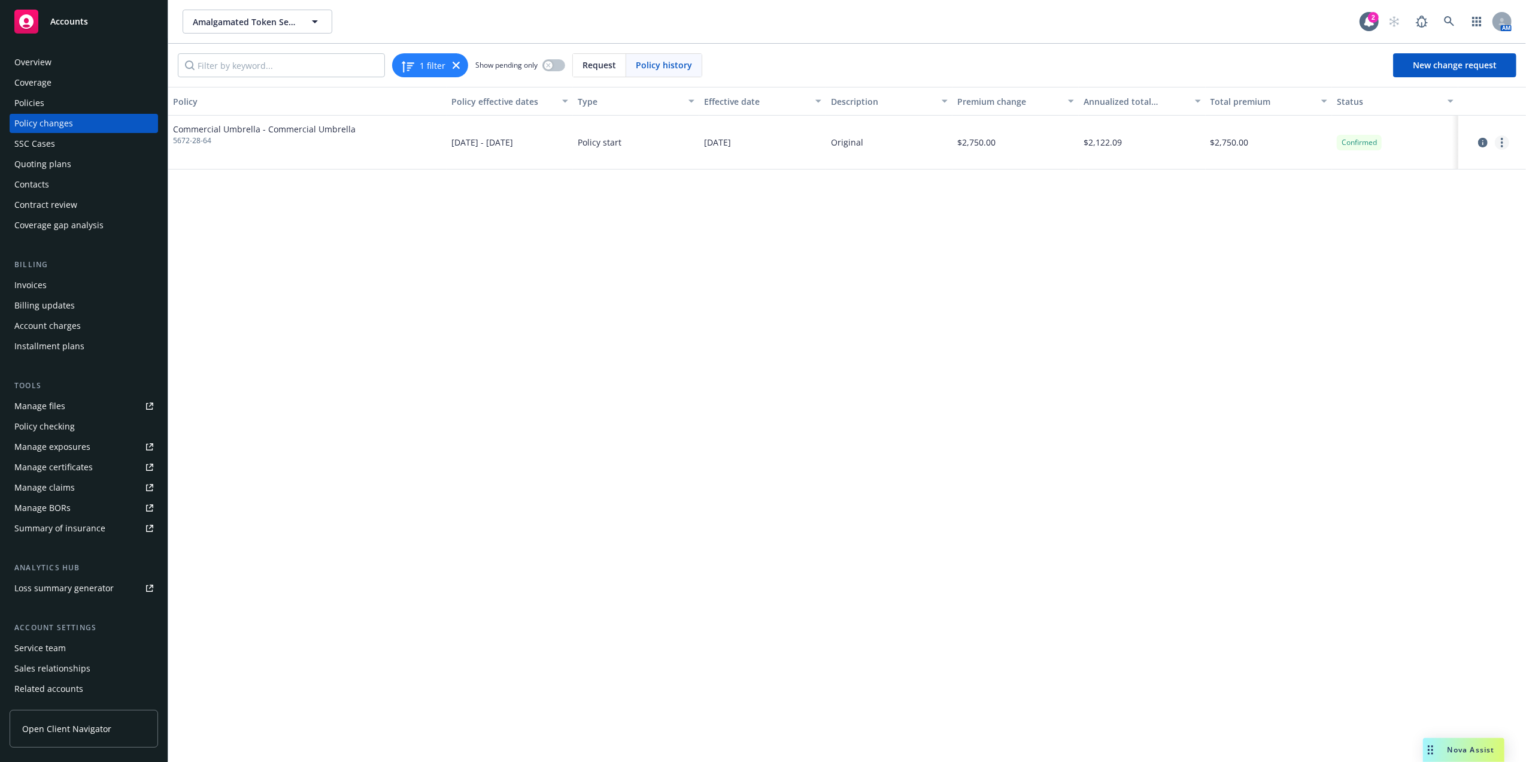
click at [1505, 146] on link "more" at bounding box center [1502, 142] width 14 height 14
click at [1425, 233] on link "Edit billing info" at bounding box center [1405, 240] width 205 height 24
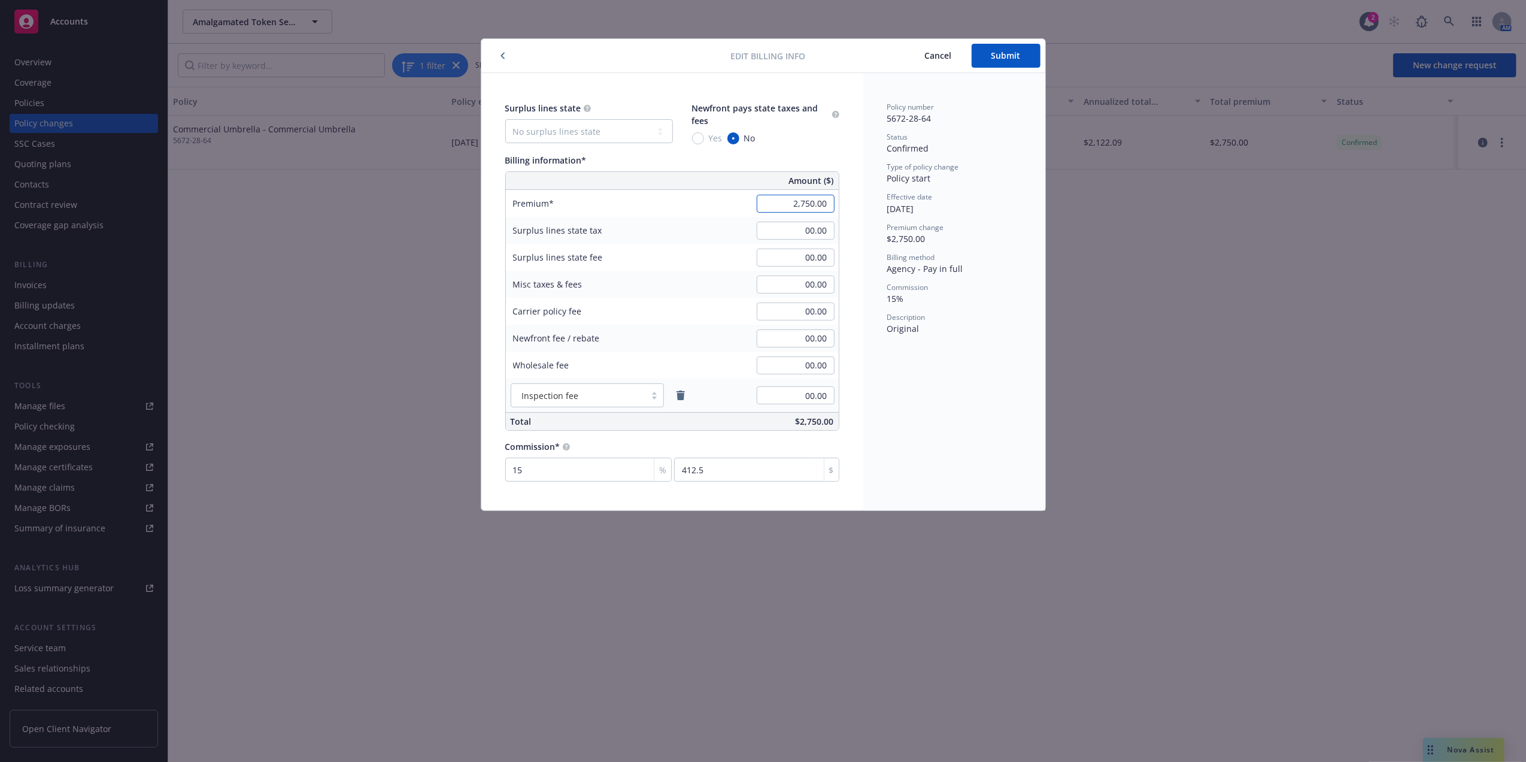
click at [824, 196] on input "2,750.00" at bounding box center [796, 204] width 78 height 18
paste input "3,564"
type input "3,564.00"
type input "534.6"
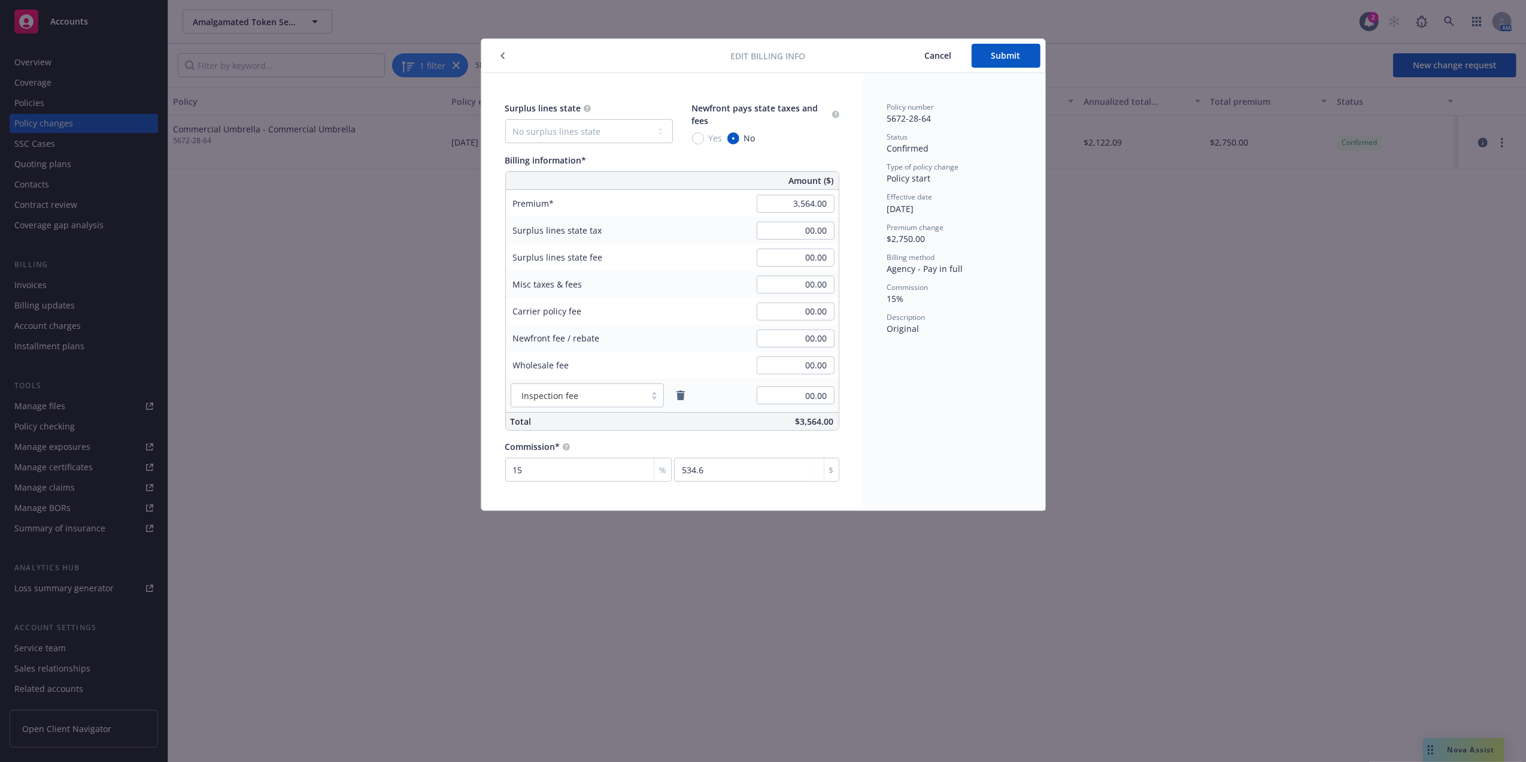
click at [942, 178] on div "Type of policy change Policy start" at bounding box center [954, 173] width 134 height 23
click at [1013, 50] on span "Submit" at bounding box center [1005, 55] width 29 height 11
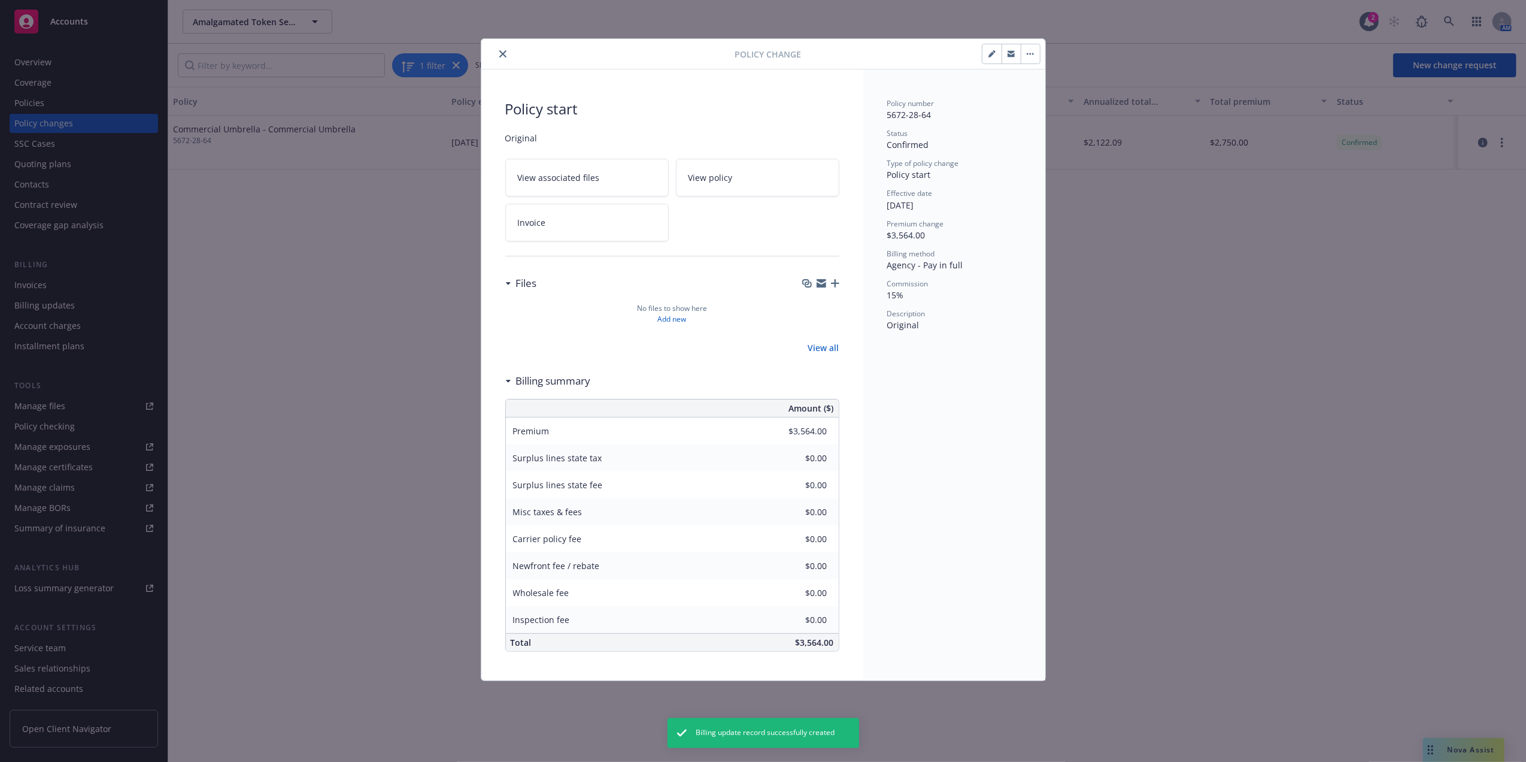
type input "$3,564.00"
click at [501, 53] on icon "close" at bounding box center [502, 53] width 7 height 7
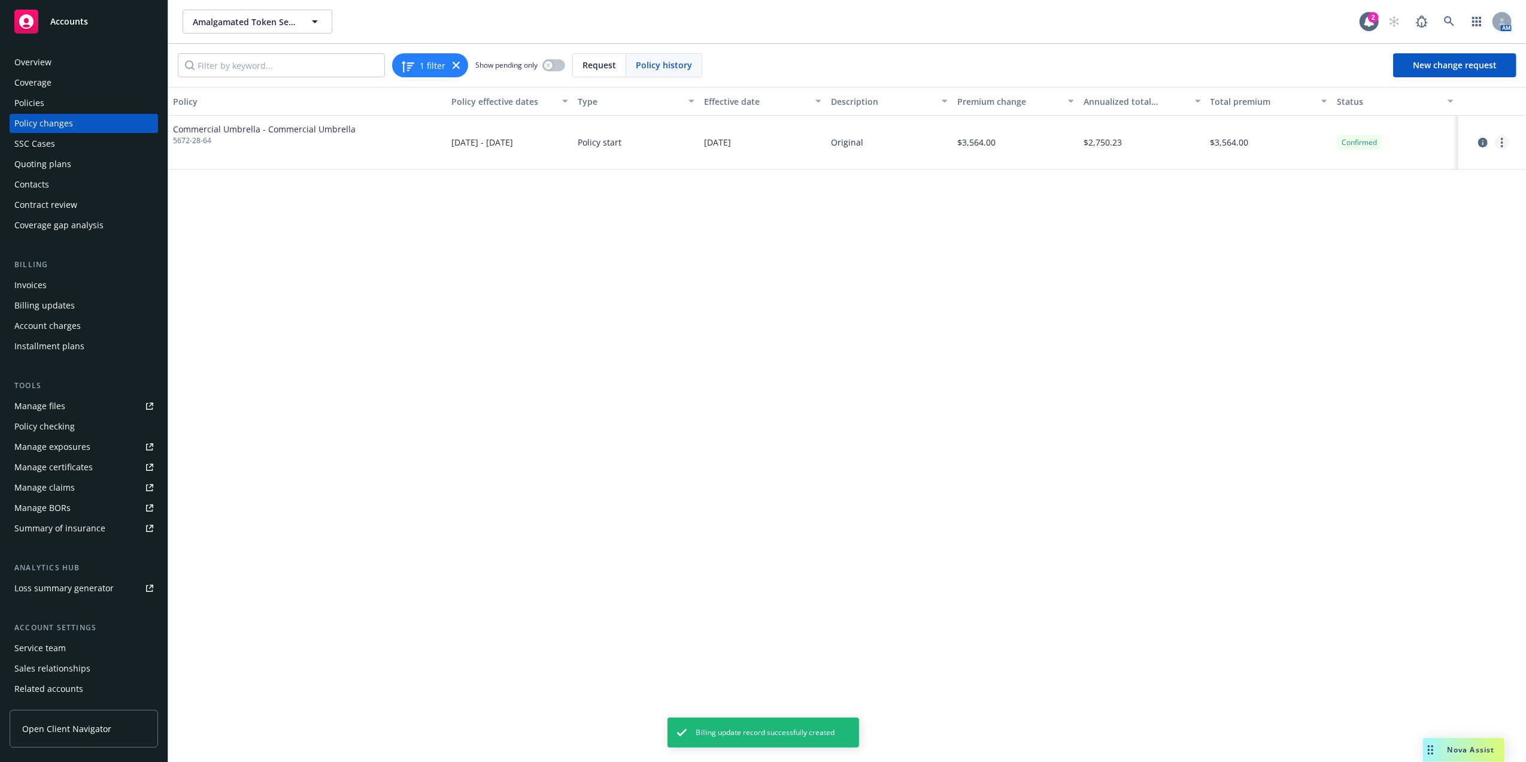
click at [1504, 142] on link "more" at bounding box center [1502, 142] width 14 height 14
click at [741, 312] on div "Policy Policy effective dates Type Effective date Description Premium change An…" at bounding box center [847, 424] width 1358 height 674
click at [68, 286] on div "Invoices" at bounding box center [83, 284] width 139 height 19
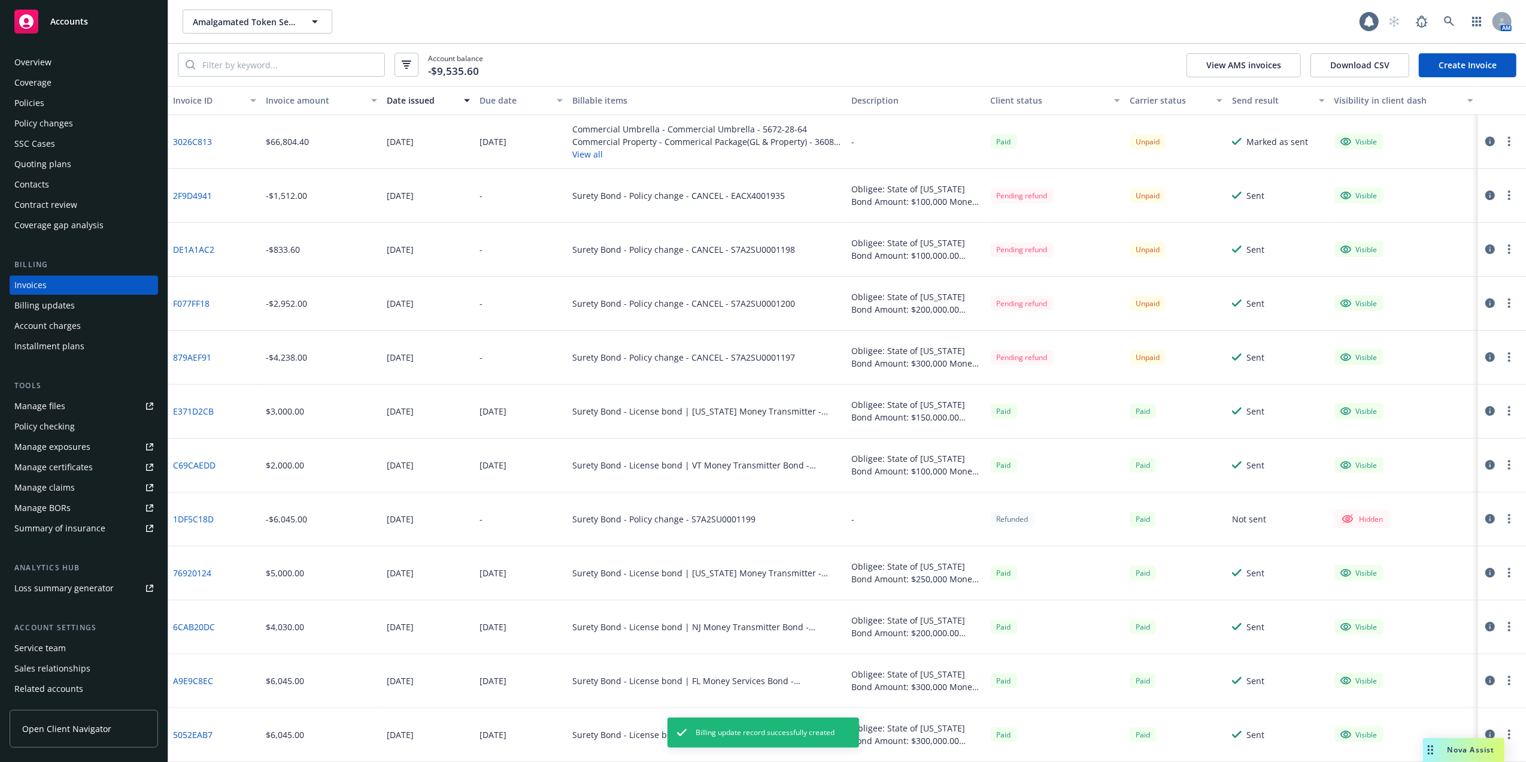
click at [1455, 63] on link "Create Invoice" at bounding box center [1468, 65] width 98 height 24
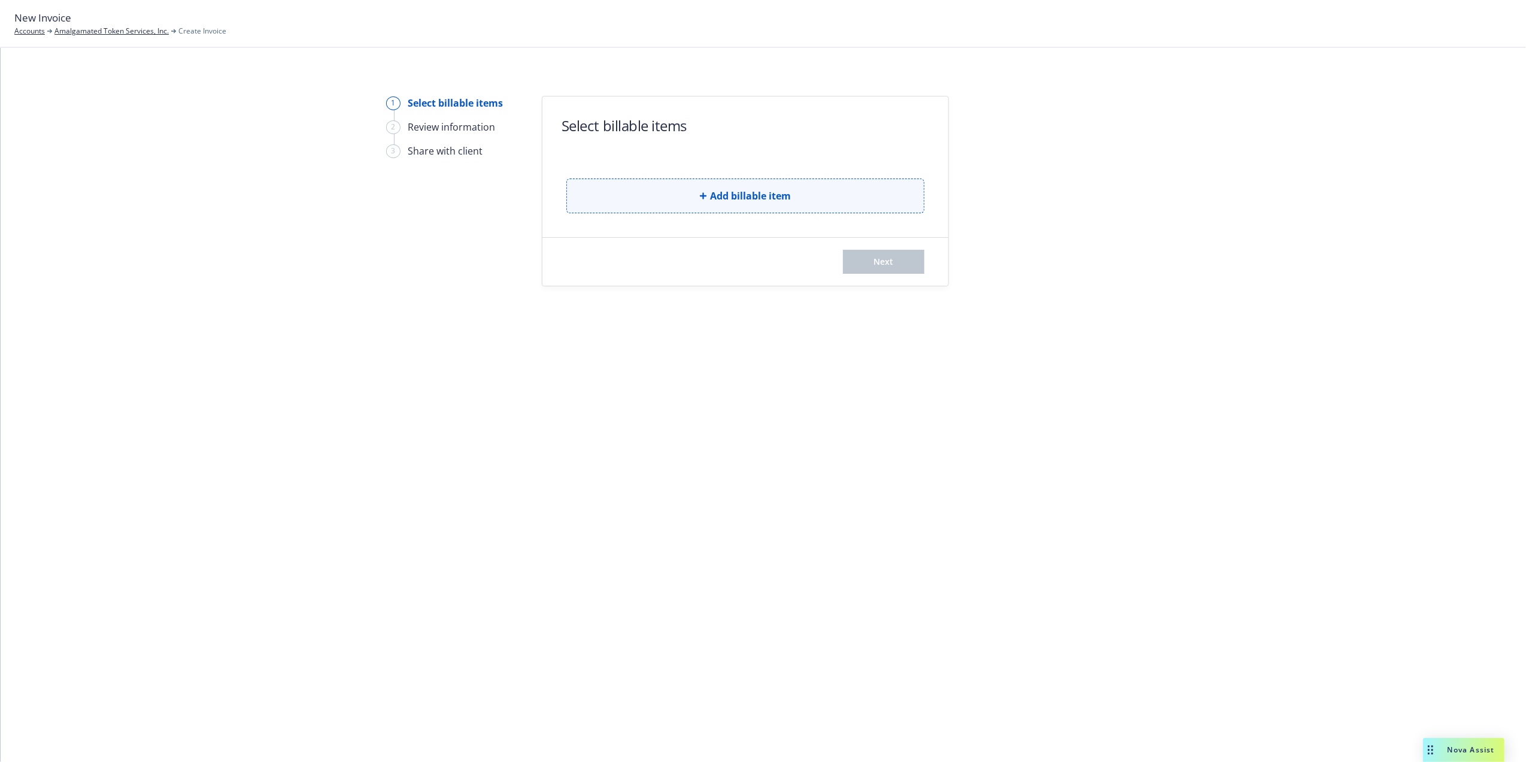
click at [714, 185] on button "Add billable item" at bounding box center [745, 195] width 358 height 35
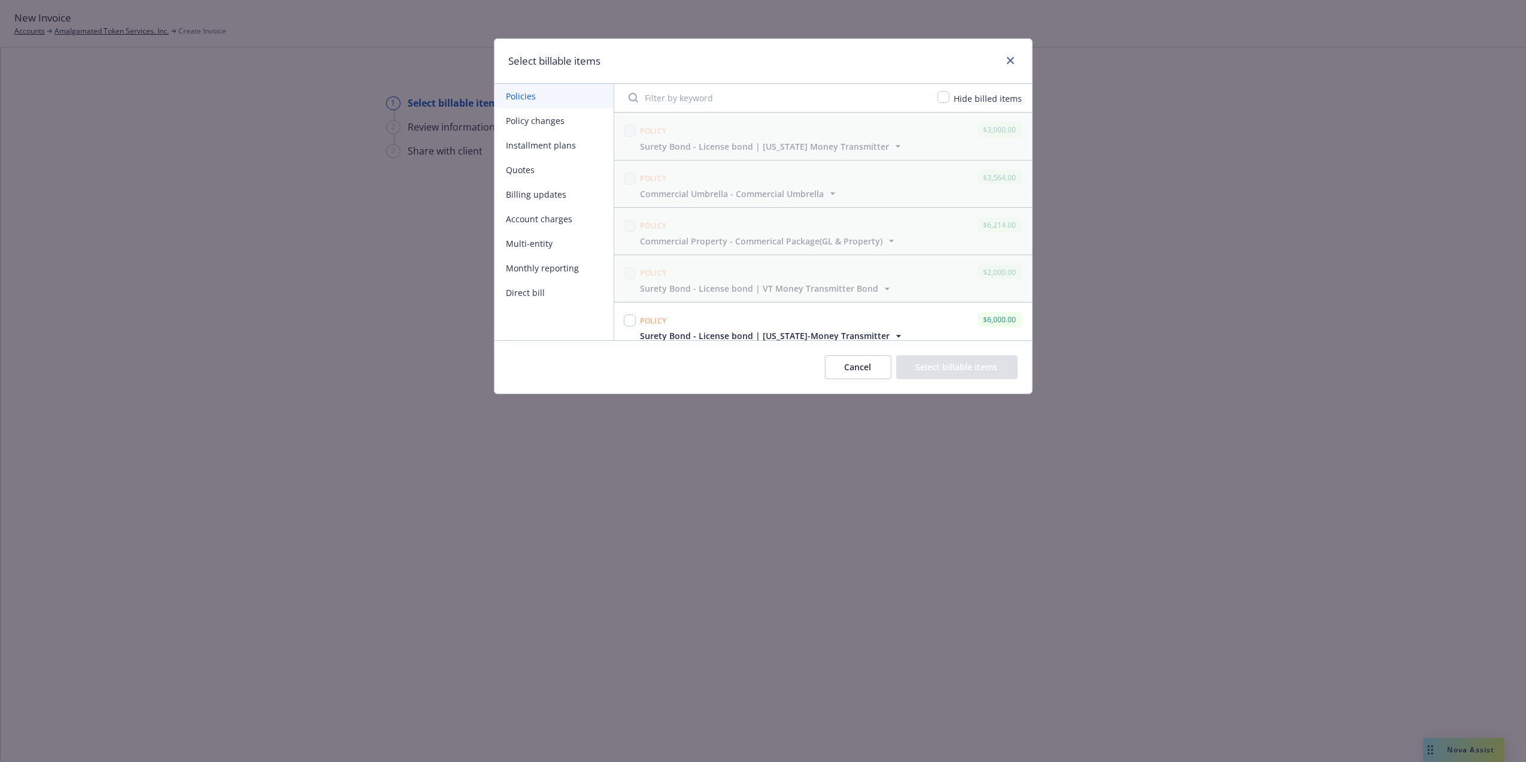
click at [545, 195] on button "Billing updates" at bounding box center [554, 194] width 119 height 25
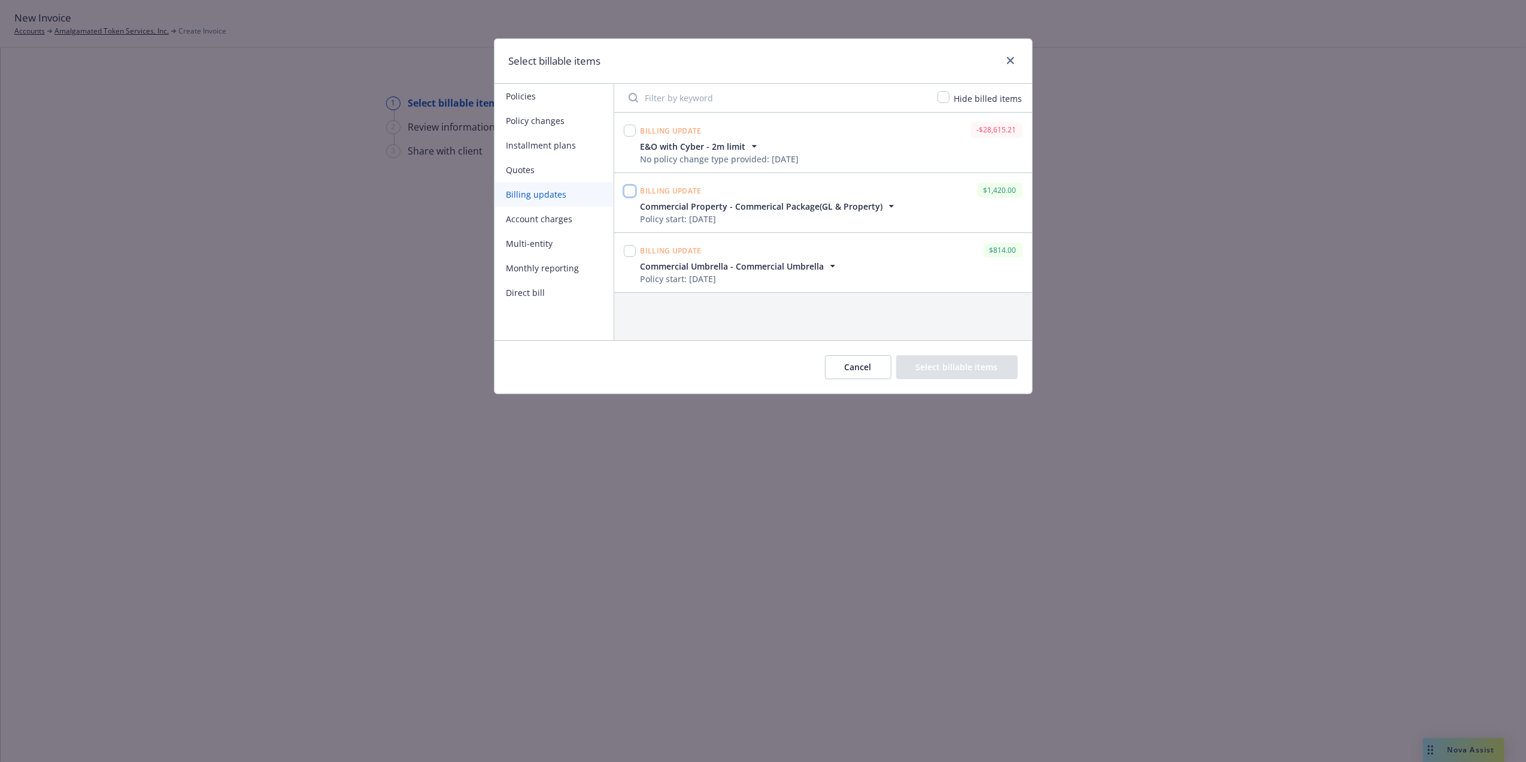
click at [627, 187] on input "checkbox" at bounding box center [630, 191] width 12 height 12
checkbox input "true"
click at [630, 253] on input "checkbox" at bounding box center [630, 251] width 12 height 12
checkbox input "true"
click at [959, 371] on button "Select billable items" at bounding box center [957, 367] width 122 height 24
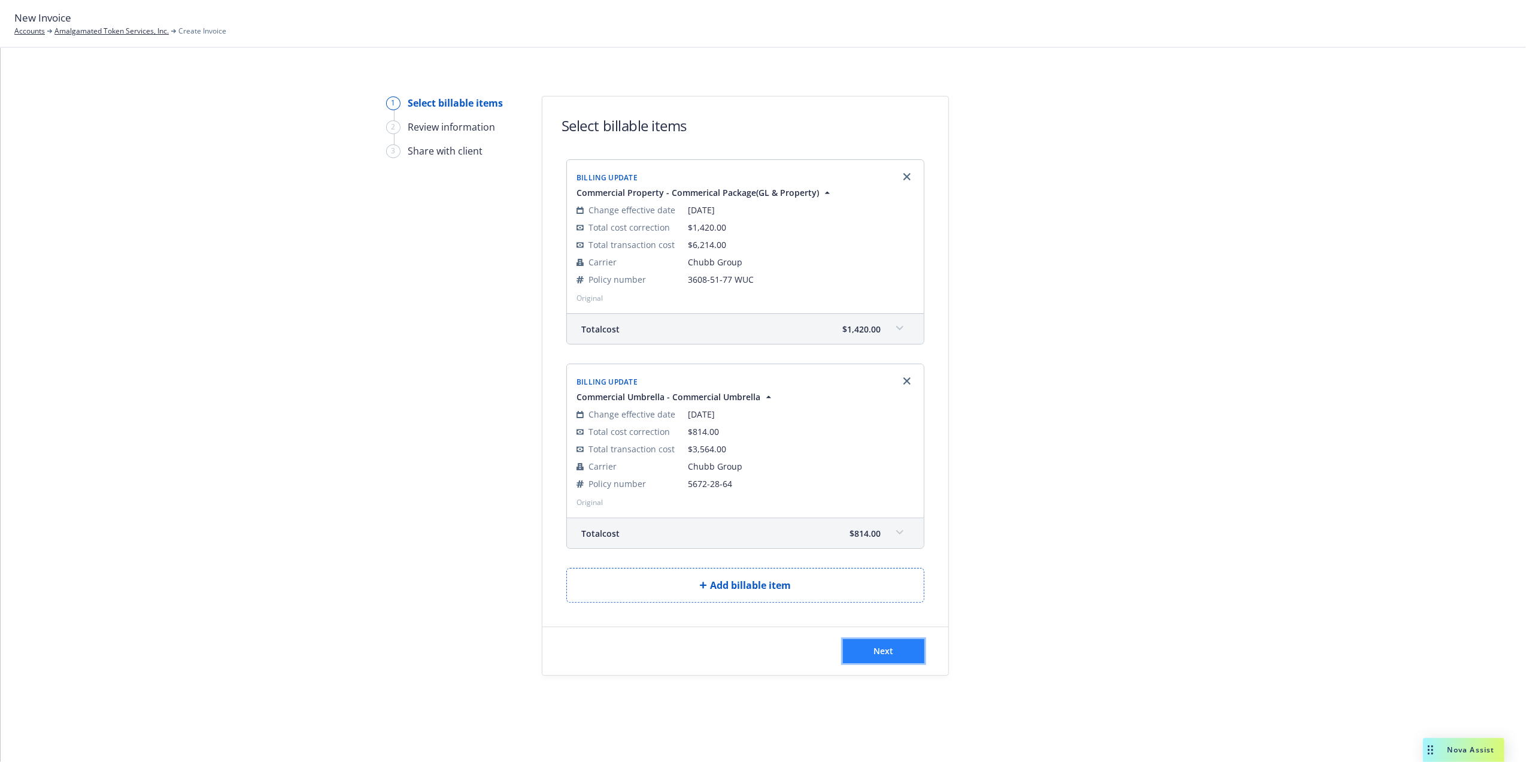
click at [910, 652] on button "Next" at bounding box center [883, 651] width 81 height 24
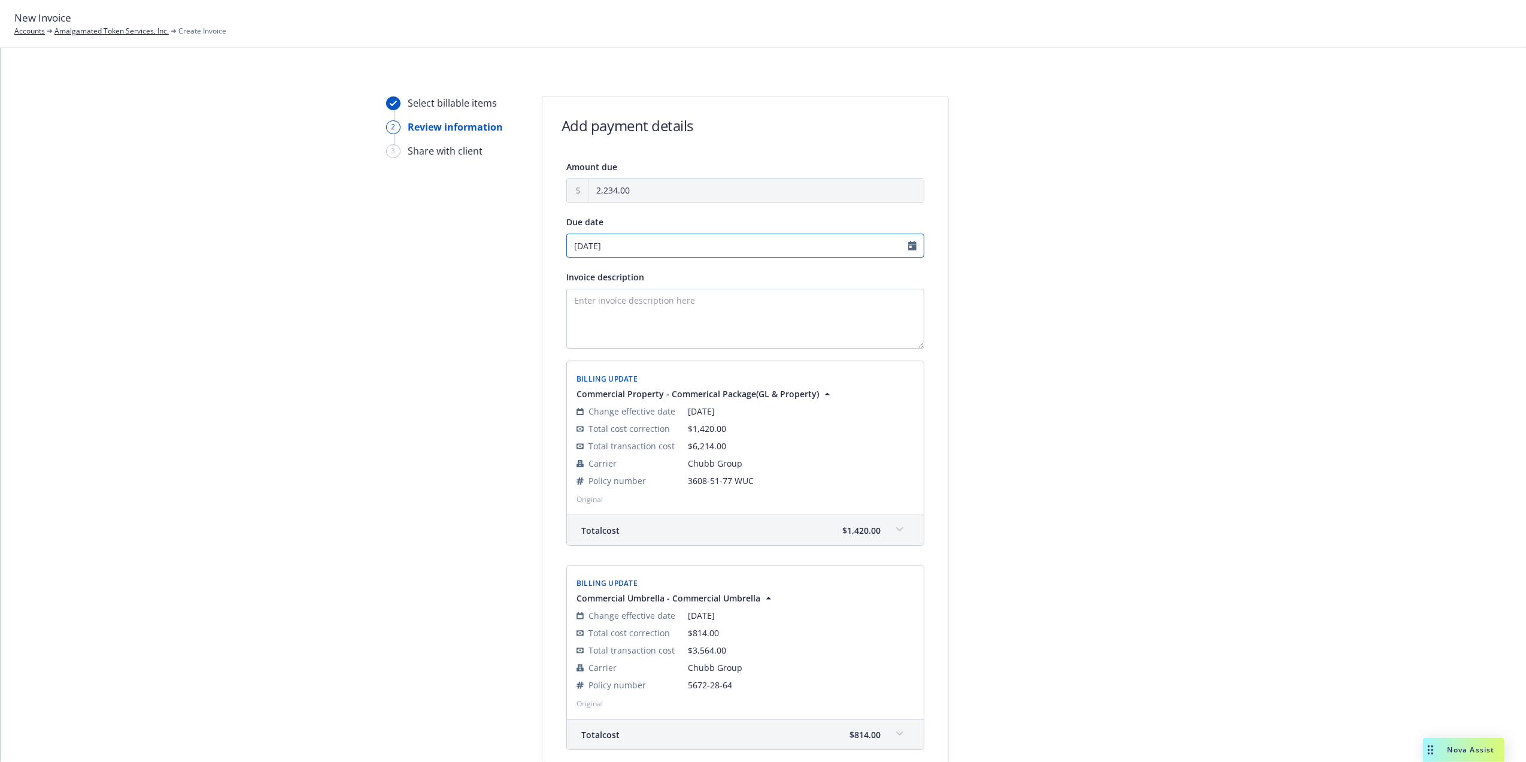
click at [906, 247] on input "09/26/2025" at bounding box center [745, 245] width 358 height 24
select select "September"
select select "2025"
click at [628, 362] on span "24" at bounding box center [632, 363] width 10 height 13
type input "09/24/2025"
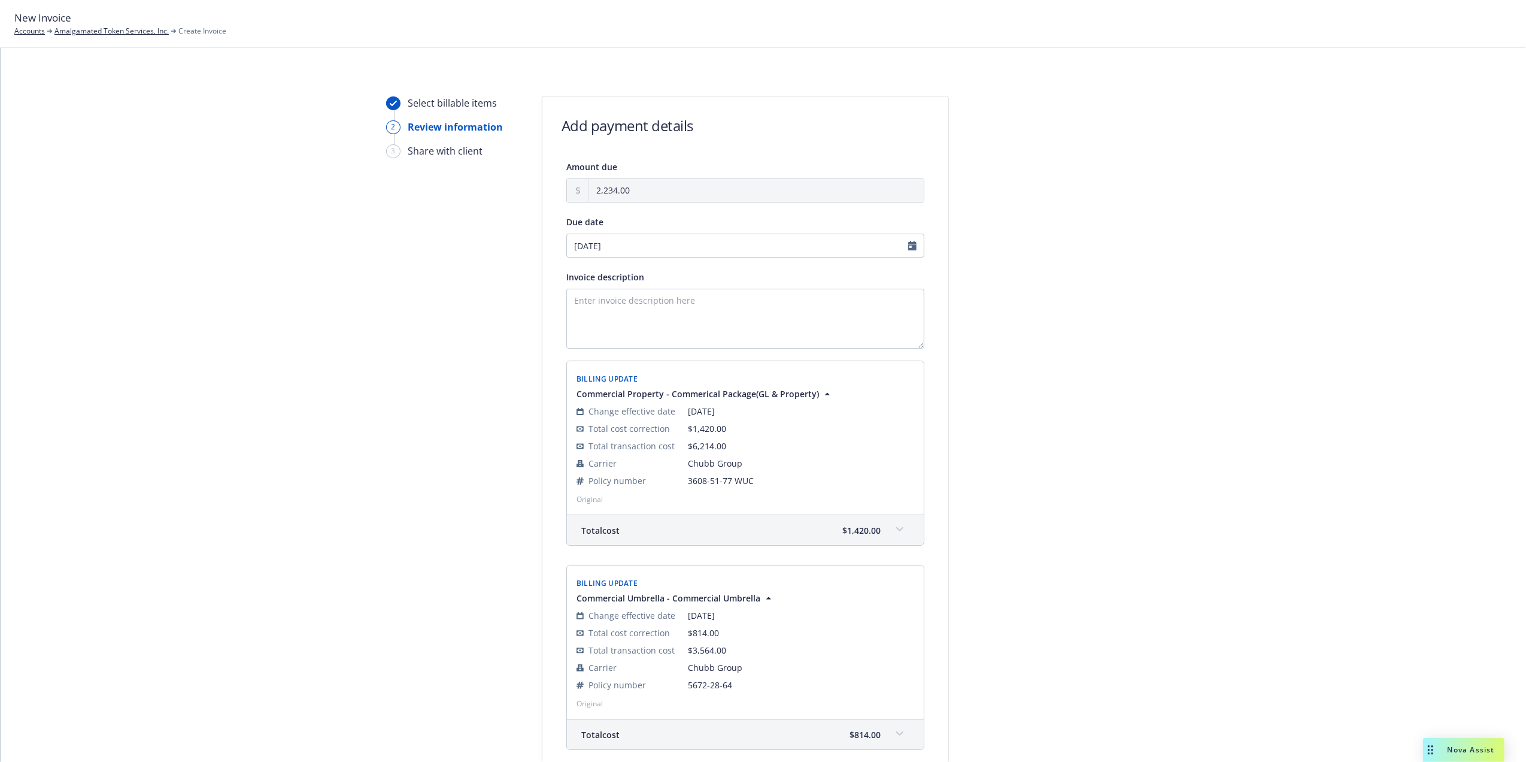
scroll to position [139, 0]
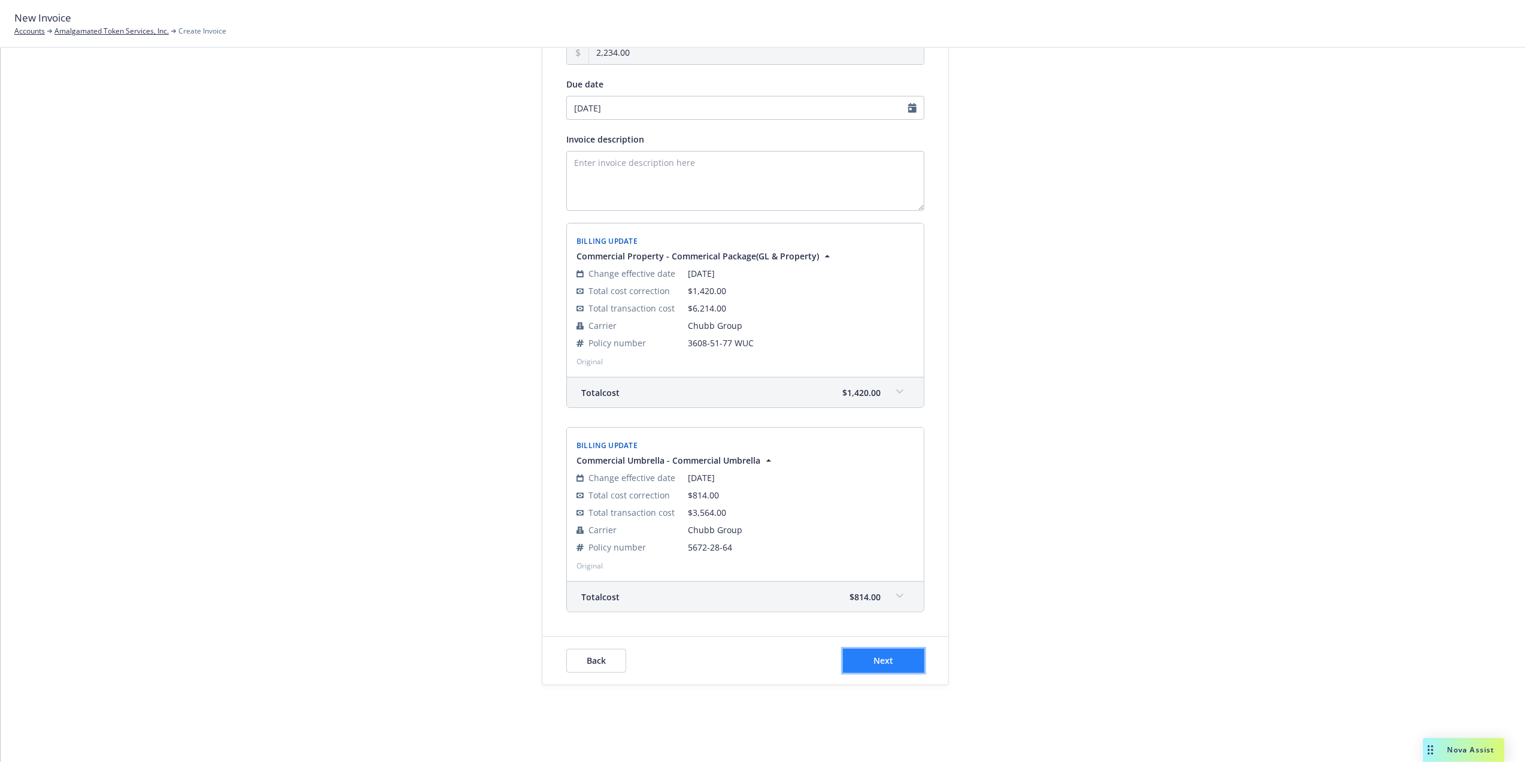
click at [874, 659] on span "Next" at bounding box center [884, 659] width 20 height 11
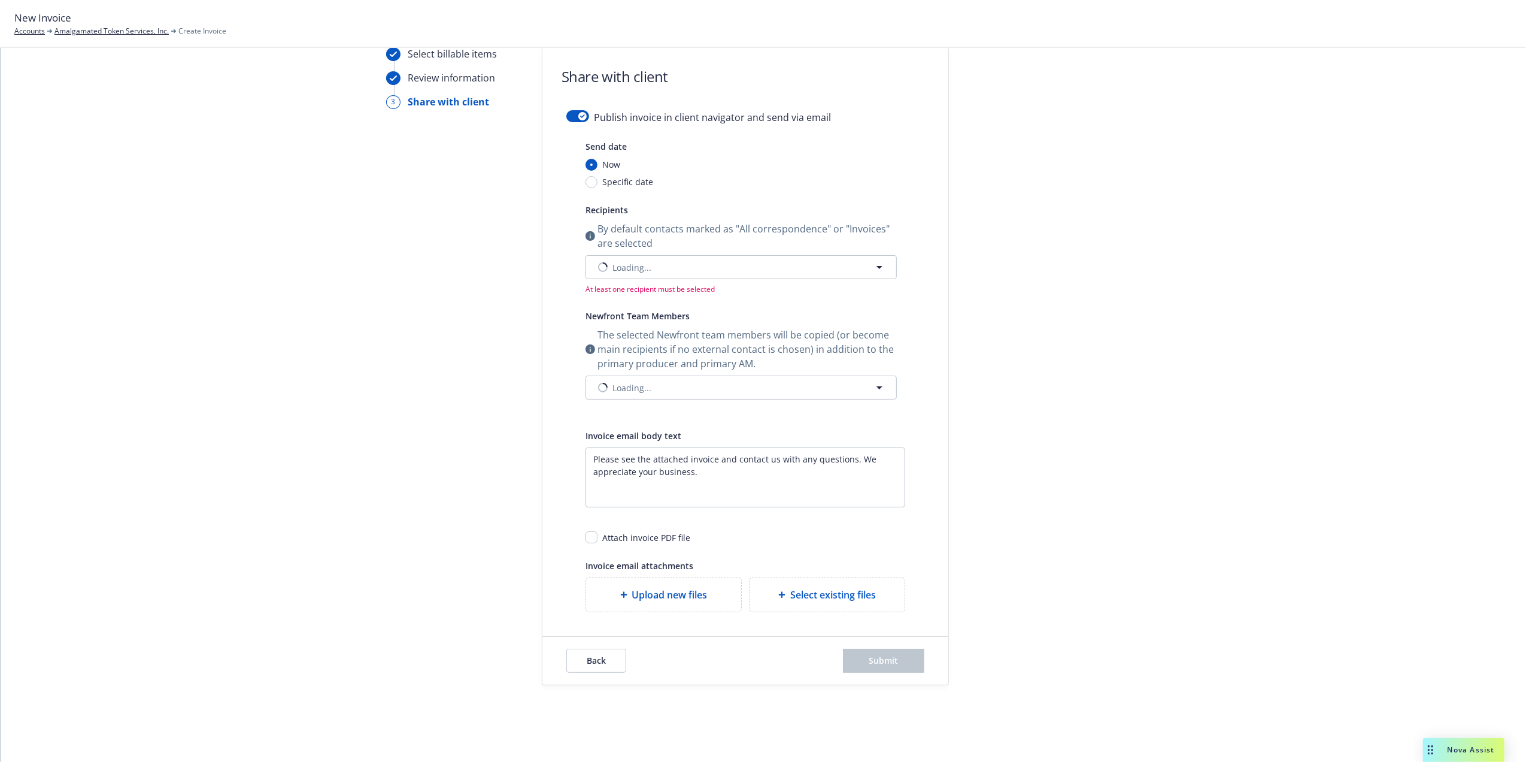
scroll to position [35, 0]
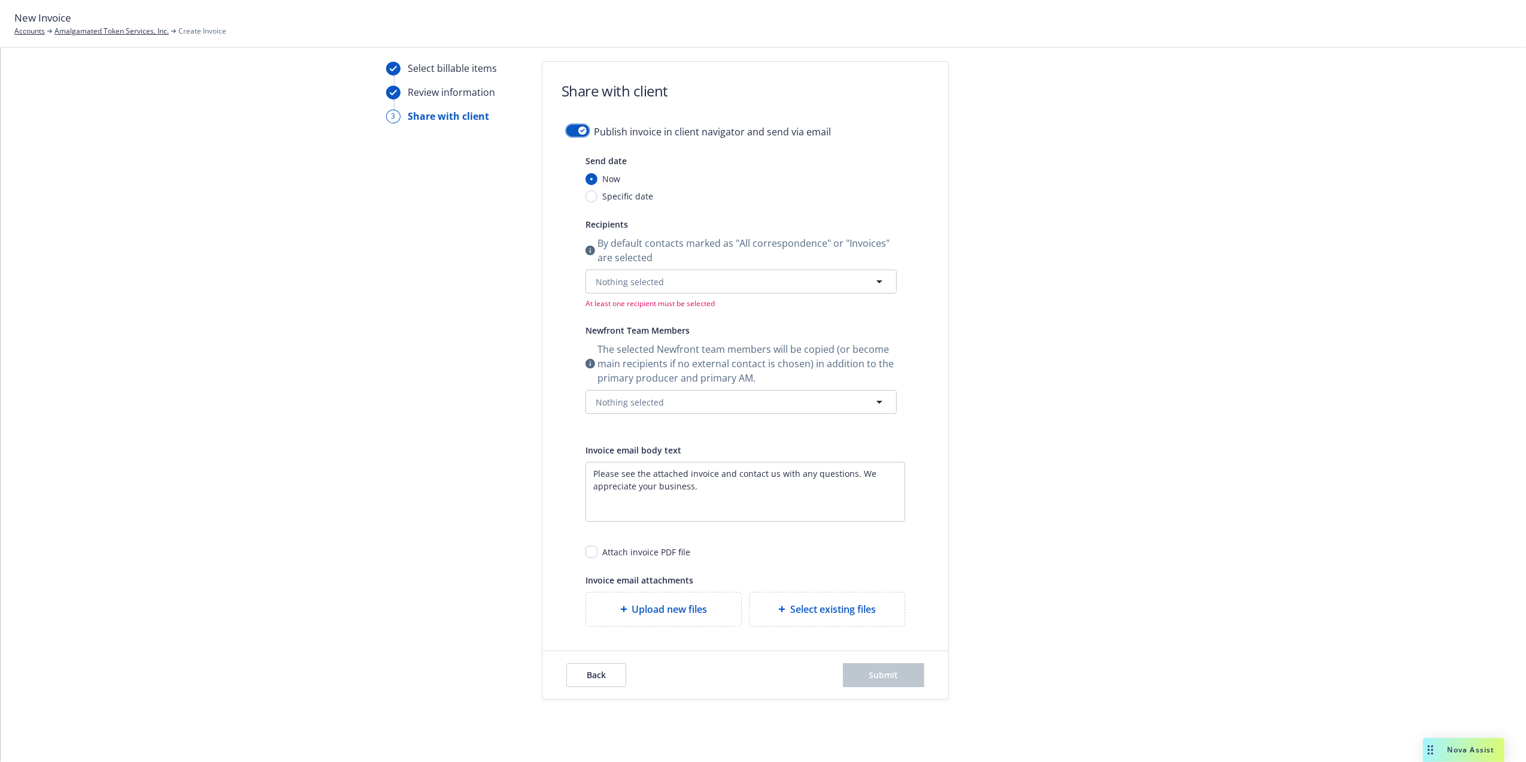
click at [580, 132] on icon "button" at bounding box center [582, 131] width 5 height 4
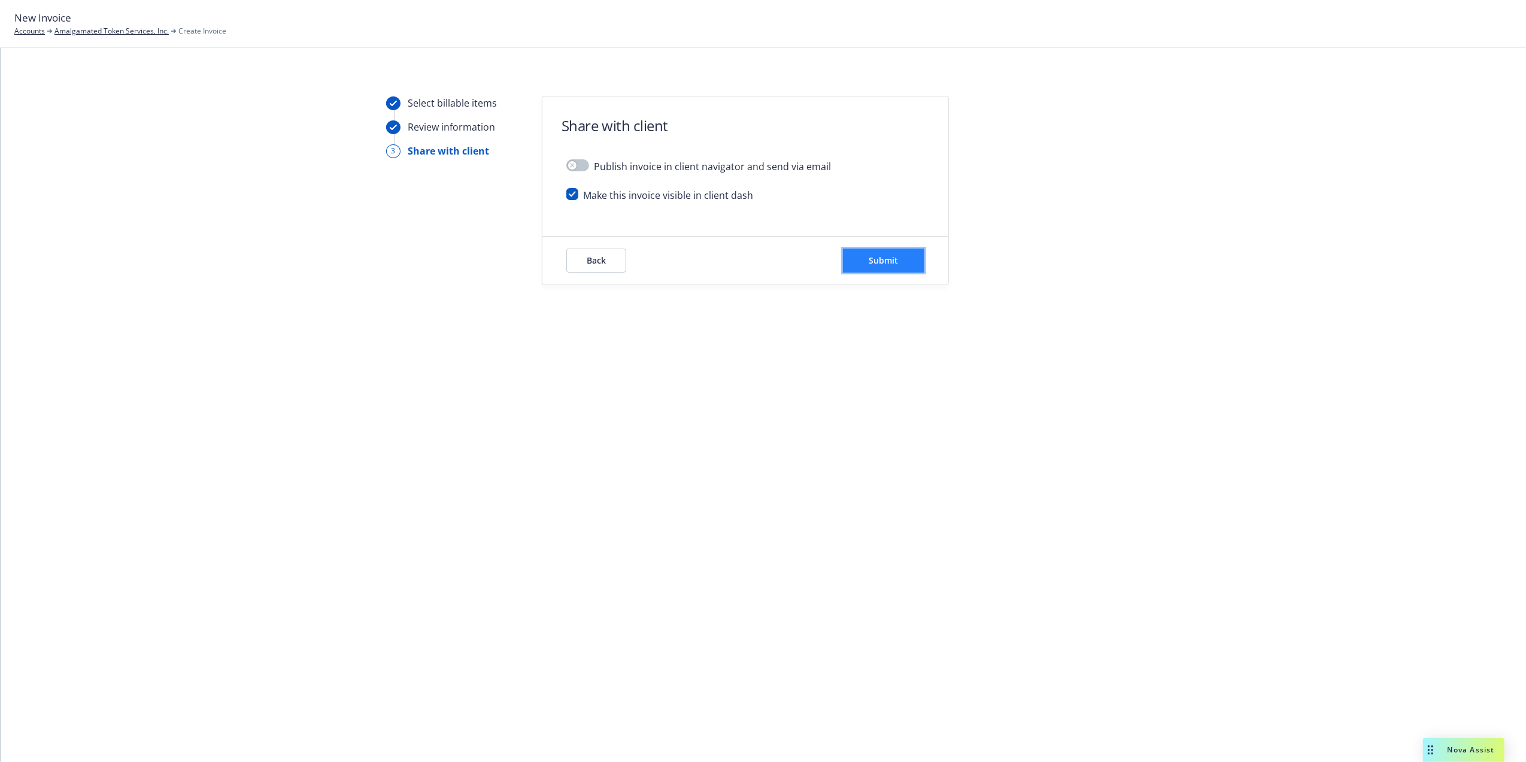
click at [906, 267] on button "Submit" at bounding box center [883, 260] width 81 height 24
